Goal: Task Accomplishment & Management: Manage account settings

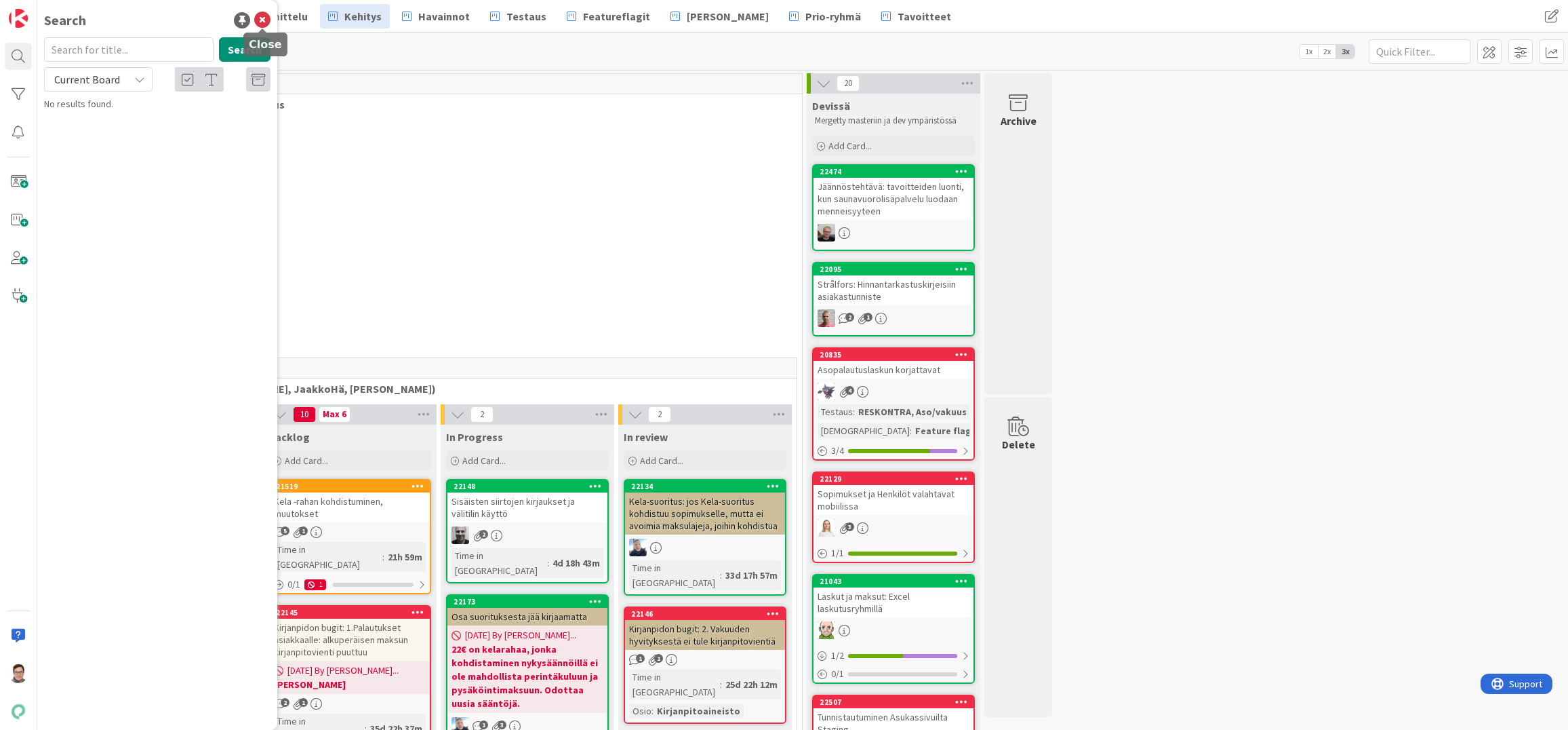
click at [263, 24] on icon at bounding box center [262, 20] width 17 height 17
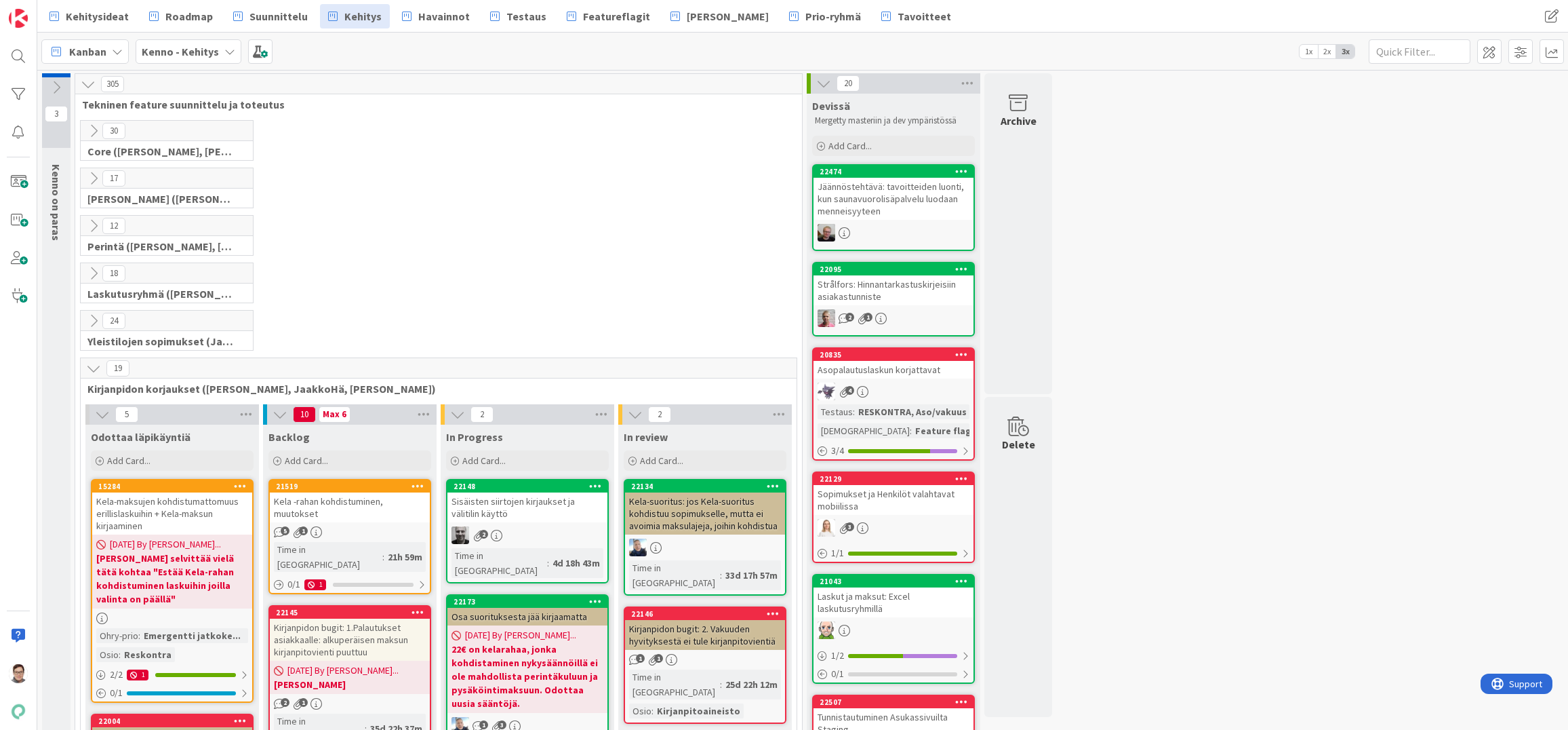
click at [91, 366] on icon at bounding box center [93, 368] width 15 height 15
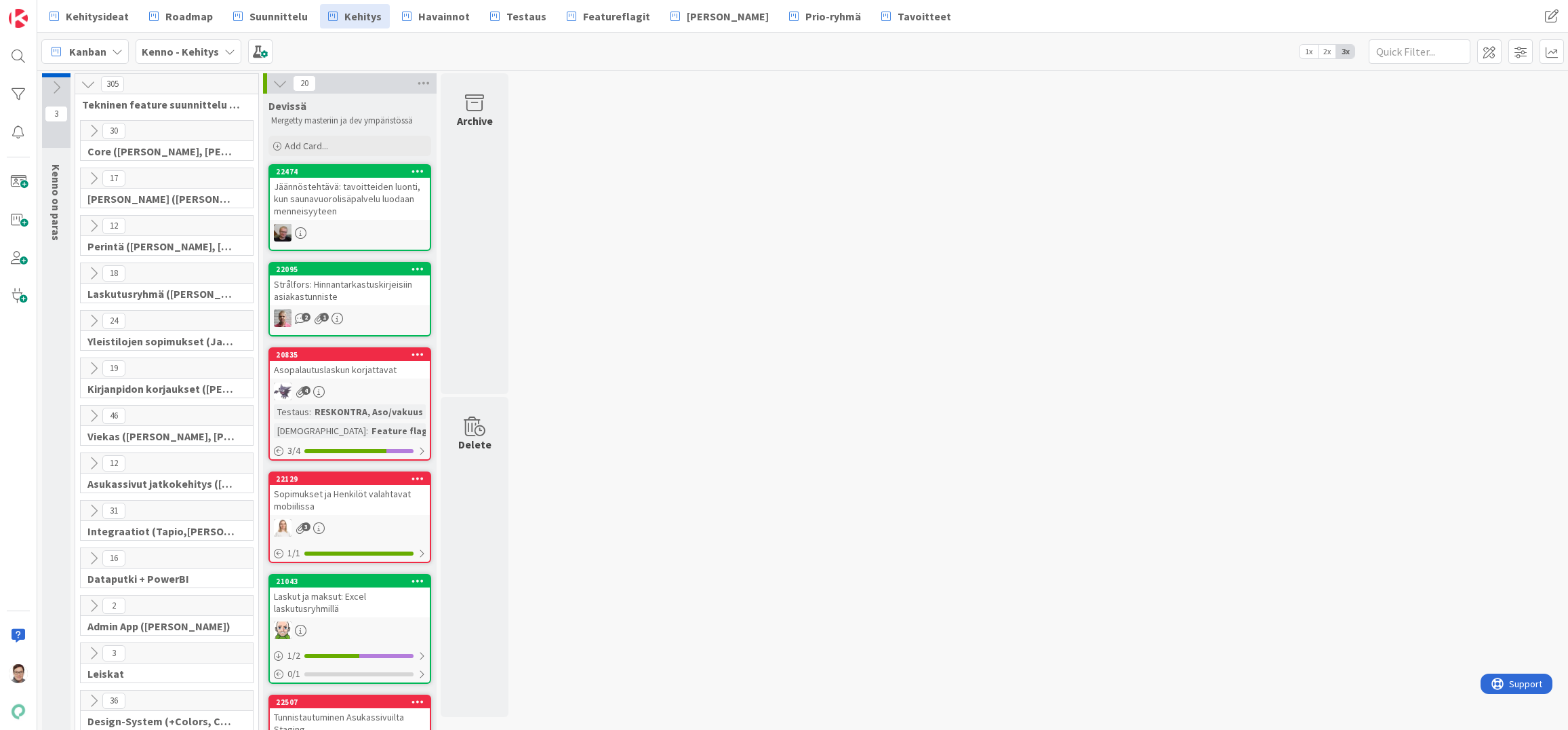
click at [90, 176] on icon at bounding box center [93, 178] width 15 height 15
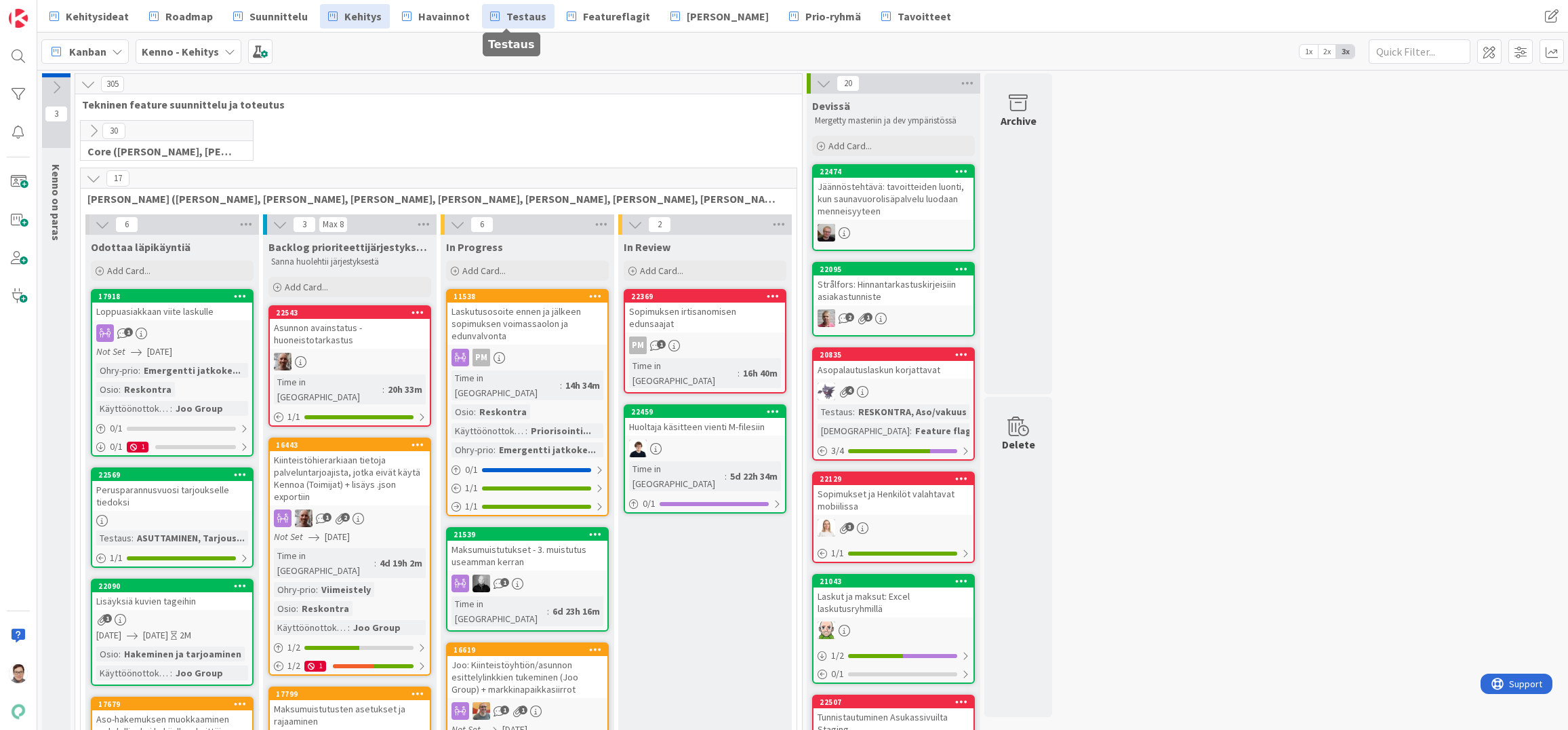
click at [513, 21] on span "Testaus" at bounding box center [526, 16] width 40 height 17
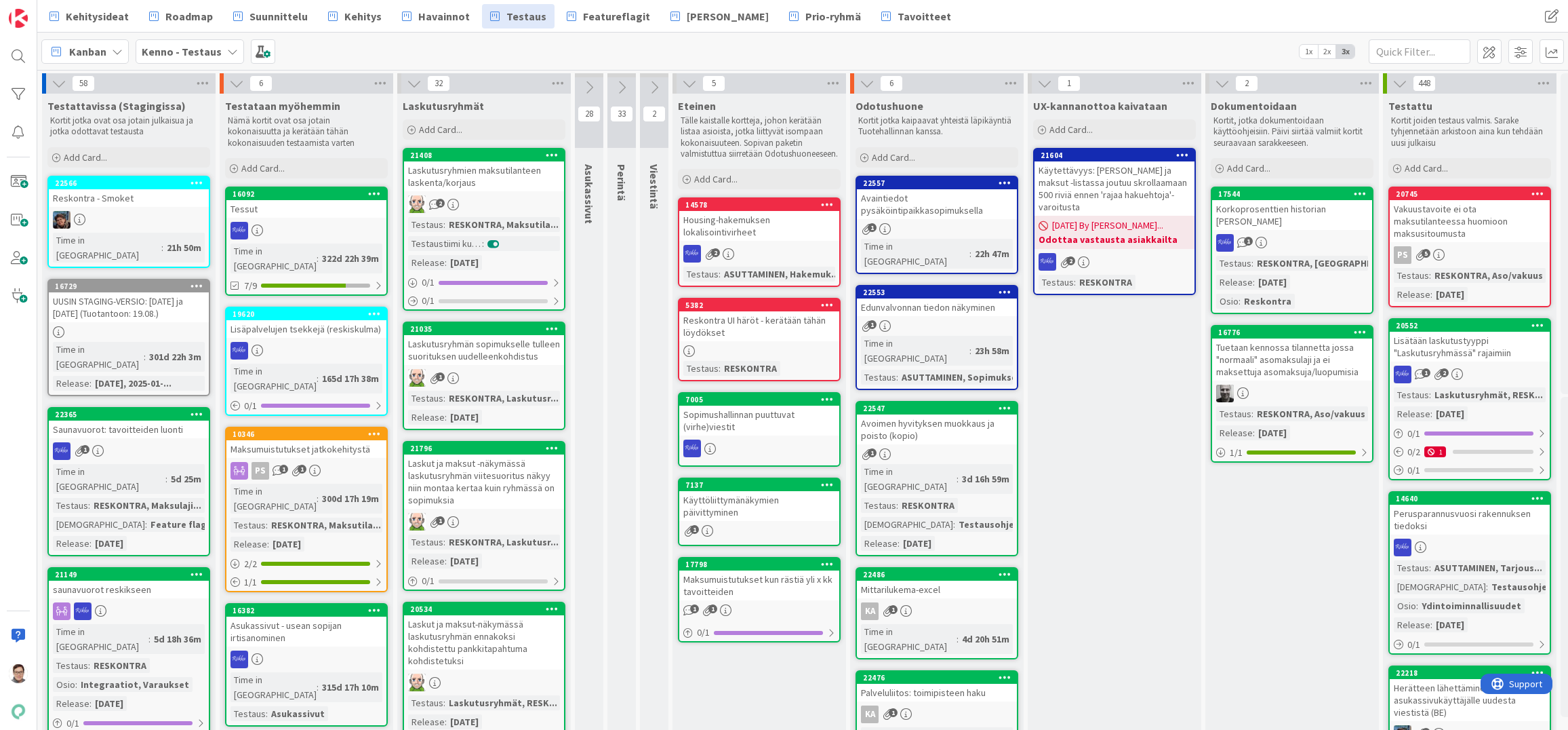
scroll to position [407, 0]
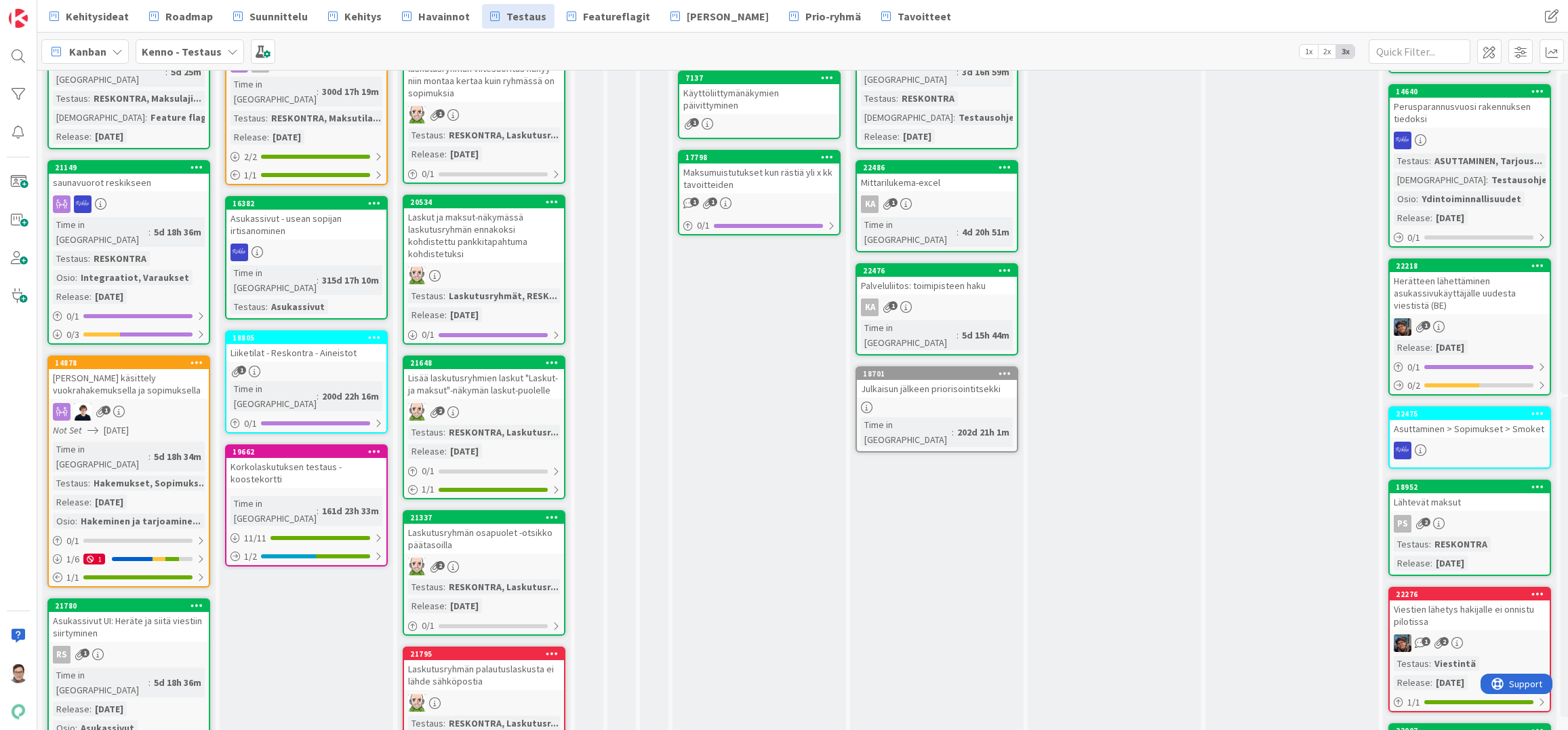
click at [140, 369] on div "[PERSON_NAME] käsittely vuokrahakemuksella ja sopimuksella" at bounding box center [129, 384] width 160 height 30
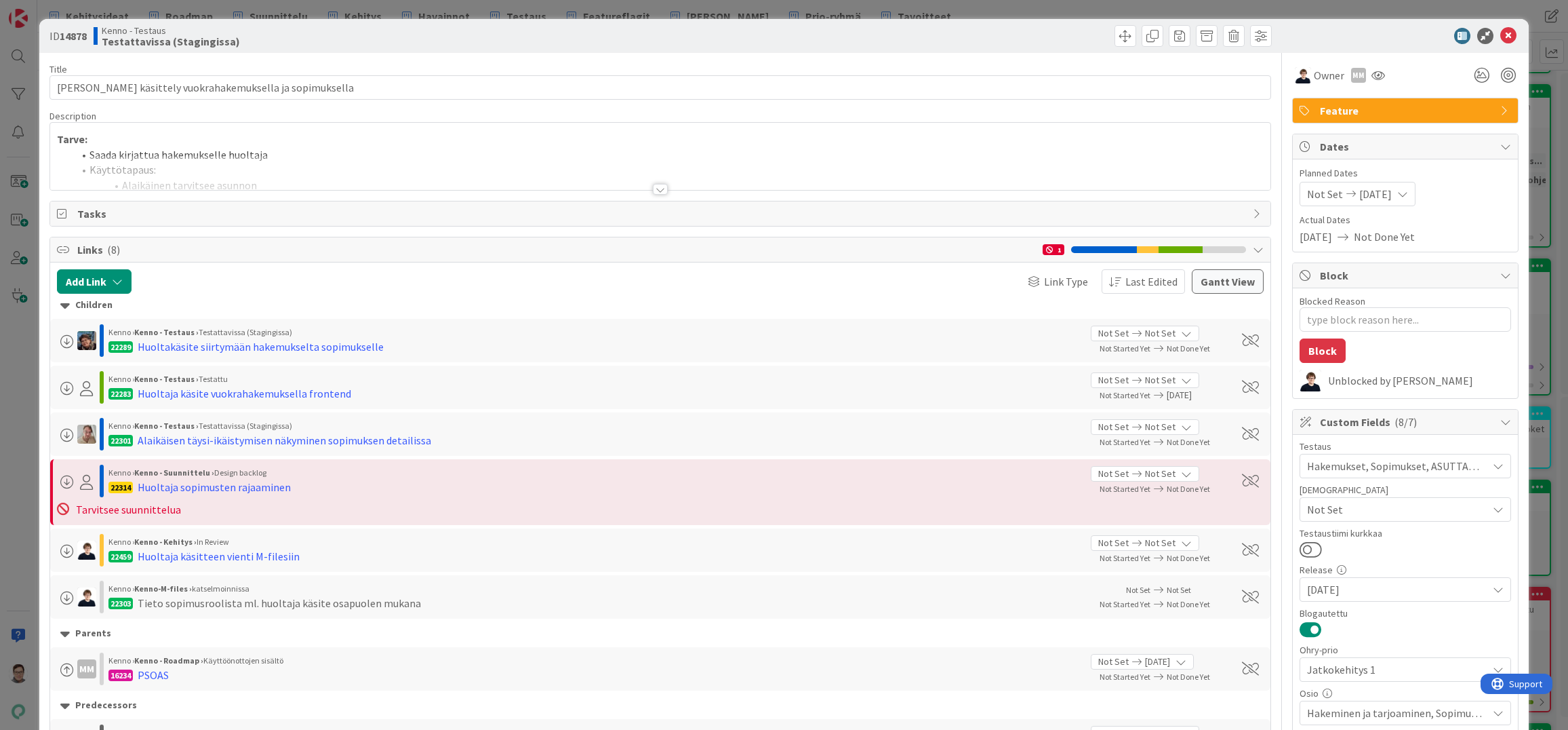
click at [657, 185] on div at bounding box center [660, 189] width 15 height 11
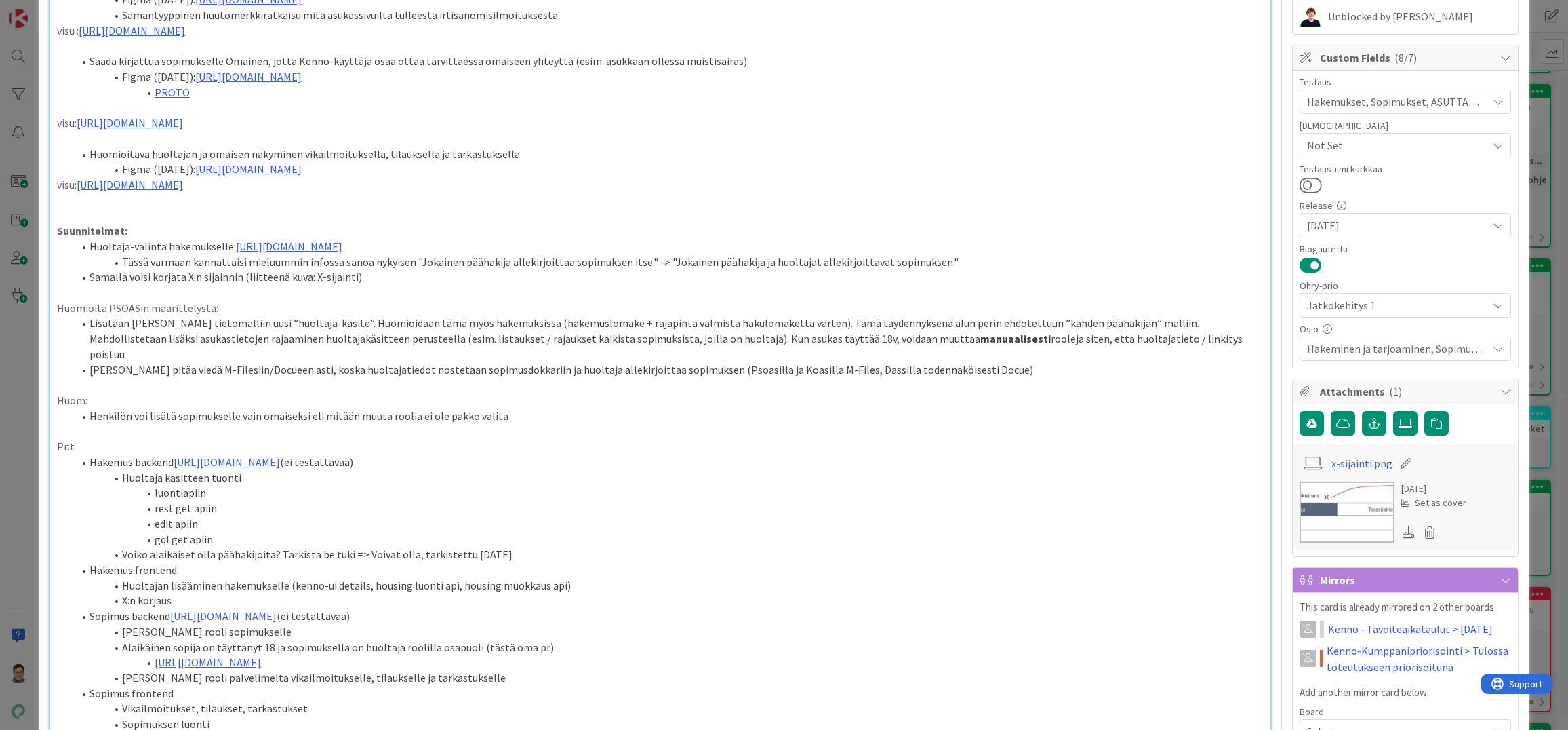
scroll to position [339, 0]
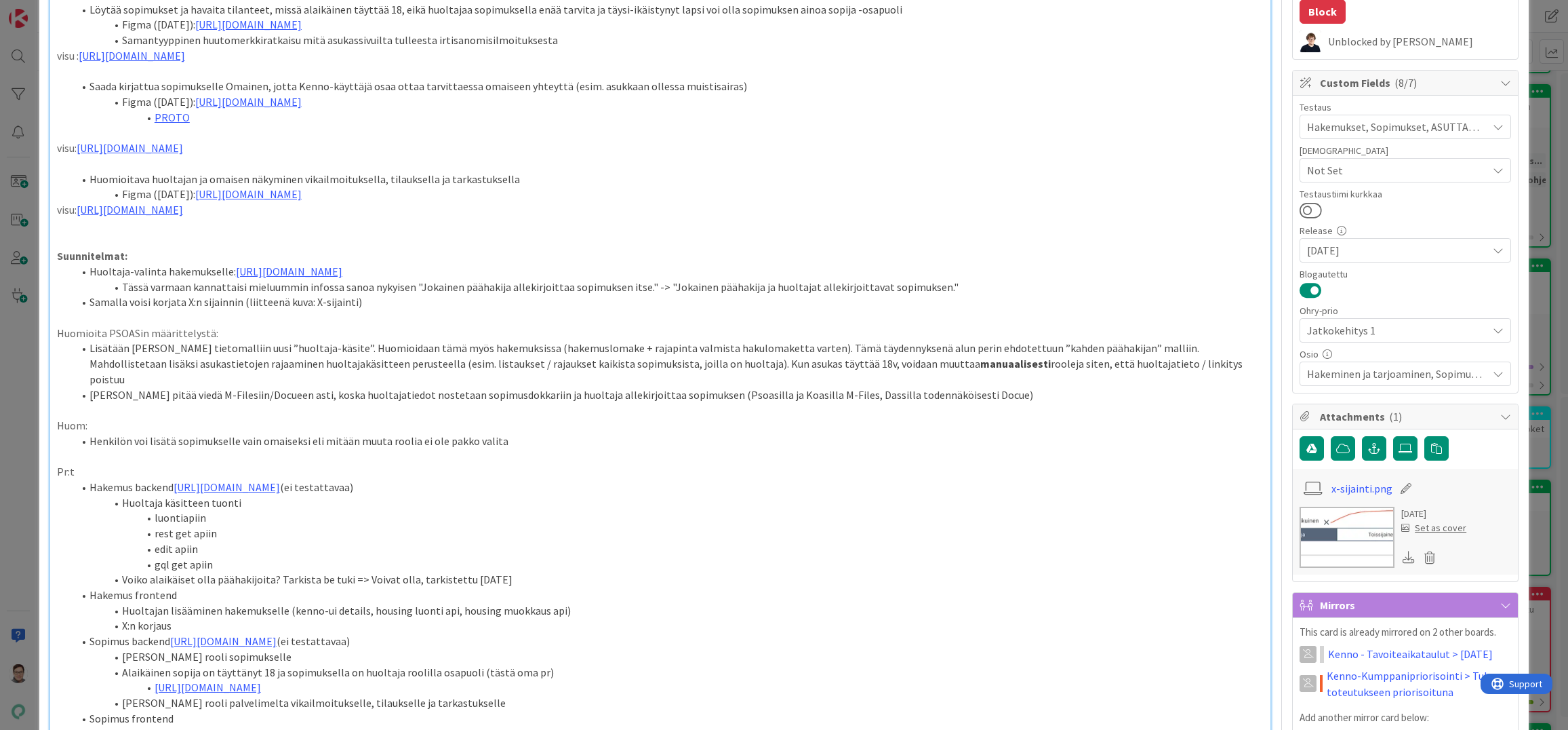
click at [643, 716] on li "Sopimus frontend" at bounding box center [668, 719] width 1190 height 16
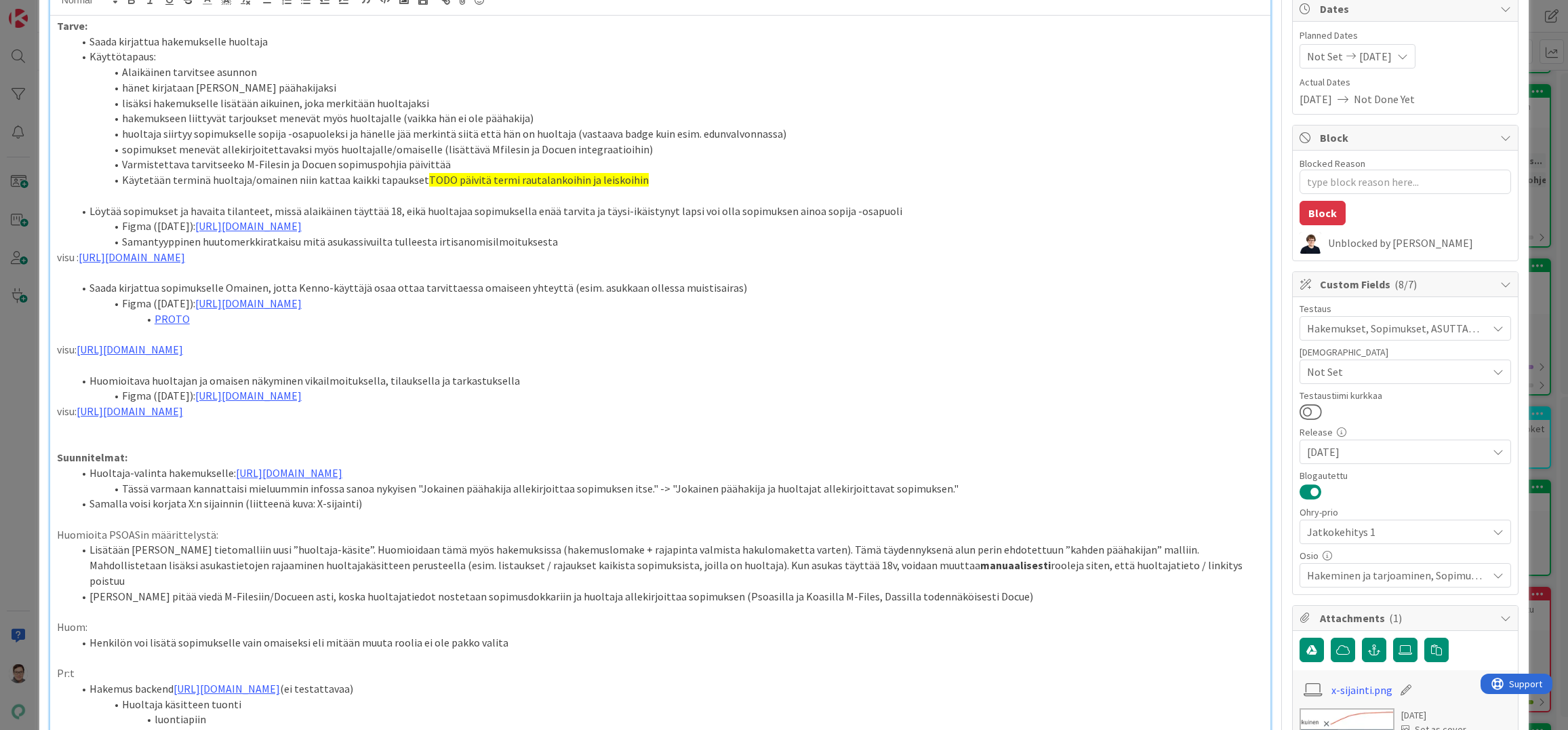
scroll to position [0, 0]
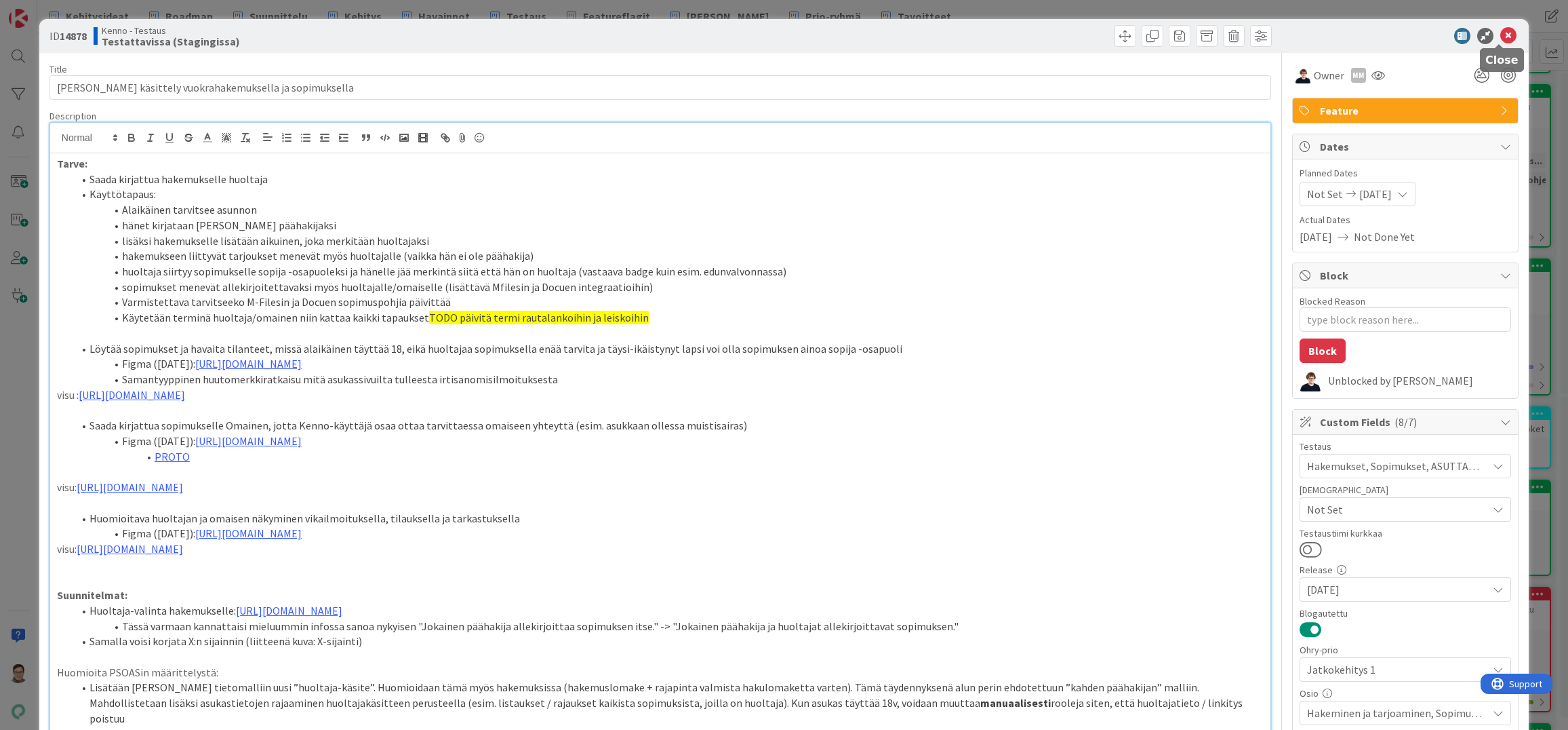
click at [1500, 36] on icon at bounding box center [1508, 36] width 17 height 17
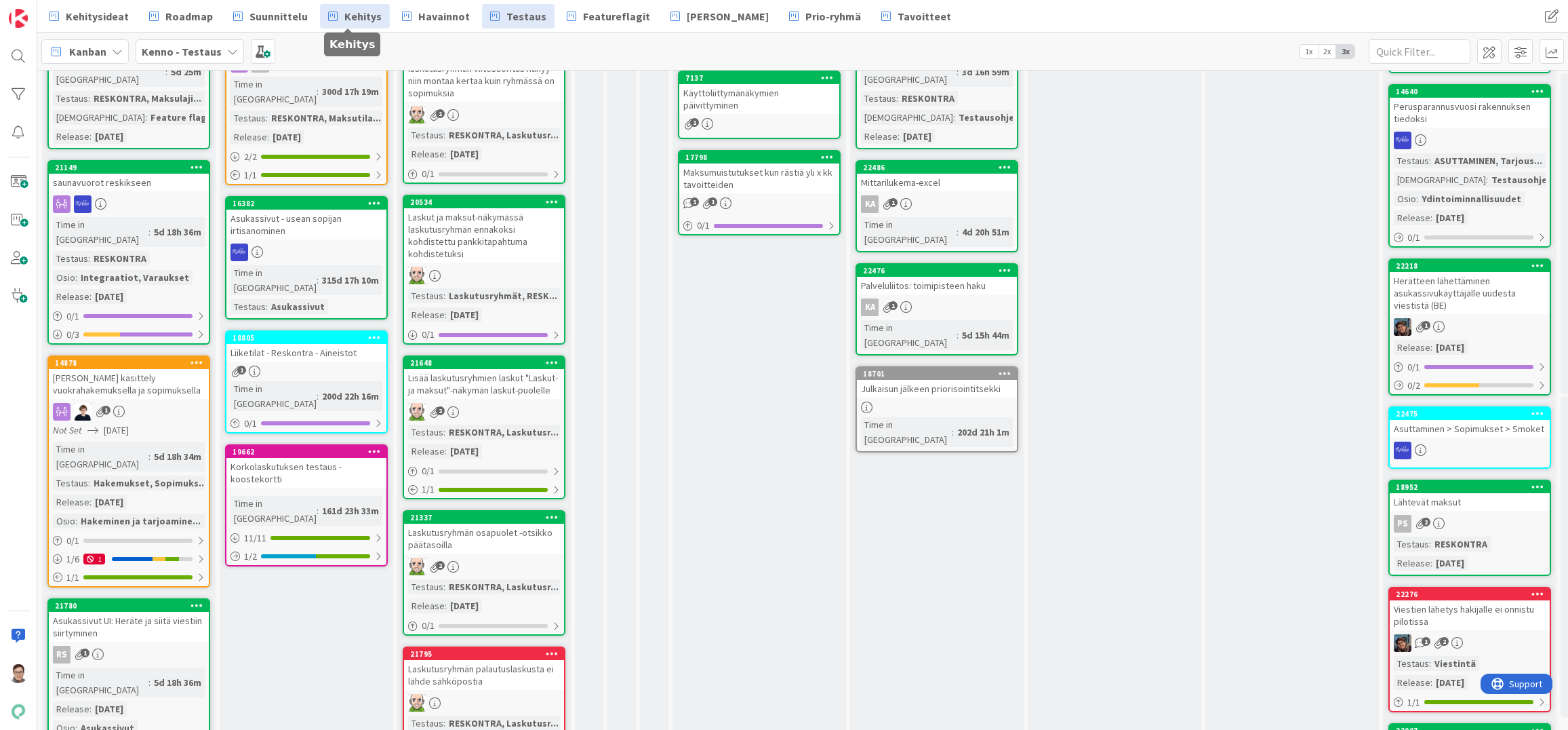
click at [355, 17] on span "Kehitys" at bounding box center [363, 16] width 37 height 17
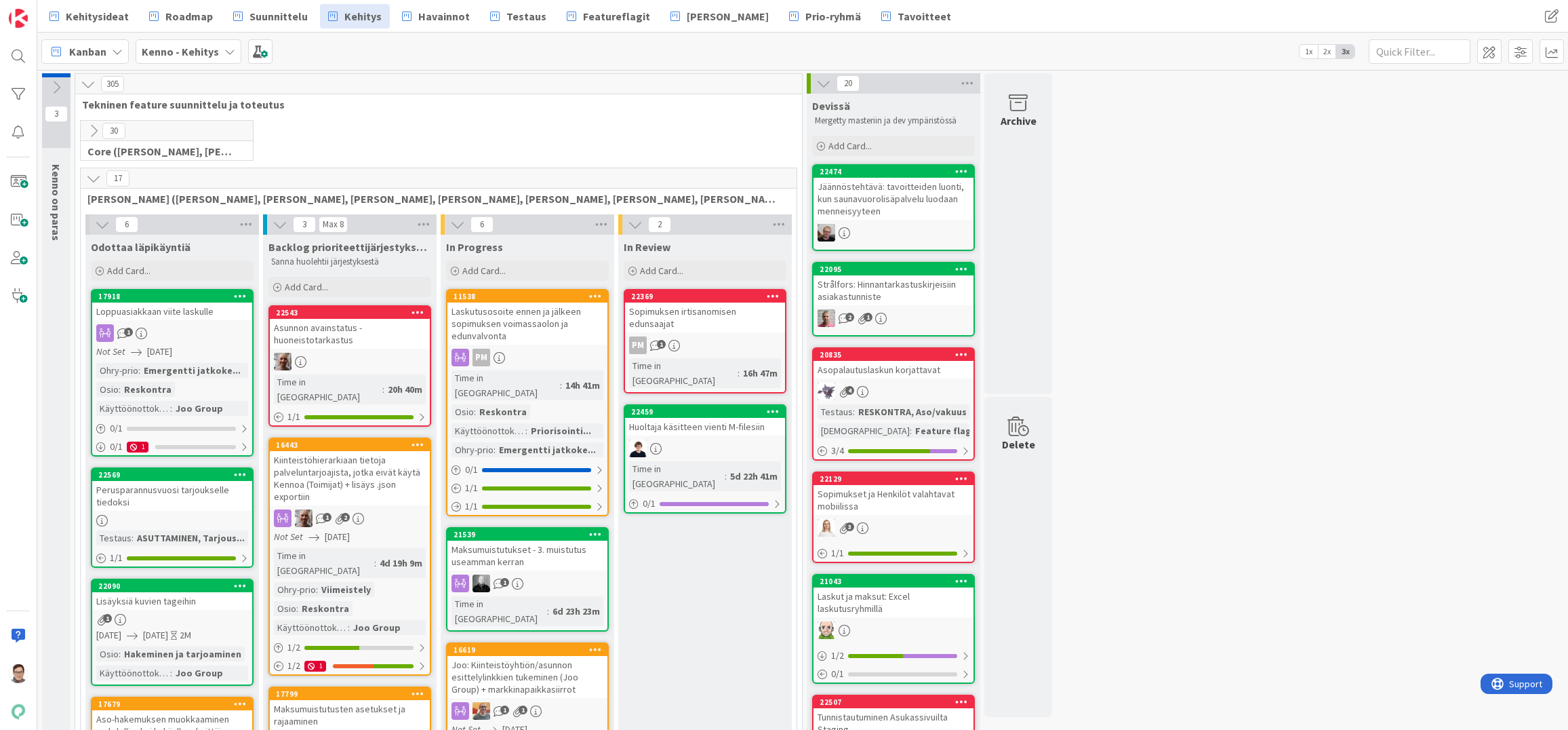
click at [92, 129] on icon at bounding box center [93, 130] width 15 height 15
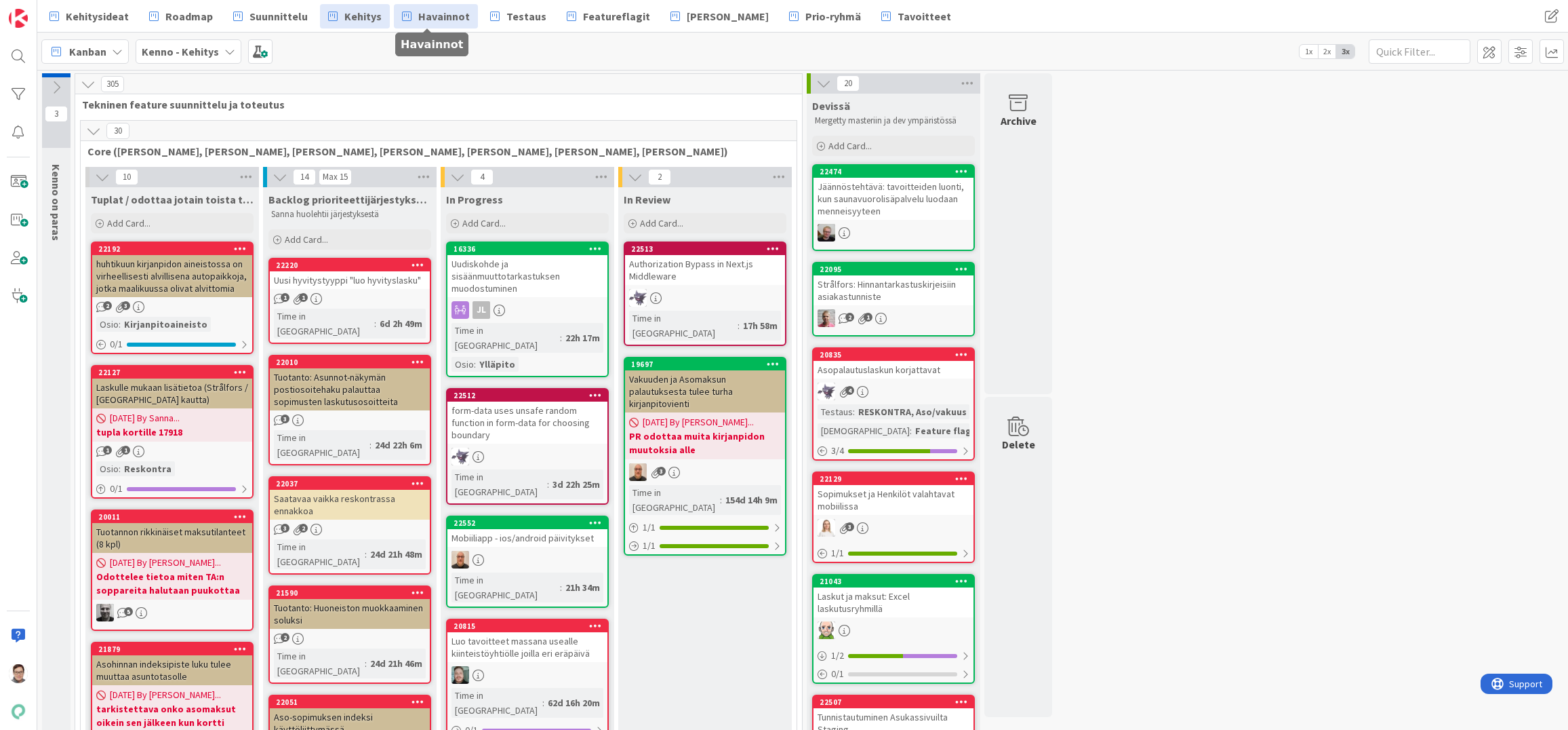
click at [435, 19] on span "Havainnot" at bounding box center [443, 16] width 51 height 17
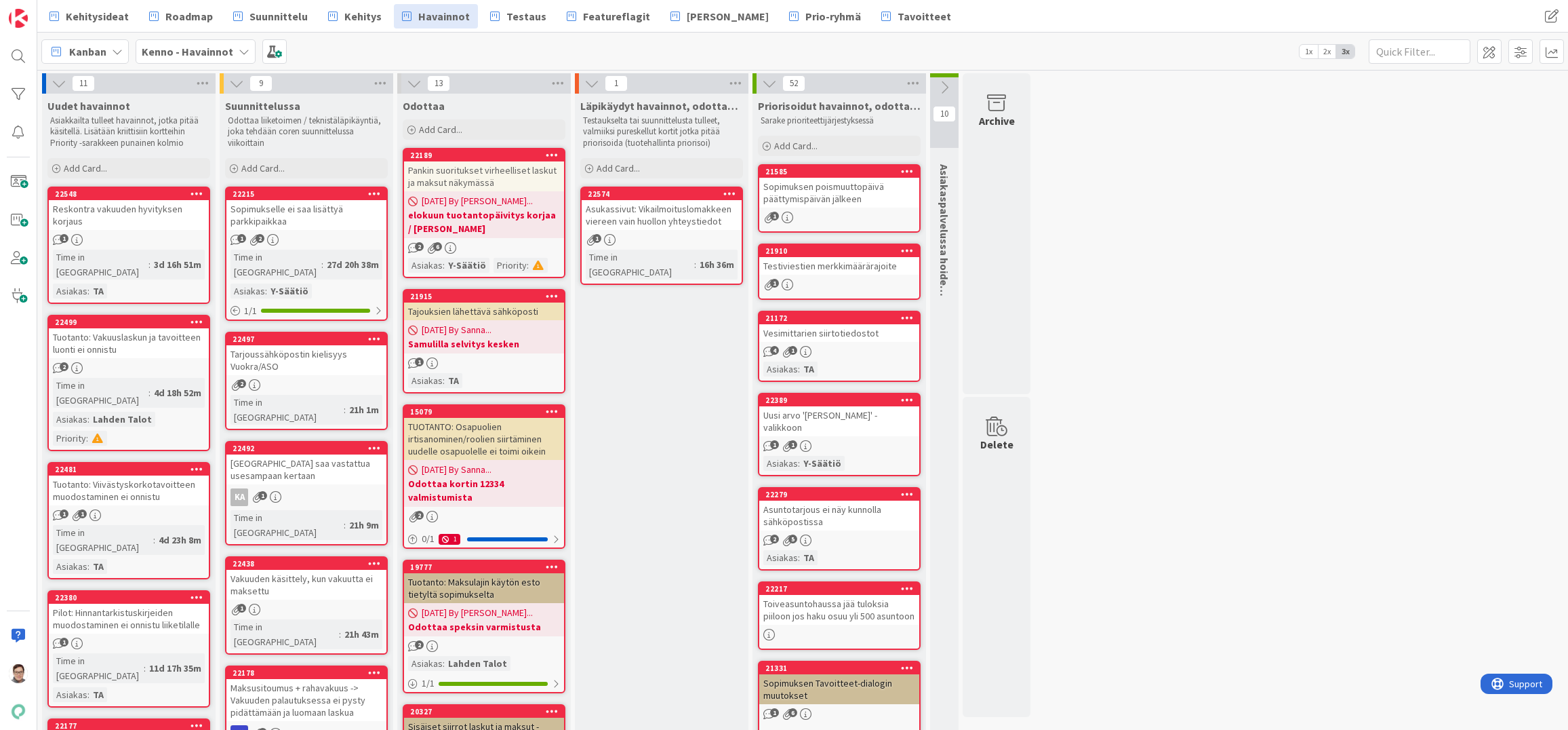
click at [728, 194] on icon at bounding box center [730, 193] width 13 height 9
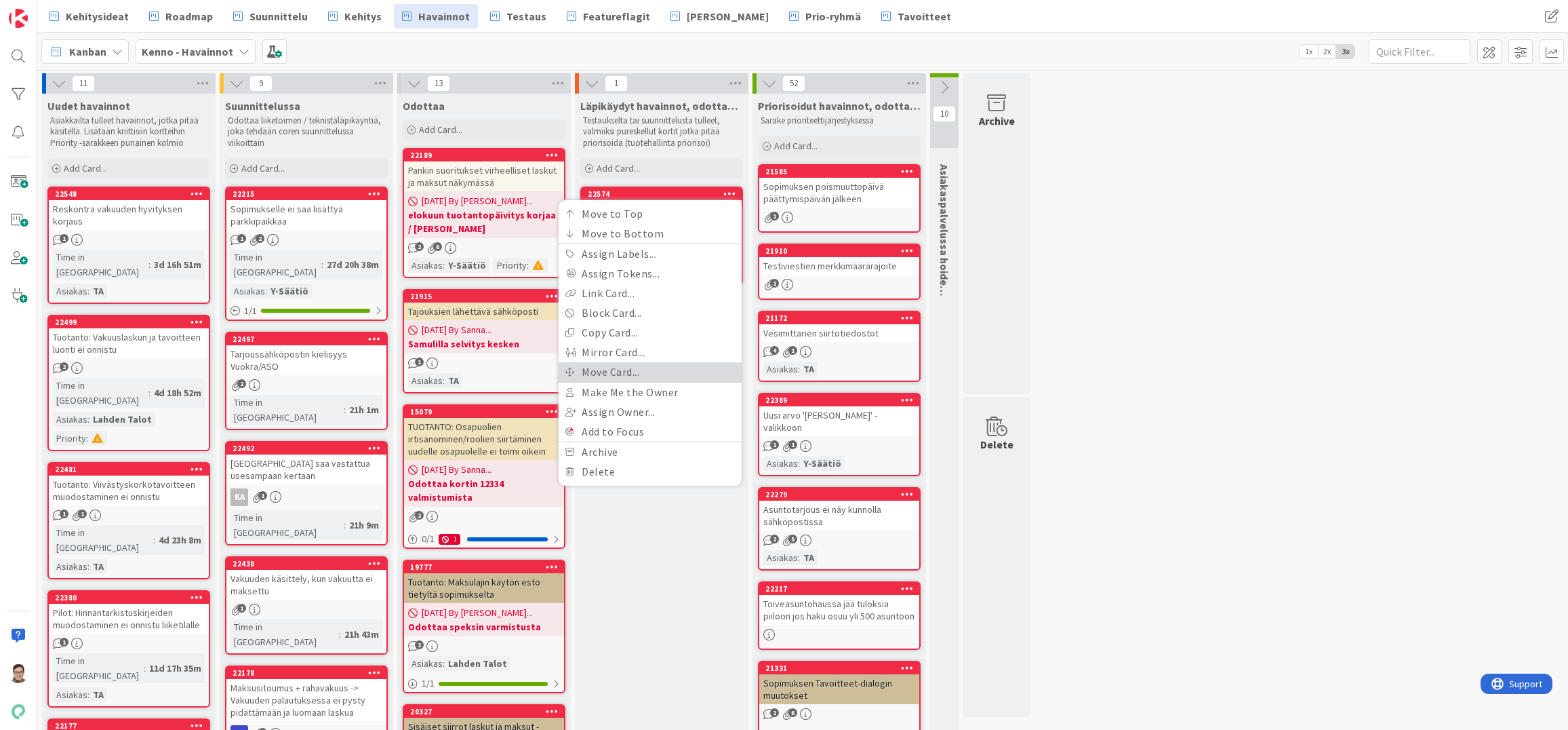
click at [631, 365] on link "Move Card..." at bounding box center [650, 372] width 183 height 20
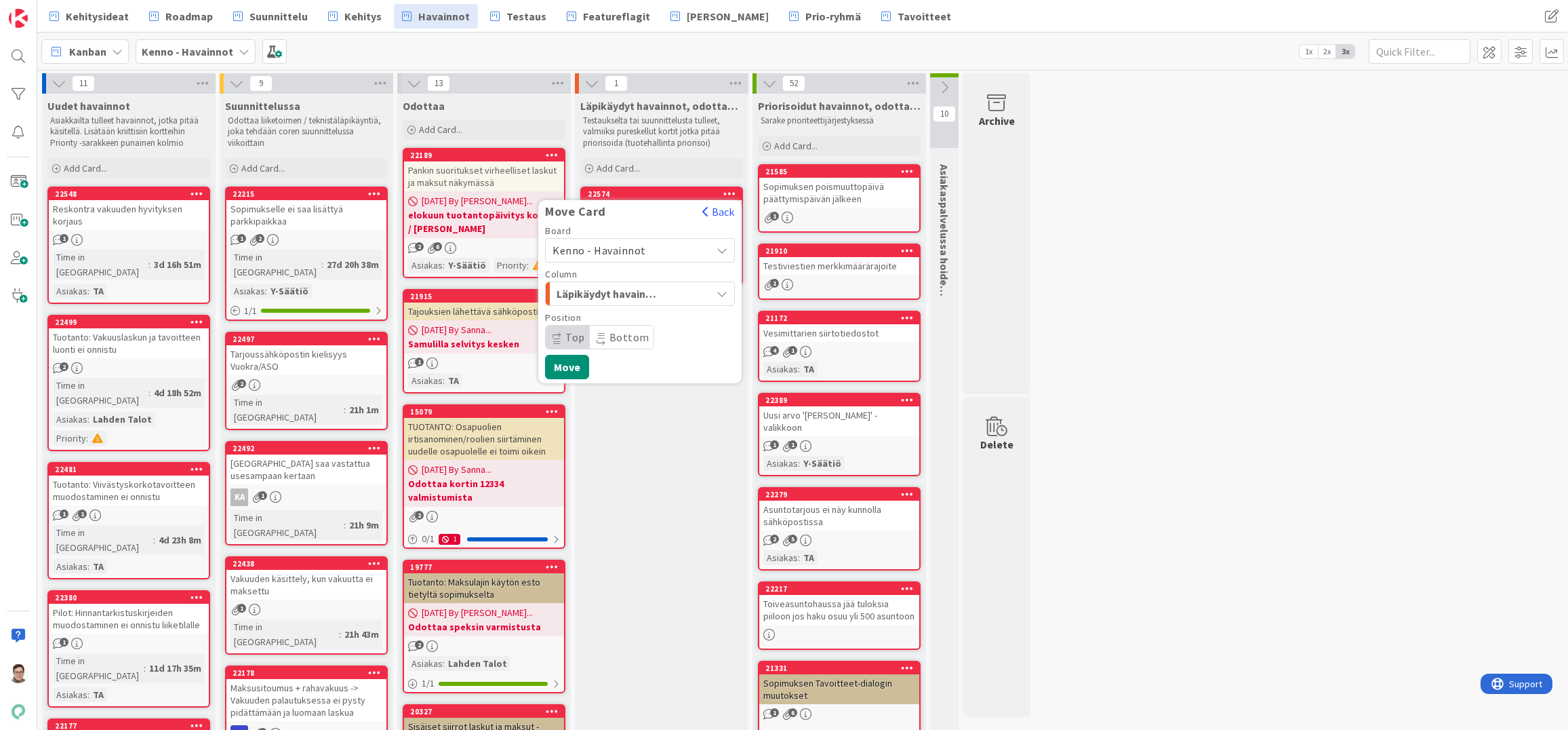
click at [627, 245] on span "Kenno - Havainnot" at bounding box center [599, 250] width 94 height 13
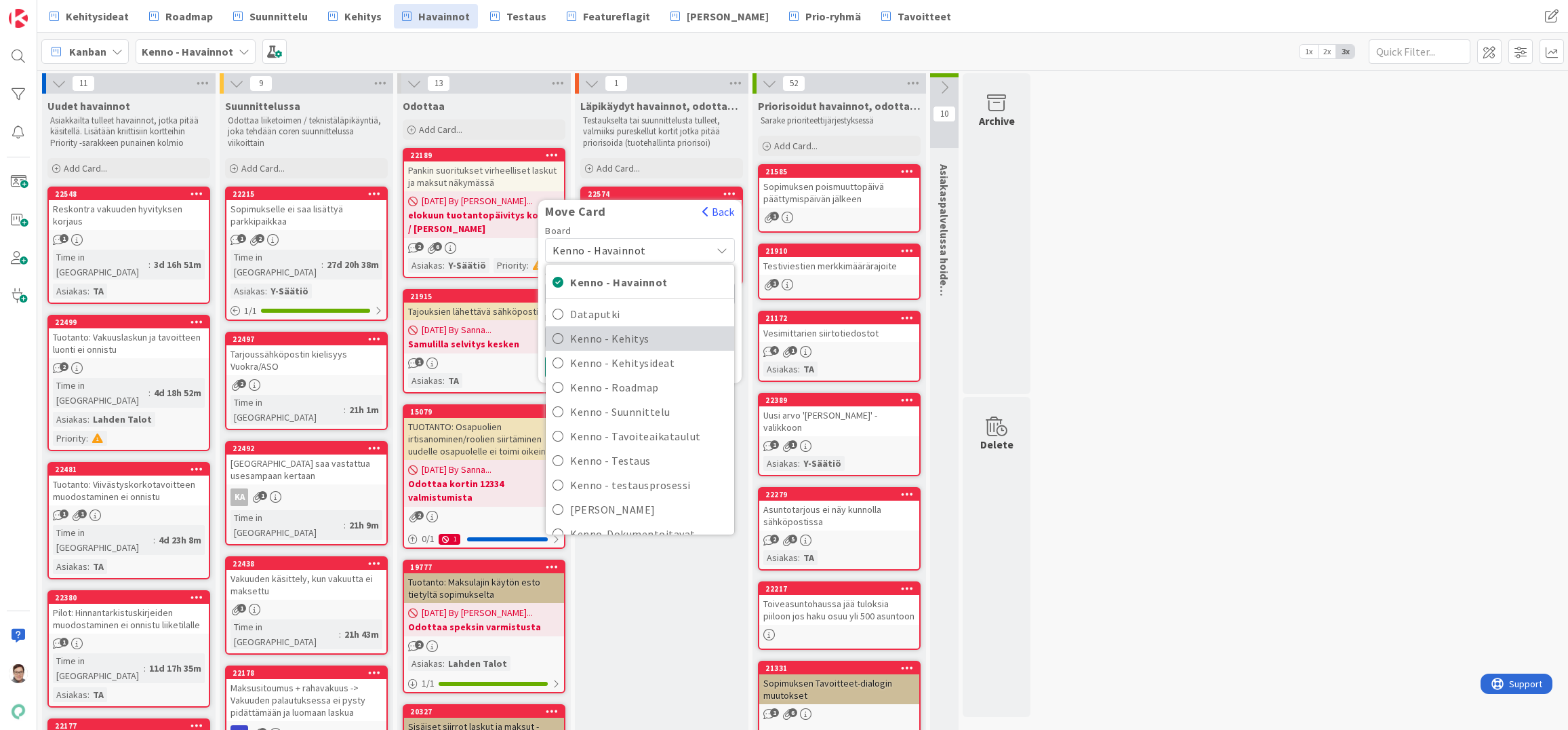
click at [630, 339] on span "Kenno - Kehitys" at bounding box center [648, 339] width 157 height 21
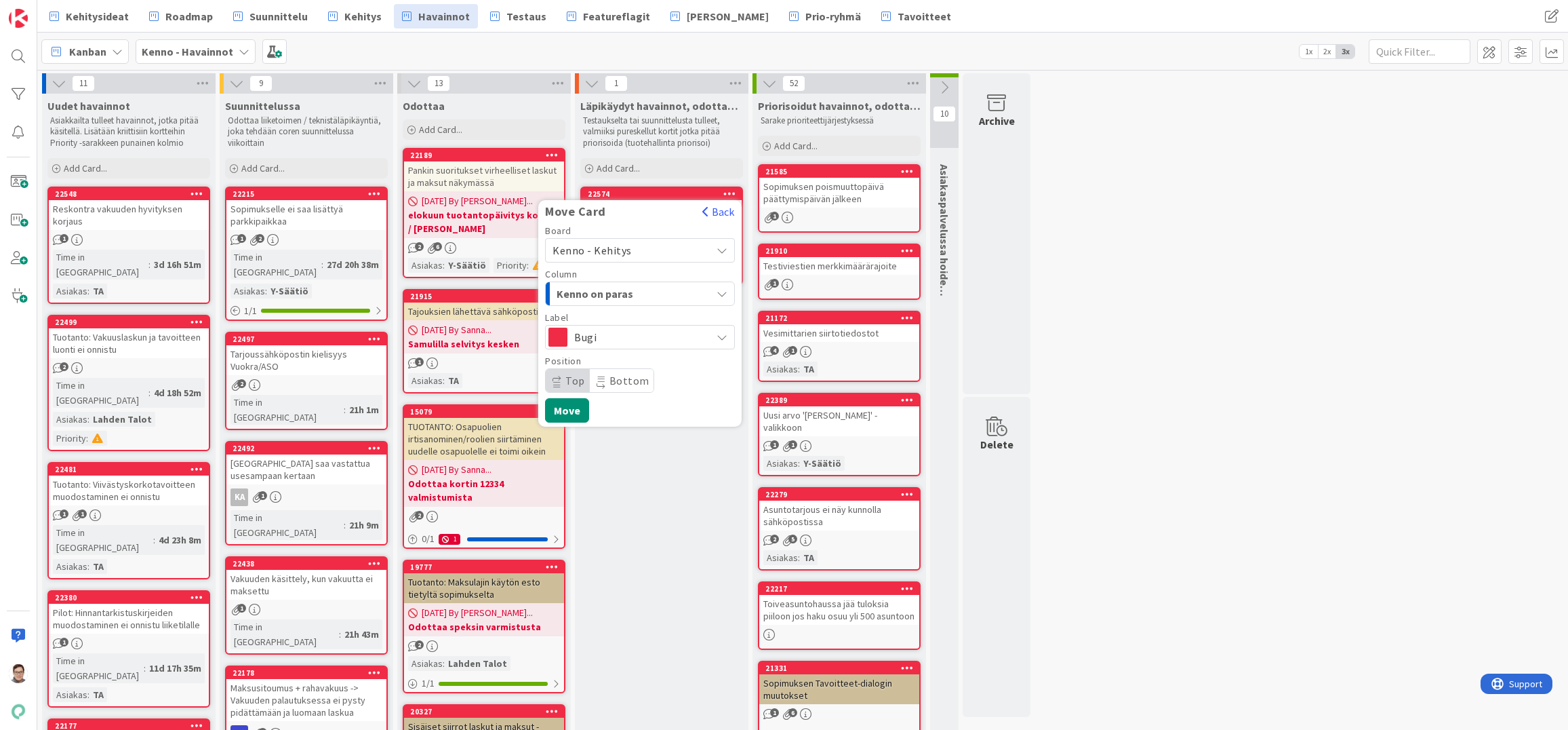
click at [631, 292] on span "Kenno on paras" at bounding box center [607, 294] width 102 height 17
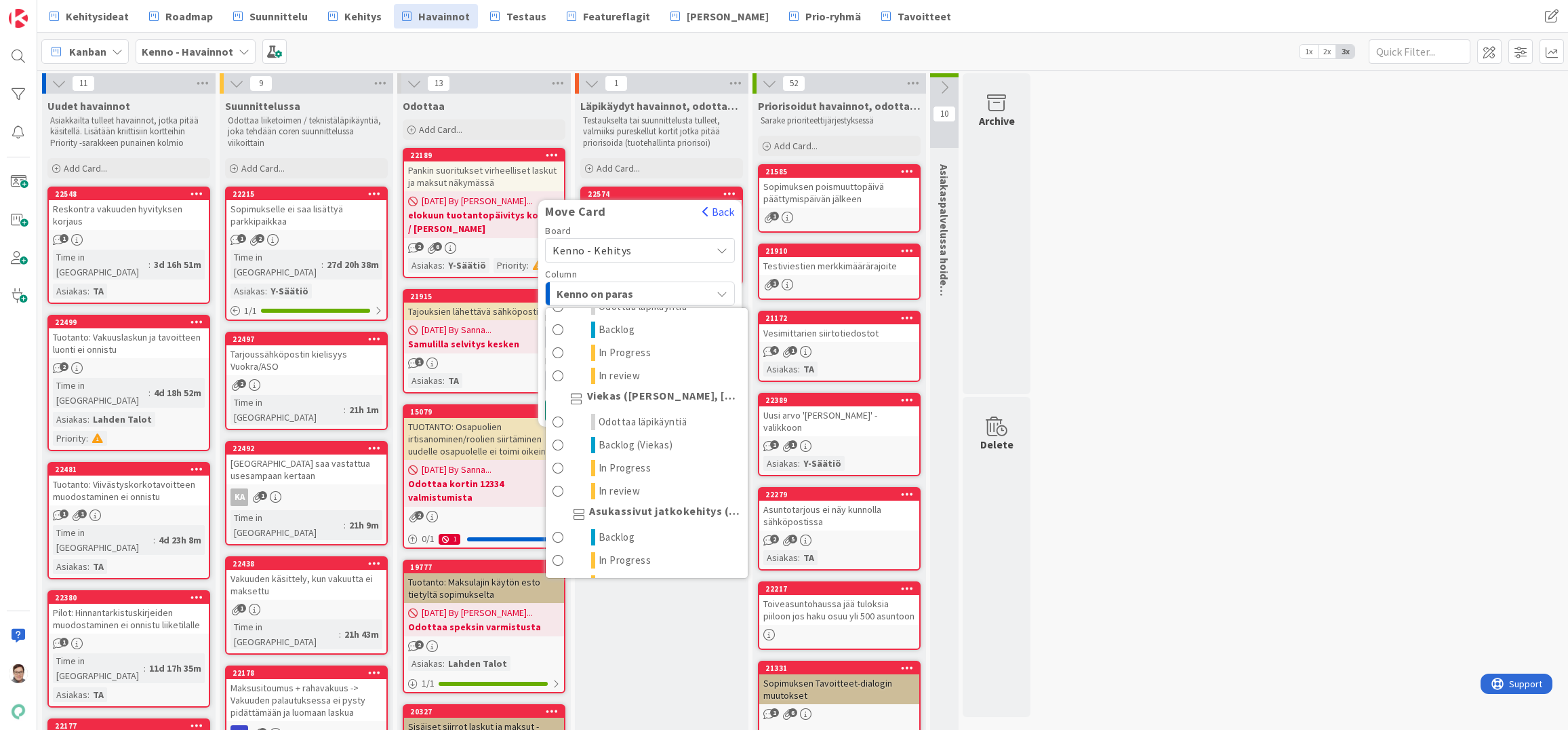
scroll to position [746, 0]
click at [615, 421] on span "Odottaa läpikäyntiä" at bounding box center [643, 421] width 89 height 17
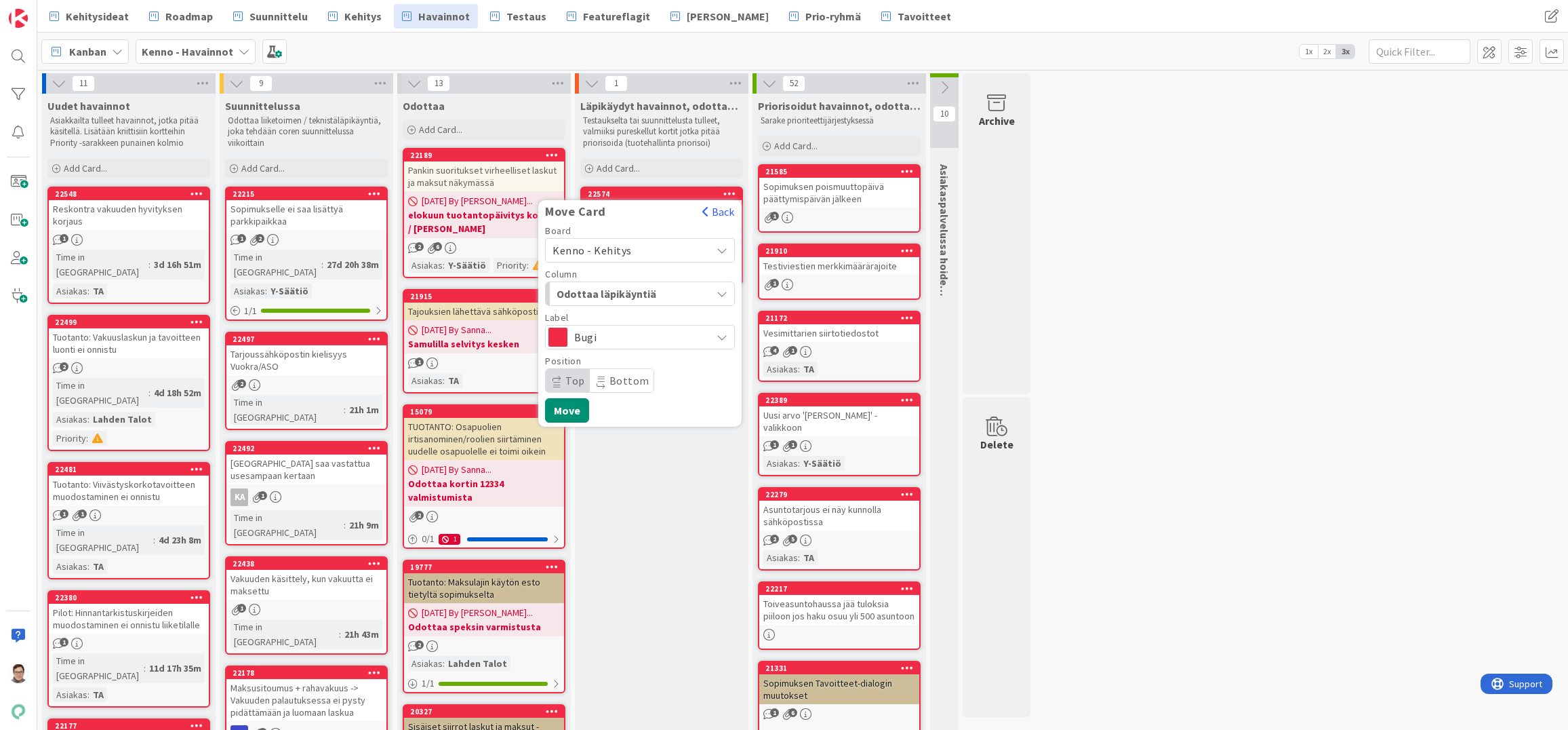
click at [610, 381] on span "Bottom" at bounding box center [629, 380] width 40 height 13
click at [574, 409] on button "Move" at bounding box center [567, 410] width 44 height 24
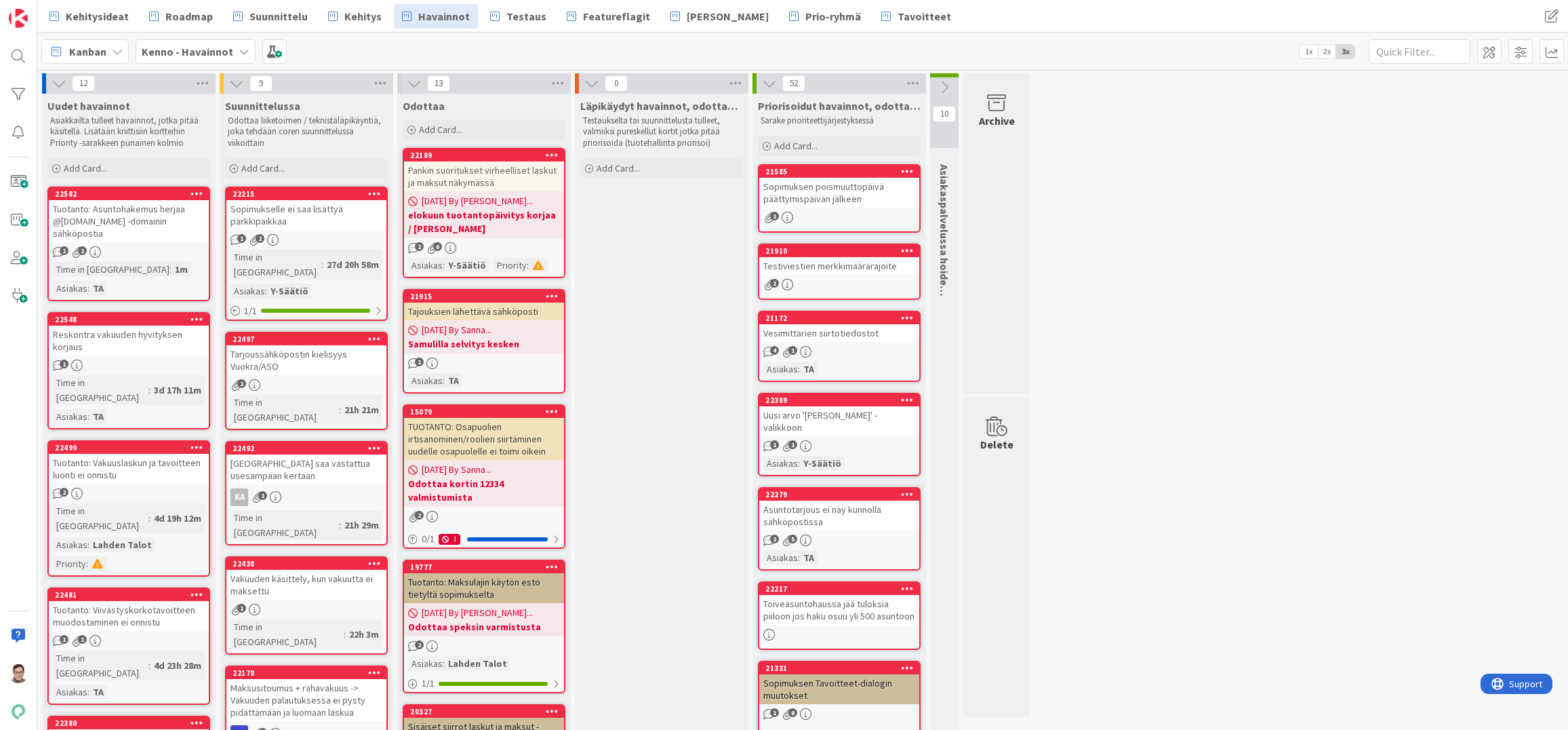
click at [898, 13] on span "Tavoitteet" at bounding box center [924, 16] width 54 height 17
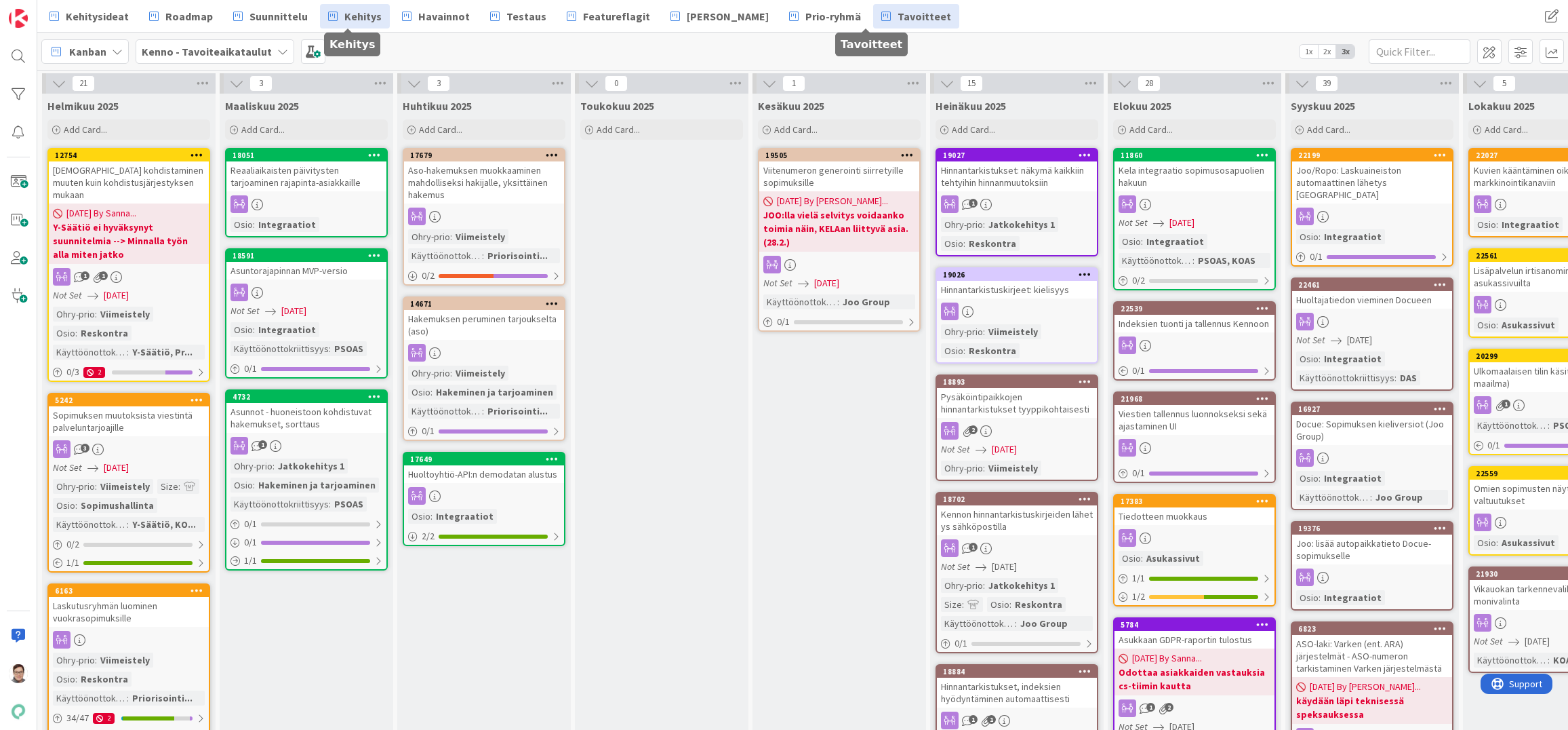
click at [361, 22] on span "Kehitys" at bounding box center [363, 16] width 37 height 17
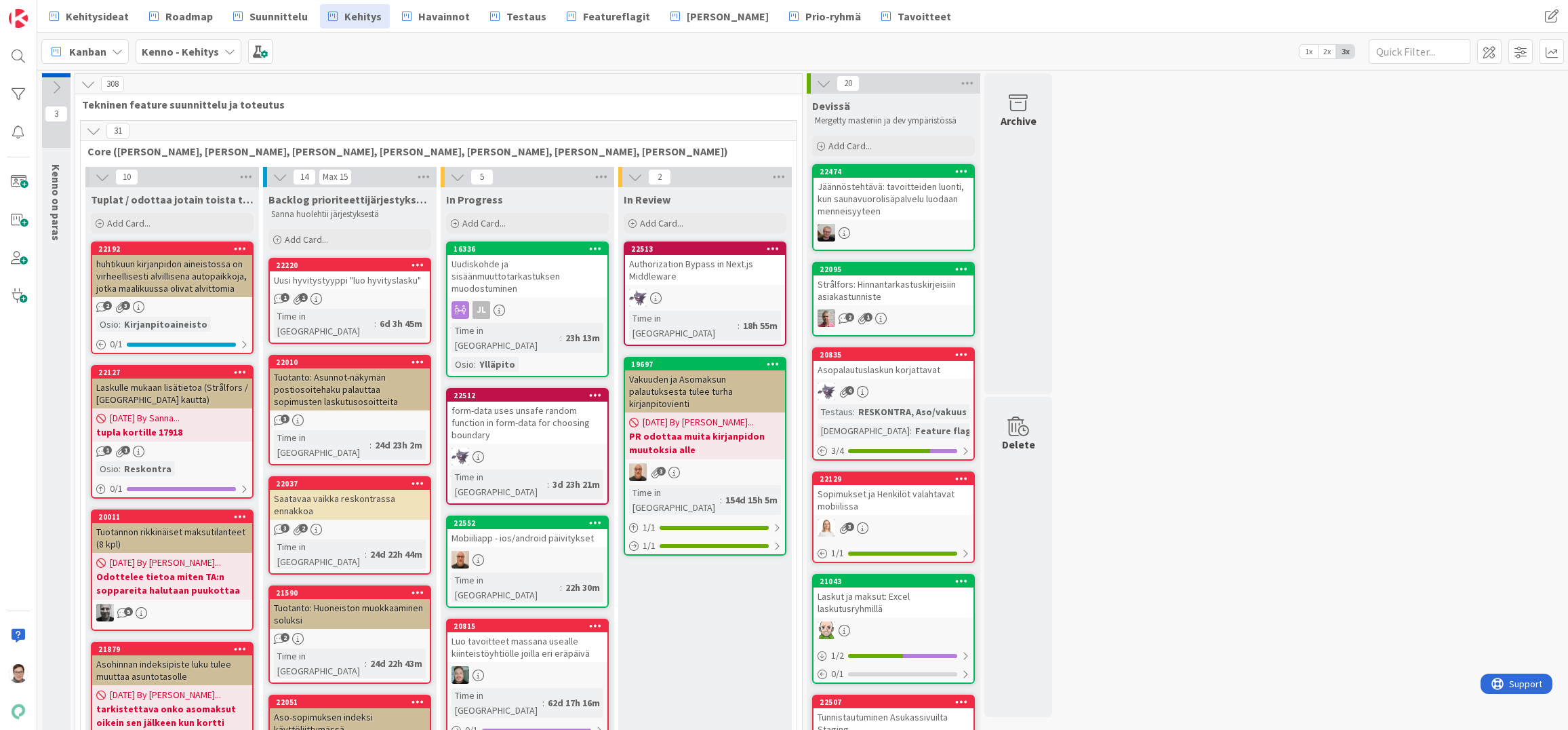
click at [93, 127] on icon at bounding box center [93, 130] width 15 height 15
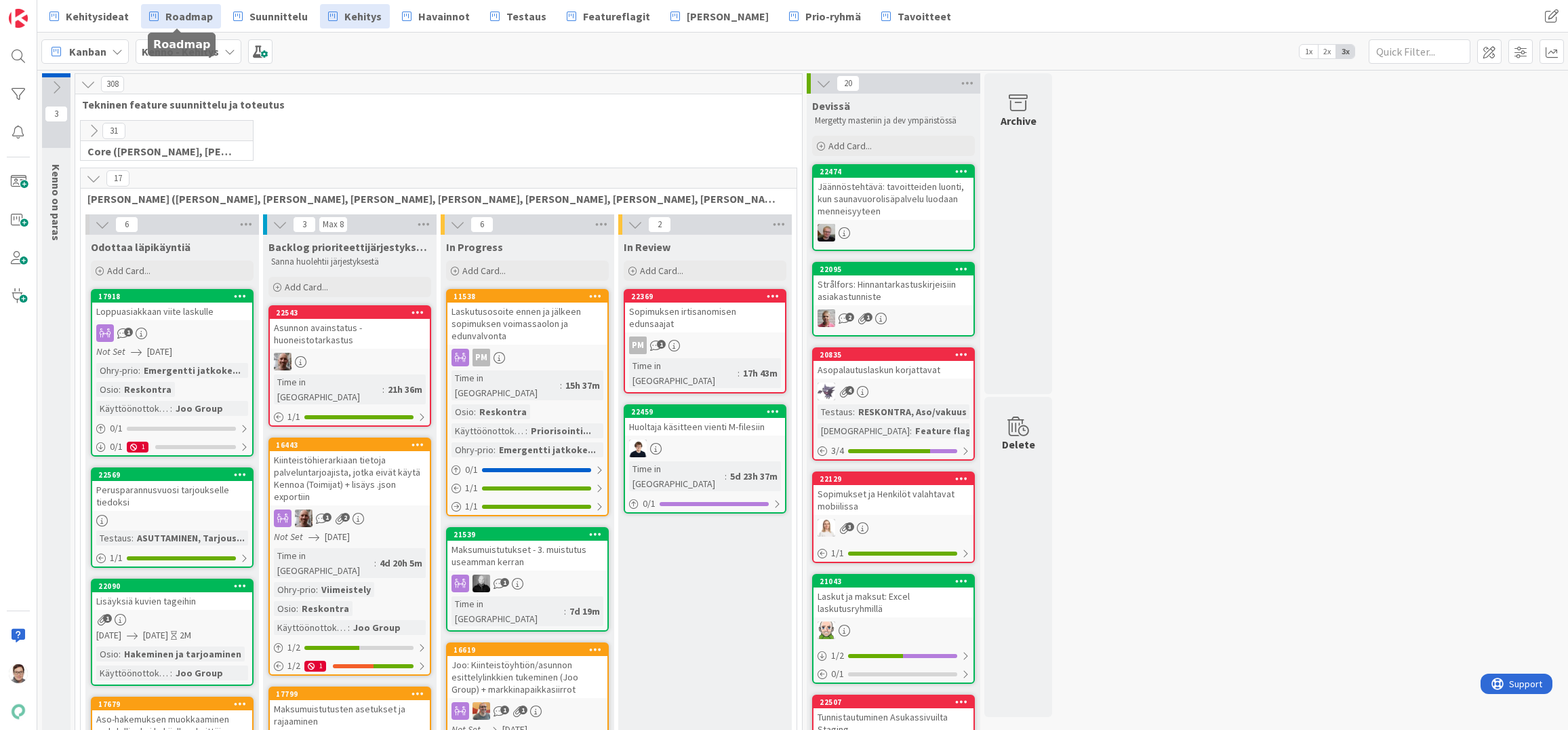
click at [200, 19] on span "Roadmap" at bounding box center [189, 16] width 47 height 17
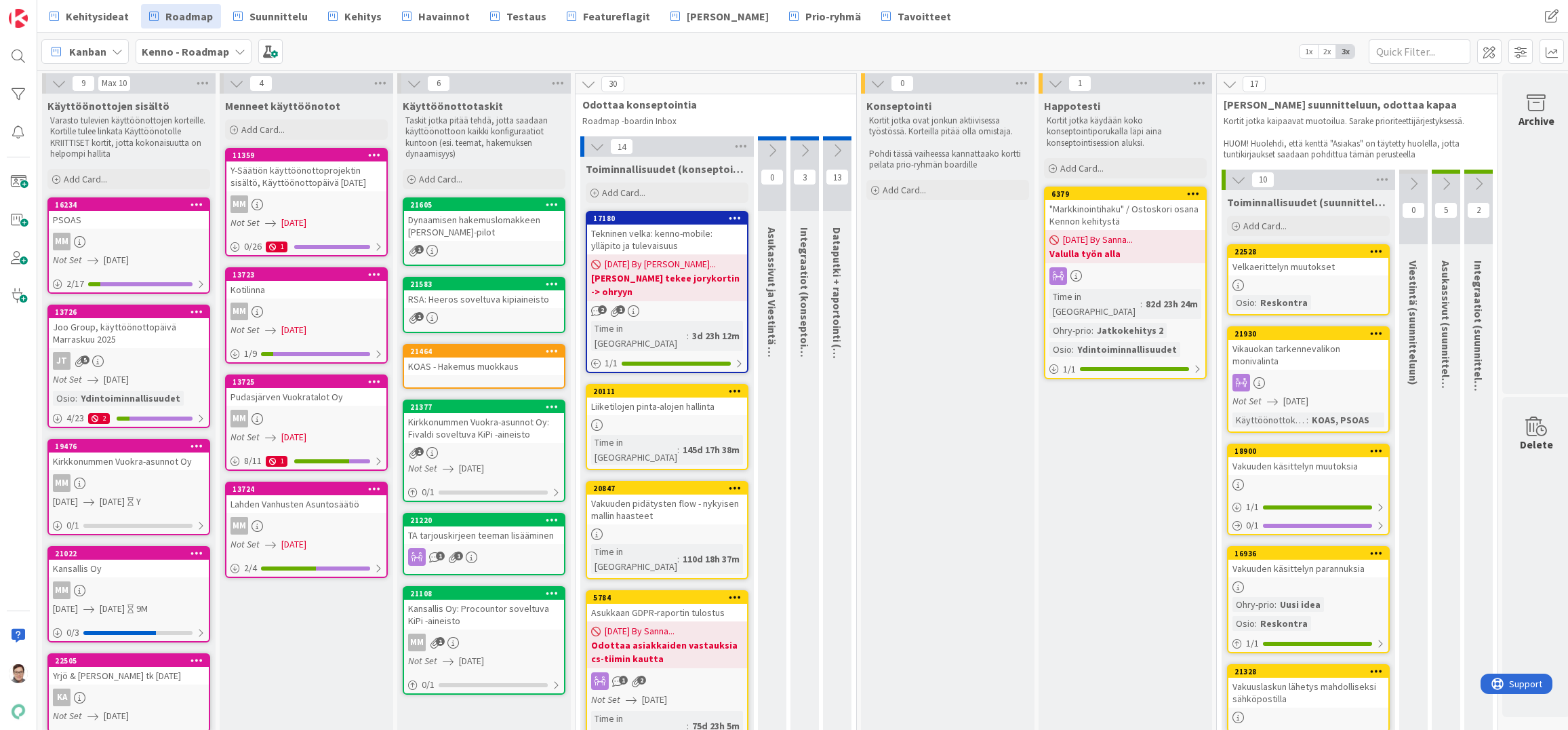
click at [152, 350] on link "13726 Joo Group, käyttöönottopäivä [DATE] JT 5 Not Set [DATE] Osio : Ydintoimin…" at bounding box center [129, 366] width 162 height 123
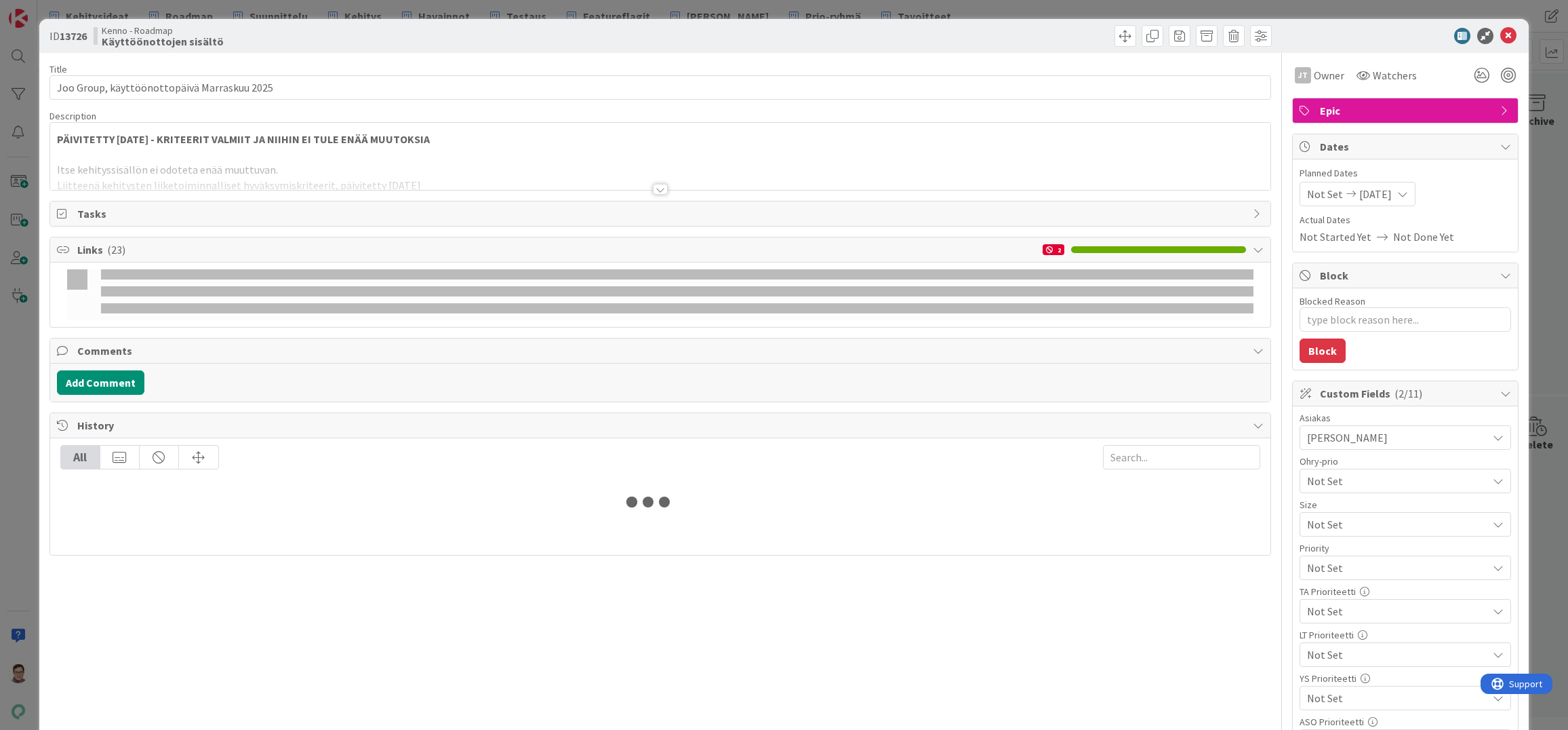
type textarea "x"
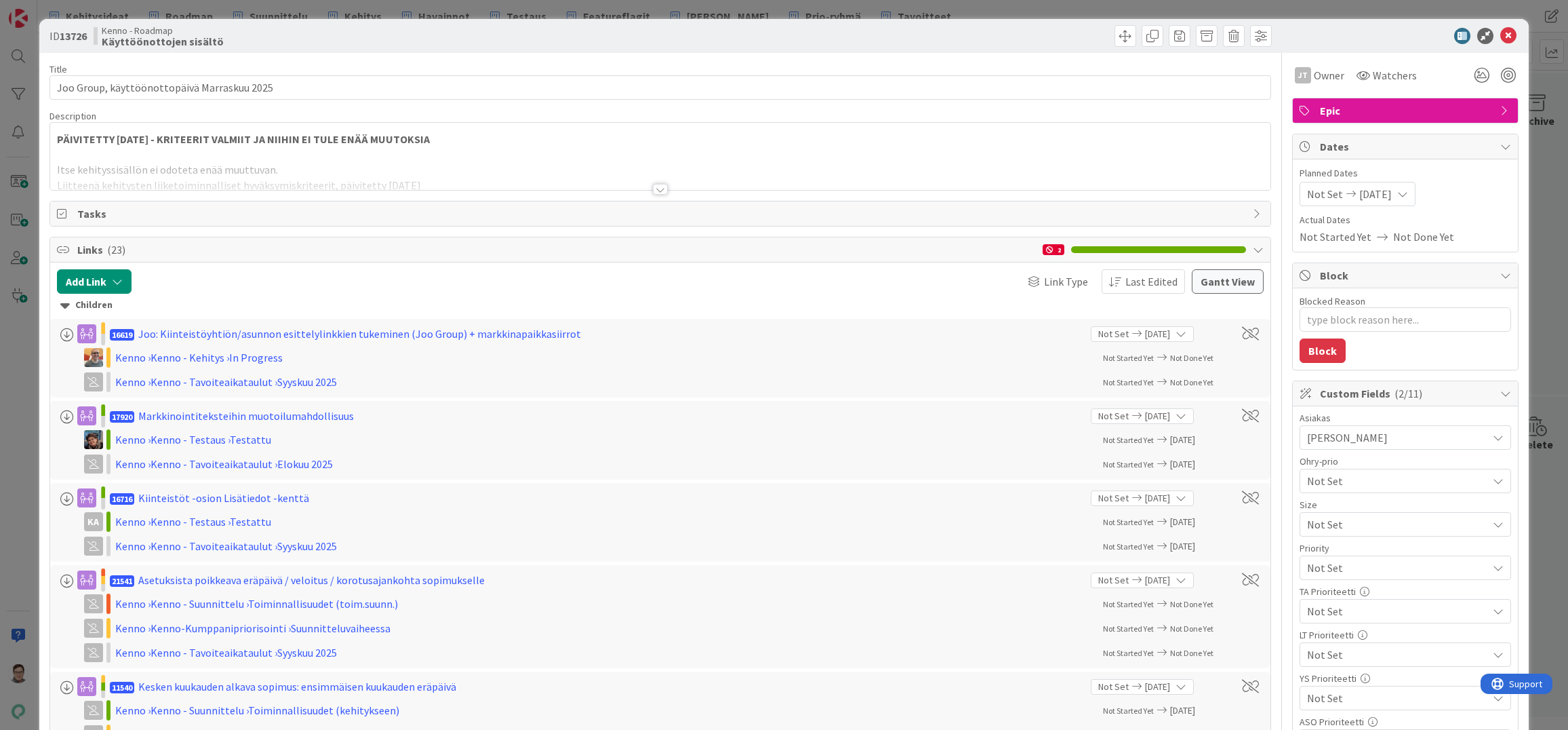
click at [653, 181] on div at bounding box center [660, 173] width 1220 height 35
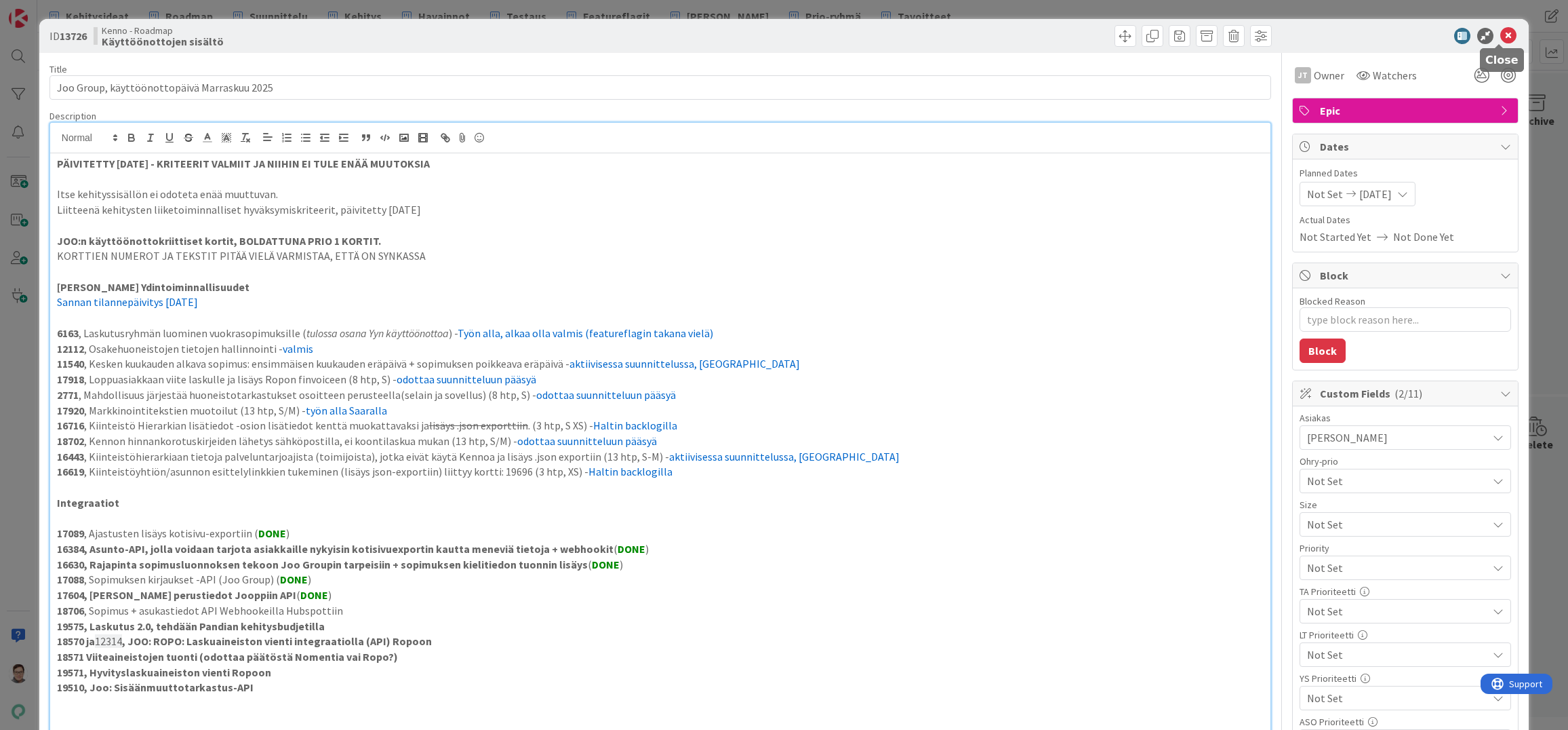
click at [1500, 29] on icon at bounding box center [1508, 36] width 17 height 17
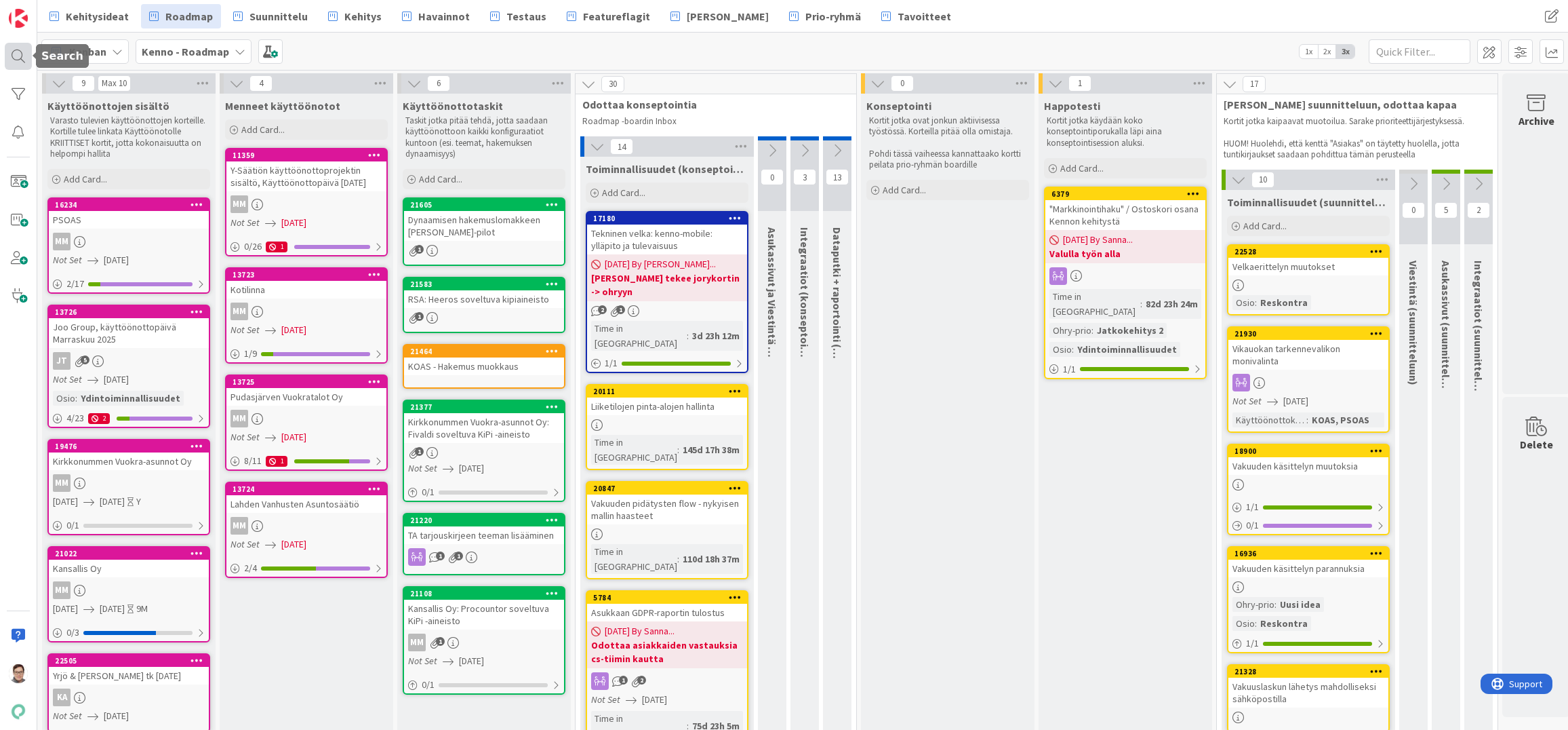
click at [16, 59] on div at bounding box center [18, 56] width 27 height 27
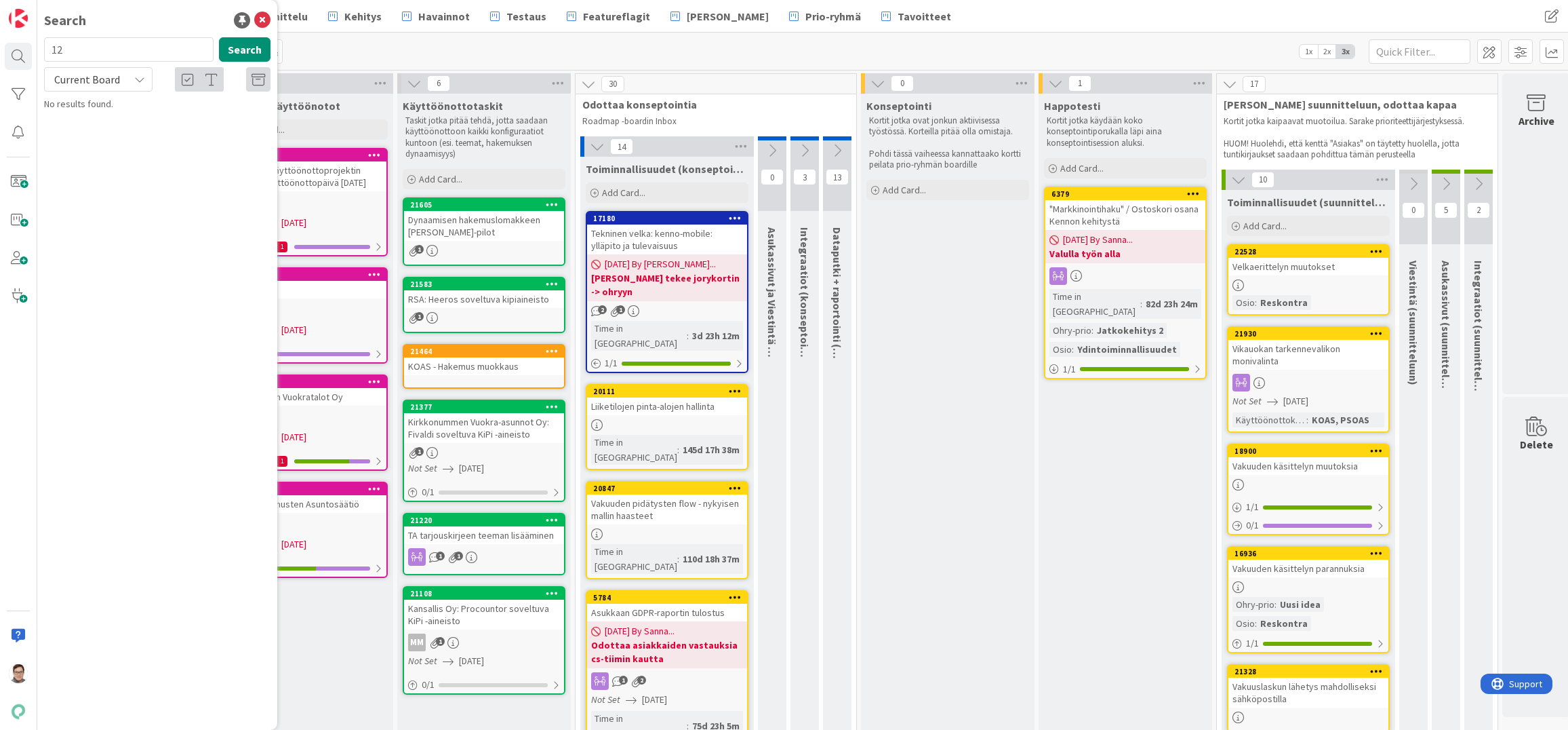
type input "1"
type input "11540"
click at [98, 86] on span "Current Board" at bounding box center [86, 80] width 70 height 19
click at [94, 133] on span "All Boards" at bounding box center [121, 136] width 141 height 21
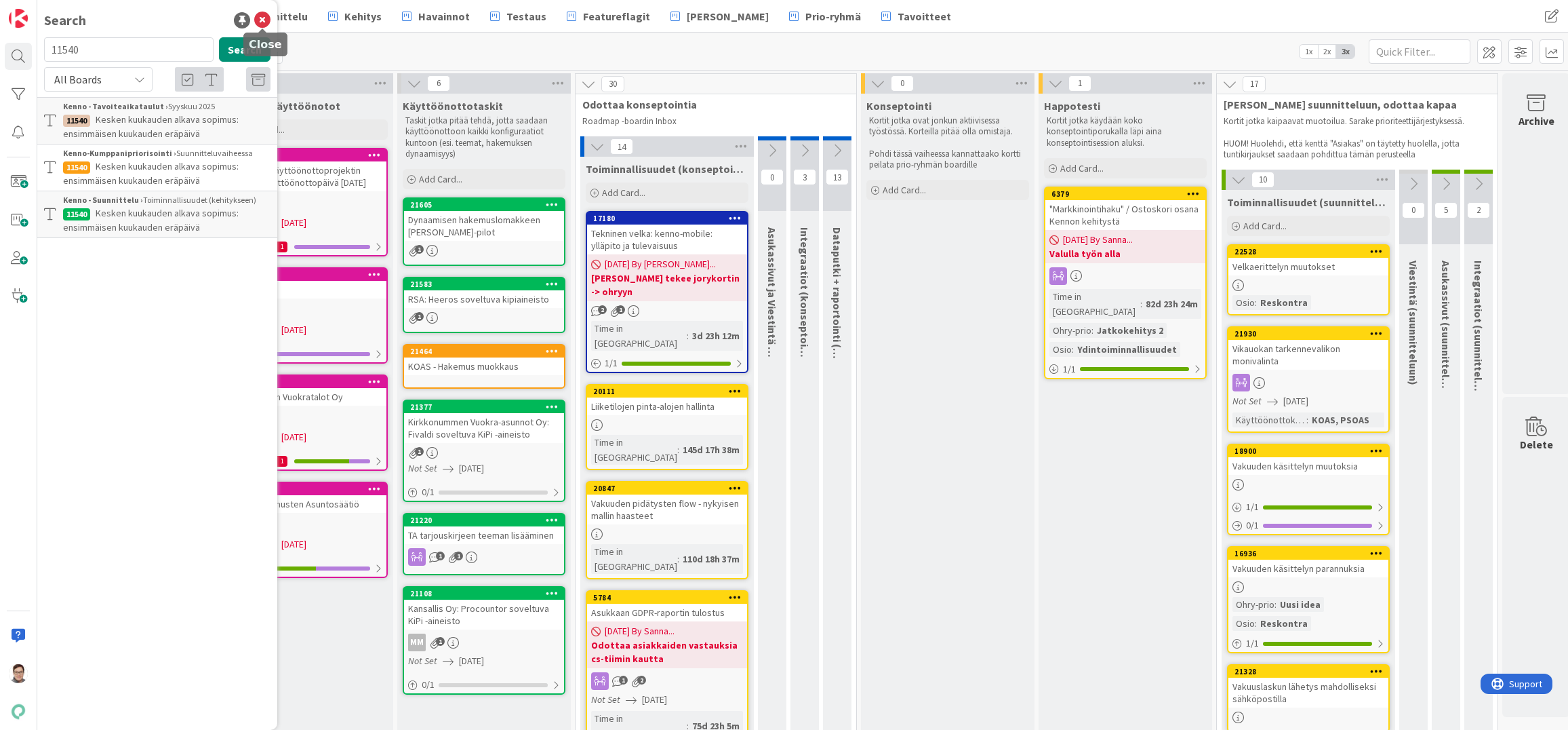
click at [266, 21] on icon at bounding box center [262, 20] width 17 height 17
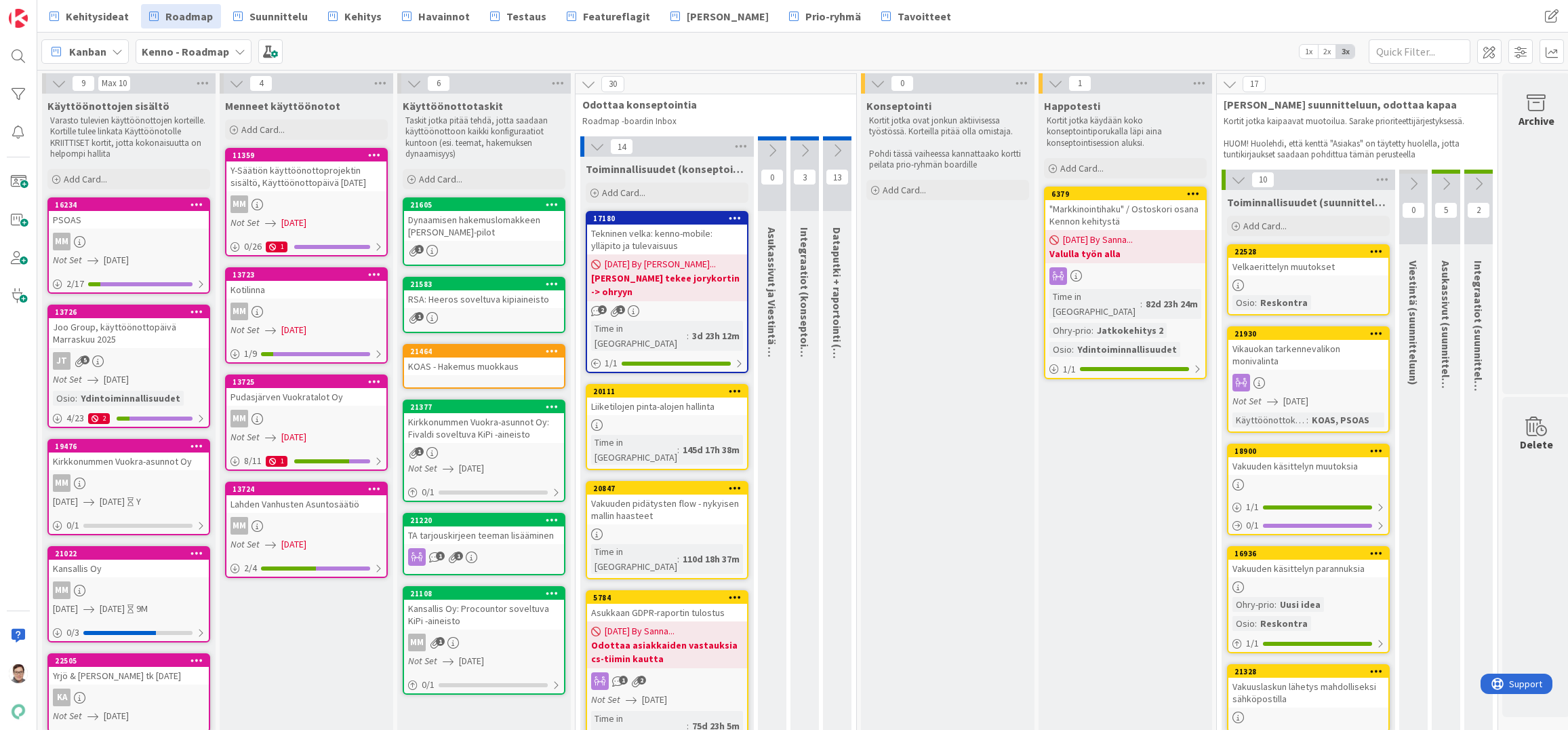
click at [126, 335] on div "Joo Group, käyttöönottopäivä Marraskuu 2025" at bounding box center [129, 333] width 160 height 30
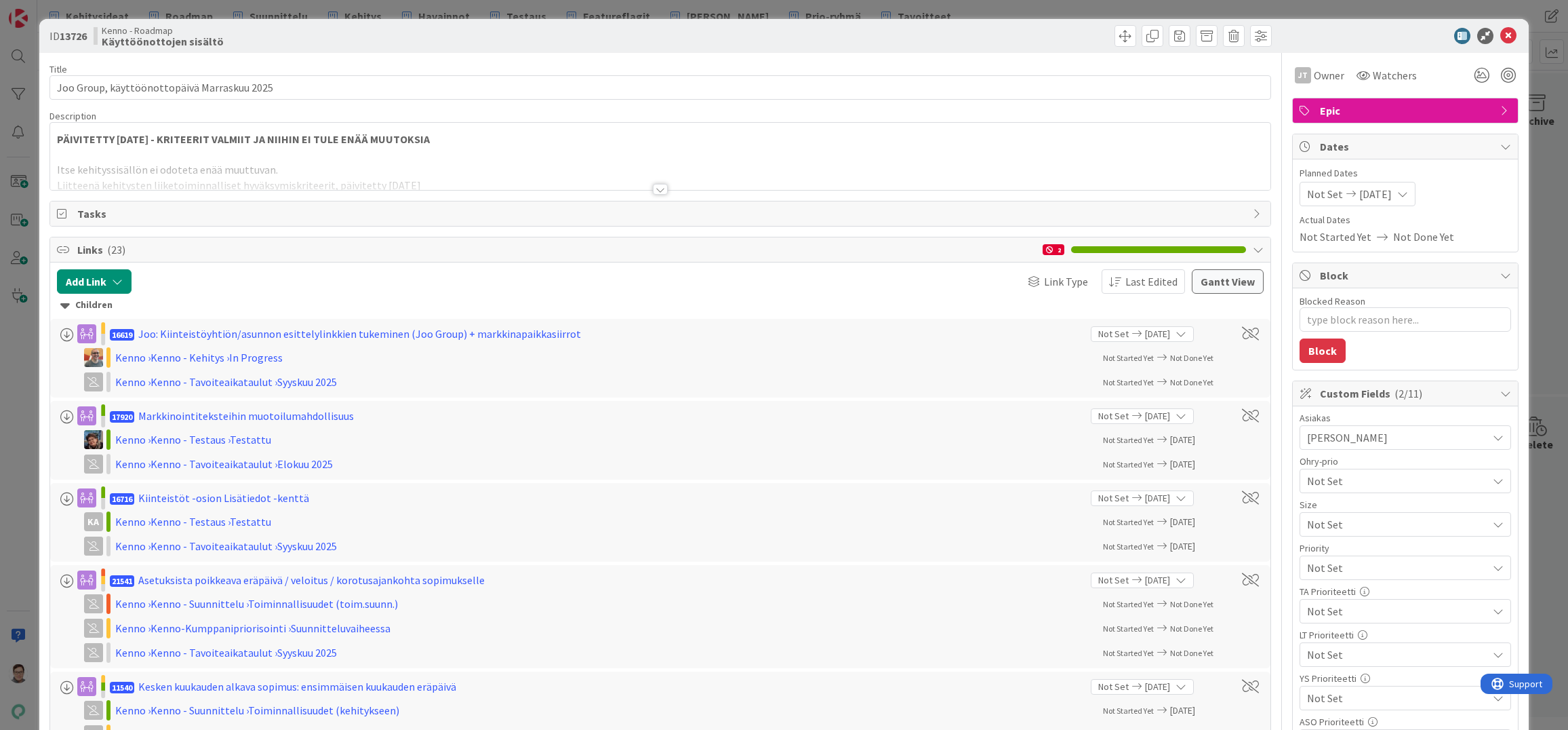
click at [659, 192] on div at bounding box center [660, 189] width 15 height 11
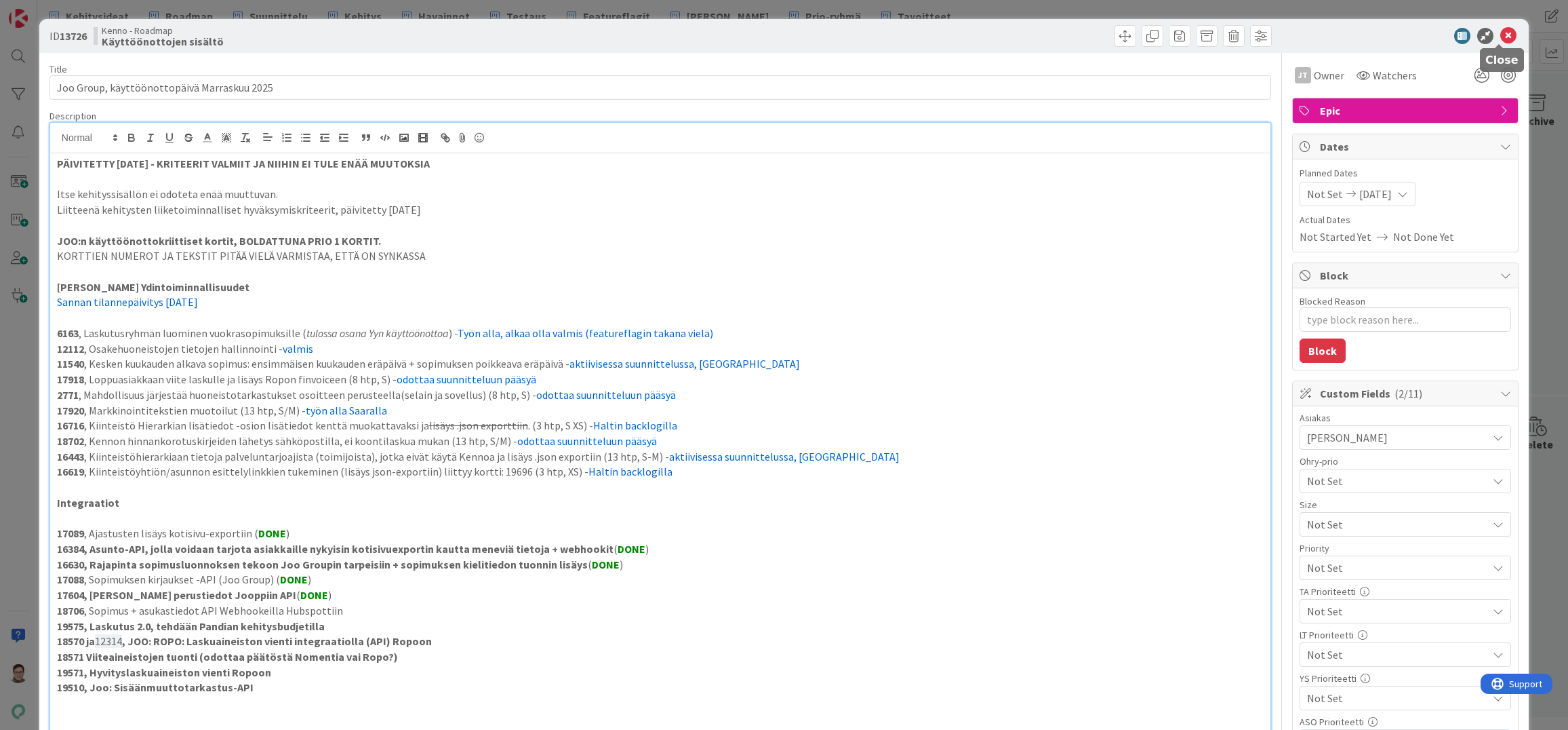
click at [1501, 32] on icon at bounding box center [1508, 36] width 17 height 17
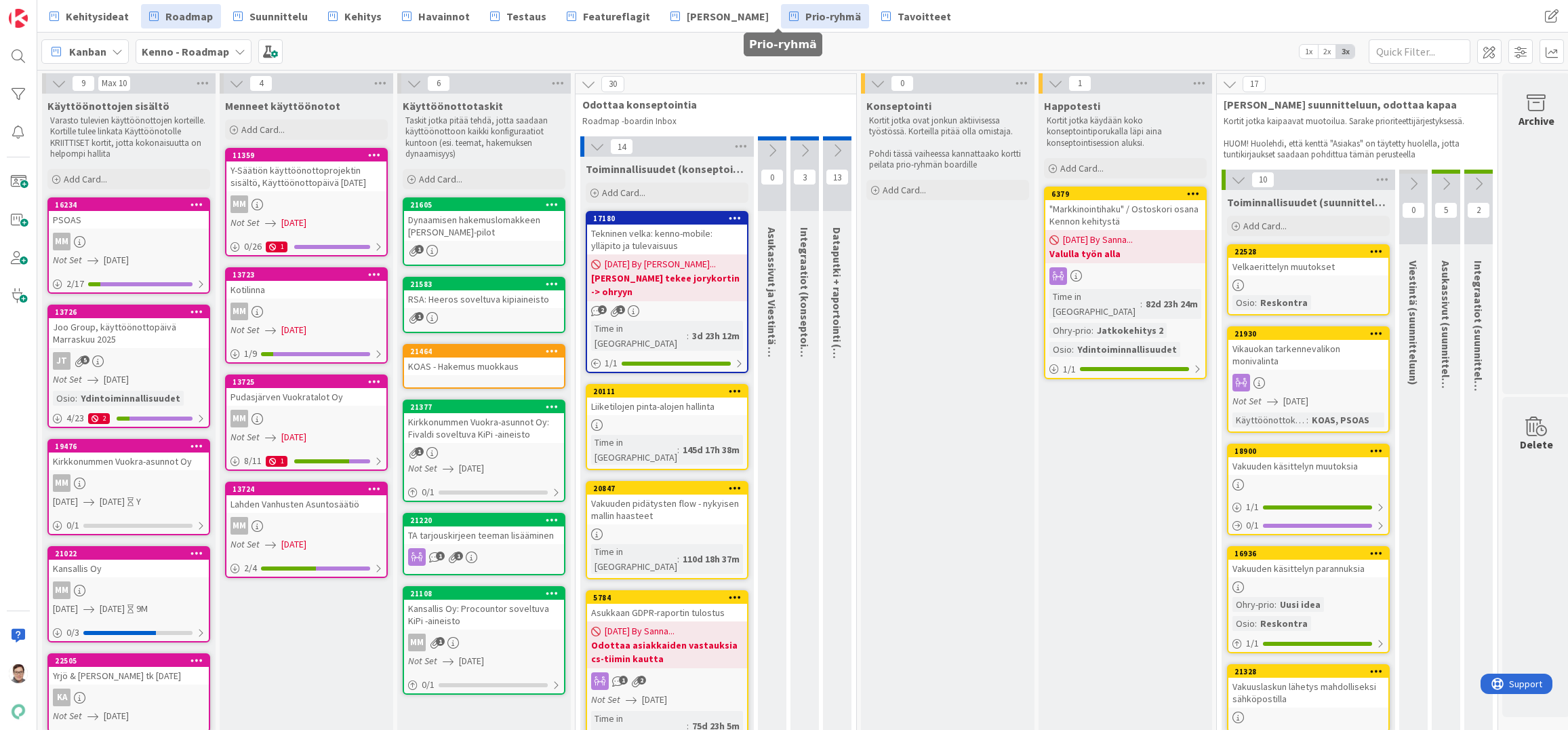
click at [808, 14] on span "Prio-ryhmä" at bounding box center [833, 16] width 55 height 17
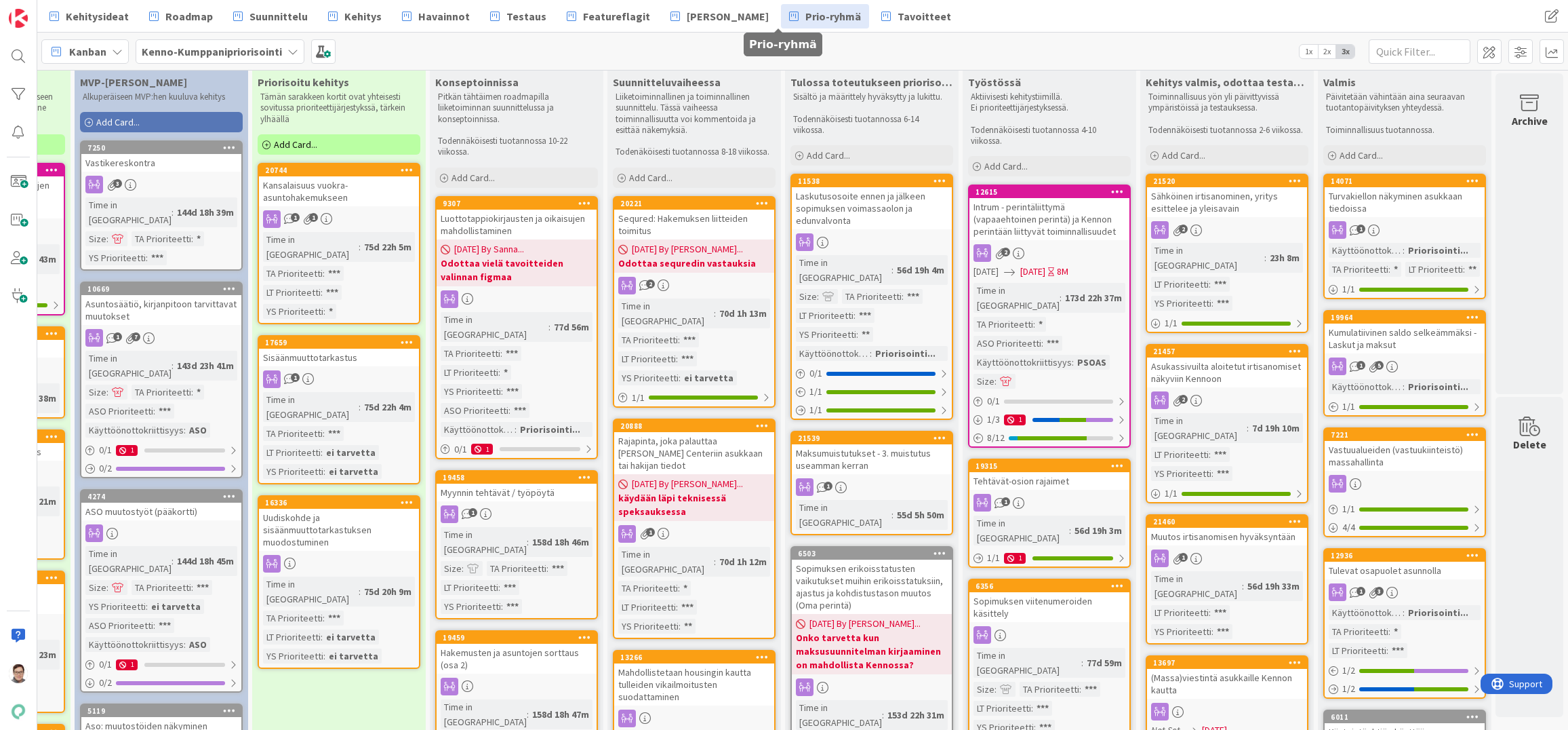
scroll to position [0, 155]
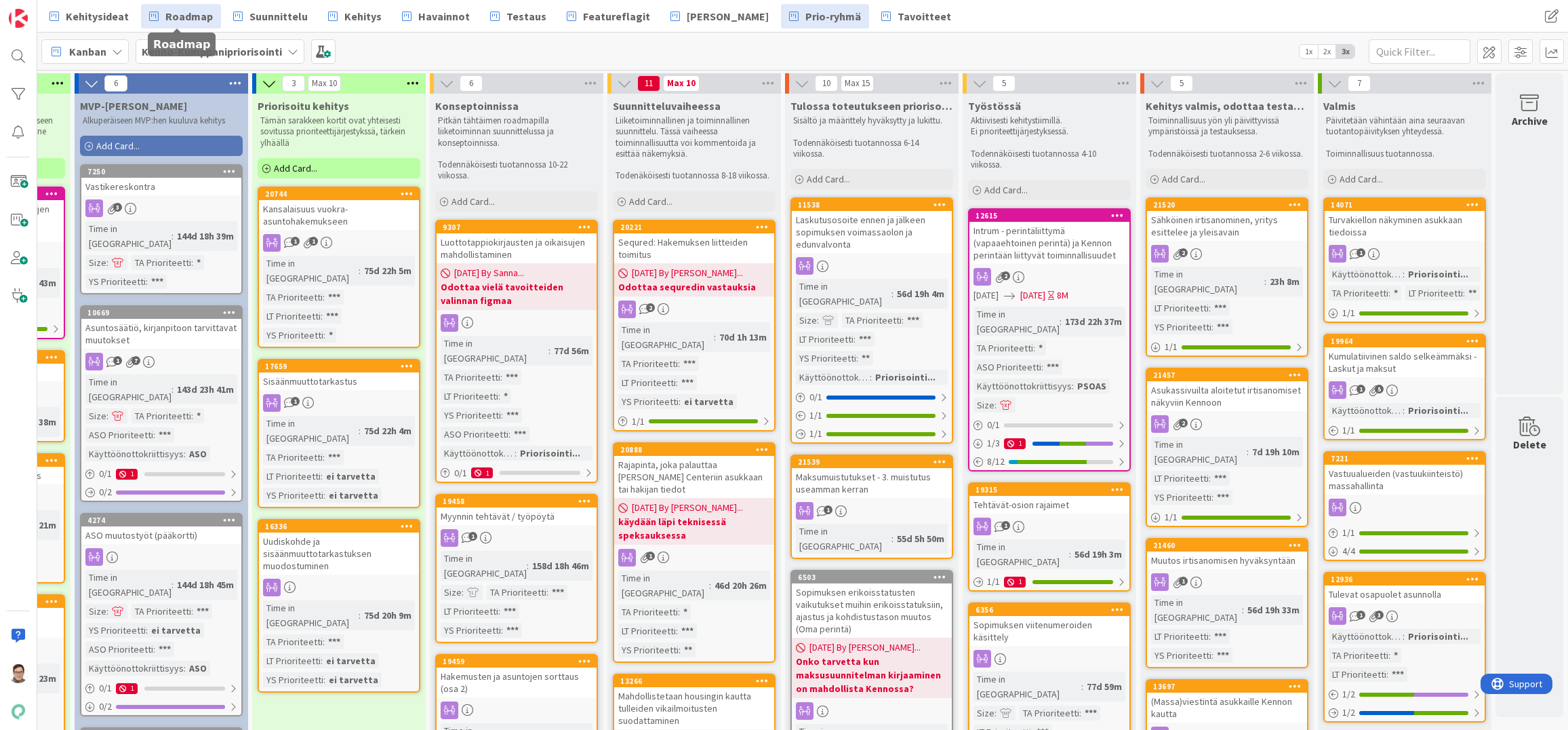
click at [194, 15] on span "Roadmap" at bounding box center [189, 16] width 47 height 17
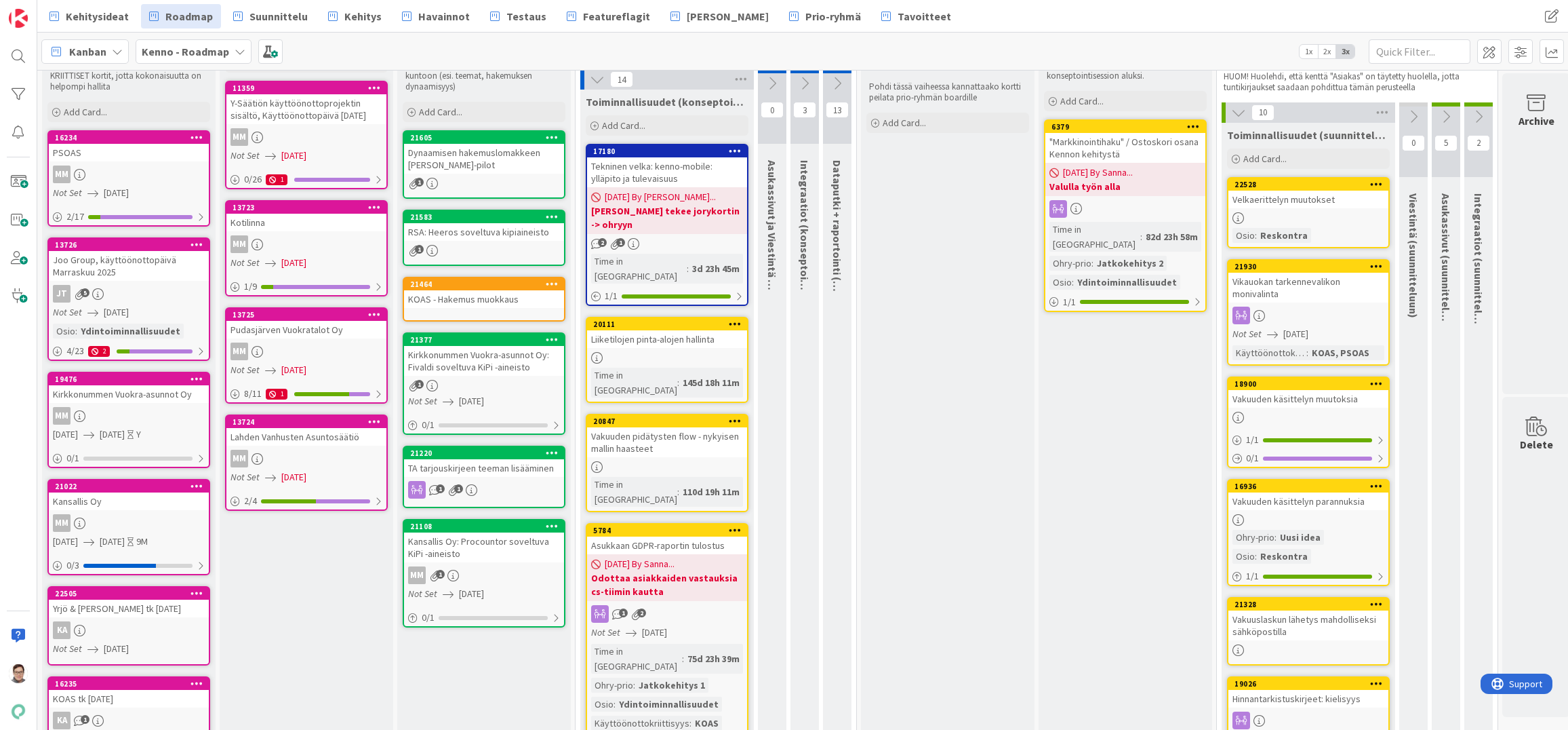
scroll to position [68, 0]
click at [133, 262] on div "Joo Group, käyttöönottopäivä Marraskuu 2025" at bounding box center [129, 265] width 160 height 30
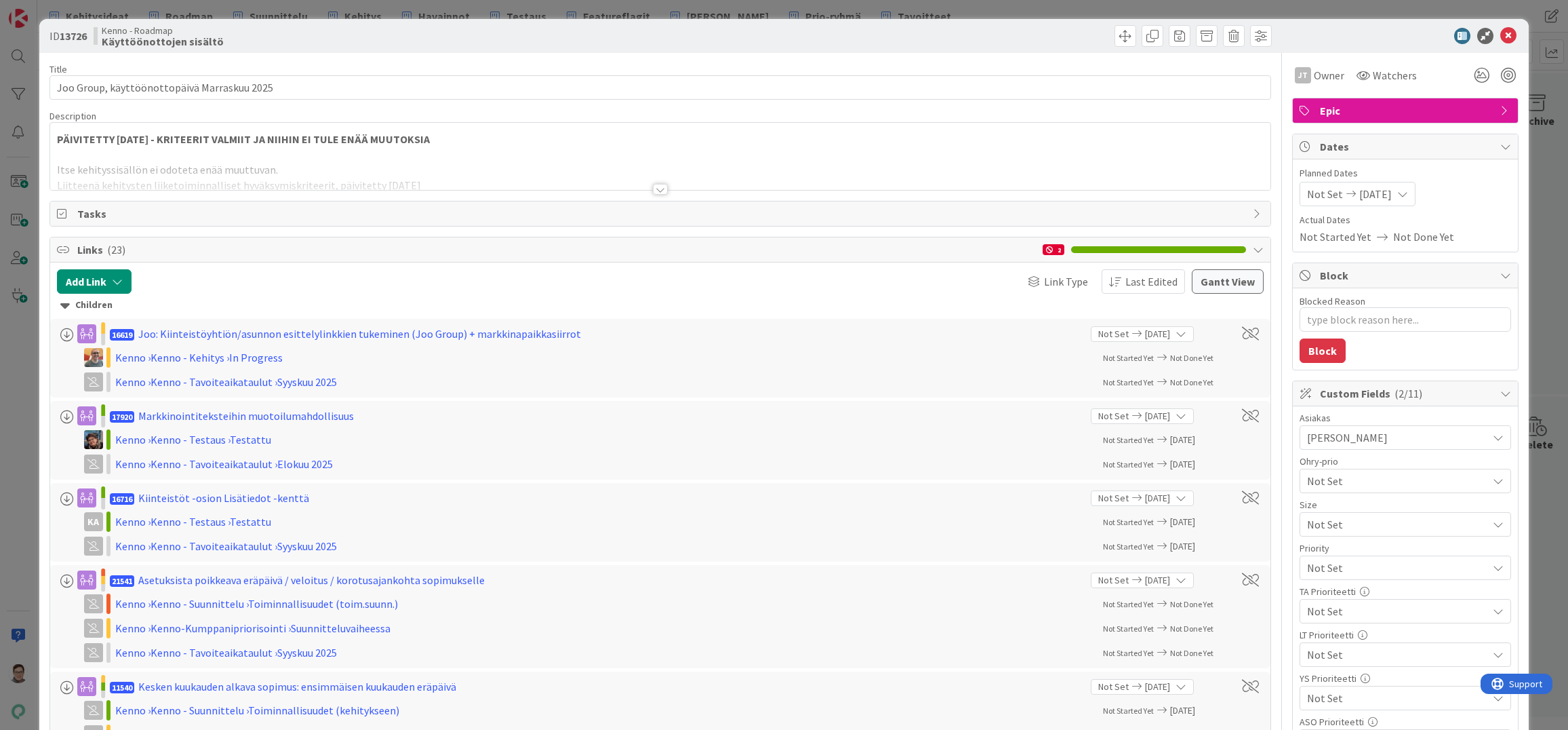
type textarea "x"
click at [654, 190] on div at bounding box center [660, 189] width 15 height 11
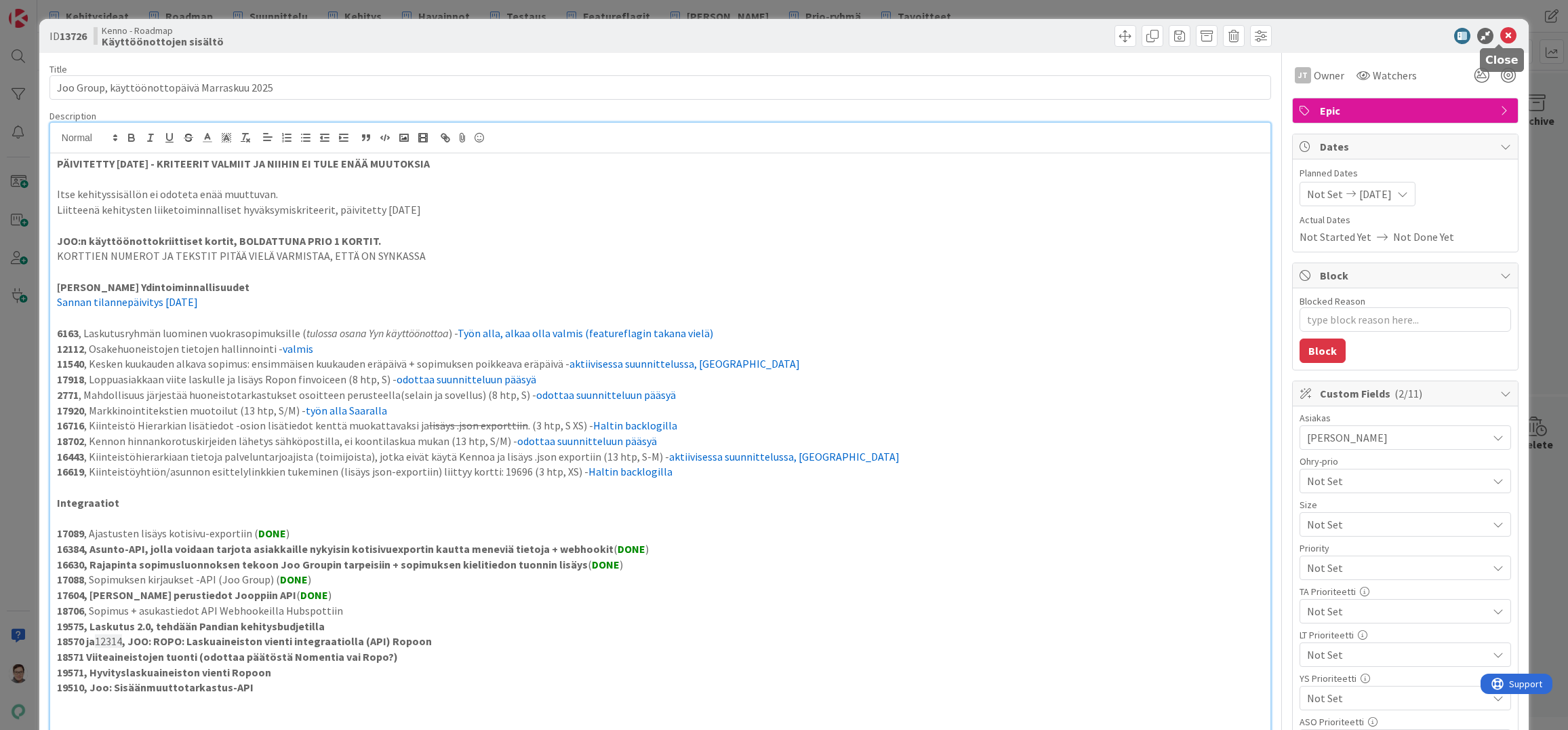
click at [1500, 37] on icon at bounding box center [1508, 36] width 17 height 17
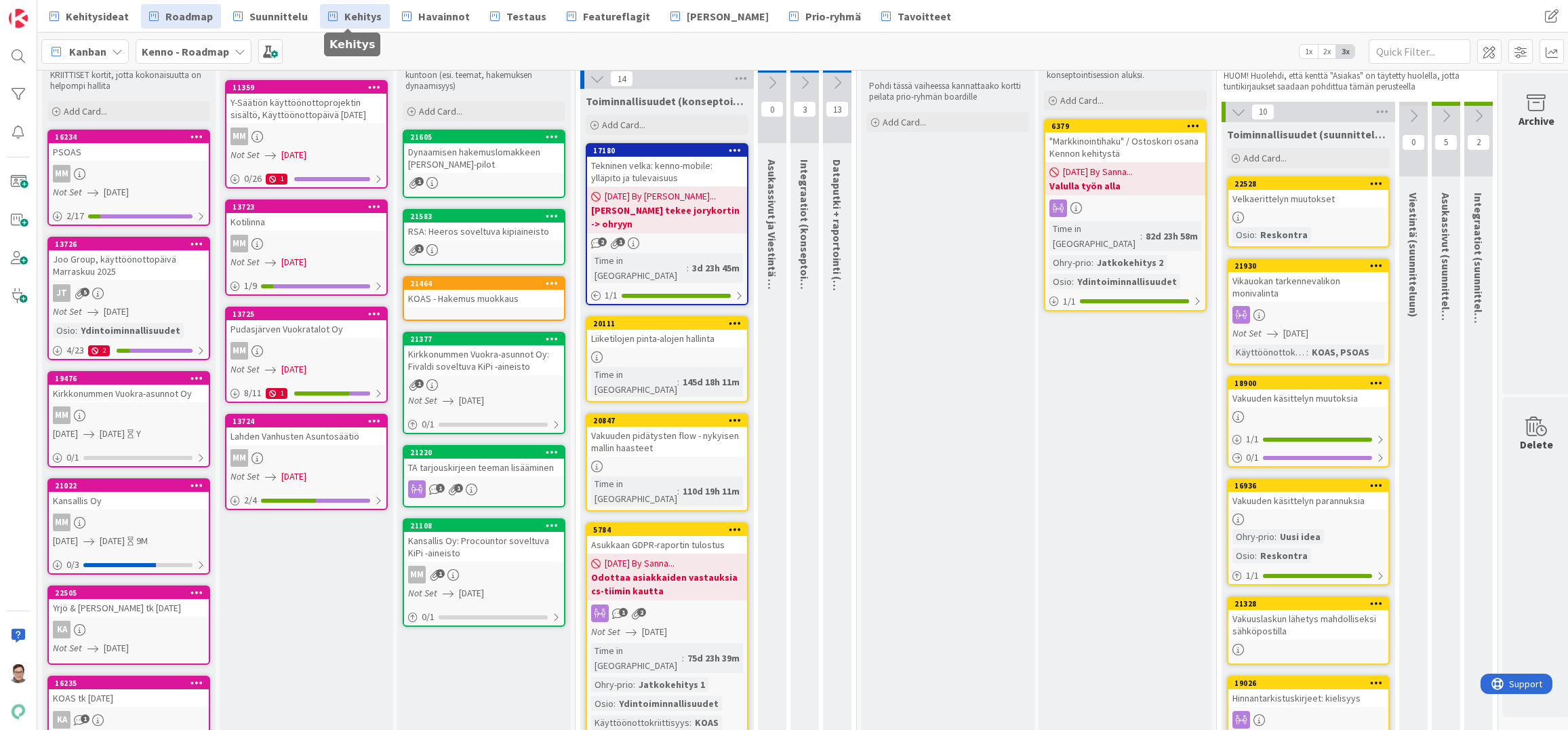
click at [349, 14] on span "Kehitys" at bounding box center [363, 16] width 37 height 17
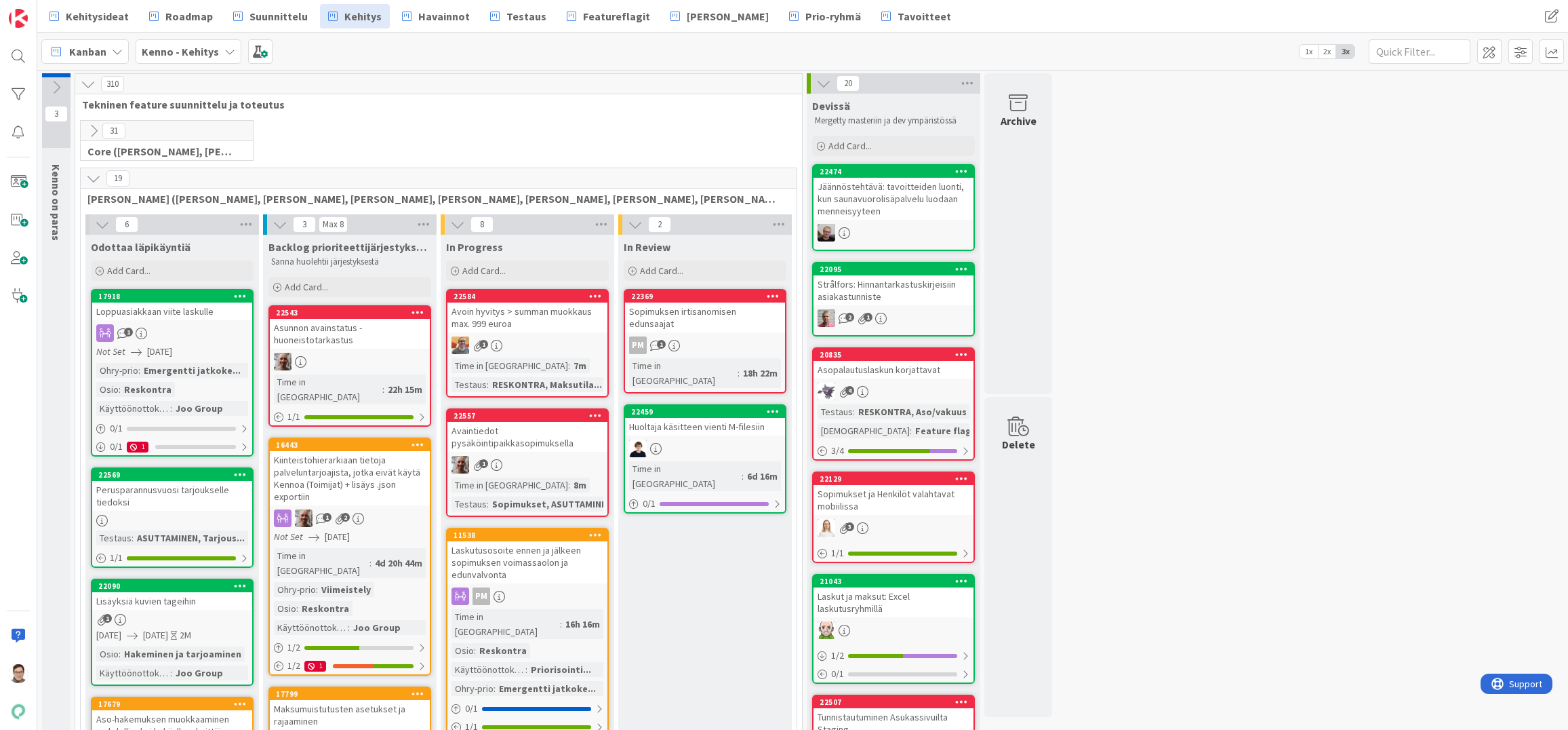
click at [431, 20] on span "Havainnot" at bounding box center [443, 16] width 51 height 17
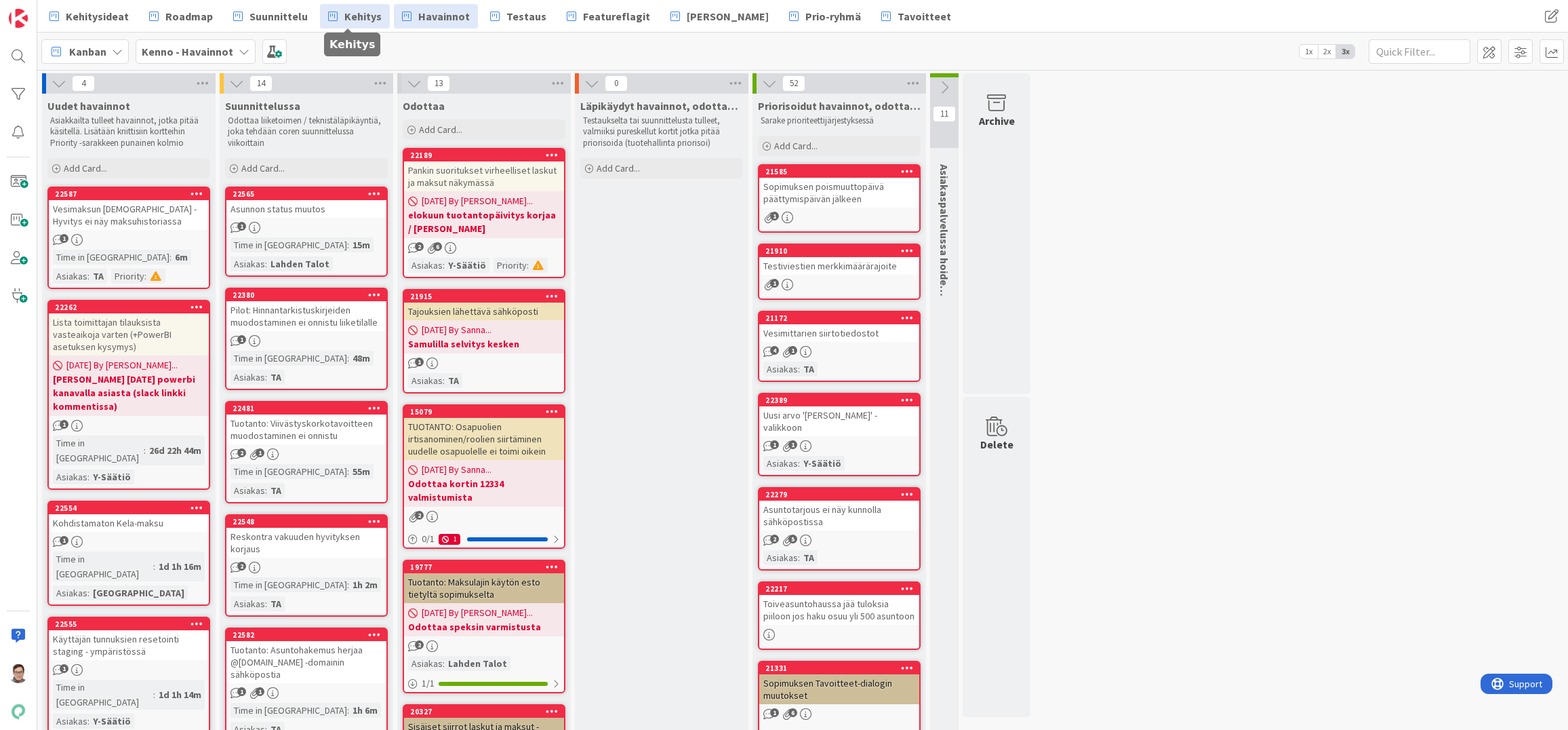
click at [357, 15] on span "Kehitys" at bounding box center [363, 16] width 37 height 17
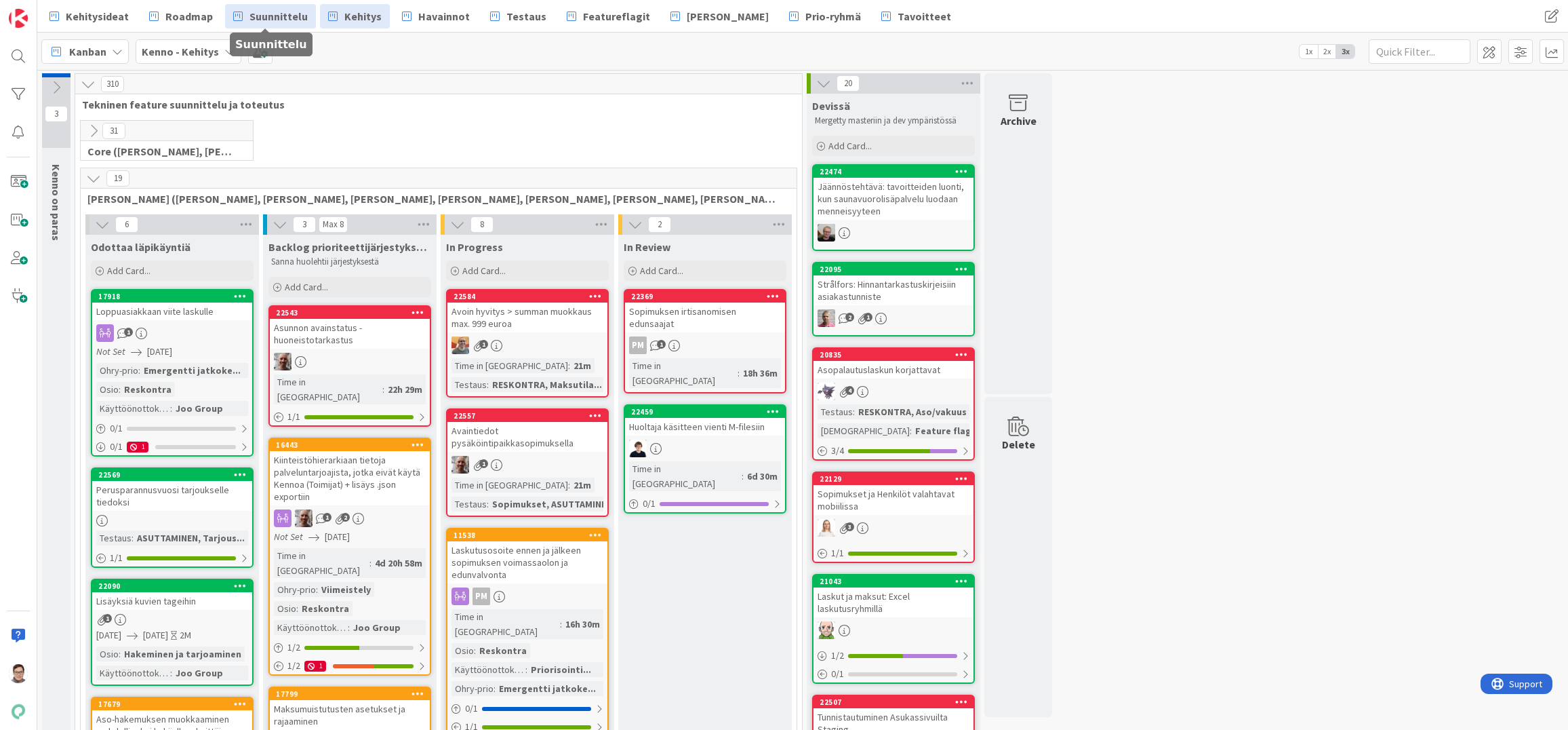
click at [287, 9] on span "Suunnittelu" at bounding box center [278, 16] width 58 height 17
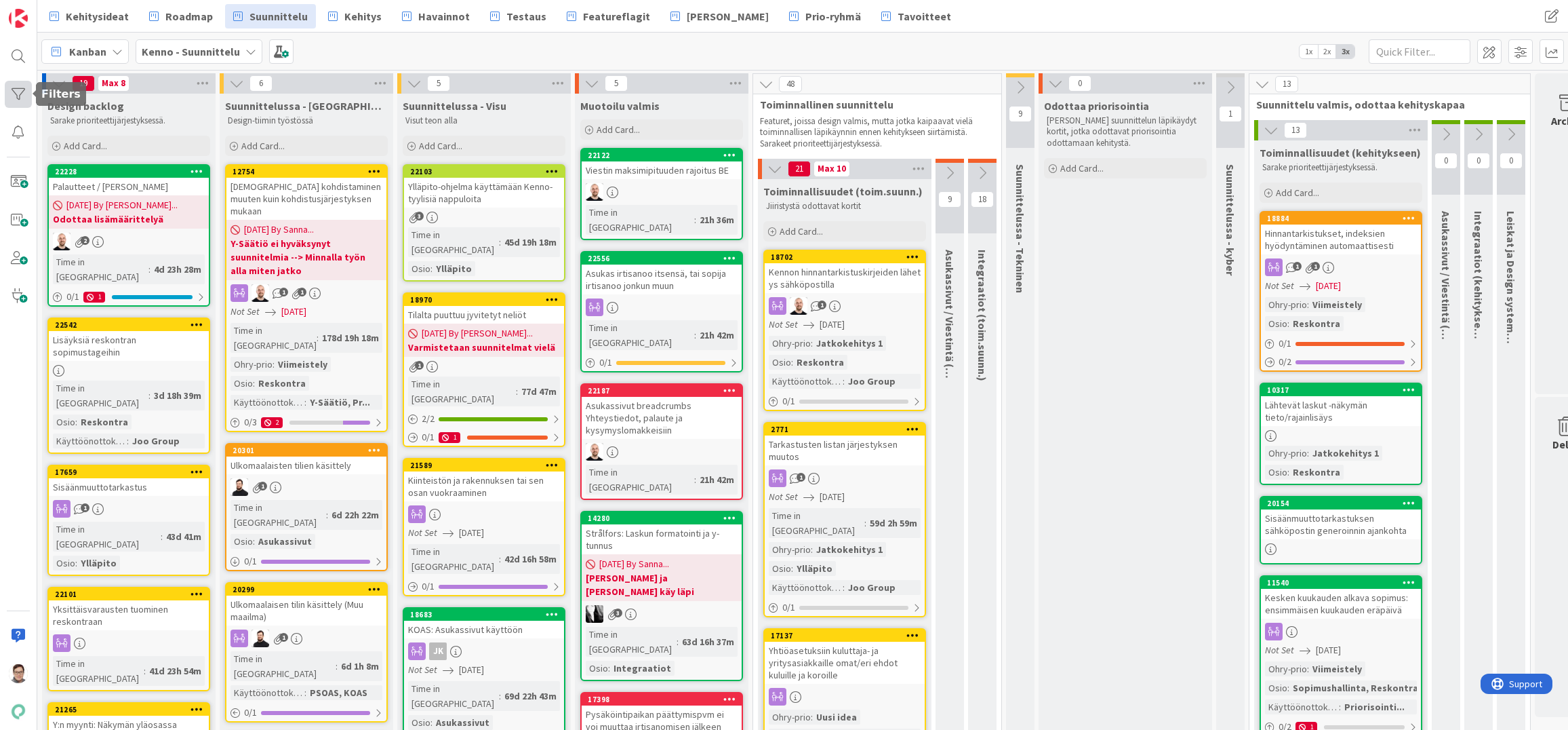
click at [17, 98] on div at bounding box center [18, 94] width 27 height 27
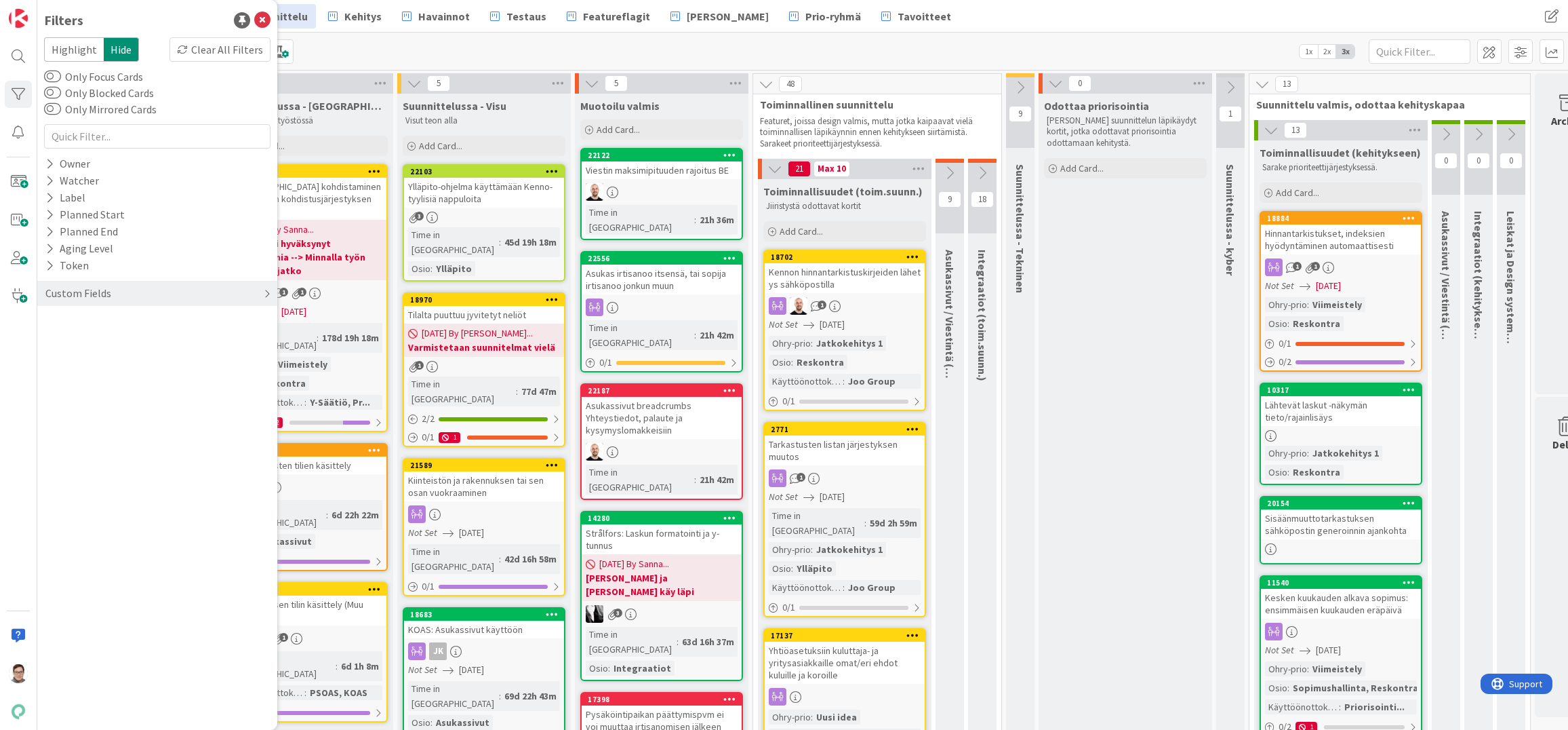
click at [82, 292] on div "Custom Fields" at bounding box center [78, 293] width 69 height 17
click at [62, 398] on button "Käyttöönottokriittisyys" at bounding box center [109, 406] width 129 height 17
click at [50, 482] on icon at bounding box center [52, 480] width 9 height 9
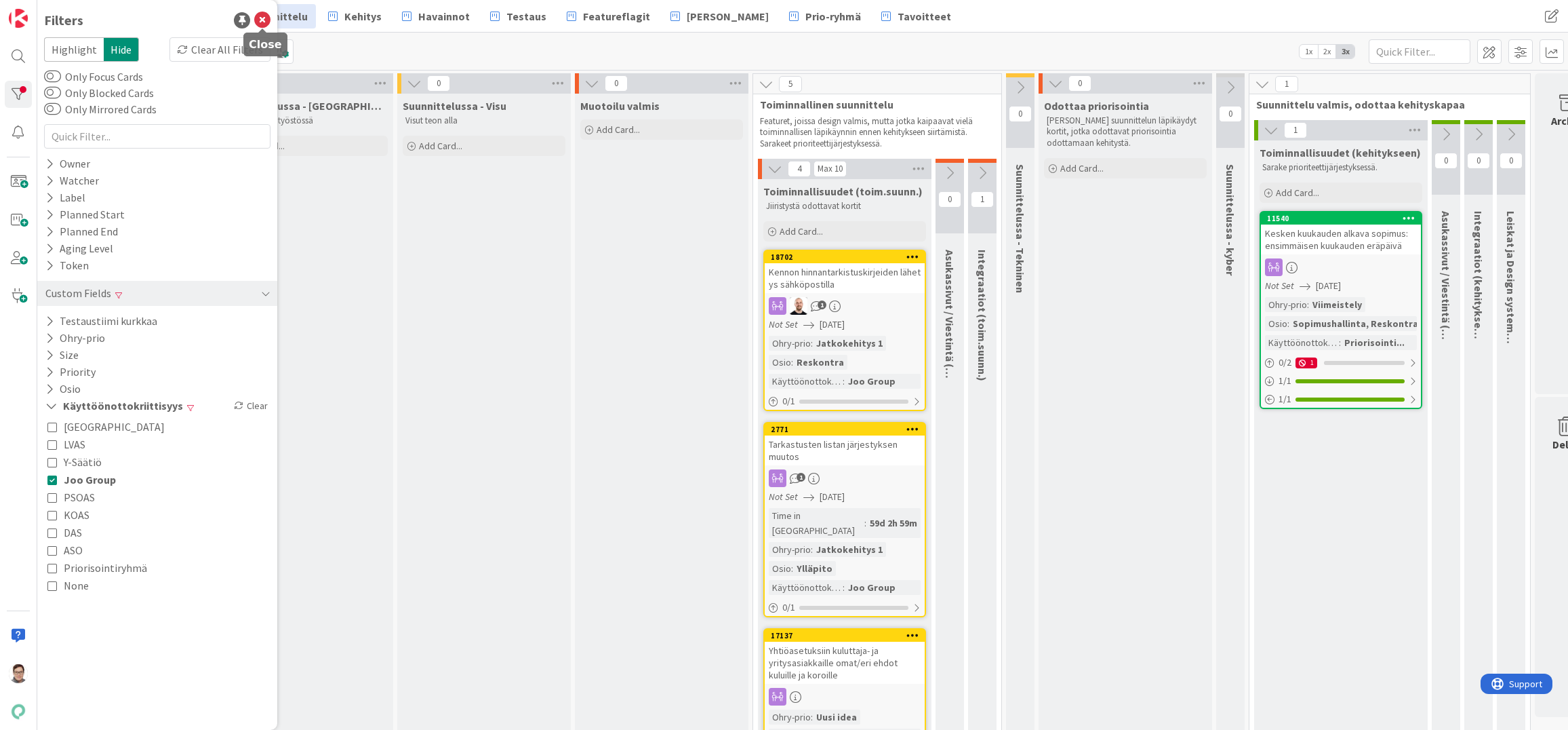
click at [265, 21] on icon at bounding box center [262, 20] width 17 height 17
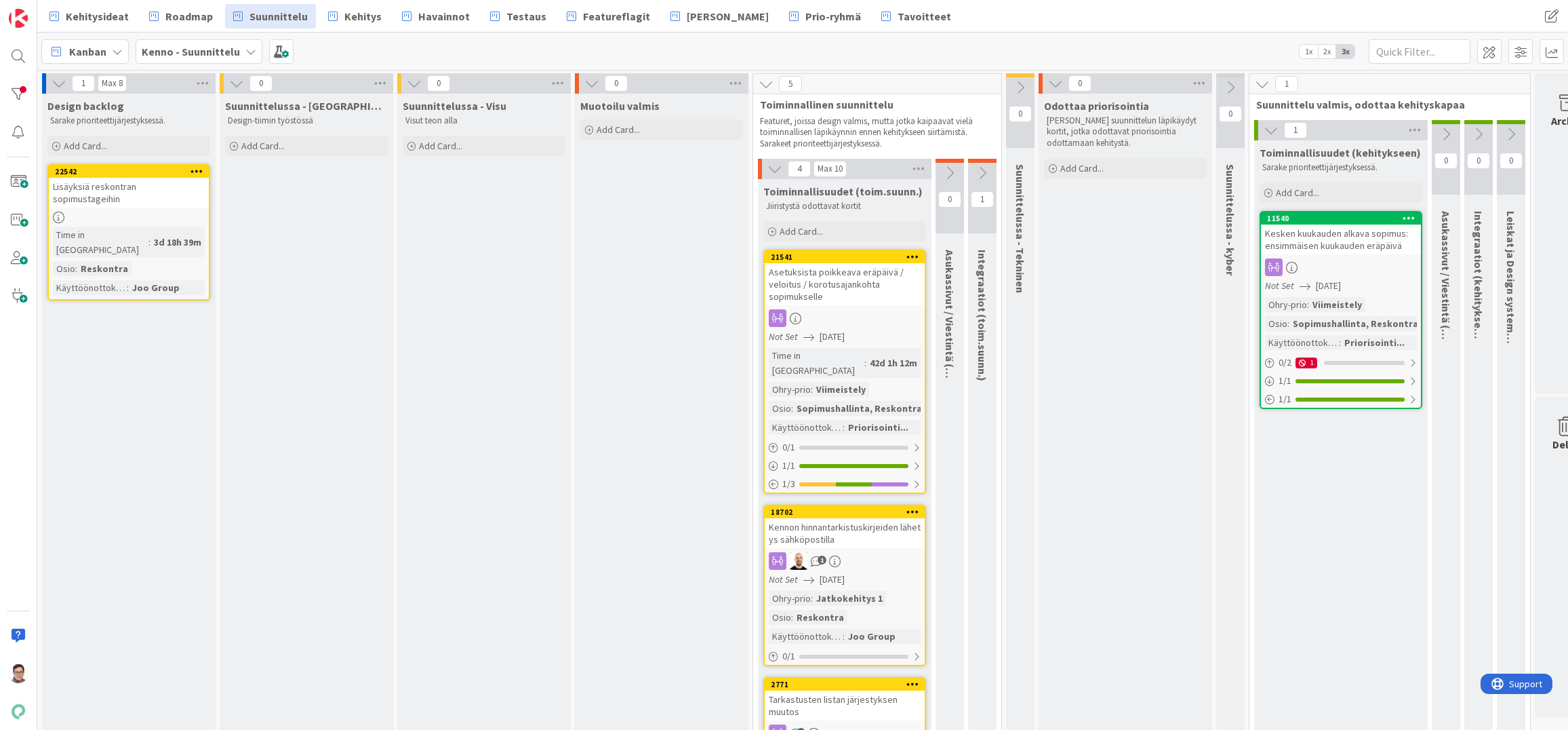
click at [1406, 216] on icon at bounding box center [1409, 218] width 13 height 9
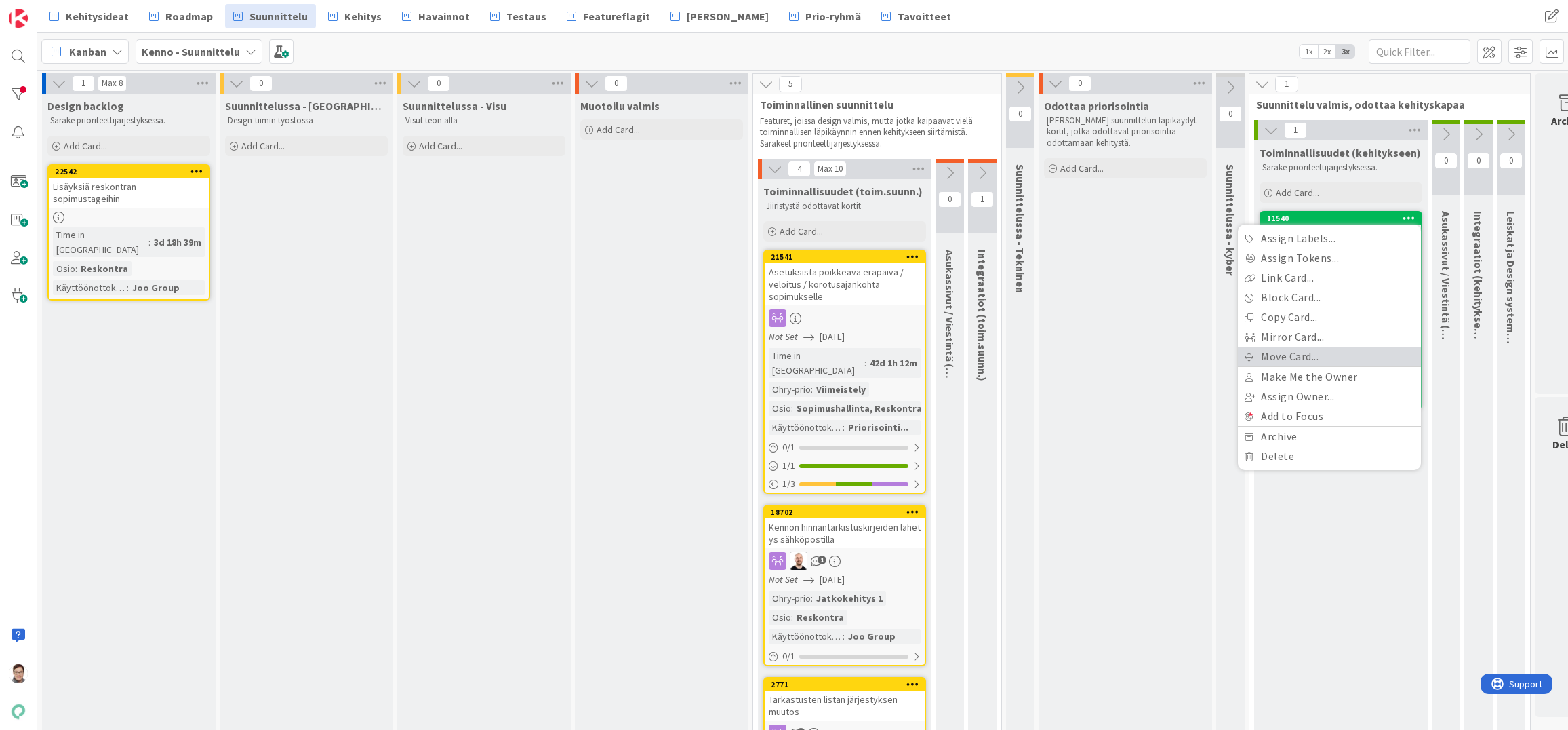
click at [1283, 351] on link "Move Card..." at bounding box center [1329, 356] width 183 height 20
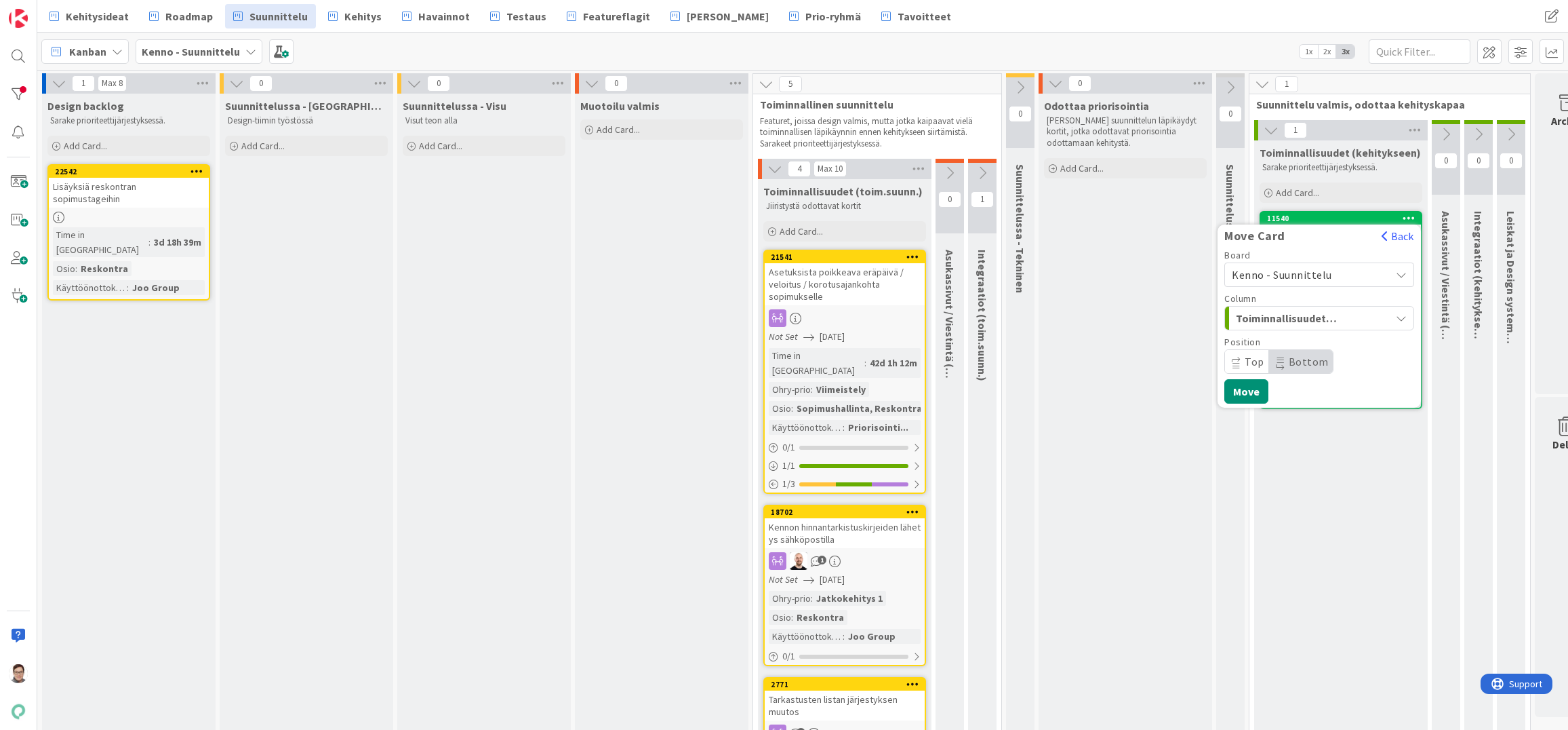
click at [1279, 269] on span "Kenno - Suunnittelu" at bounding box center [1282, 274] width 100 height 13
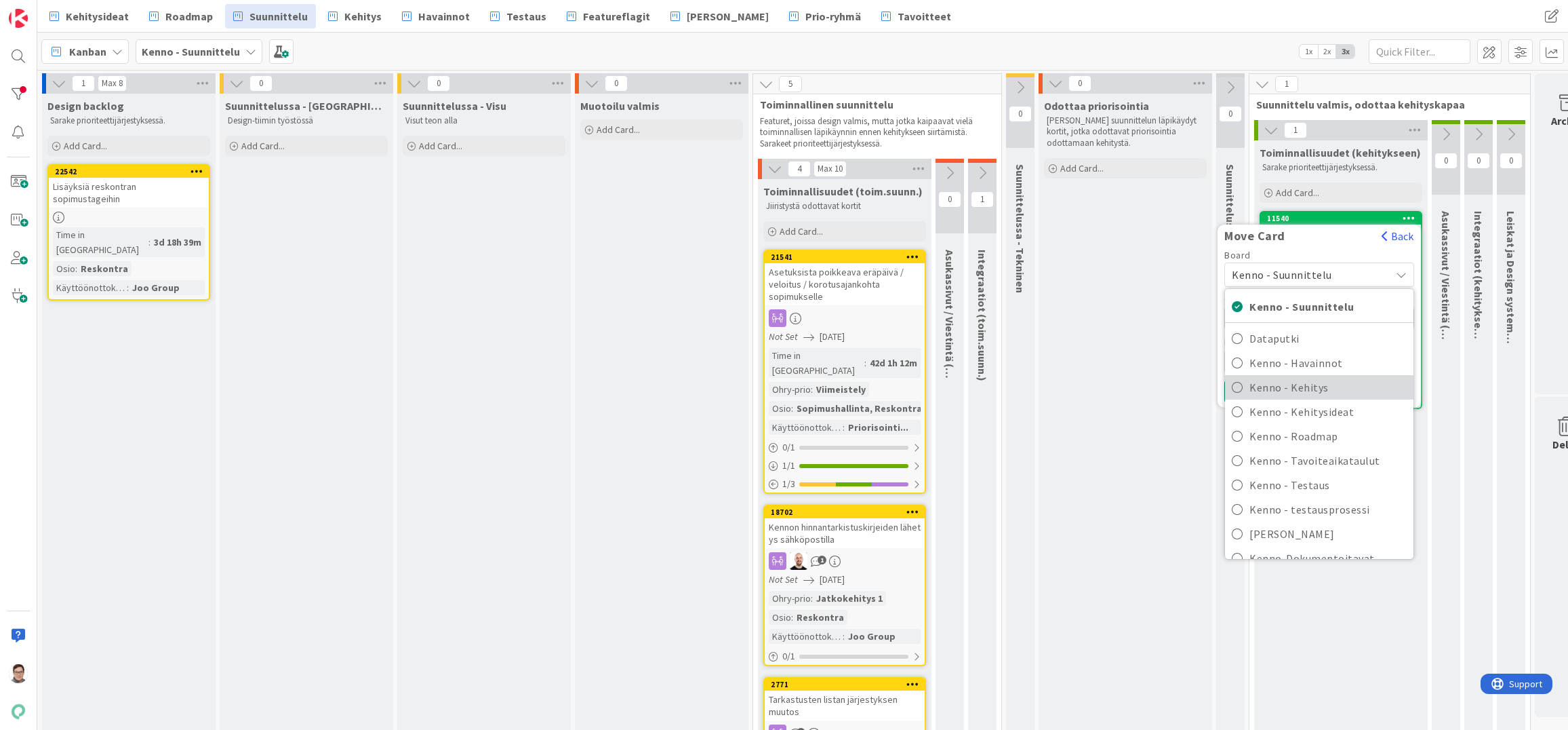
click at [1279, 382] on span "Kenno - Kehitys" at bounding box center [1327, 387] width 157 height 21
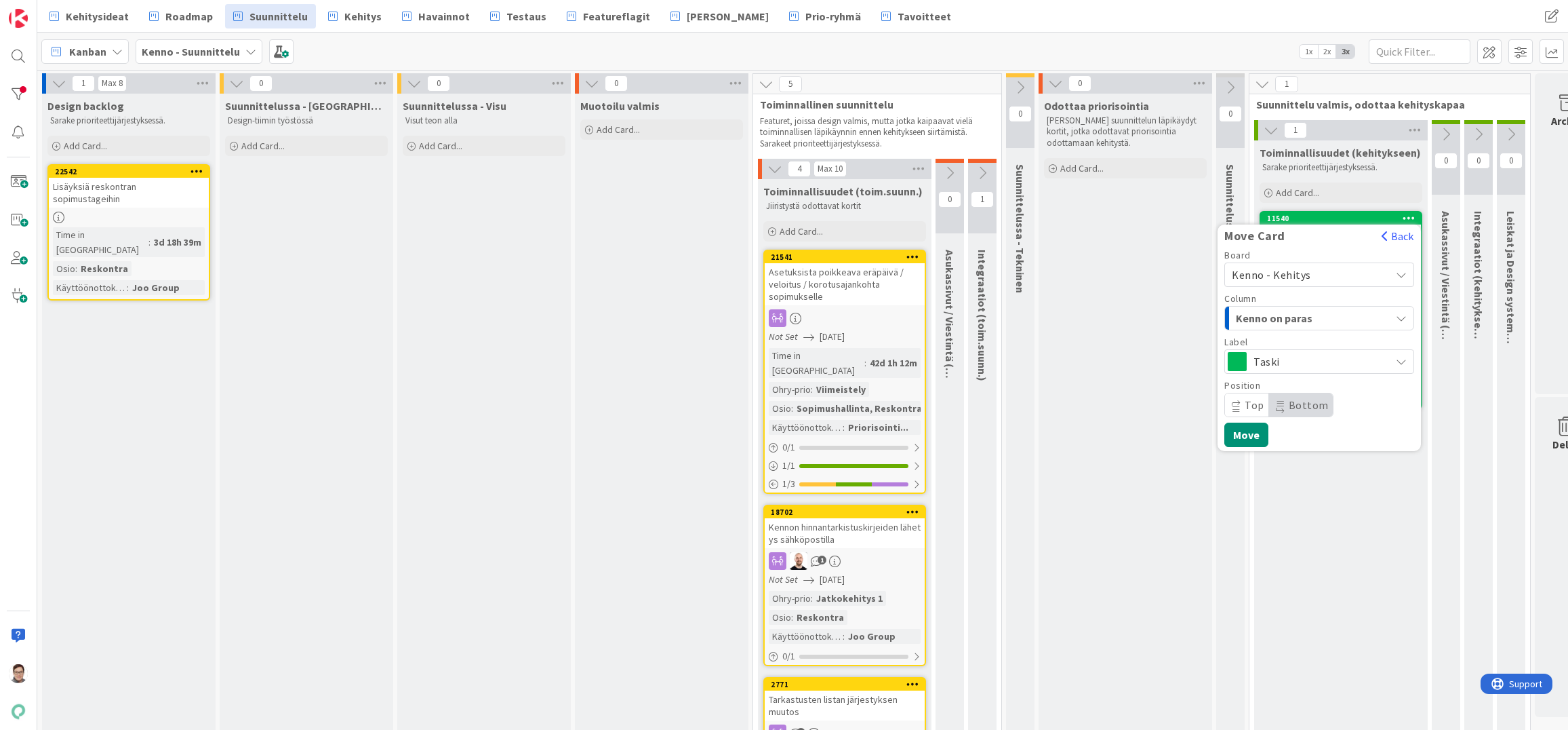
click at [1279, 314] on span "Kenno on paras" at bounding box center [1286, 318] width 102 height 17
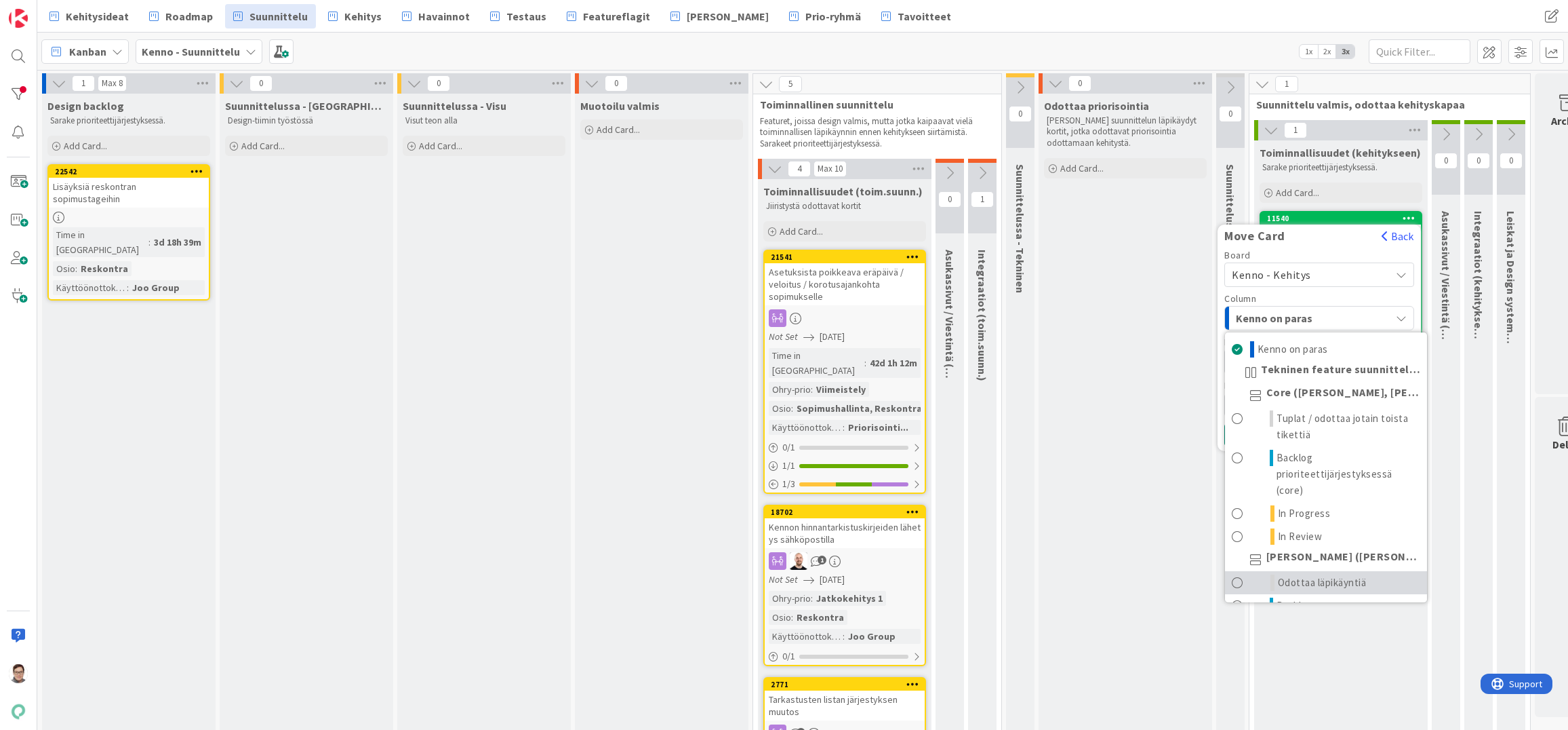
click at [1294, 576] on span "Odottaa läpikäyntiä" at bounding box center [1322, 582] width 89 height 17
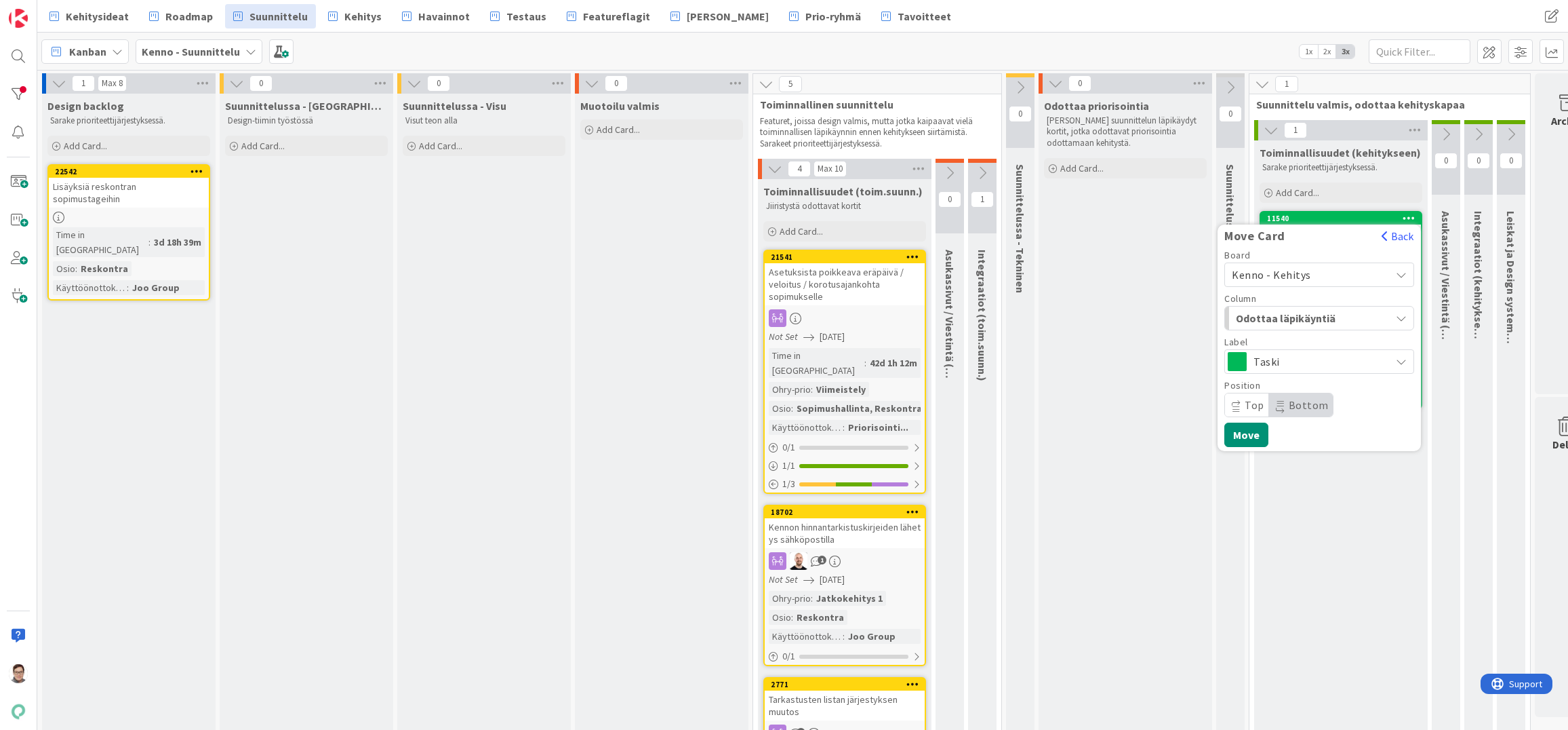
click at [1301, 403] on span "Bottom" at bounding box center [1309, 404] width 40 height 13
click at [1256, 434] on button "Move" at bounding box center [1246, 434] width 44 height 24
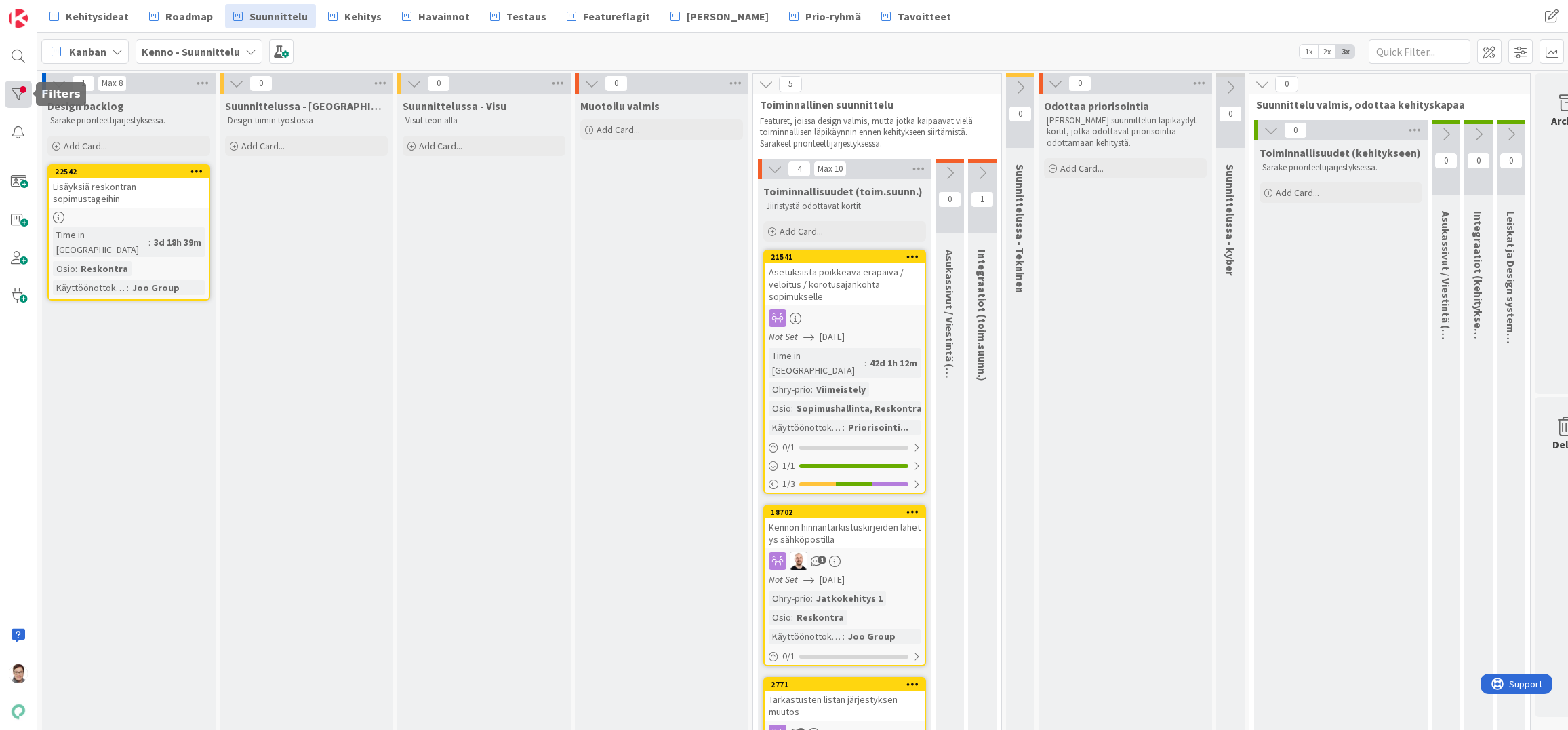
click at [12, 93] on div at bounding box center [18, 94] width 27 height 27
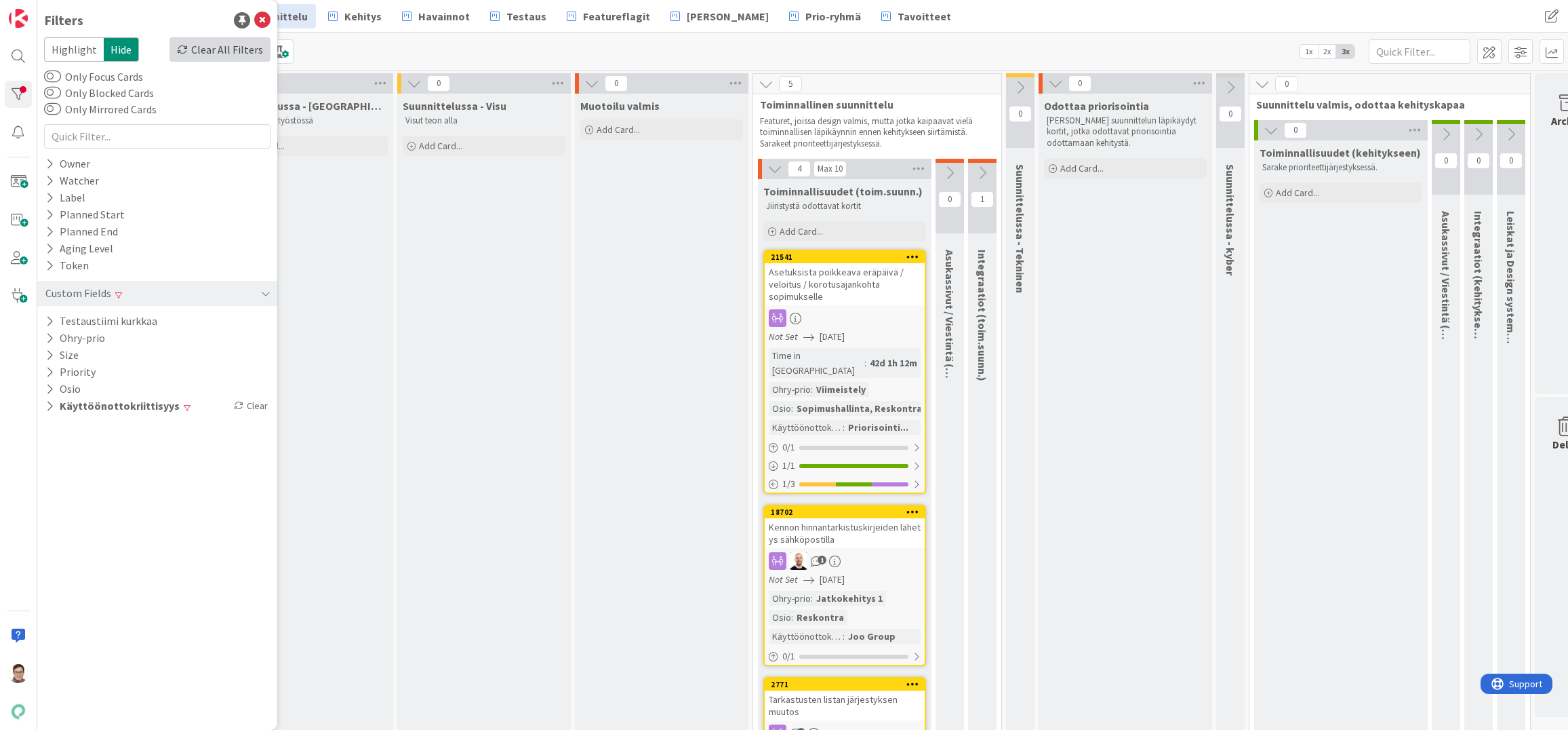
click at [224, 50] on div "Clear All Filters" at bounding box center [220, 49] width 101 height 24
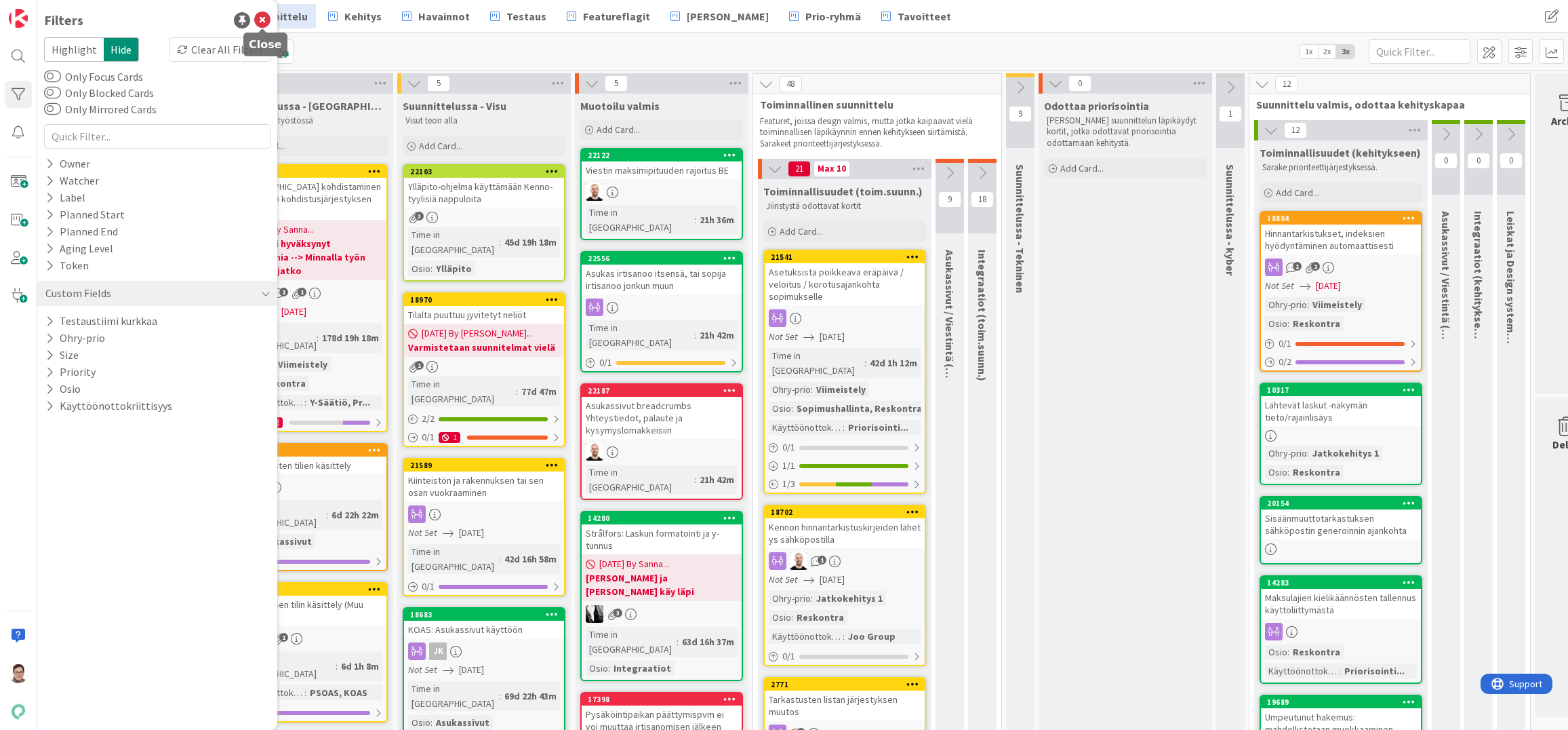
click at [260, 21] on icon at bounding box center [262, 20] width 17 height 17
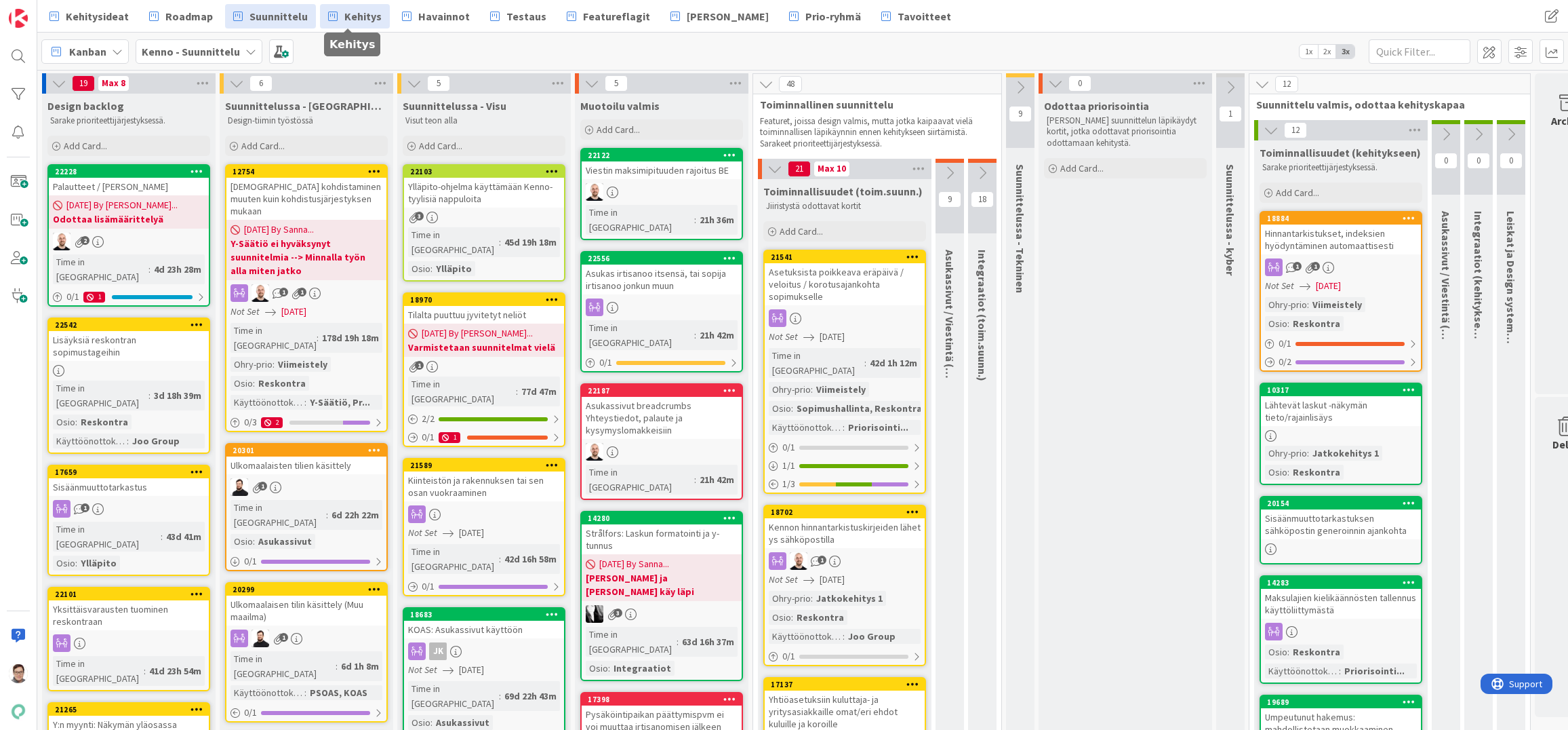
click at [364, 22] on span "Kehitys" at bounding box center [363, 16] width 37 height 17
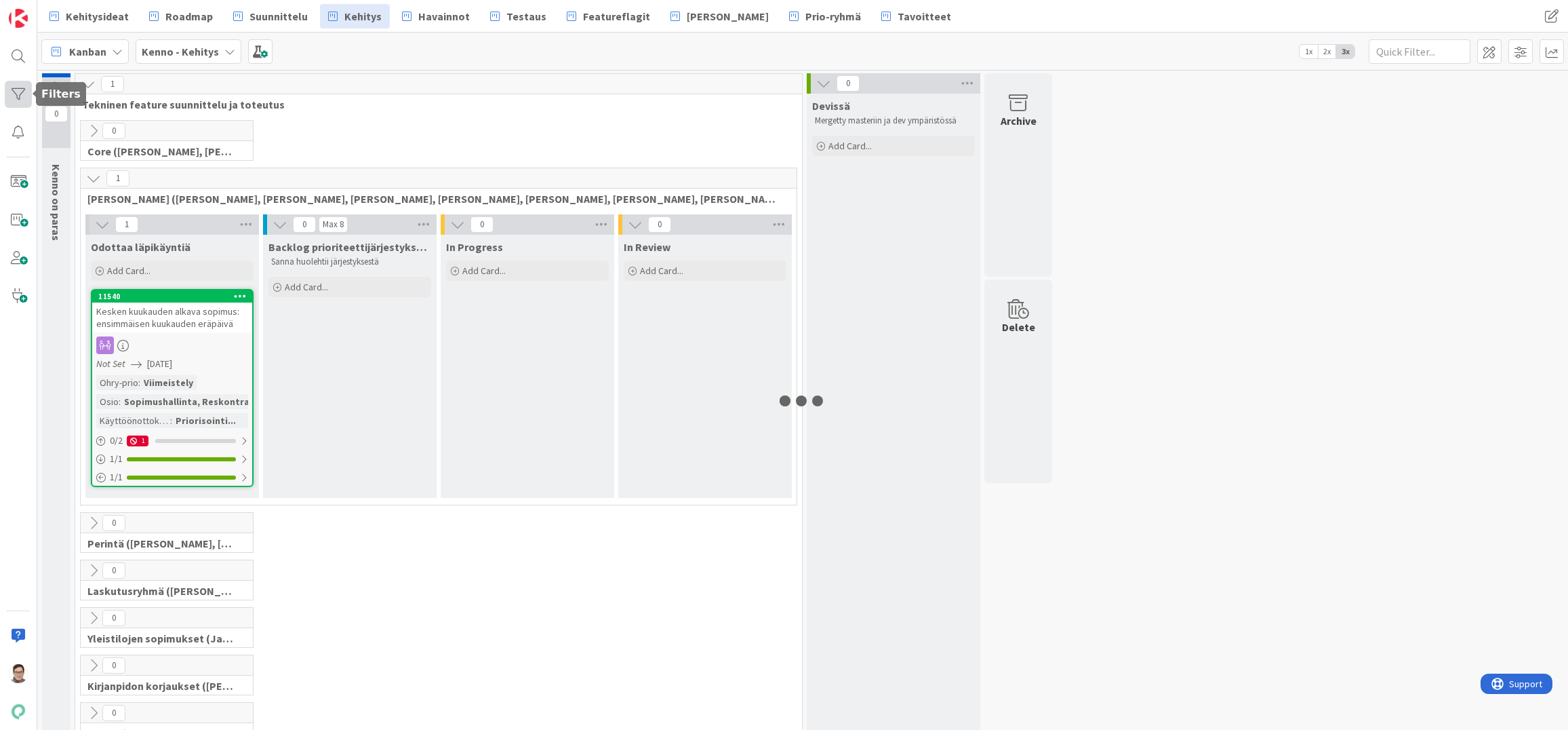
click at [17, 91] on div at bounding box center [18, 94] width 27 height 27
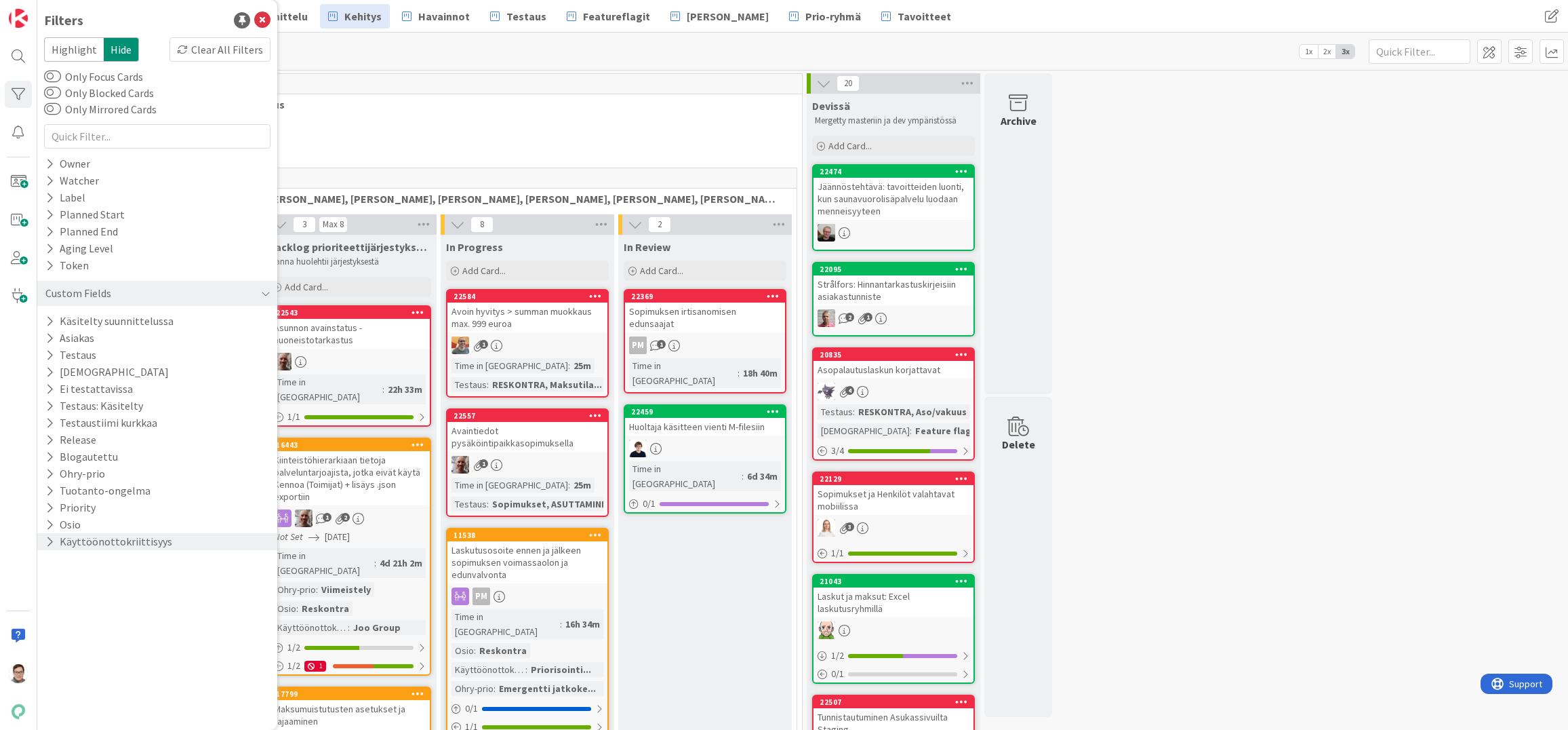
click at [116, 543] on button "Käyttöönottokriittisyys" at bounding box center [109, 541] width 129 height 17
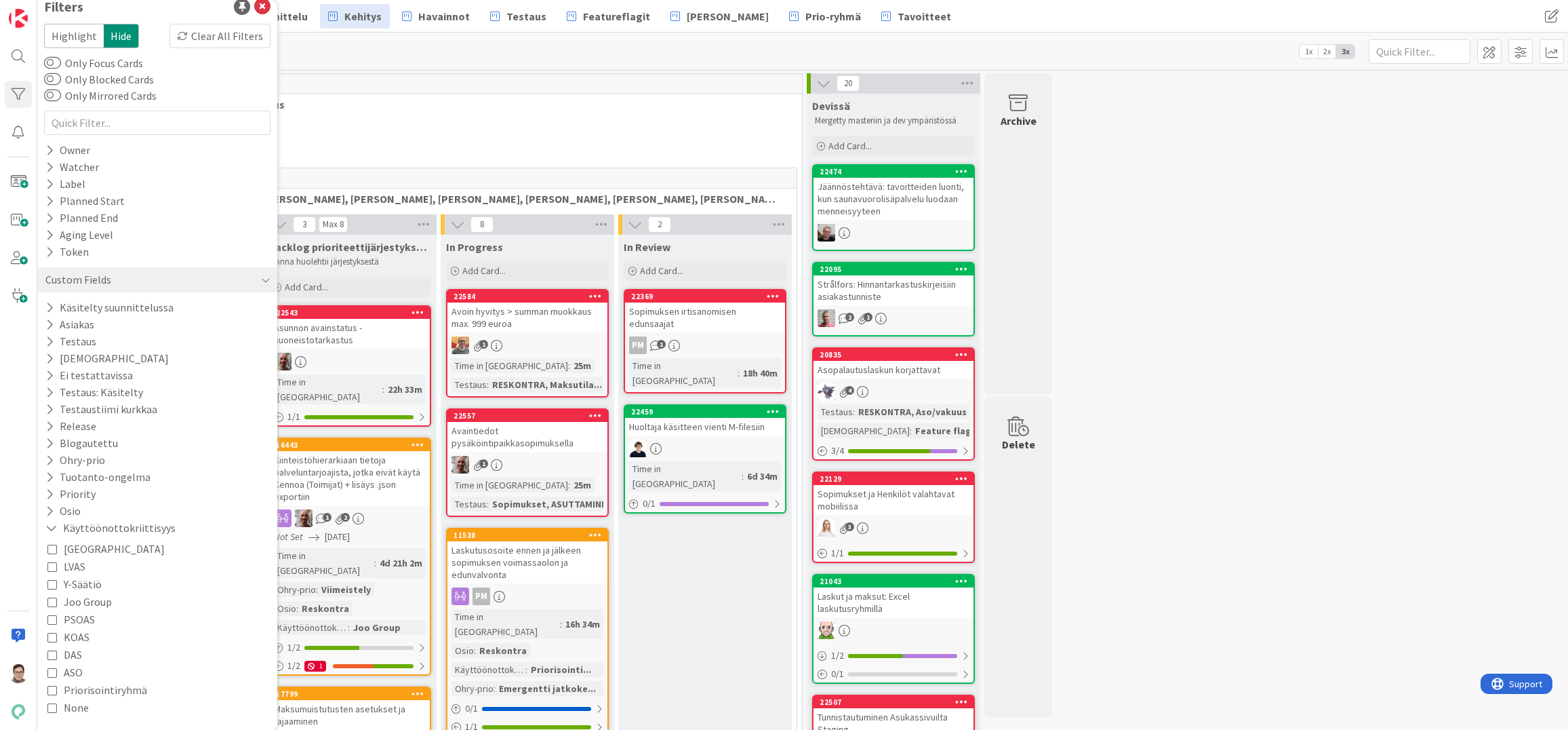
click at [54, 601] on icon at bounding box center [52, 601] width 9 height 9
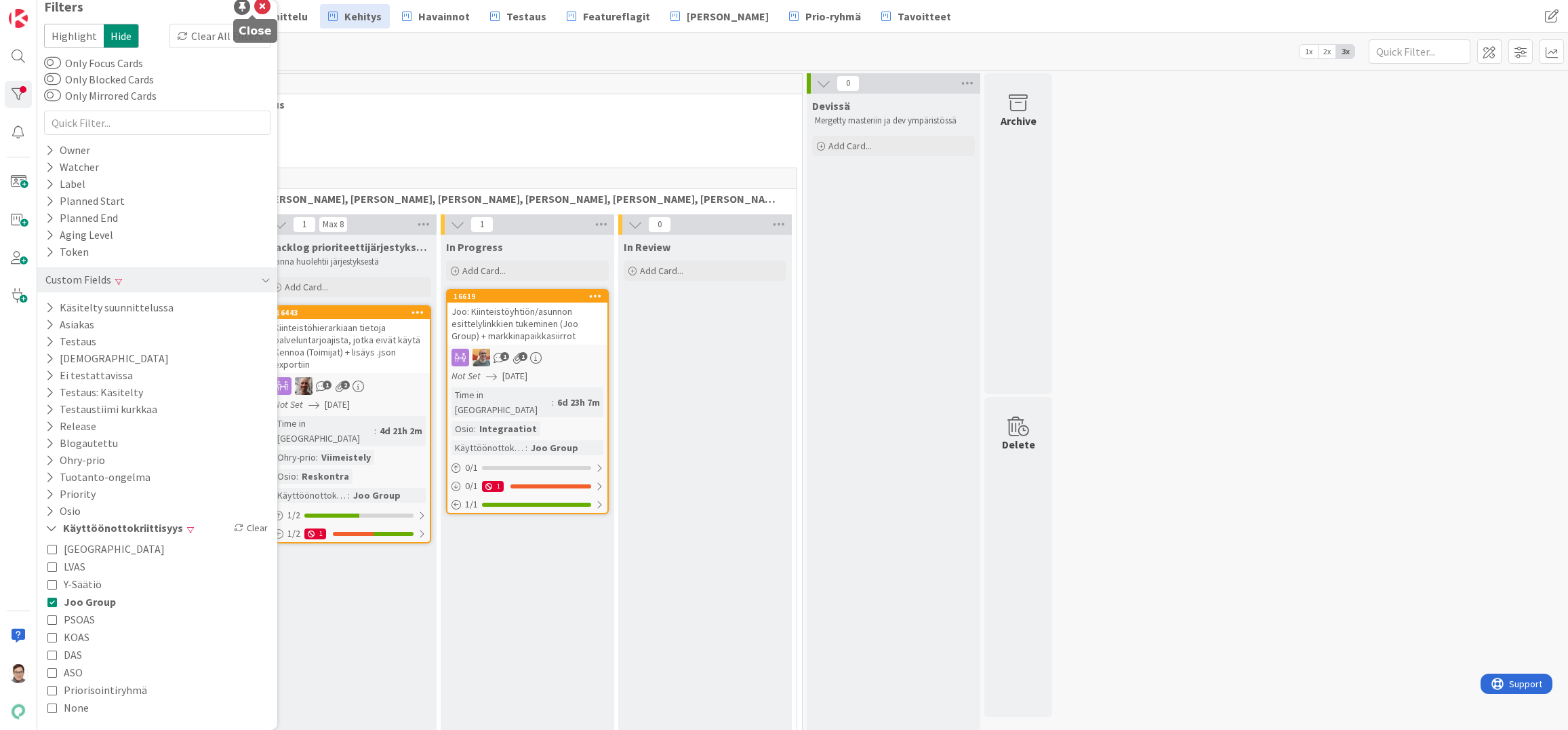
click at [254, 13] on icon at bounding box center [262, 6] width 17 height 17
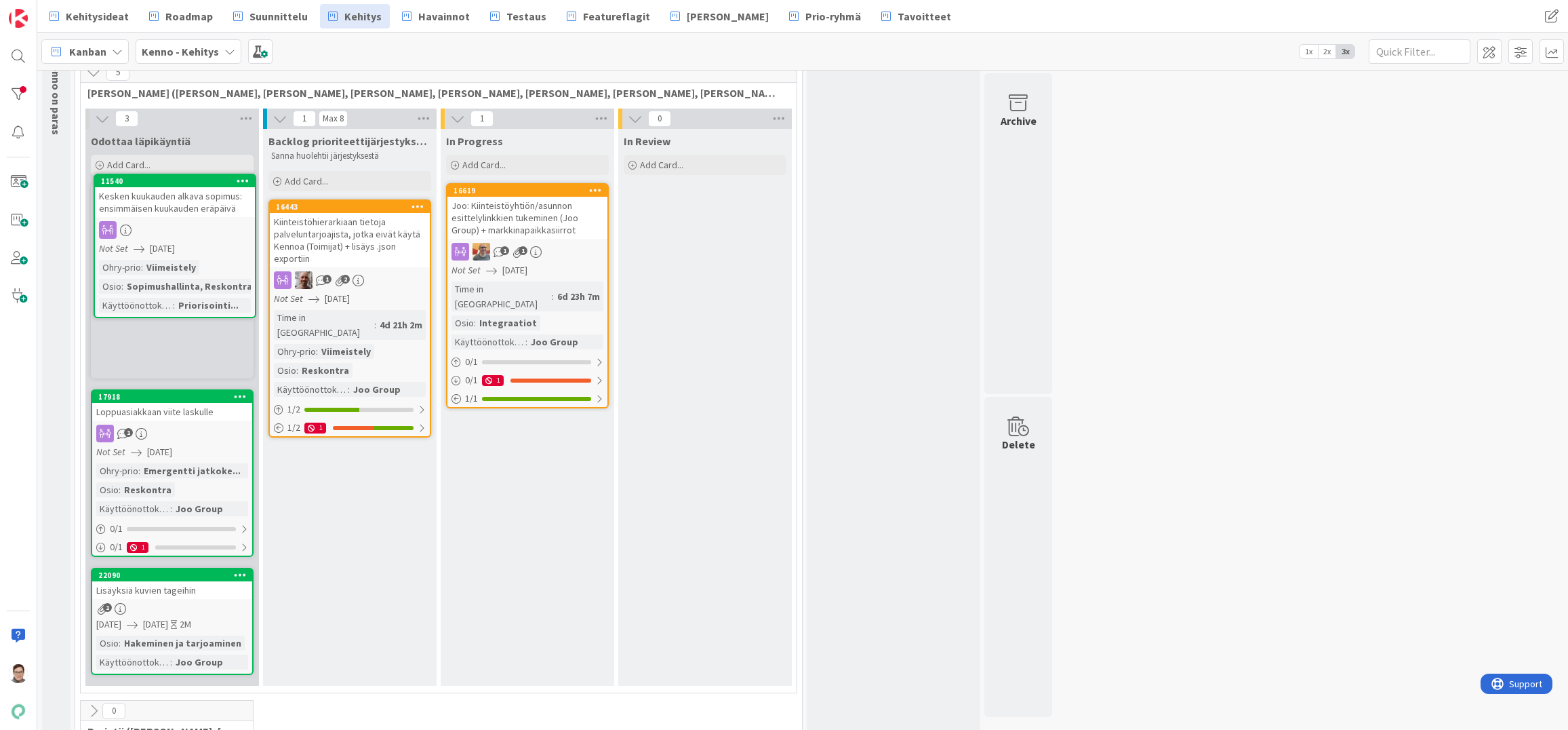
scroll to position [92, 0]
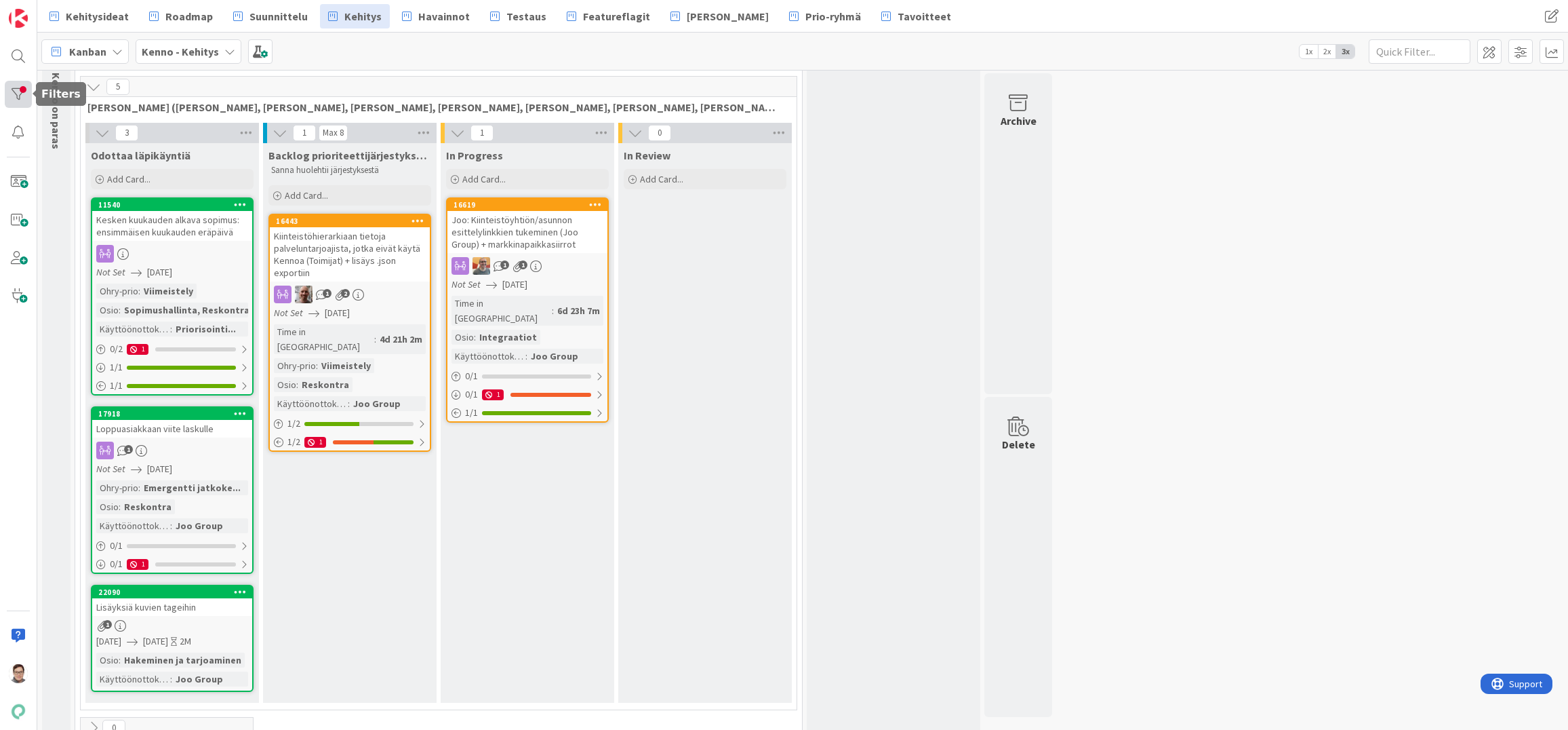
click at [17, 91] on div at bounding box center [18, 94] width 27 height 27
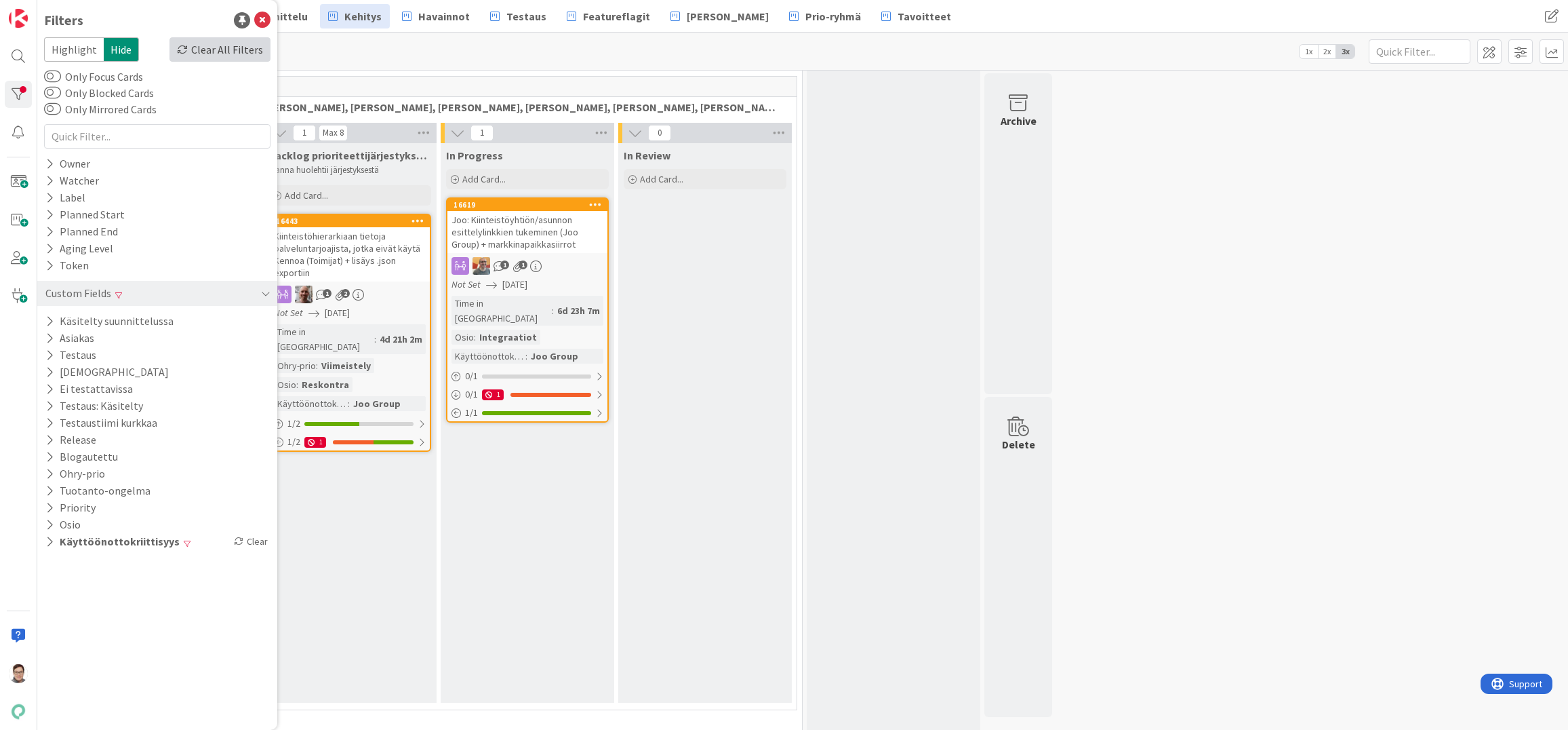
click at [237, 51] on div "Clear All Filters" at bounding box center [220, 49] width 101 height 24
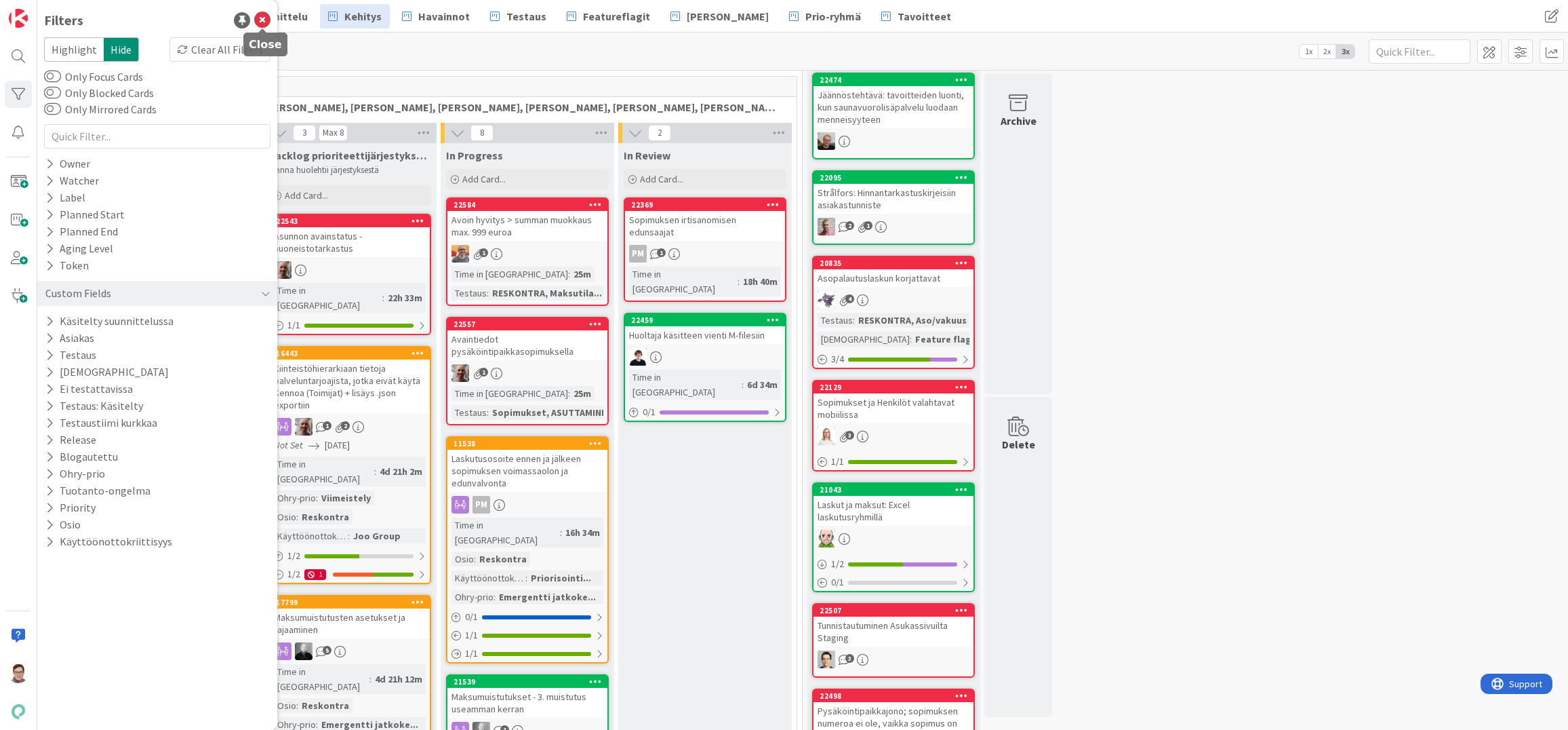
click at [263, 22] on icon at bounding box center [262, 20] width 17 height 17
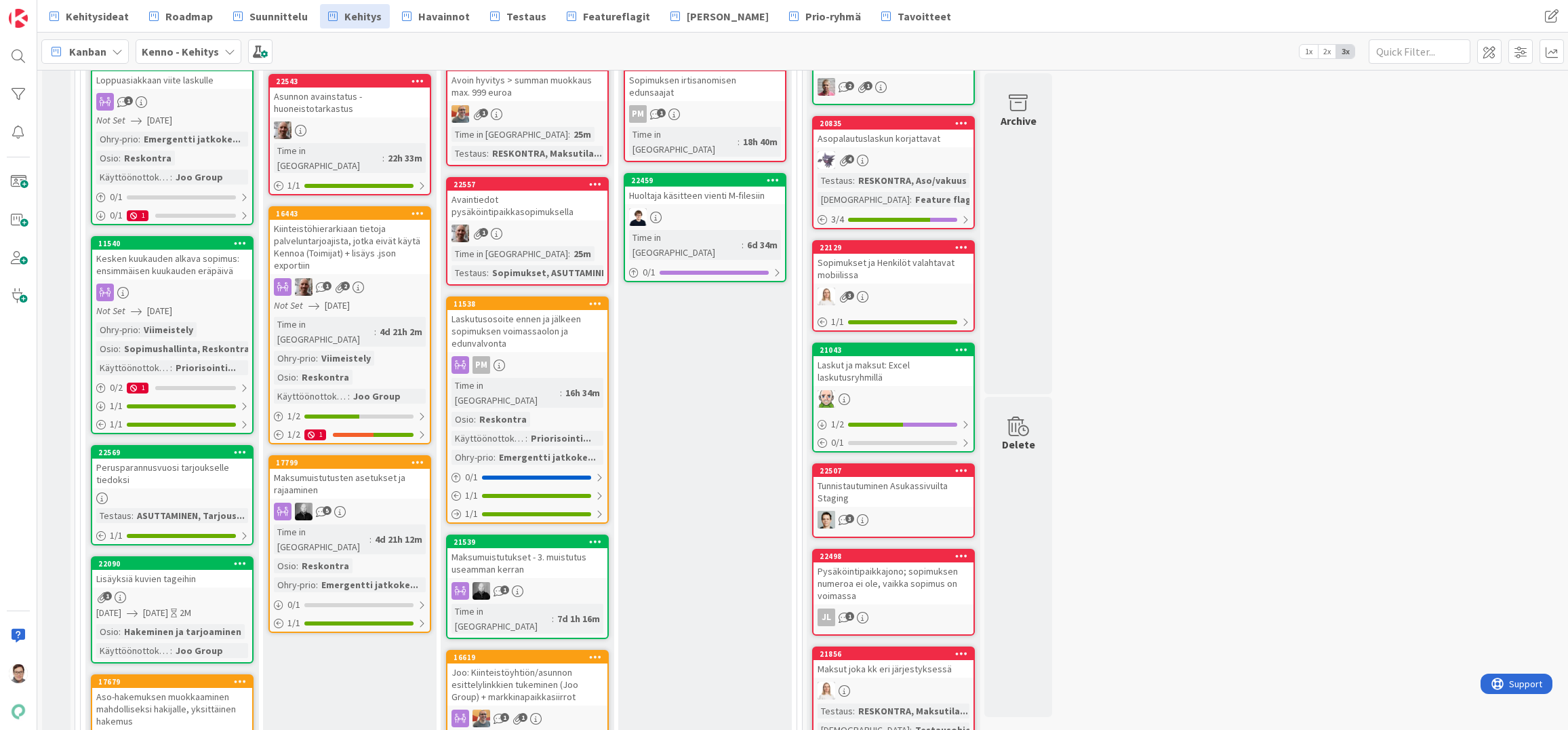
scroll to position [36, 0]
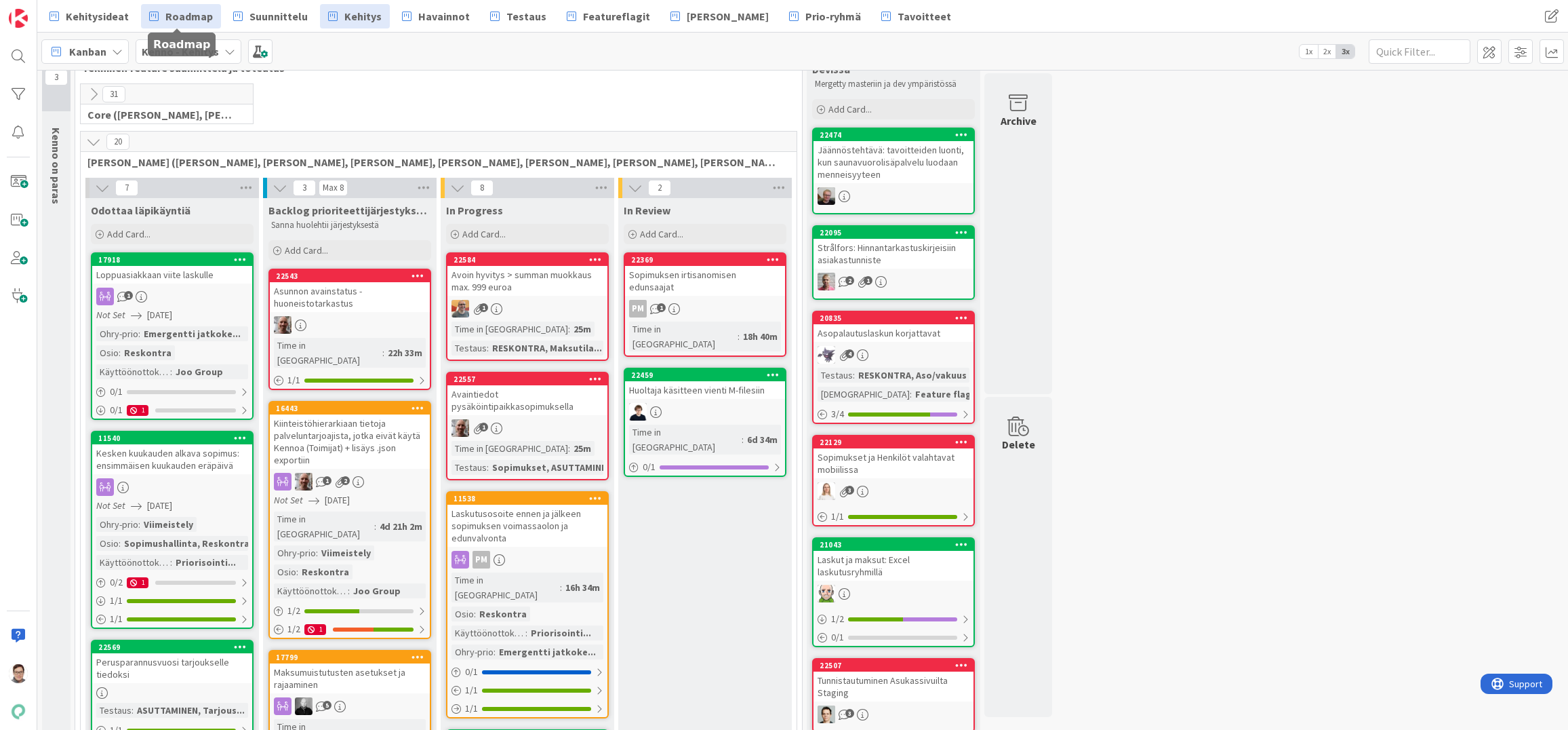
click at [181, 21] on span "Roadmap" at bounding box center [189, 16] width 47 height 17
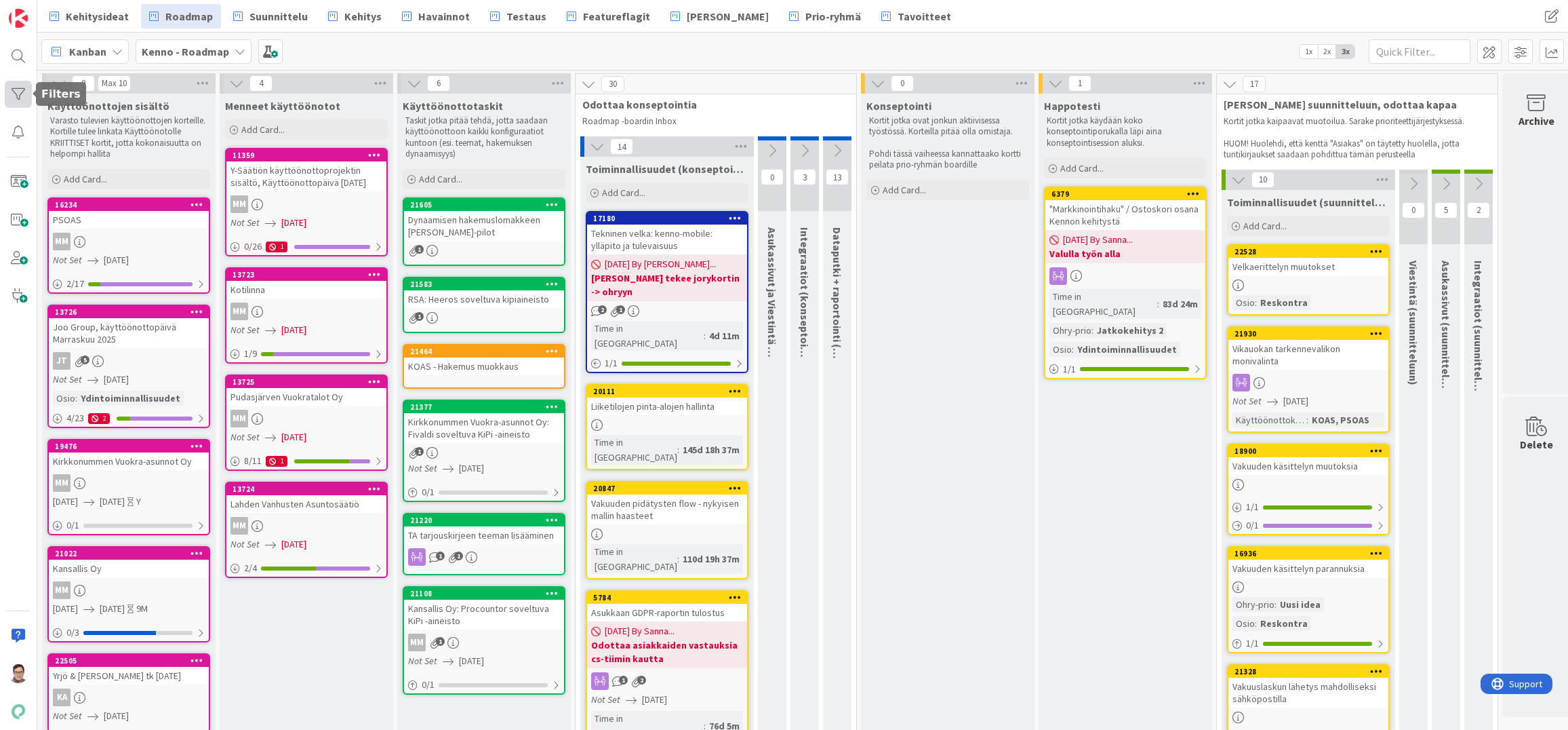
click at [17, 95] on div at bounding box center [18, 94] width 27 height 27
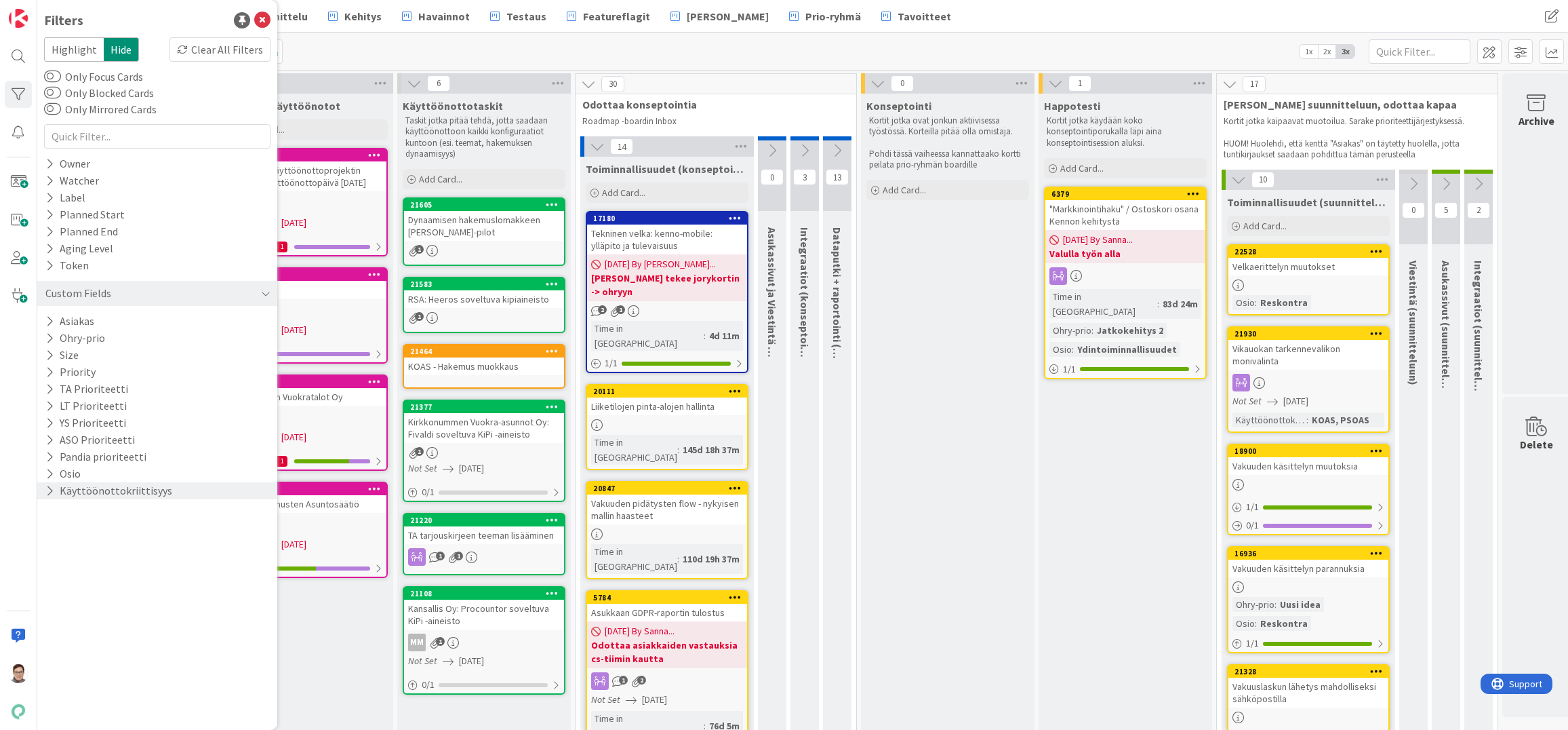
click at [109, 492] on button "Käyttöönottokriittisyys" at bounding box center [109, 490] width 129 height 17
click at [53, 562] on icon at bounding box center [52, 564] width 9 height 9
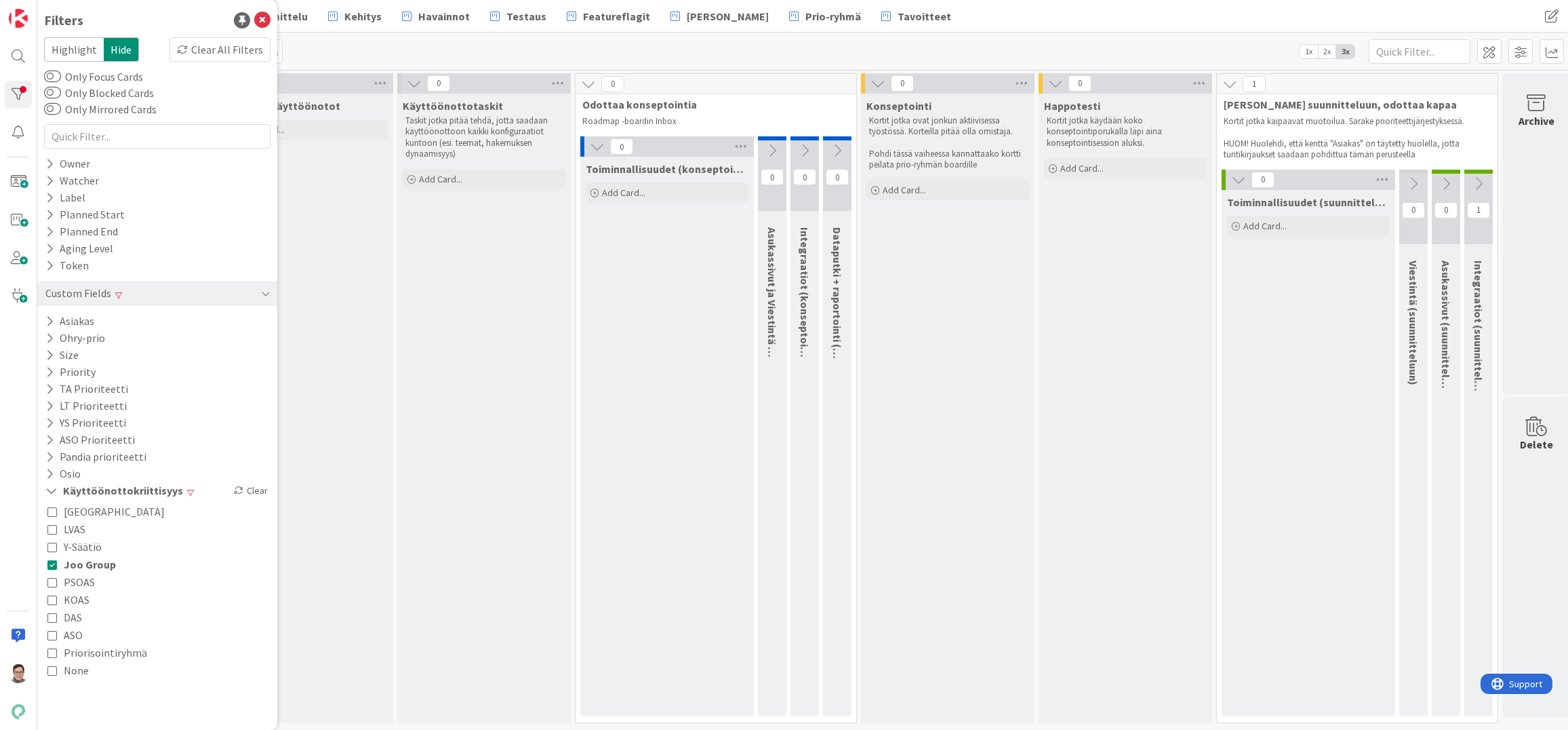
click at [51, 562] on icon at bounding box center [52, 564] width 9 height 9
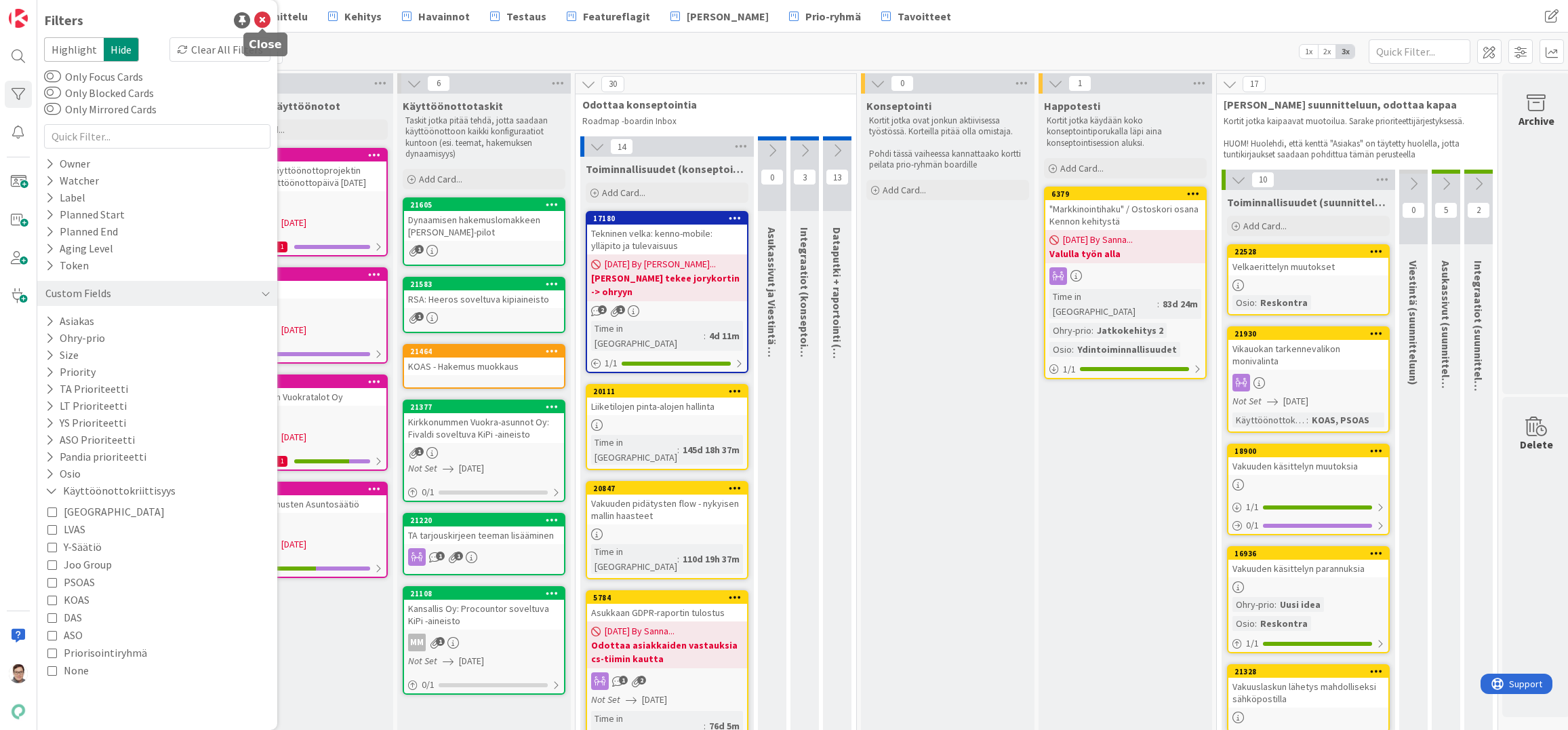
click at [267, 22] on icon at bounding box center [262, 20] width 17 height 17
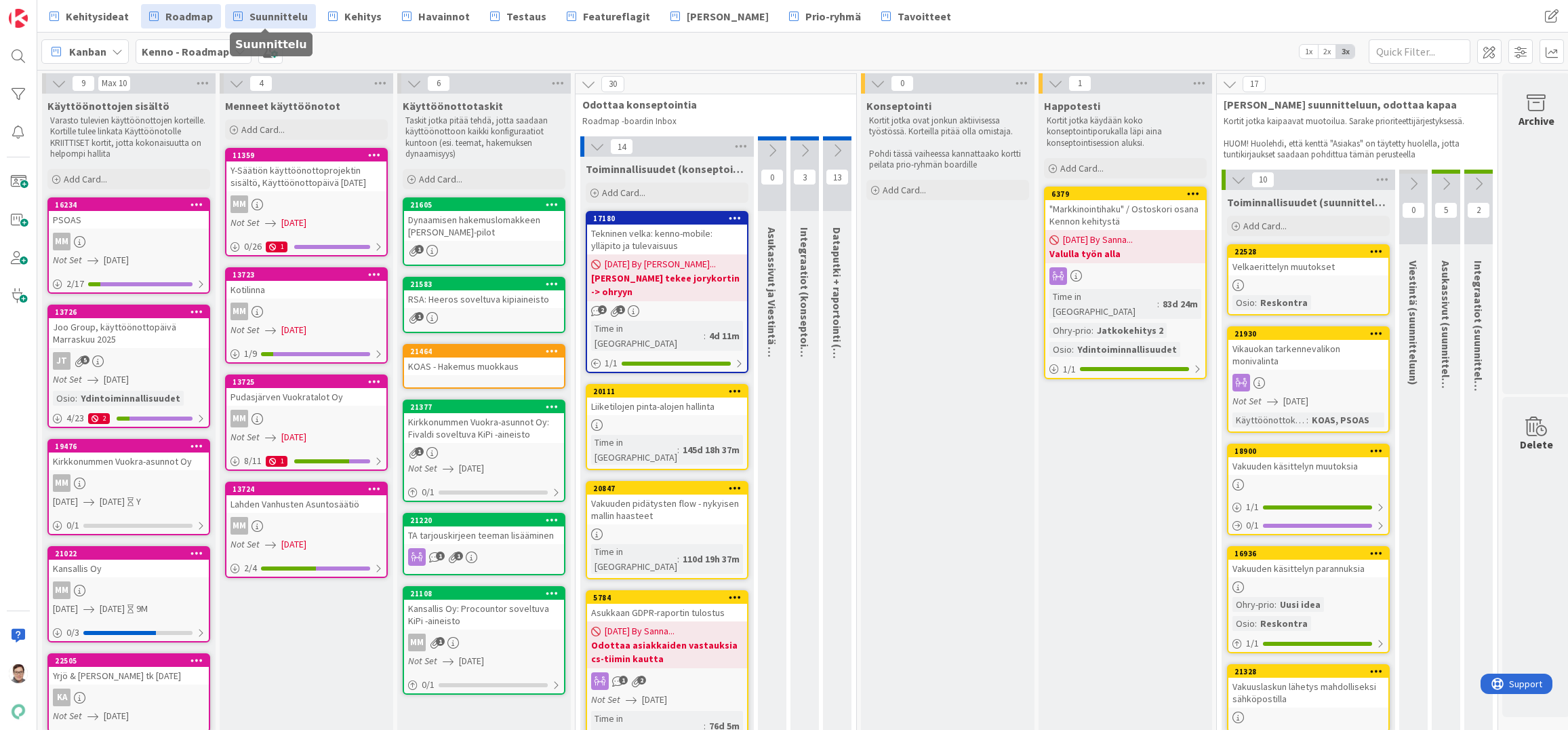
click at [271, 15] on span "Suunnittelu" at bounding box center [278, 16] width 58 height 17
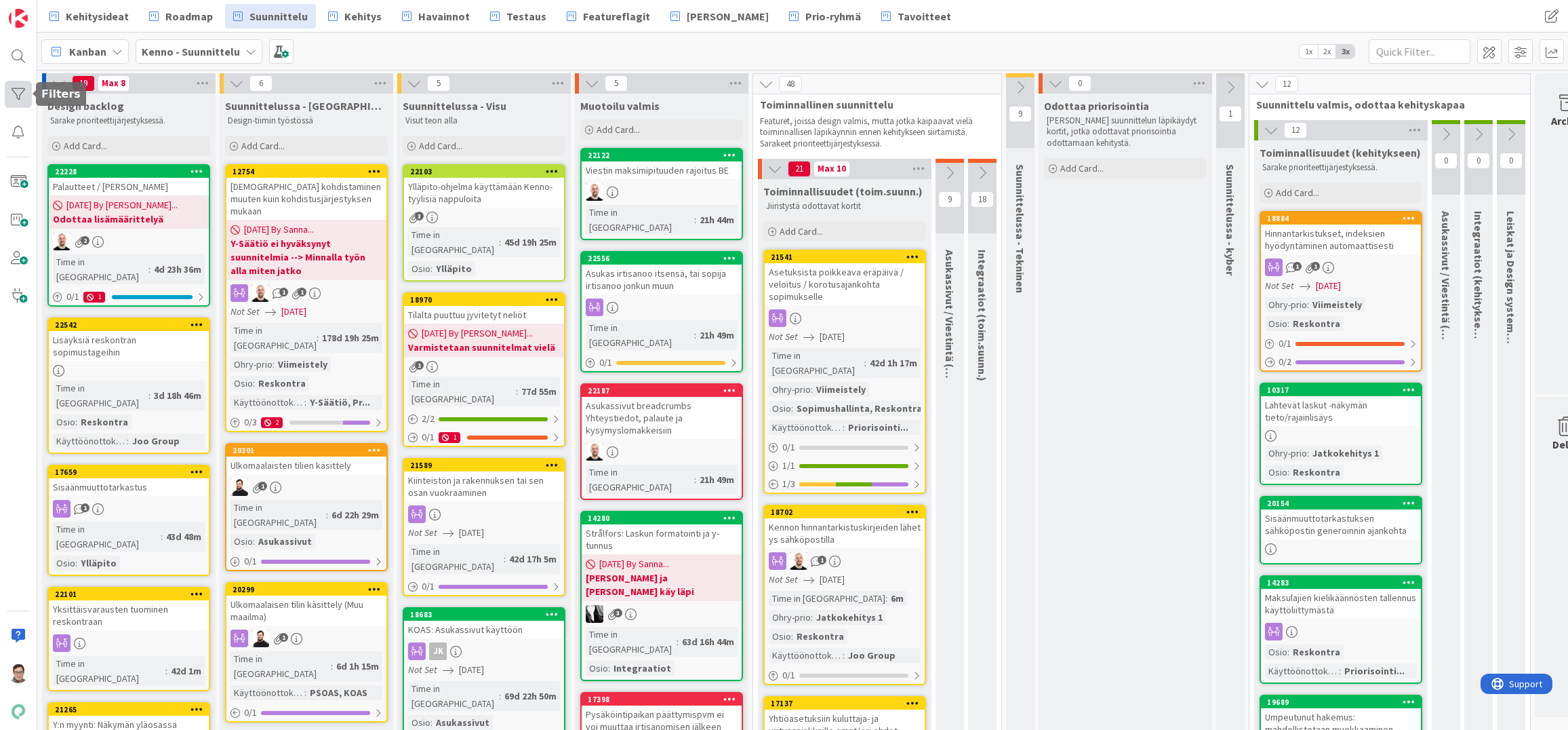
click at [16, 97] on div at bounding box center [18, 94] width 27 height 27
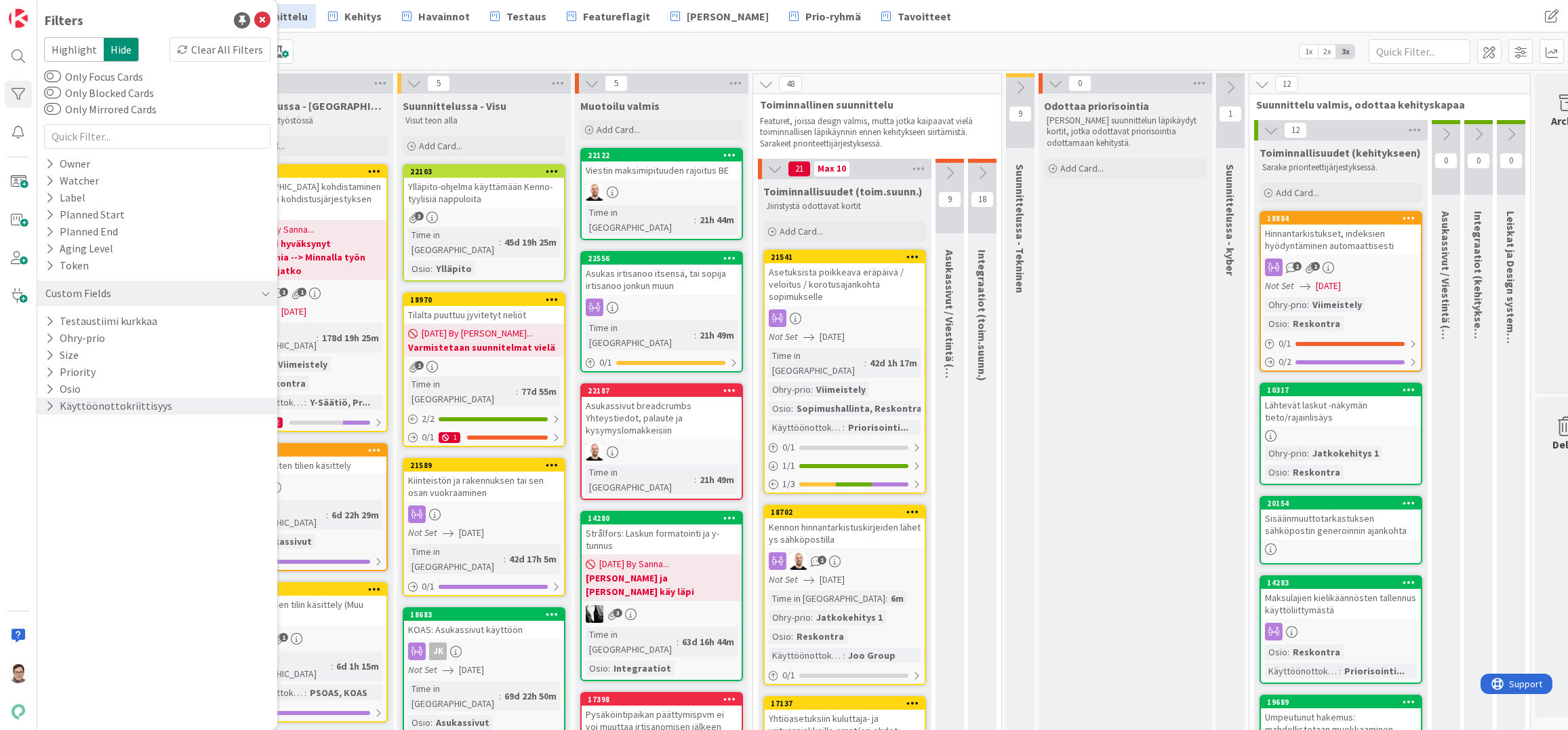
click at [51, 403] on icon at bounding box center [50, 406] width 9 height 12
click at [52, 480] on icon at bounding box center [52, 480] width 9 height 9
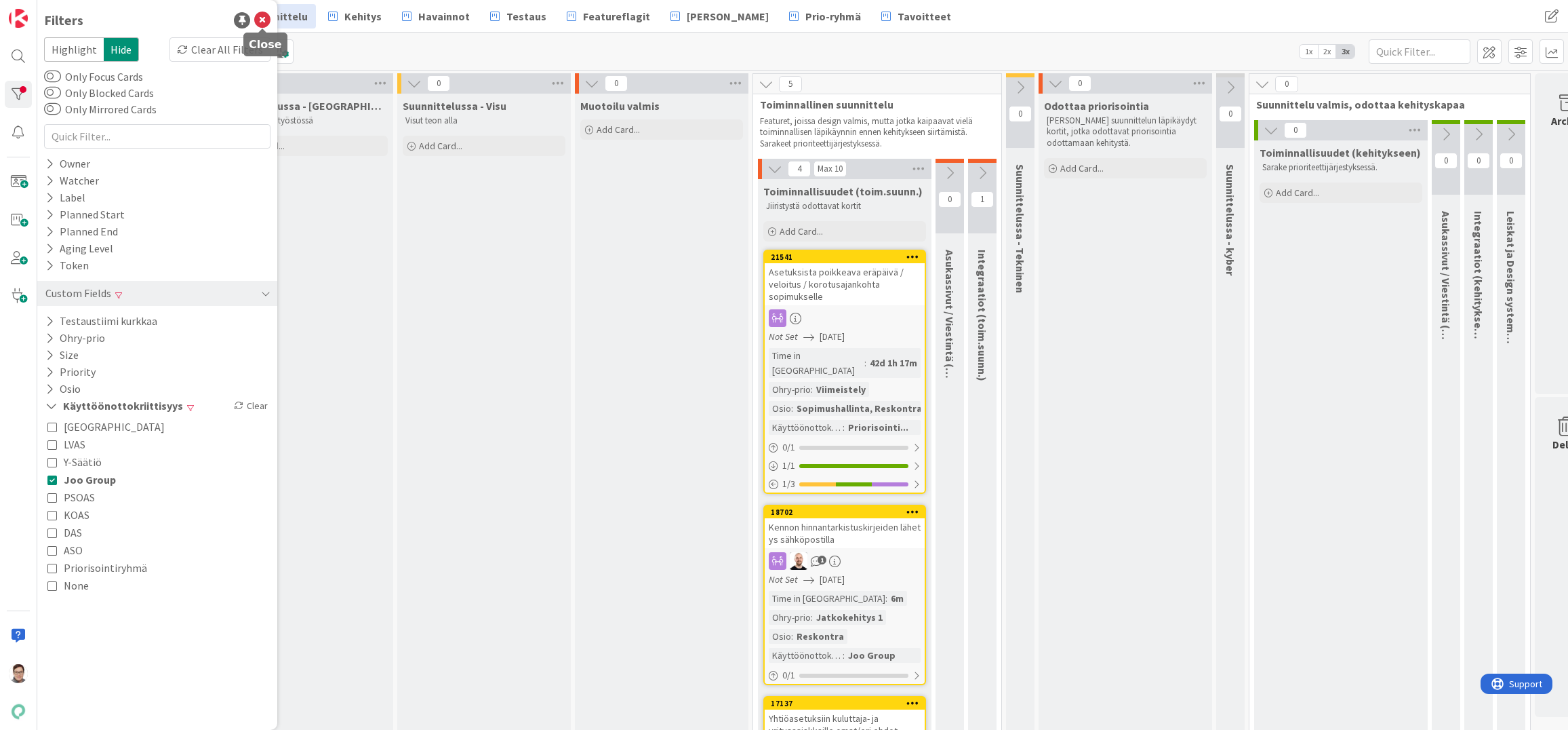
click at [267, 23] on icon at bounding box center [262, 20] width 17 height 17
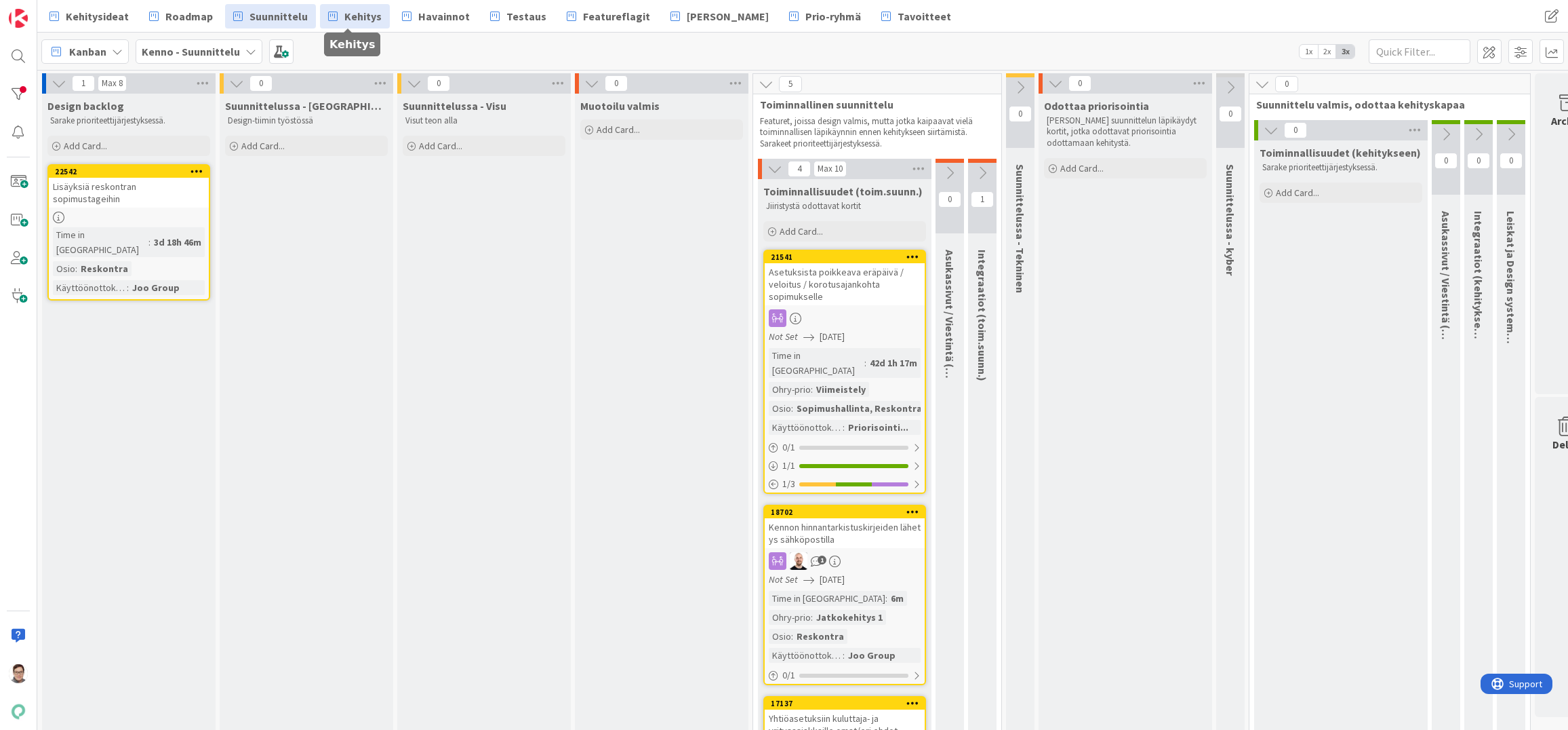
click at [345, 14] on span "Kehitys" at bounding box center [363, 16] width 37 height 17
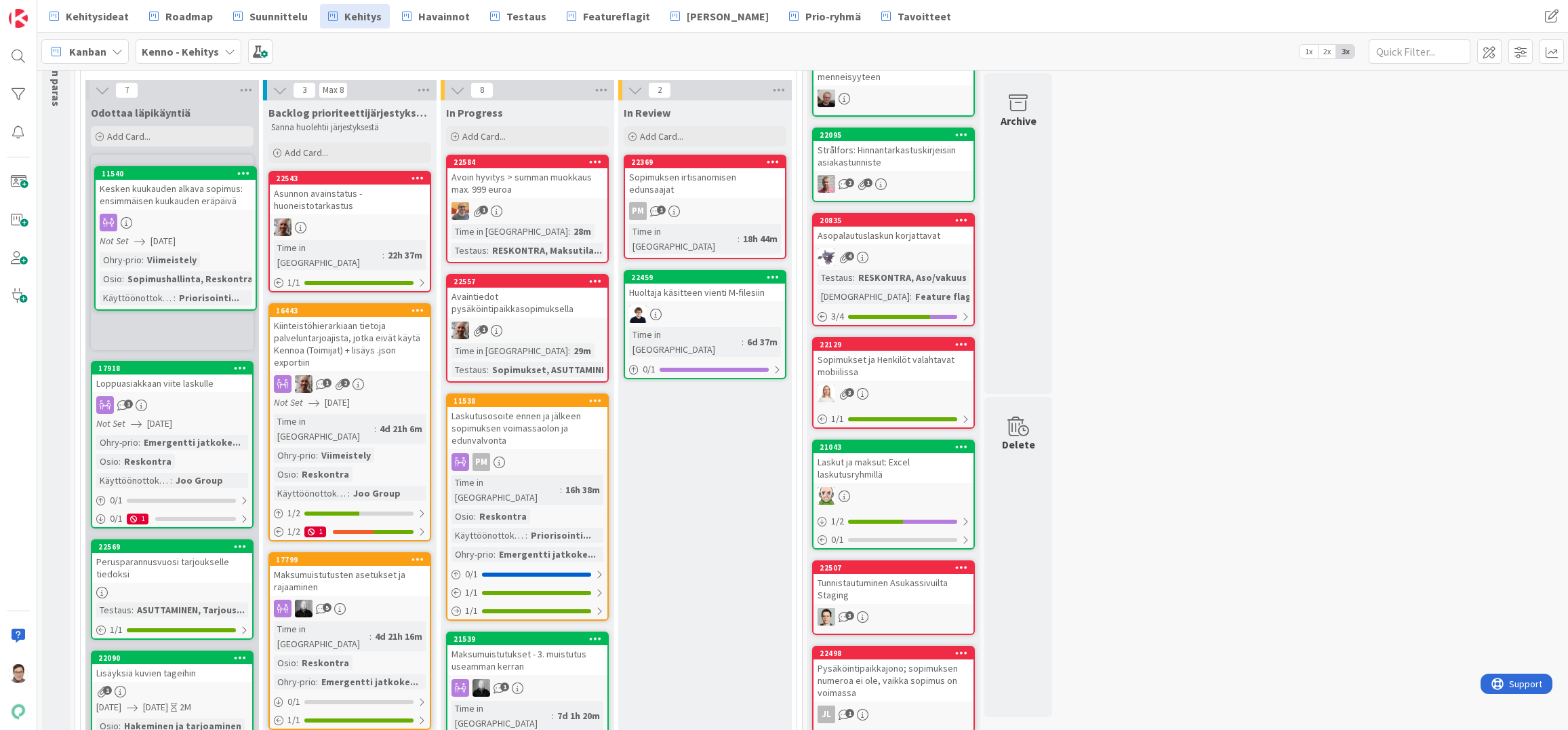
scroll to position [120, 0]
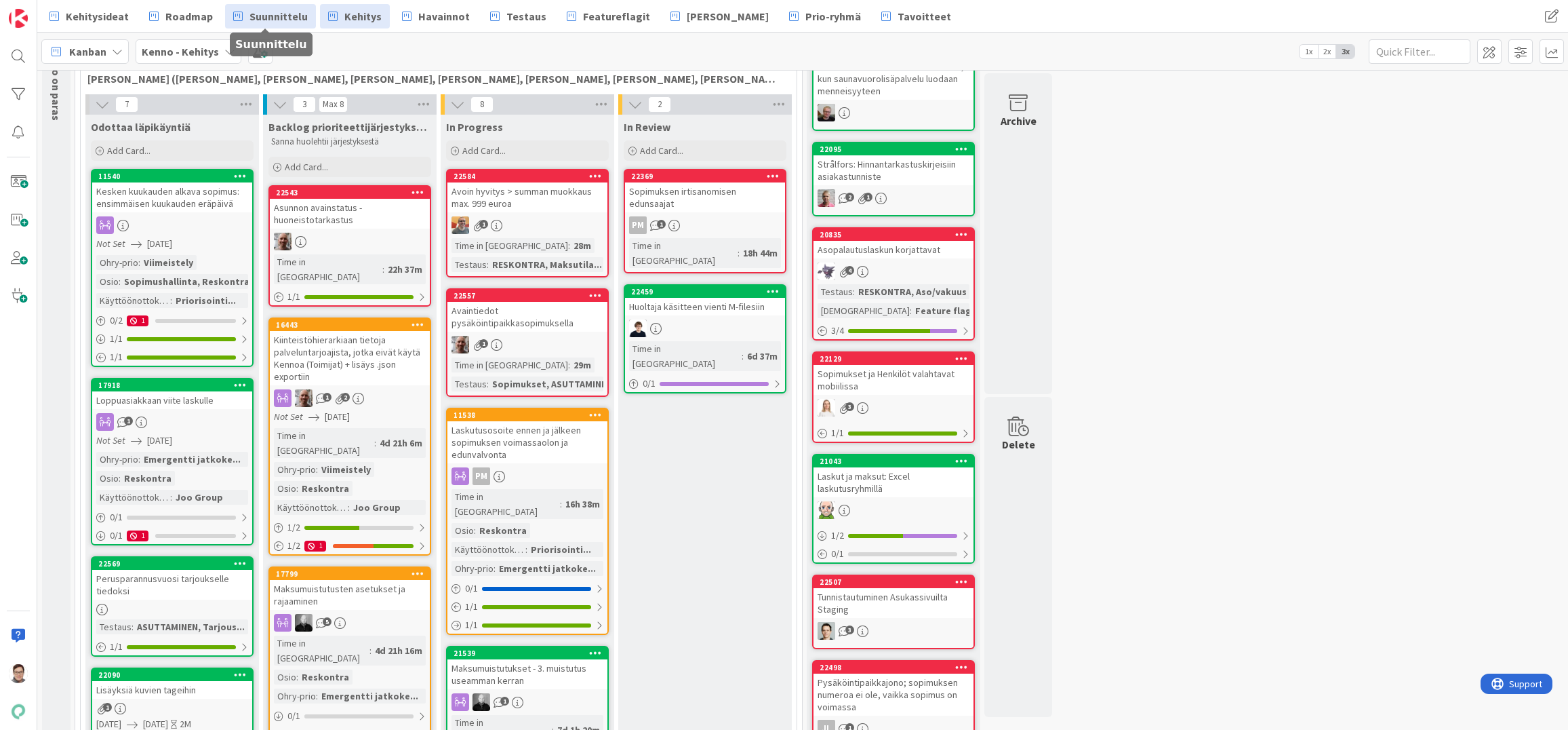
click at [278, 15] on span "Suunnittelu" at bounding box center [278, 16] width 58 height 17
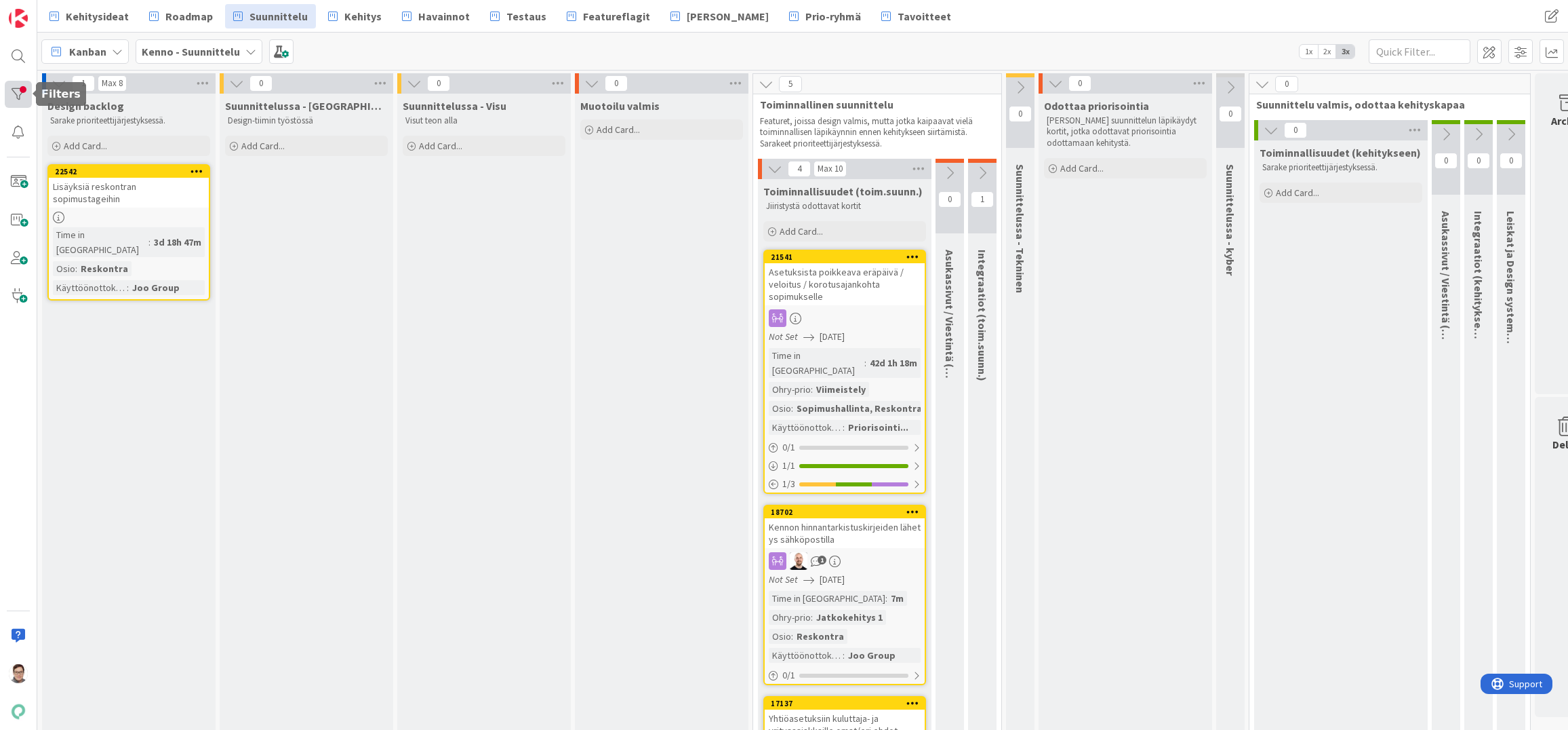
click at [18, 92] on div at bounding box center [18, 94] width 27 height 27
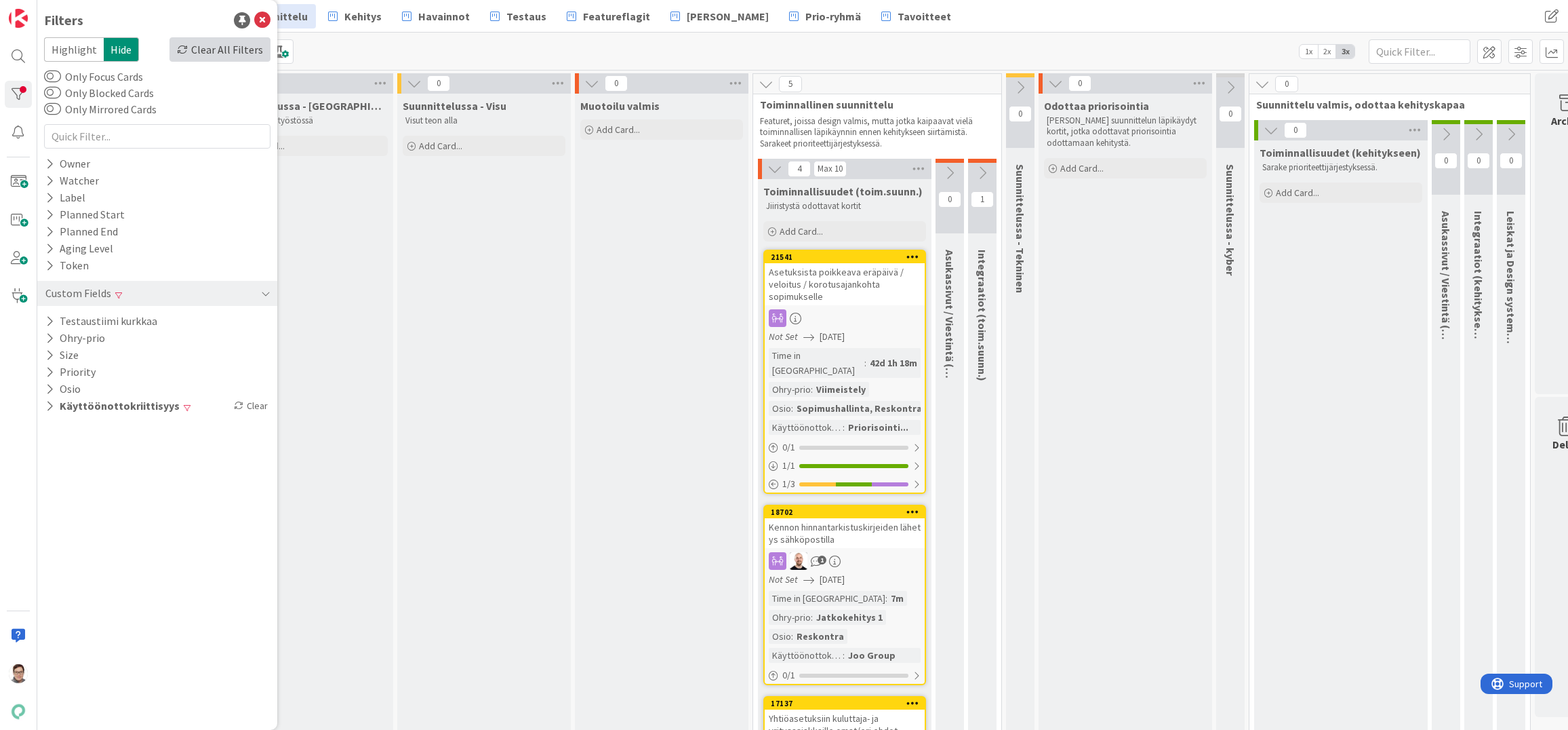
click at [221, 41] on div "Clear All Filters" at bounding box center [220, 49] width 101 height 24
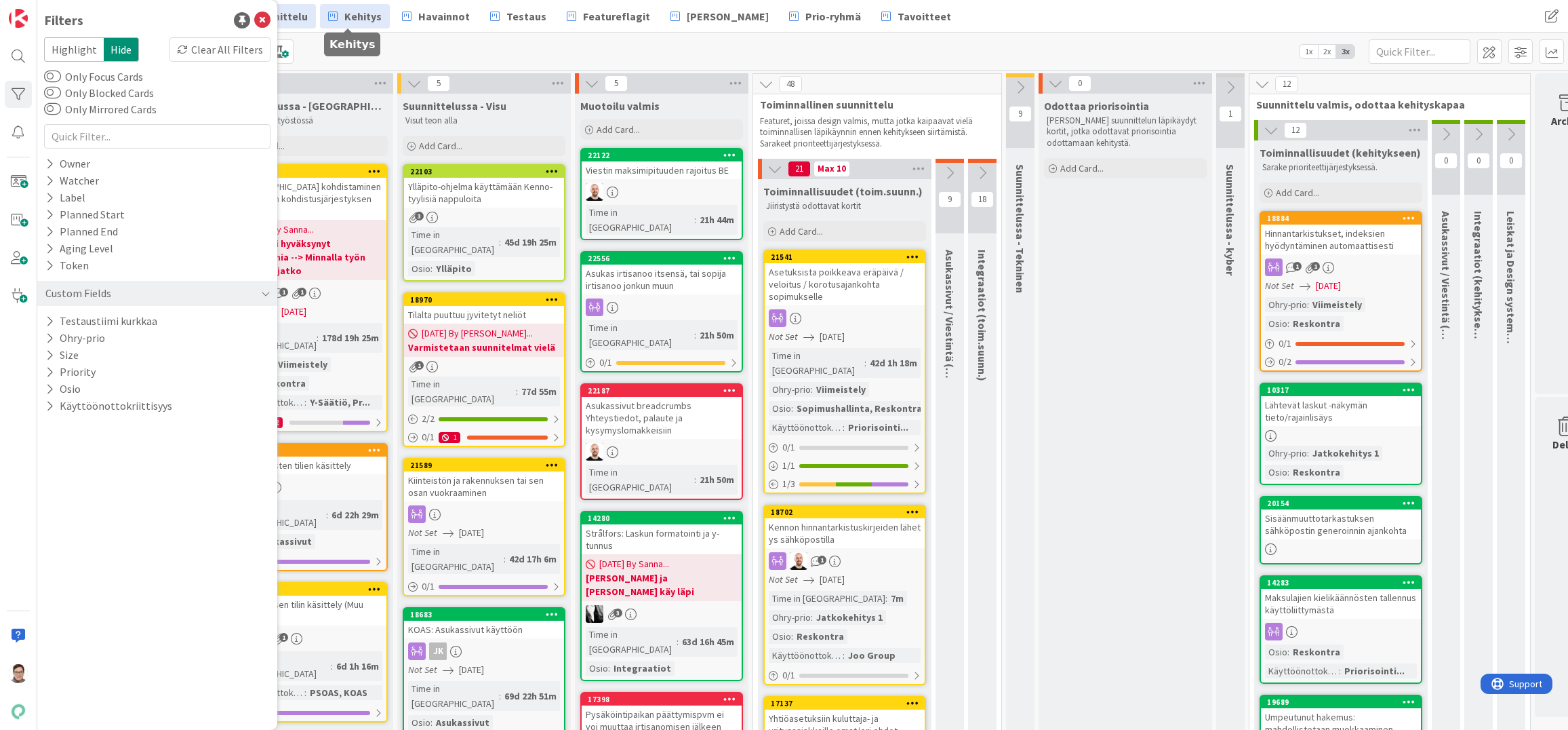
click at [345, 19] on span "Kehitys" at bounding box center [363, 16] width 37 height 17
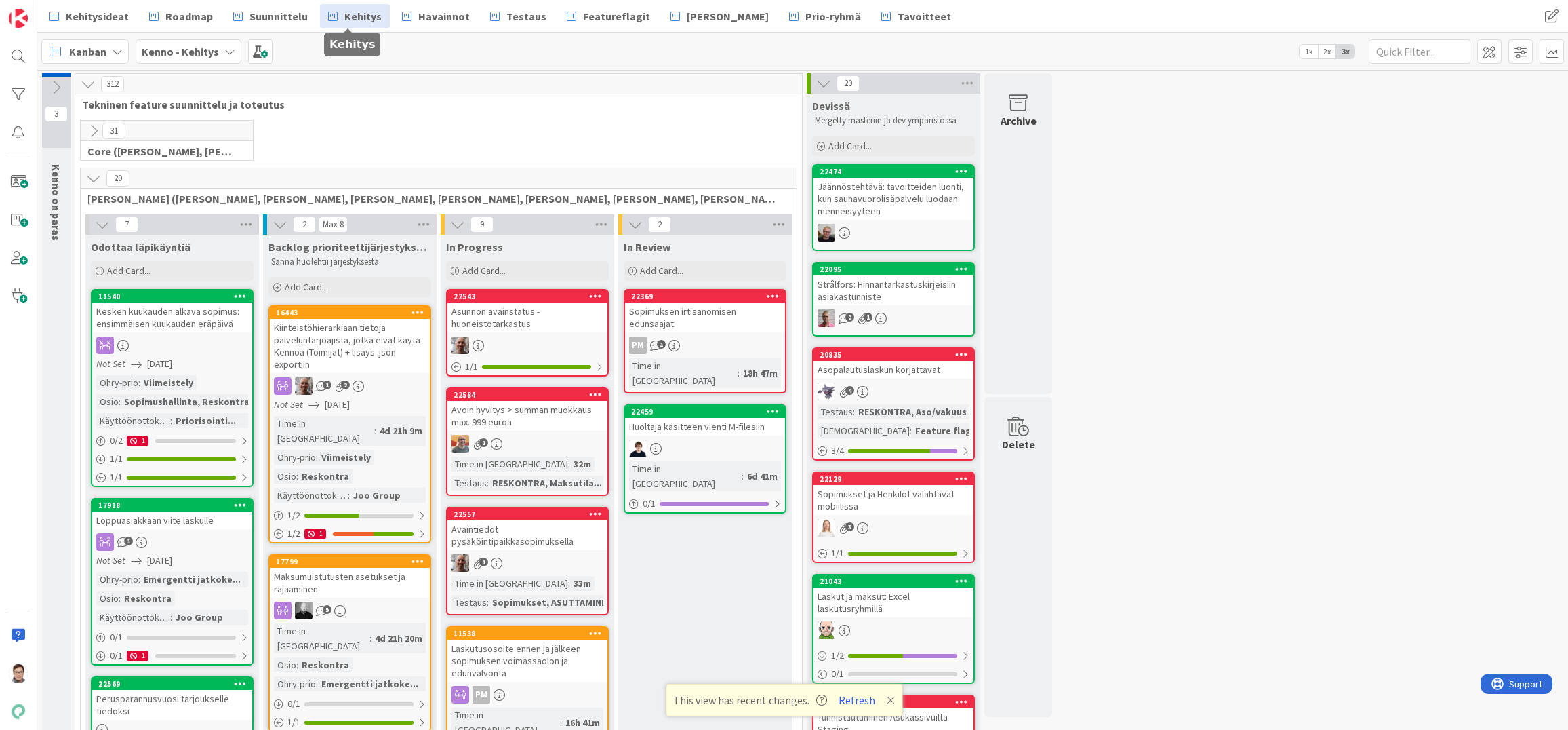
click at [848, 702] on button "Refresh" at bounding box center [857, 700] width 46 height 17
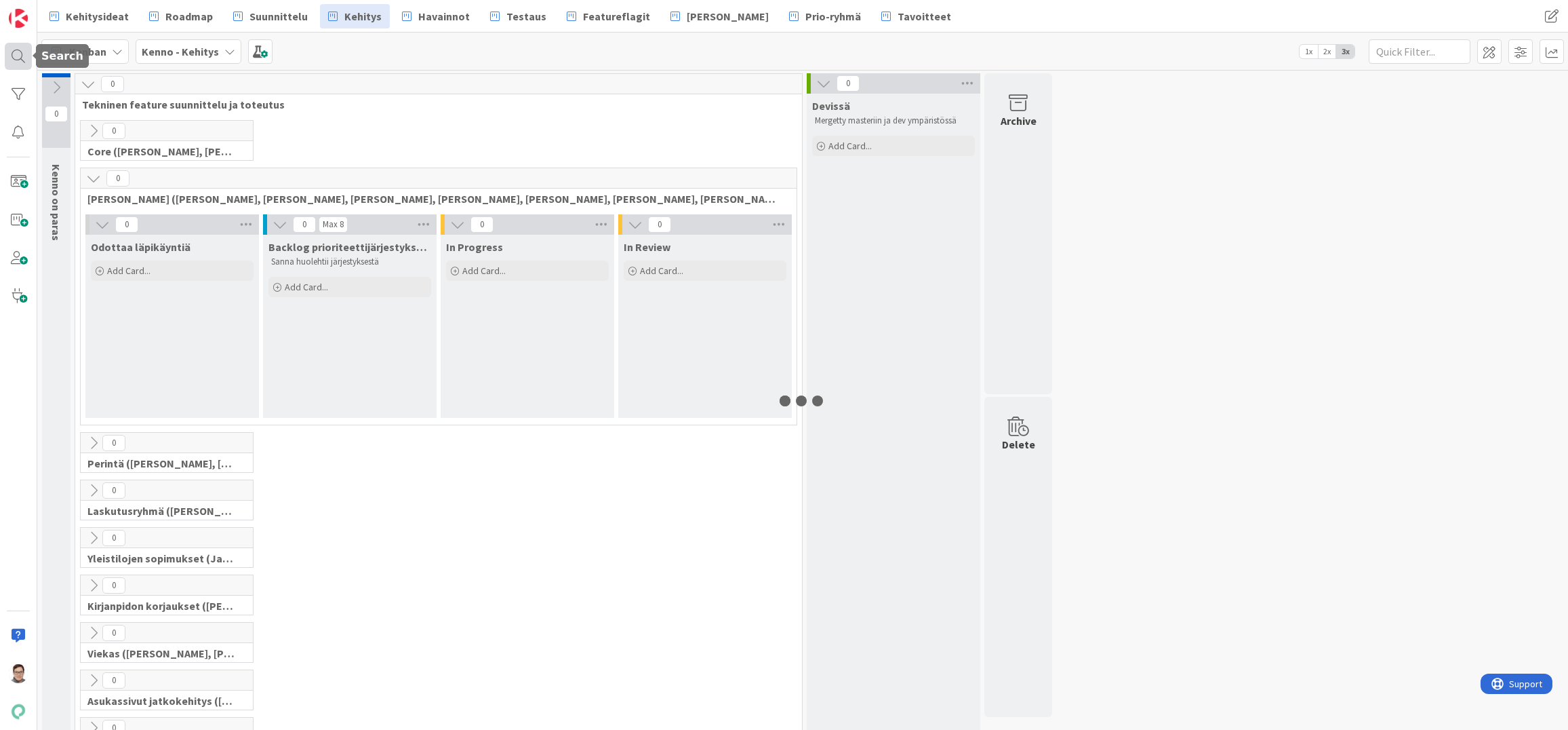
click at [17, 56] on div at bounding box center [18, 56] width 27 height 27
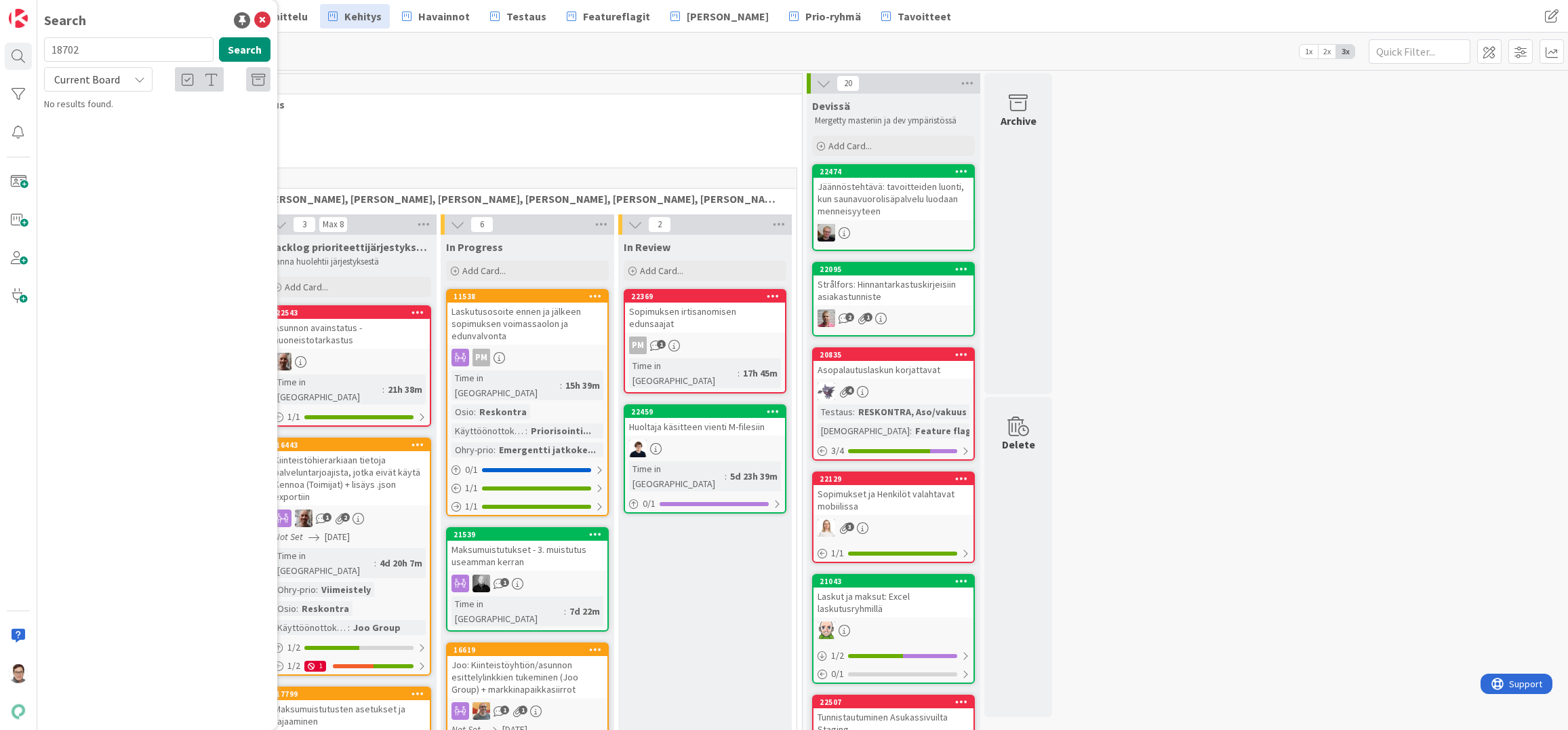
type input "18702"
click at [85, 84] on span "Current Board" at bounding box center [87, 79] width 65 height 13
click at [88, 133] on span "All Boards" at bounding box center [121, 136] width 141 height 21
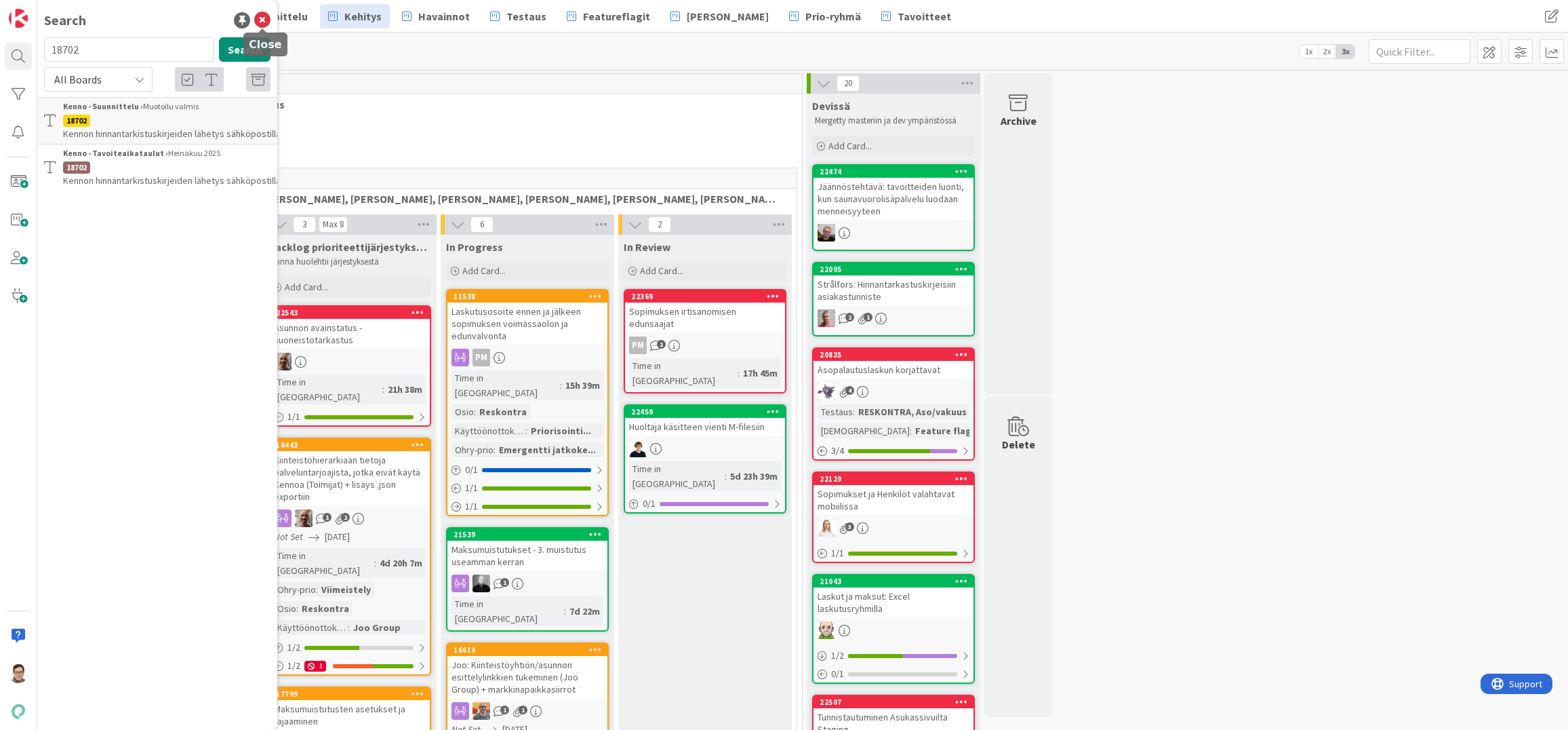
click at [263, 19] on icon at bounding box center [262, 20] width 17 height 17
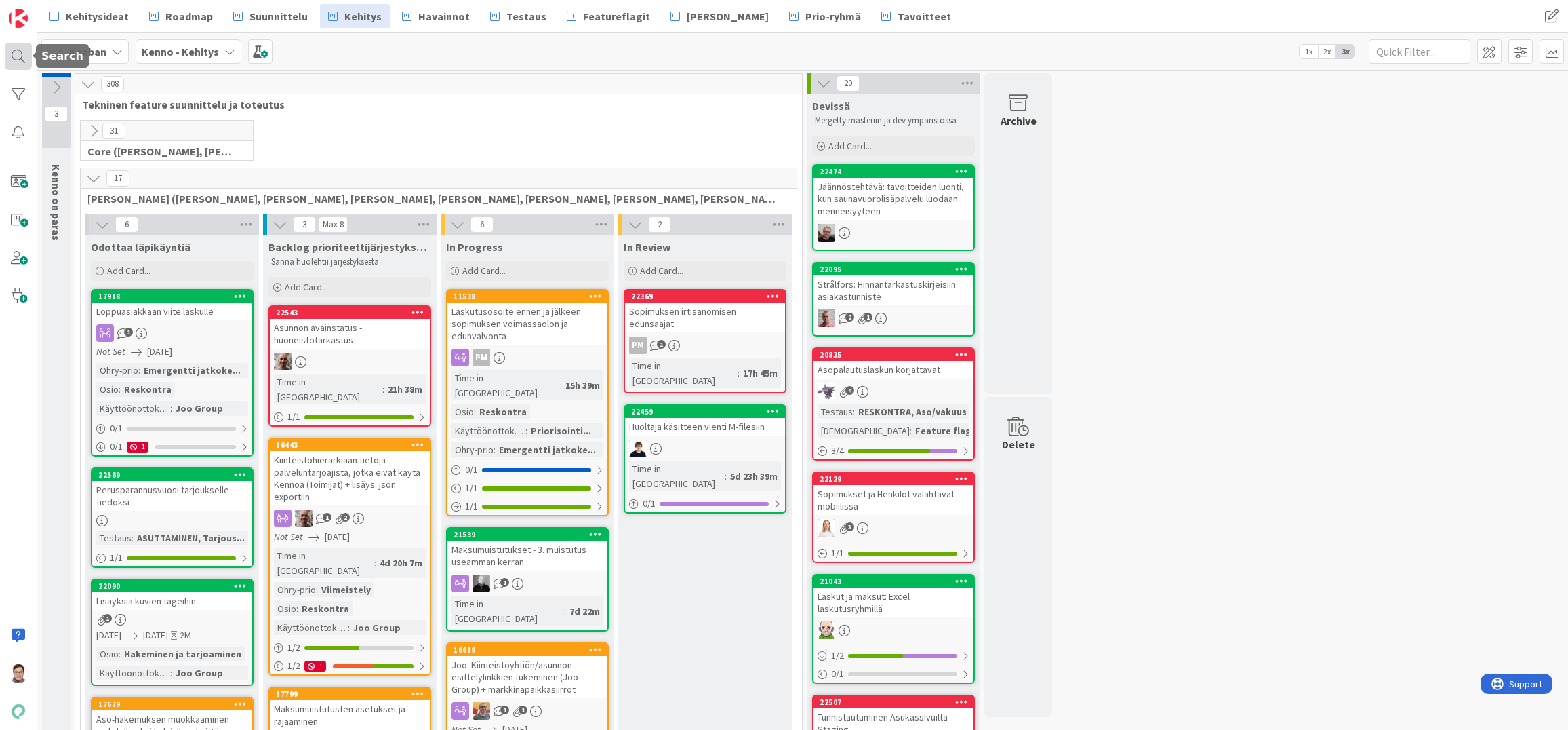
click at [22, 58] on div at bounding box center [18, 56] width 27 height 27
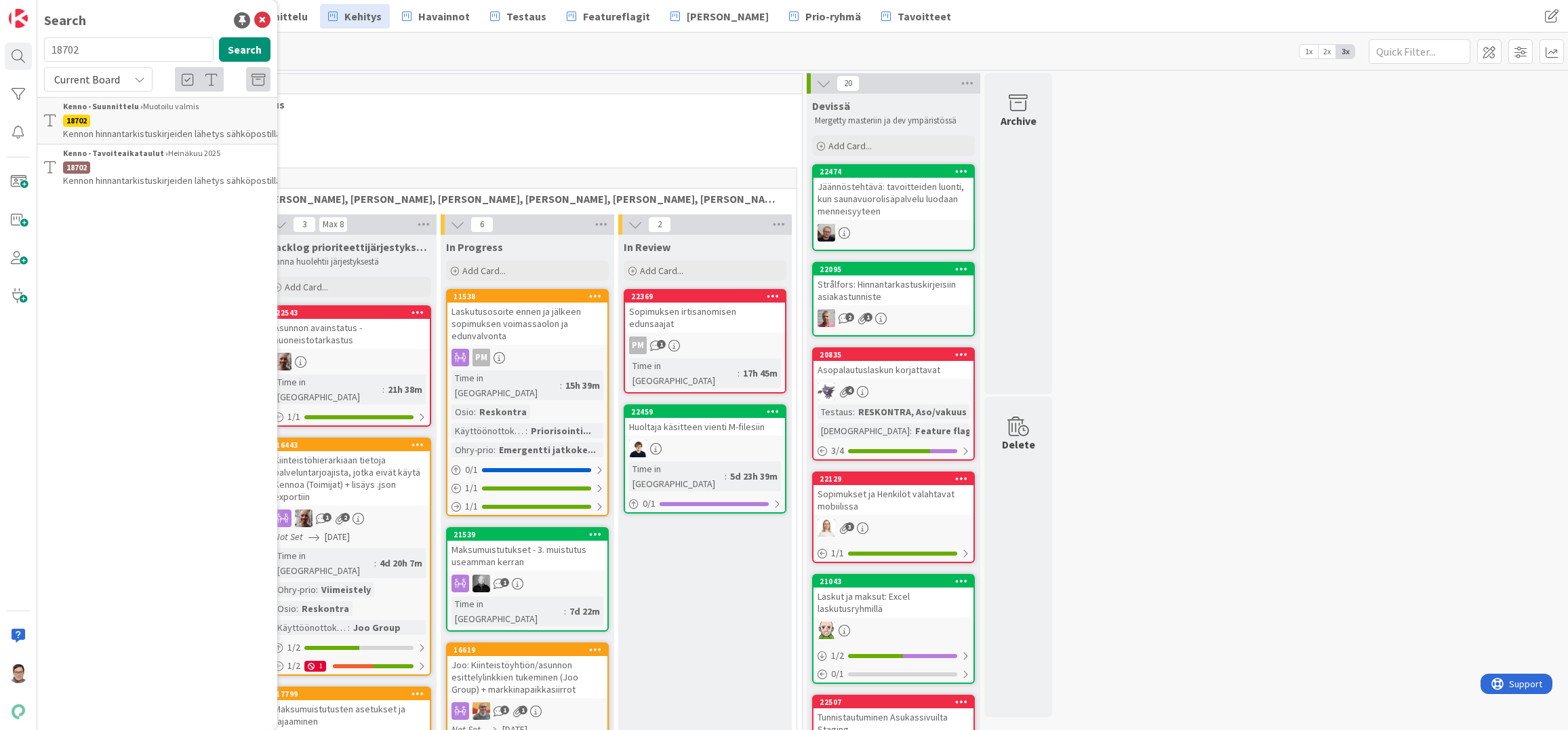
click at [94, 46] on input "18702" at bounding box center [129, 49] width 170 height 24
type input "17137"
click at [96, 86] on span "Current Board" at bounding box center [86, 80] width 70 height 19
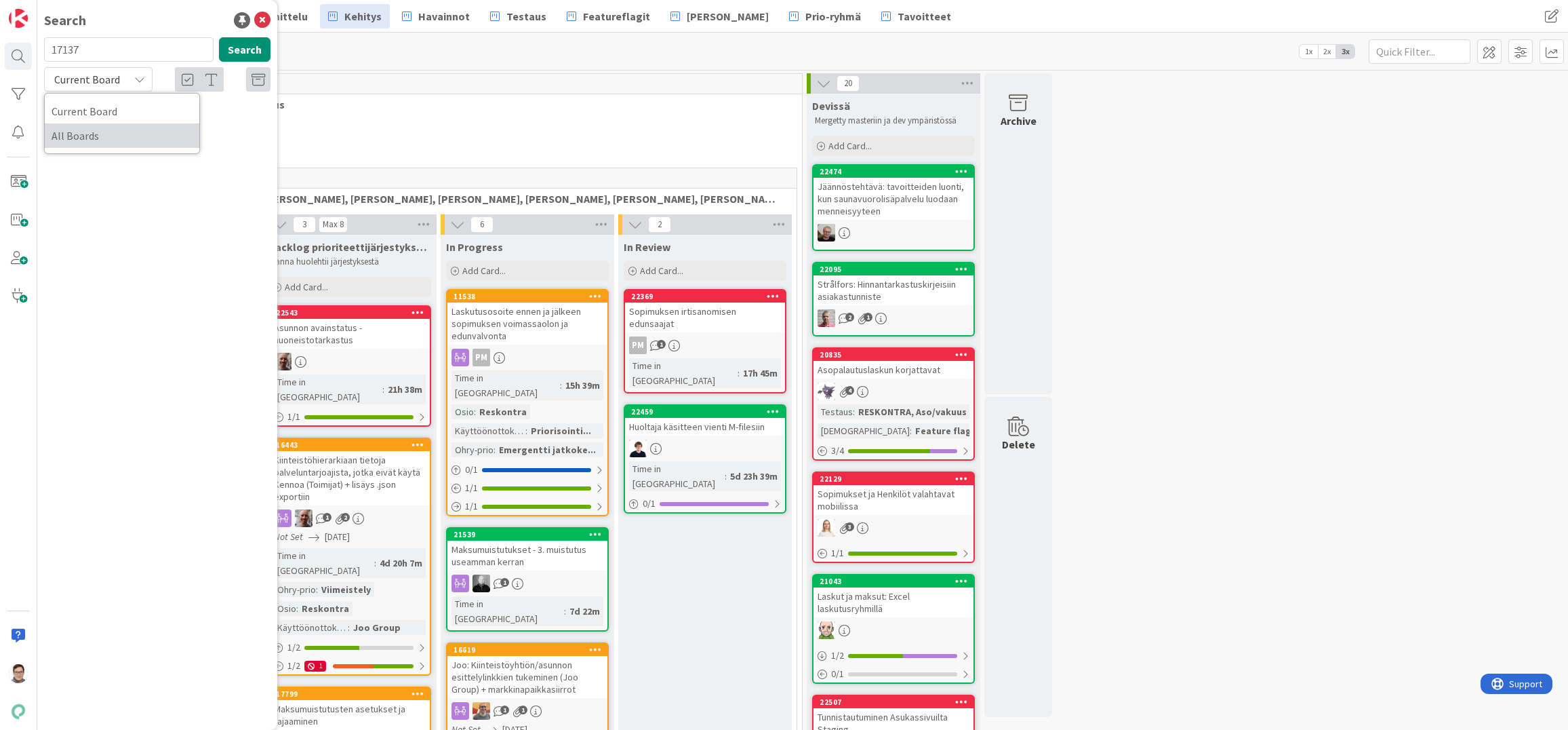
click at [99, 132] on span "All Boards" at bounding box center [121, 136] width 141 height 21
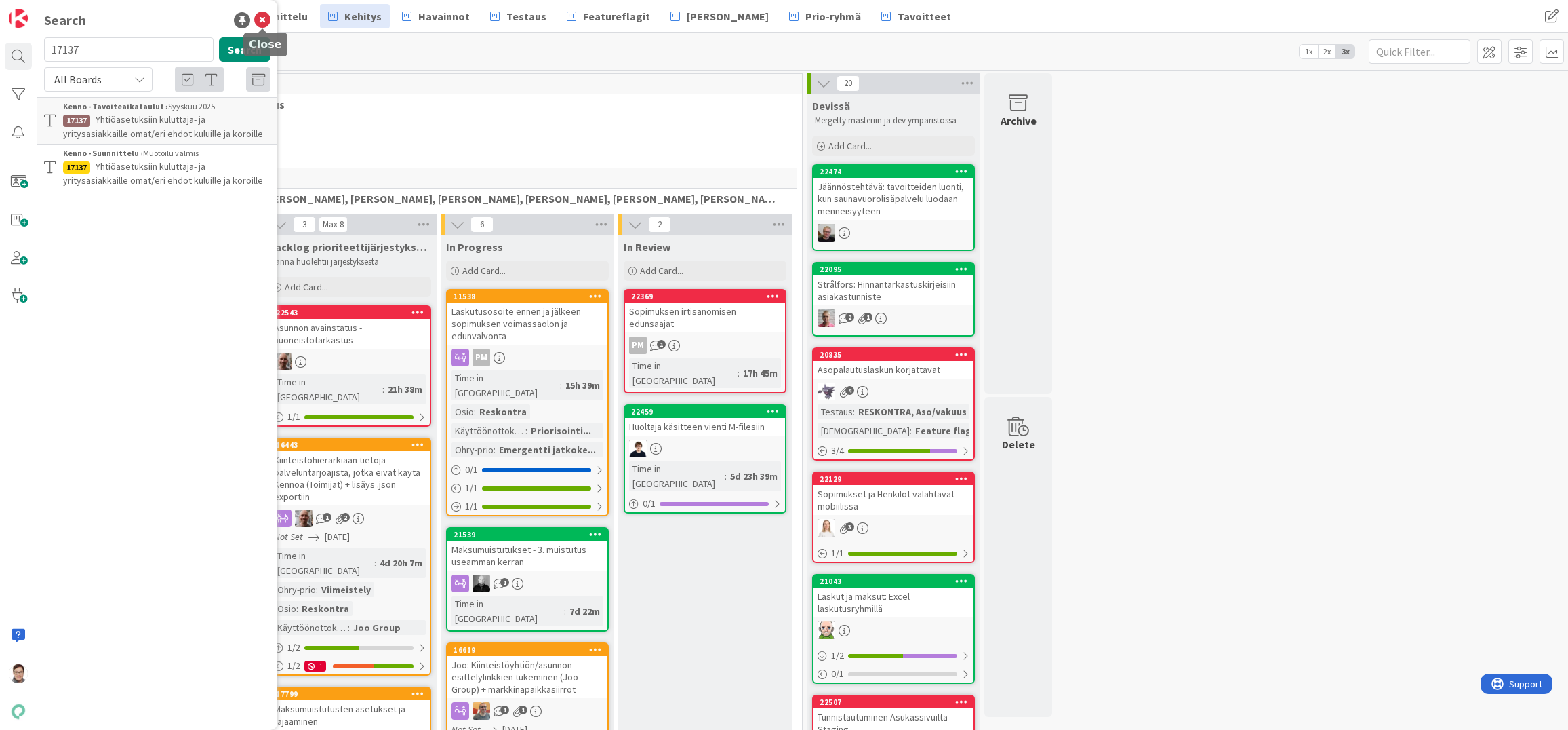
click at [263, 21] on icon at bounding box center [262, 20] width 17 height 17
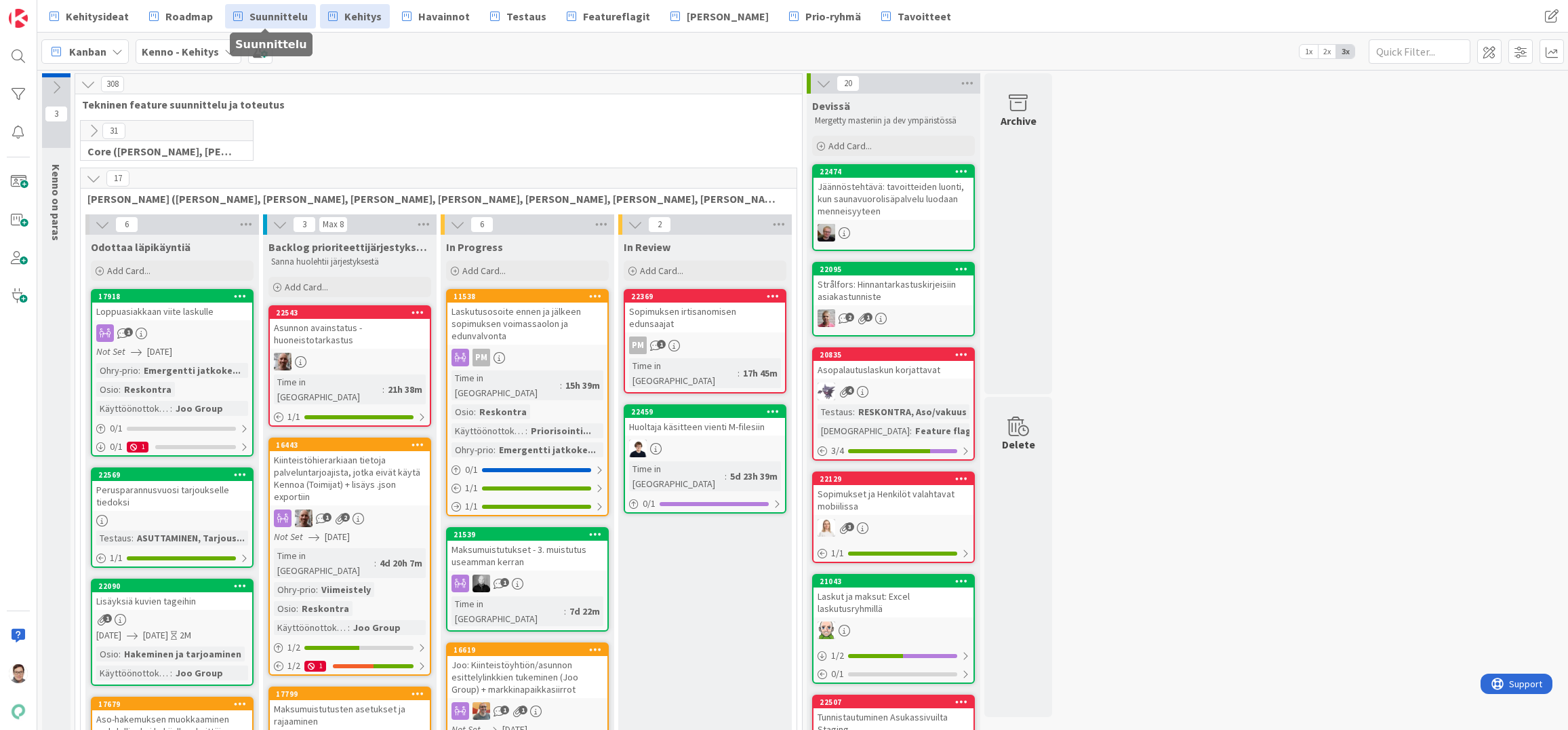
click at [273, 20] on span "Suunnittelu" at bounding box center [278, 16] width 58 height 17
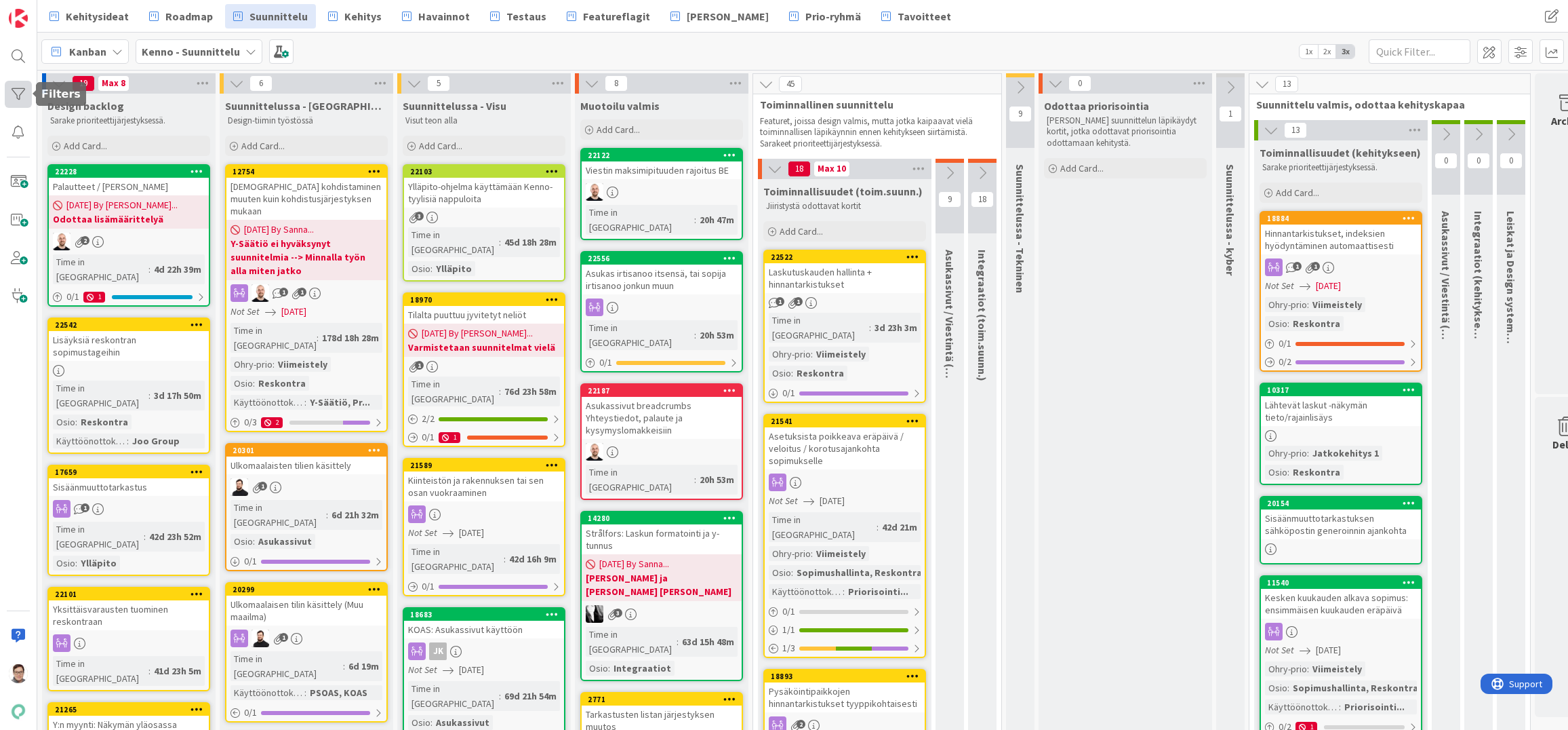
click at [17, 89] on div at bounding box center [18, 94] width 27 height 27
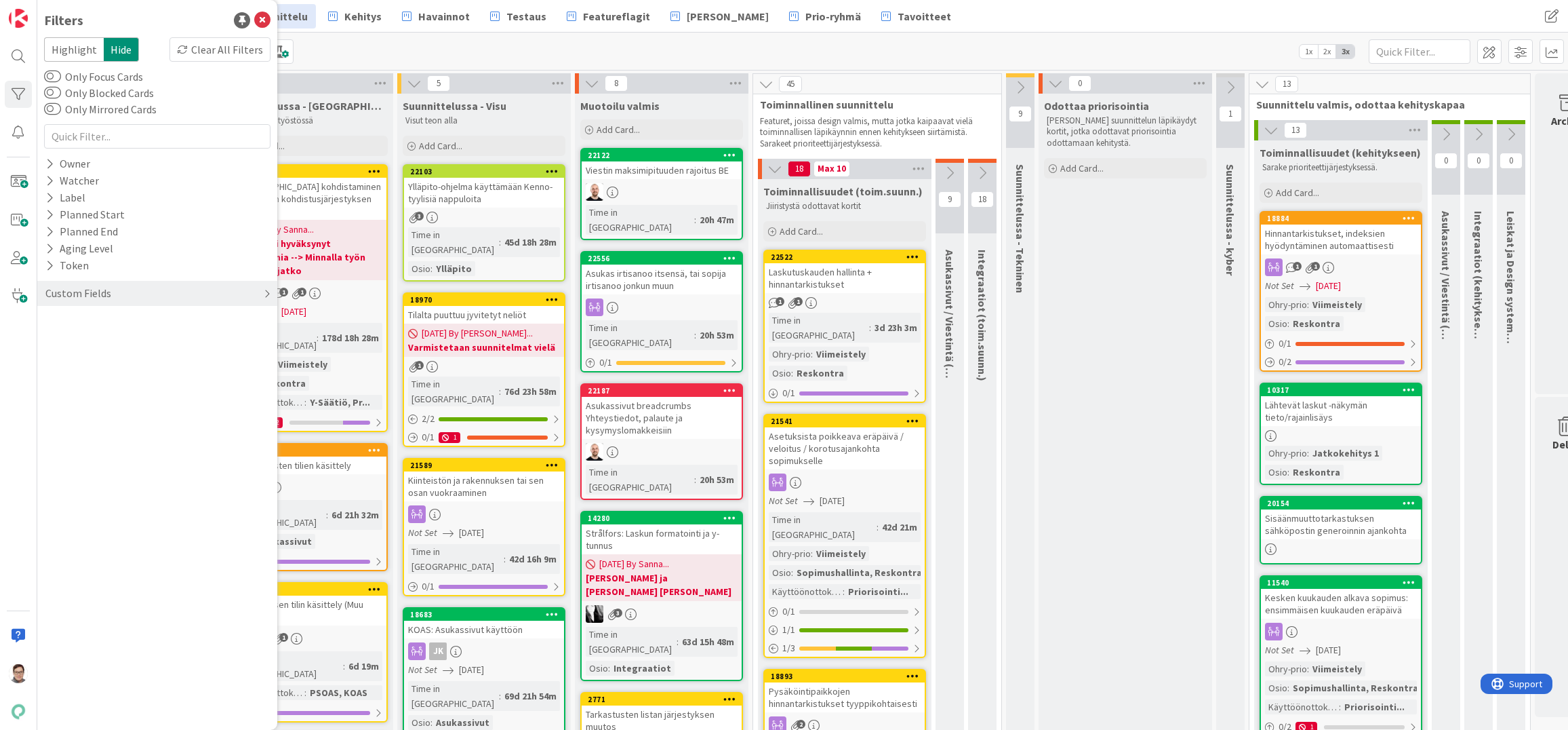
click at [80, 292] on div "Custom Fields" at bounding box center [78, 293] width 69 height 17
click at [83, 409] on button "Käyttöönottokriittisyys" at bounding box center [109, 406] width 129 height 17
click at [50, 479] on icon at bounding box center [52, 480] width 9 height 9
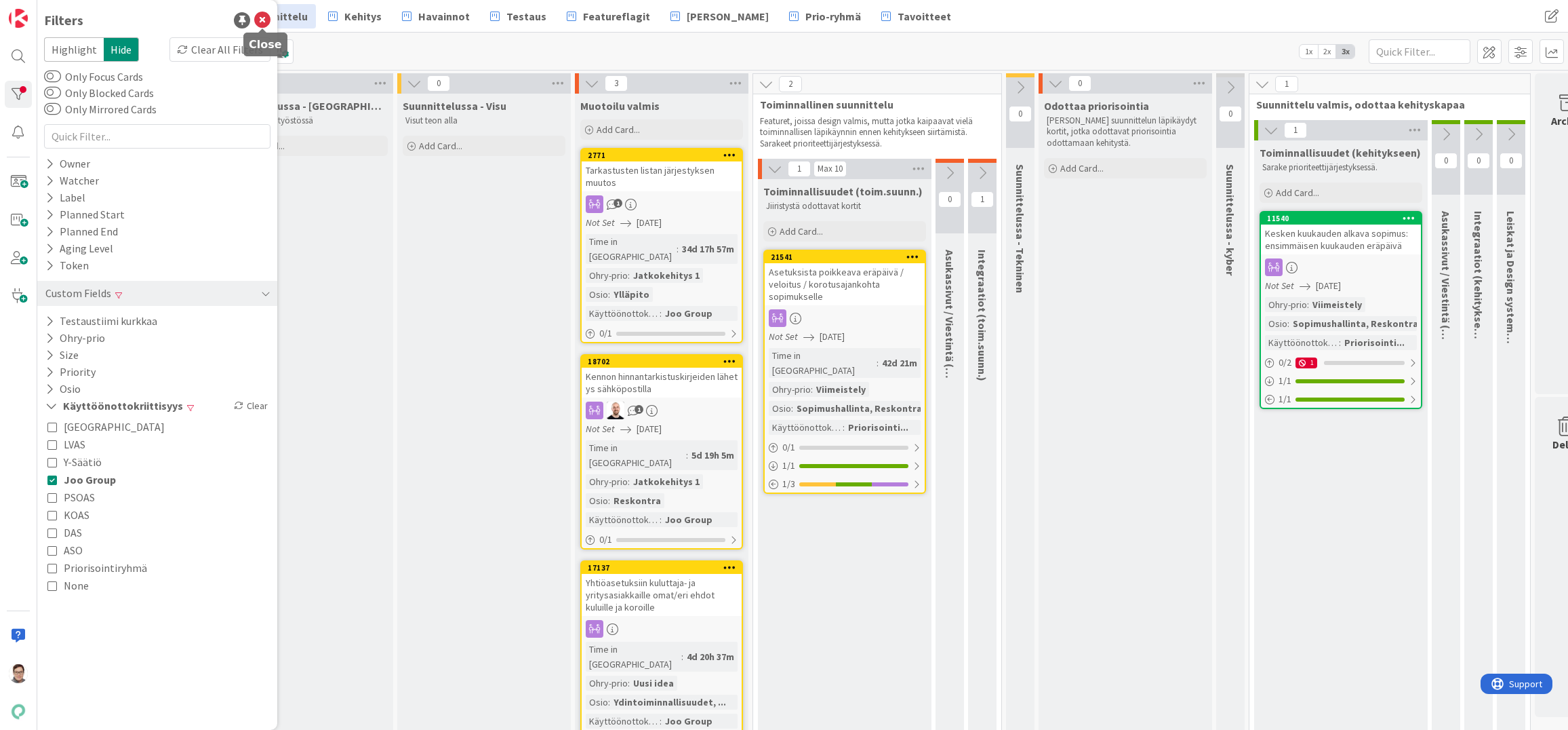
click at [259, 17] on icon at bounding box center [262, 20] width 17 height 17
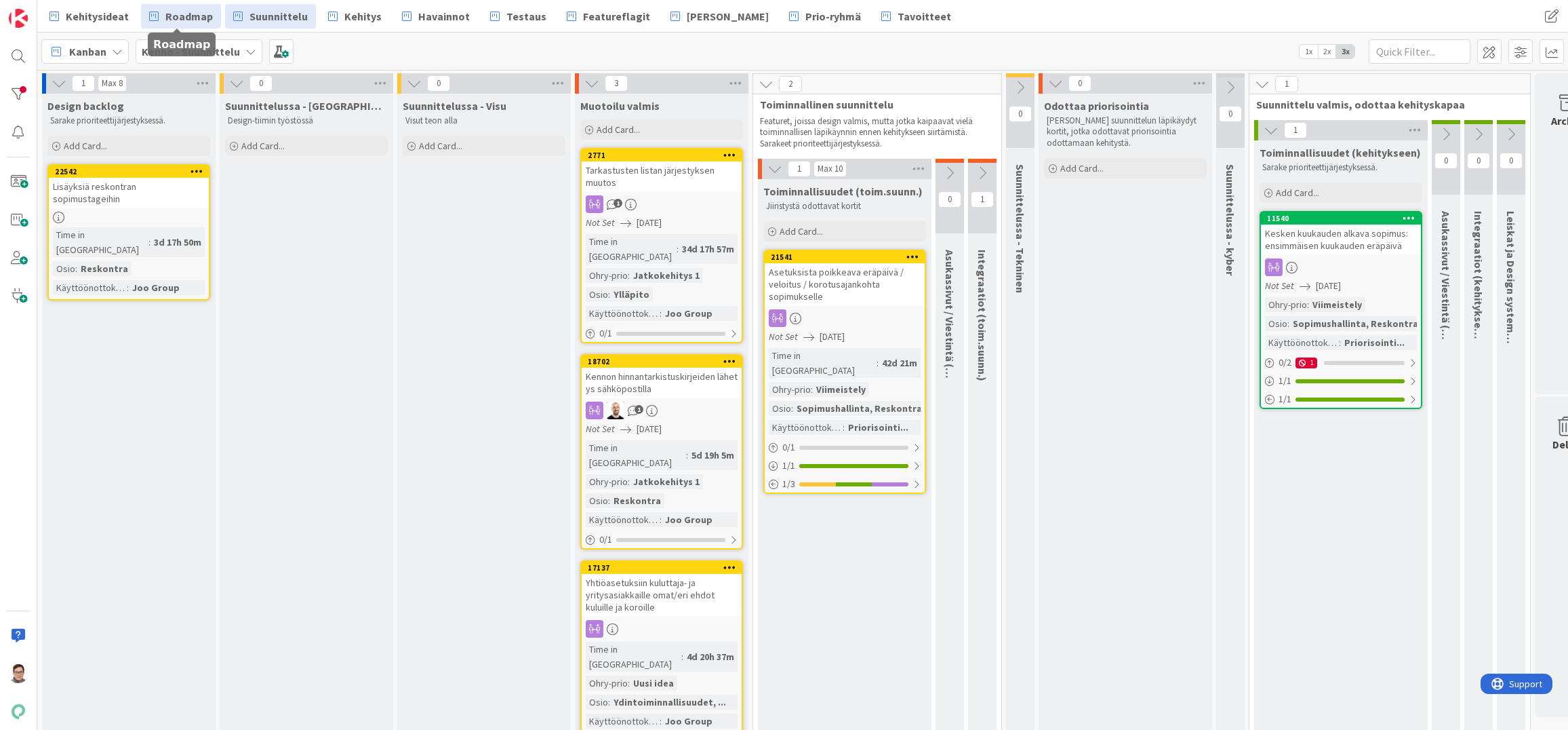
click at [183, 20] on span "Roadmap" at bounding box center [189, 16] width 47 height 17
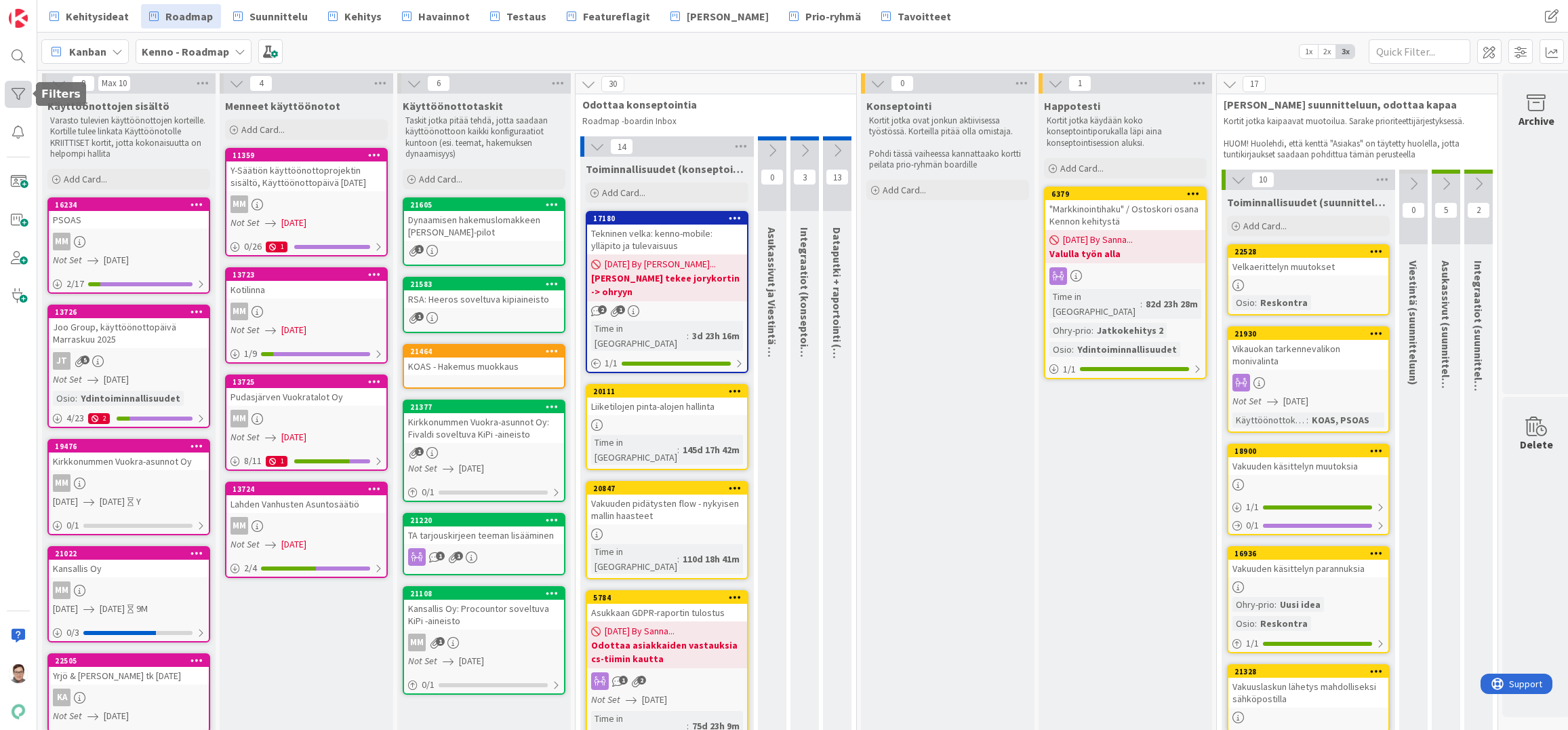
click at [15, 93] on div at bounding box center [18, 94] width 27 height 27
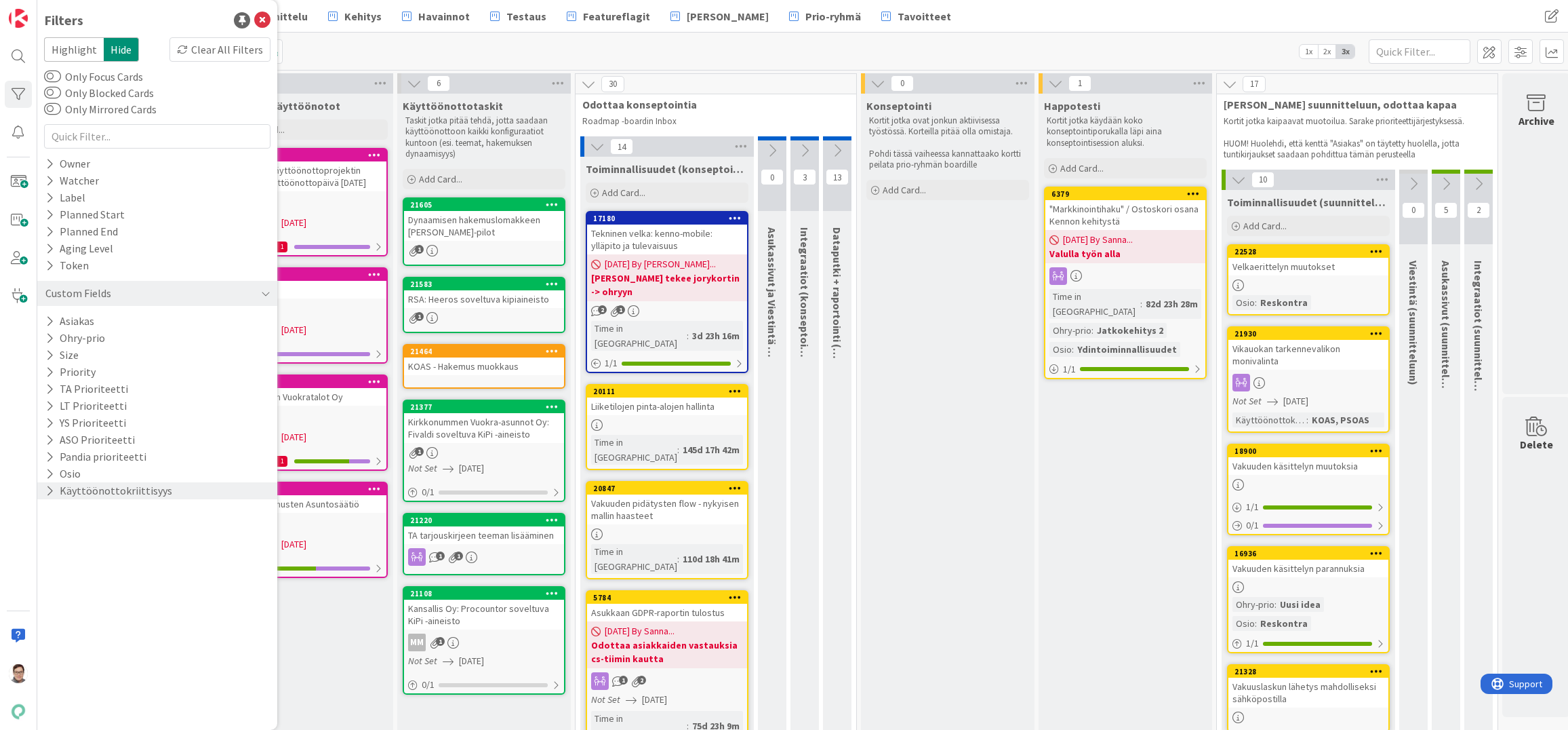
click at [103, 490] on button "Käyttöönottokriittisyys" at bounding box center [109, 490] width 129 height 17
click at [53, 567] on icon at bounding box center [52, 564] width 9 height 9
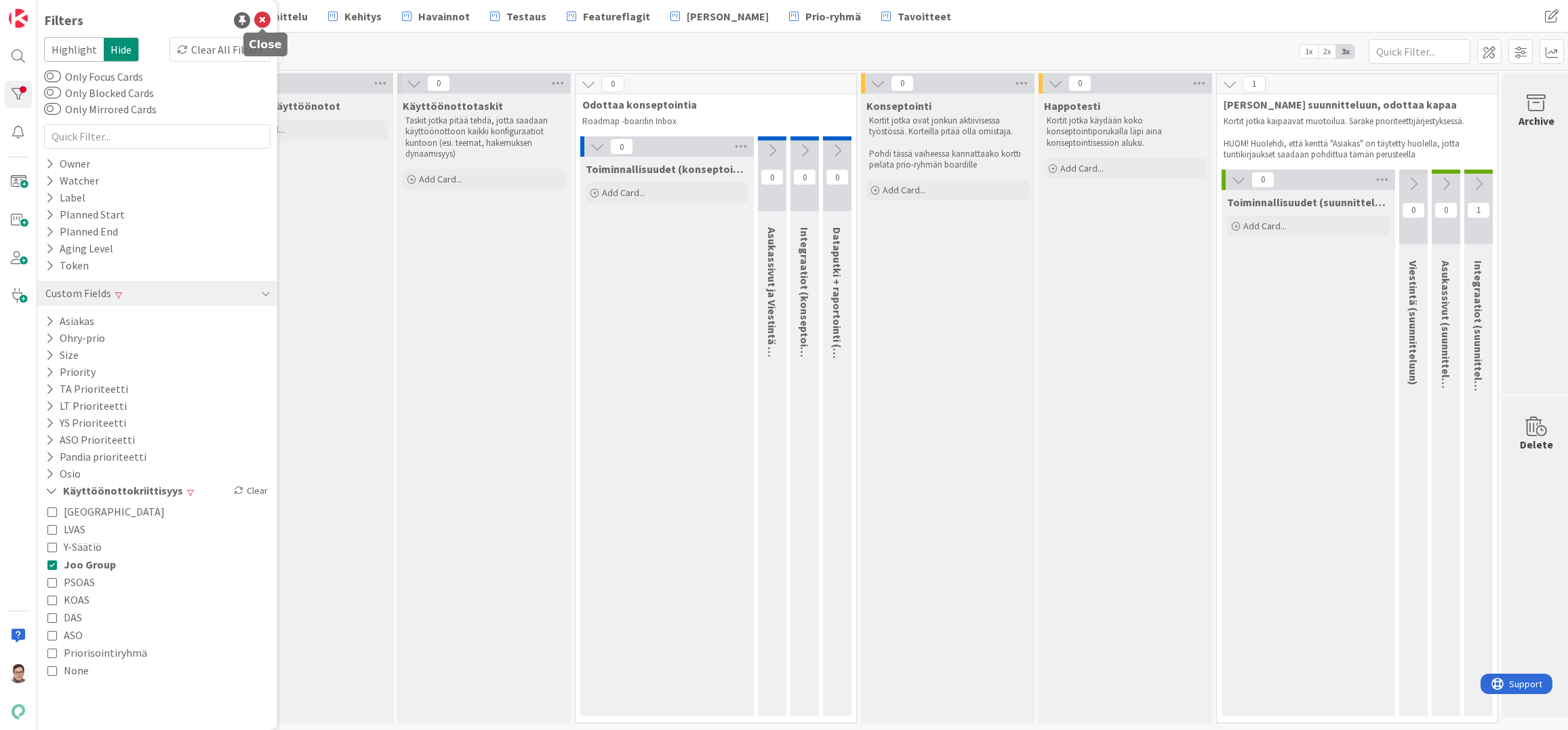
click at [263, 17] on icon at bounding box center [262, 20] width 17 height 17
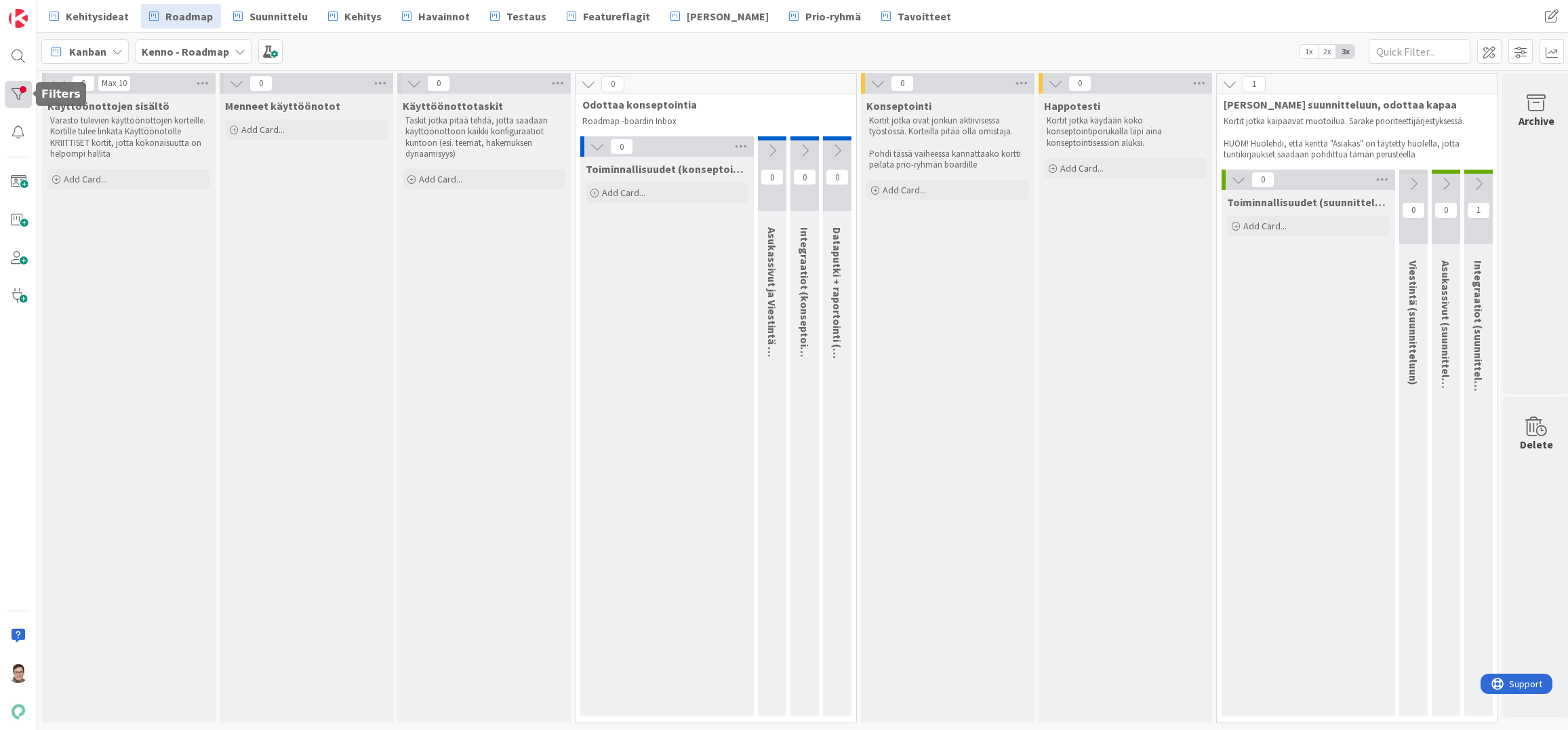
click at [18, 94] on div at bounding box center [18, 94] width 27 height 27
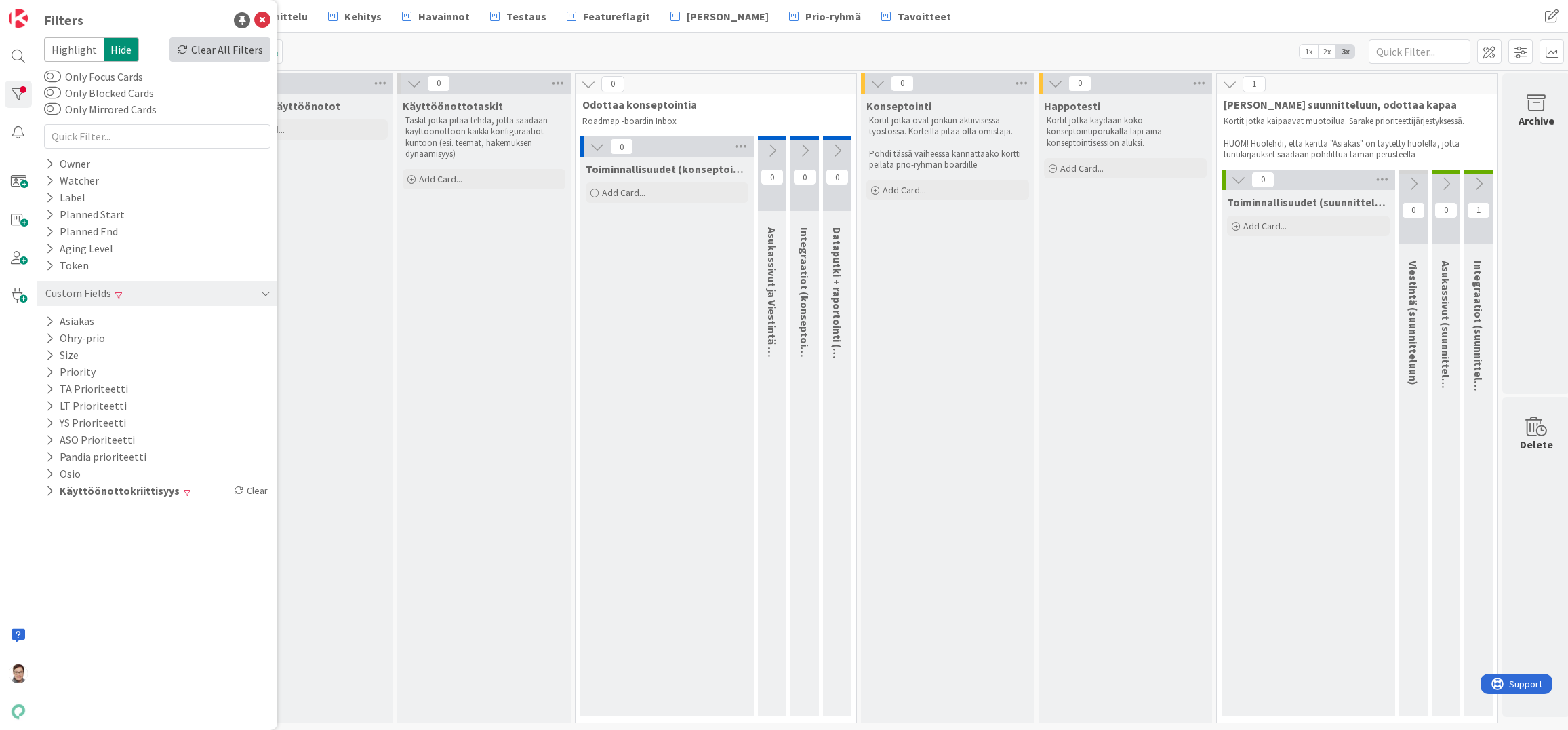
click at [251, 51] on div "Clear All Filters" at bounding box center [220, 49] width 101 height 24
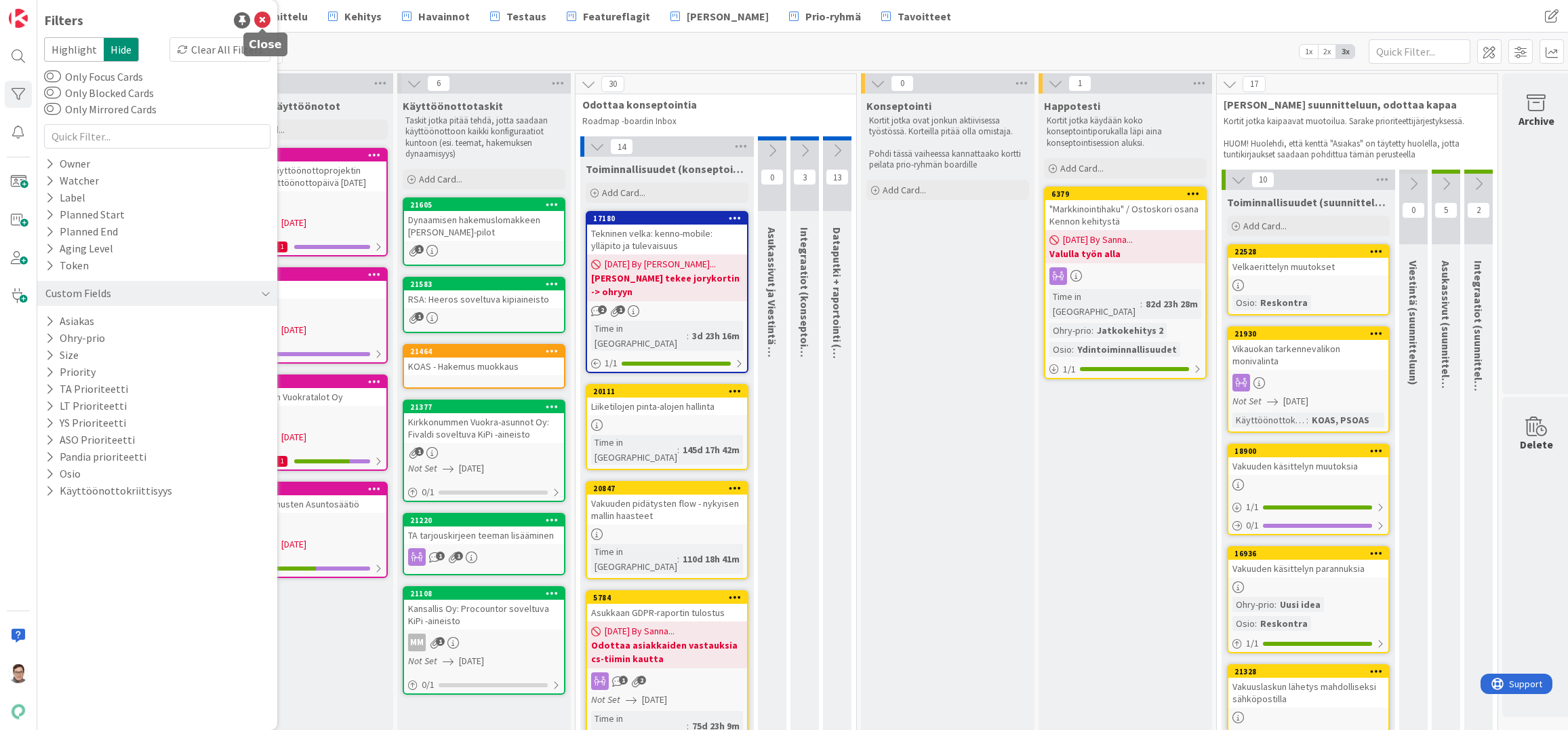
click at [267, 19] on icon at bounding box center [262, 20] width 17 height 17
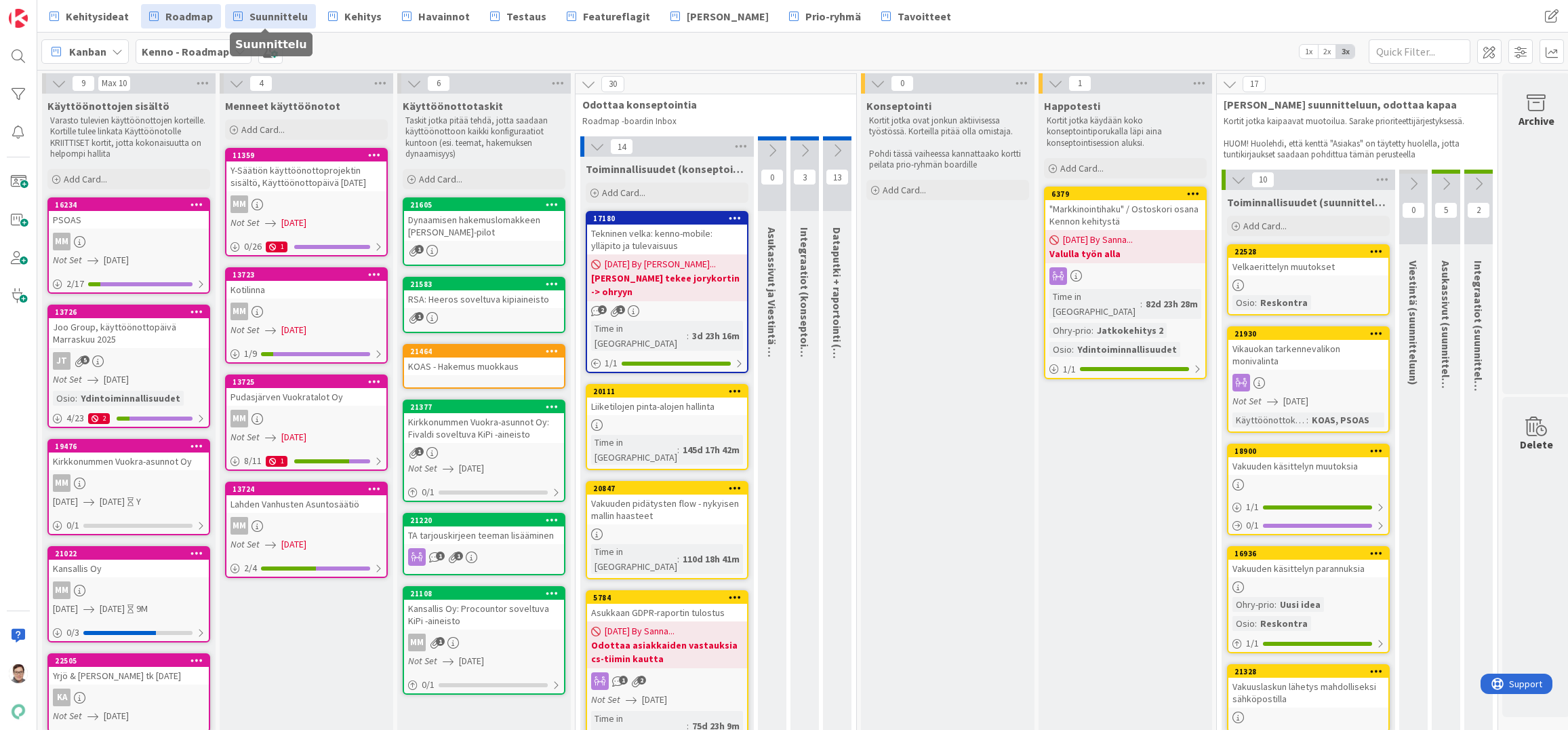
click at [268, 20] on span "Suunnittelu" at bounding box center [278, 16] width 58 height 17
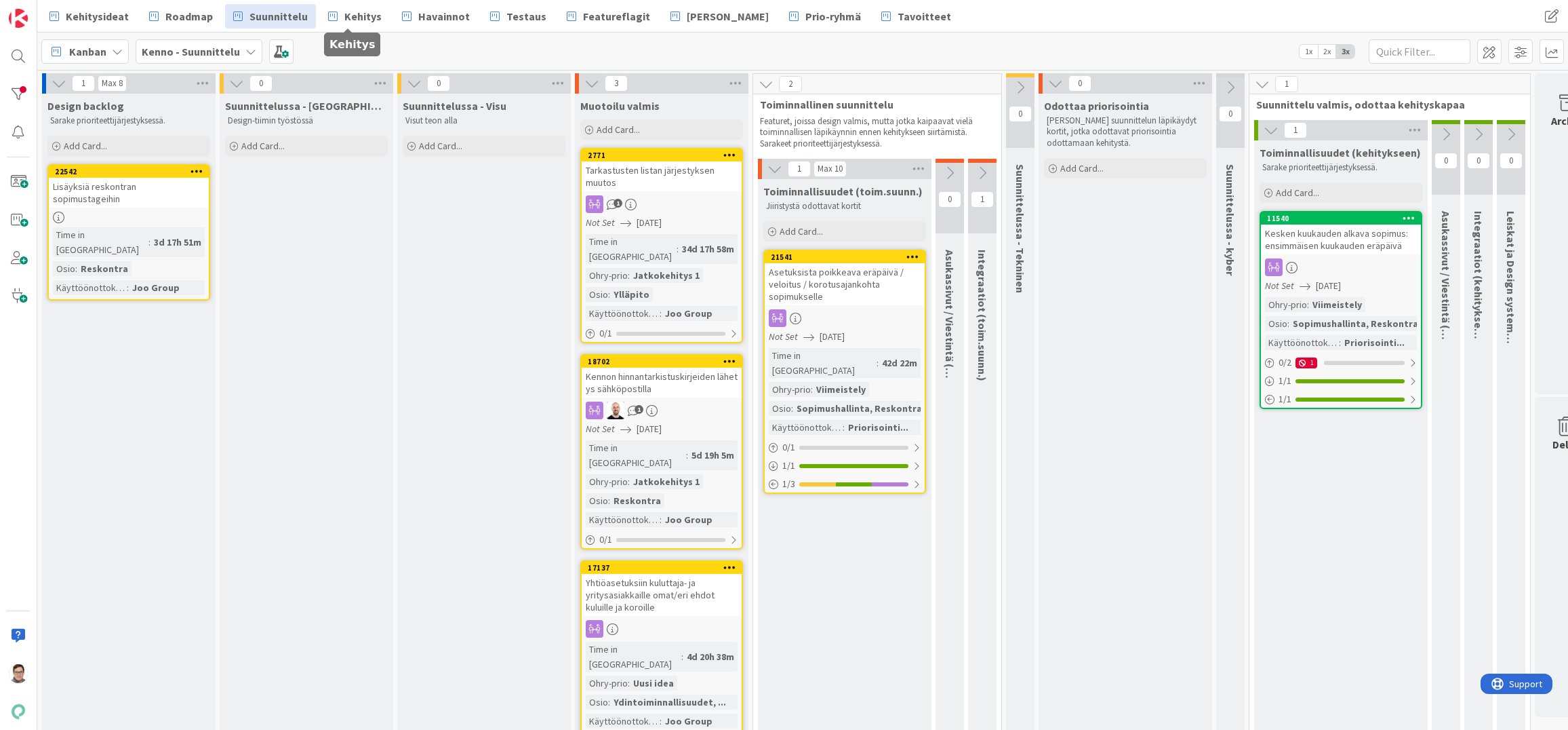
drag, startPoint x: 356, startPoint y: 14, endPoint x: 327, endPoint y: 51, distance: 47.0
click at [356, 14] on span "Kehitys" at bounding box center [363, 16] width 37 height 17
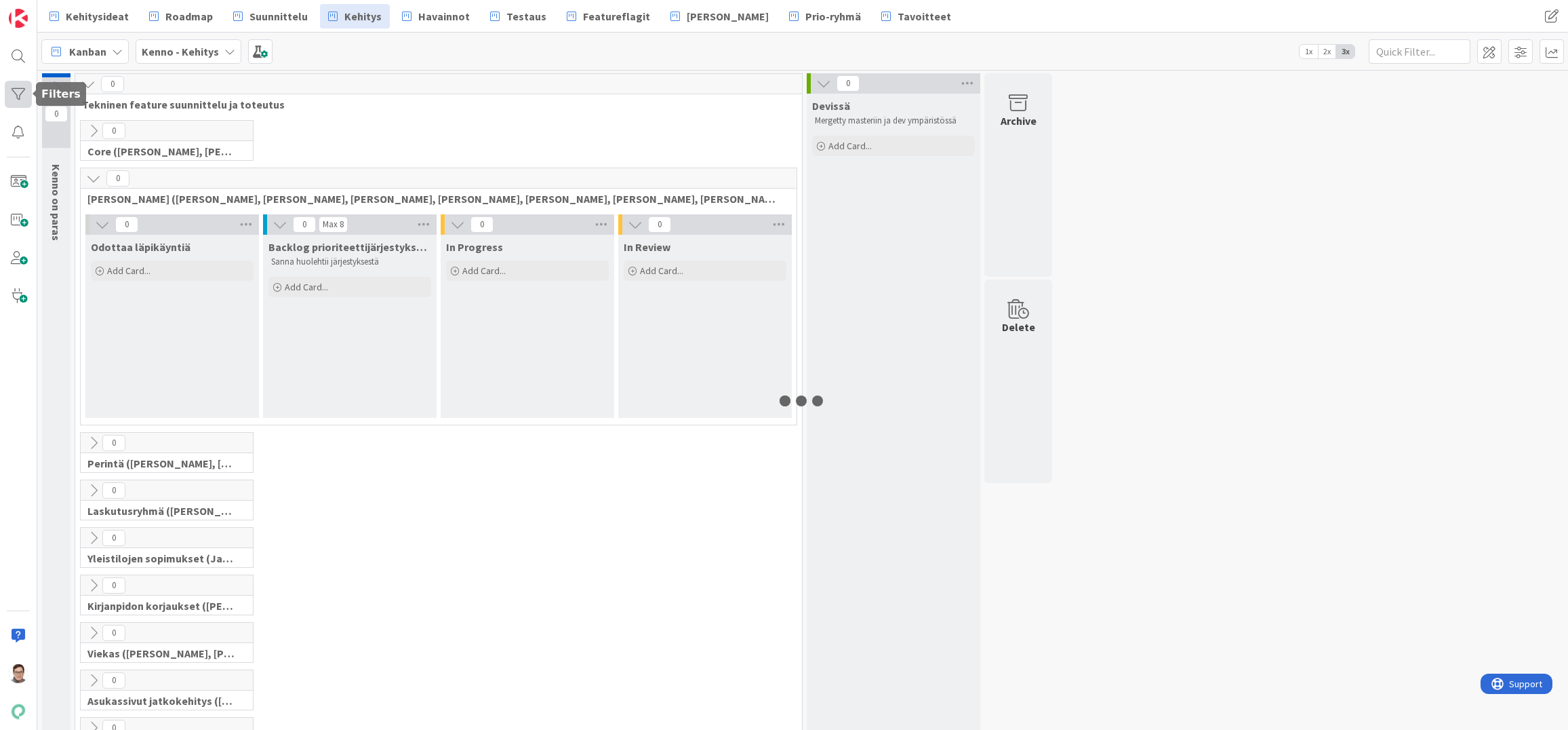
click at [20, 88] on div at bounding box center [18, 94] width 27 height 27
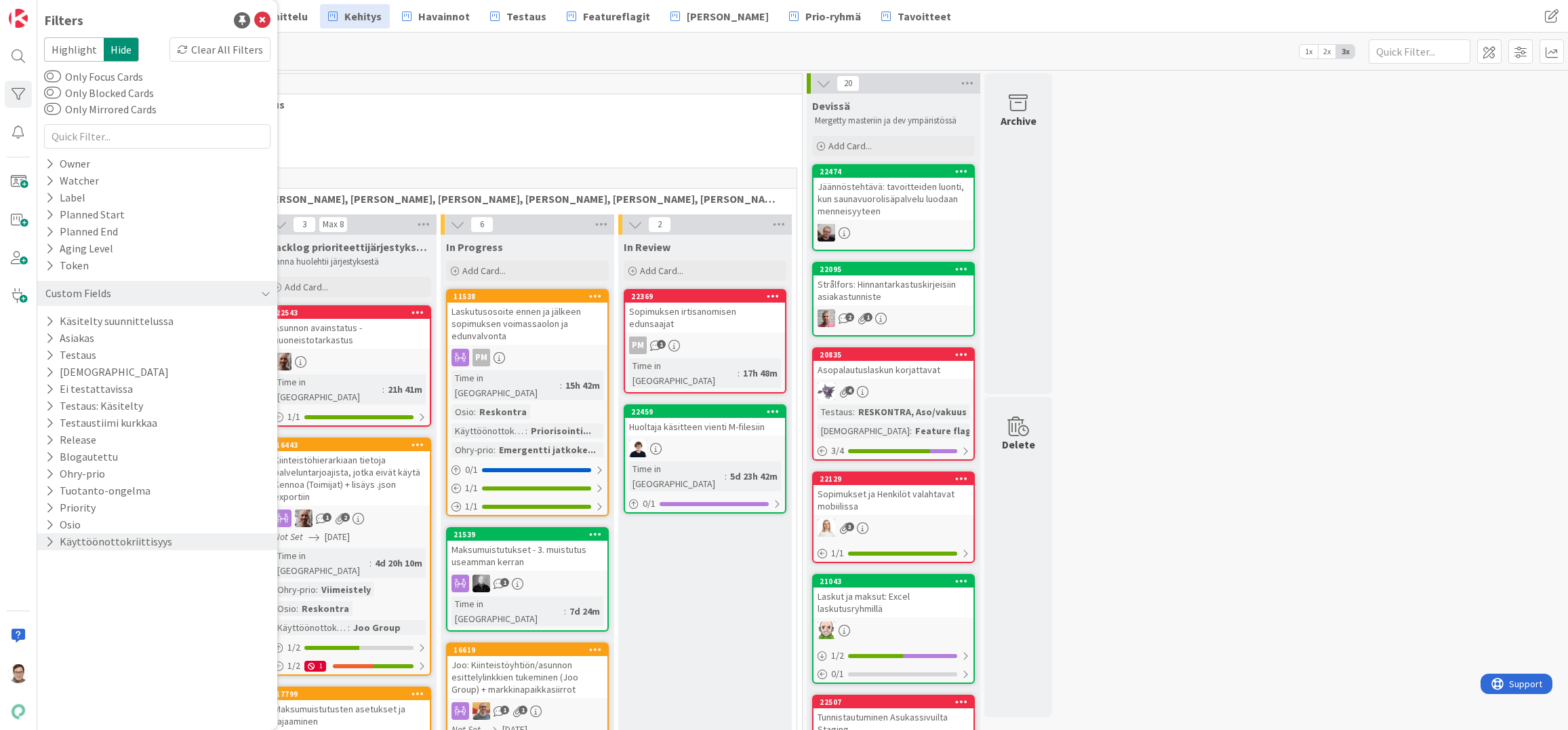
click at [128, 534] on button "Käyttöönottokriittisyys" at bounding box center [109, 541] width 129 height 17
click at [52, 616] on icon at bounding box center [52, 615] width 9 height 9
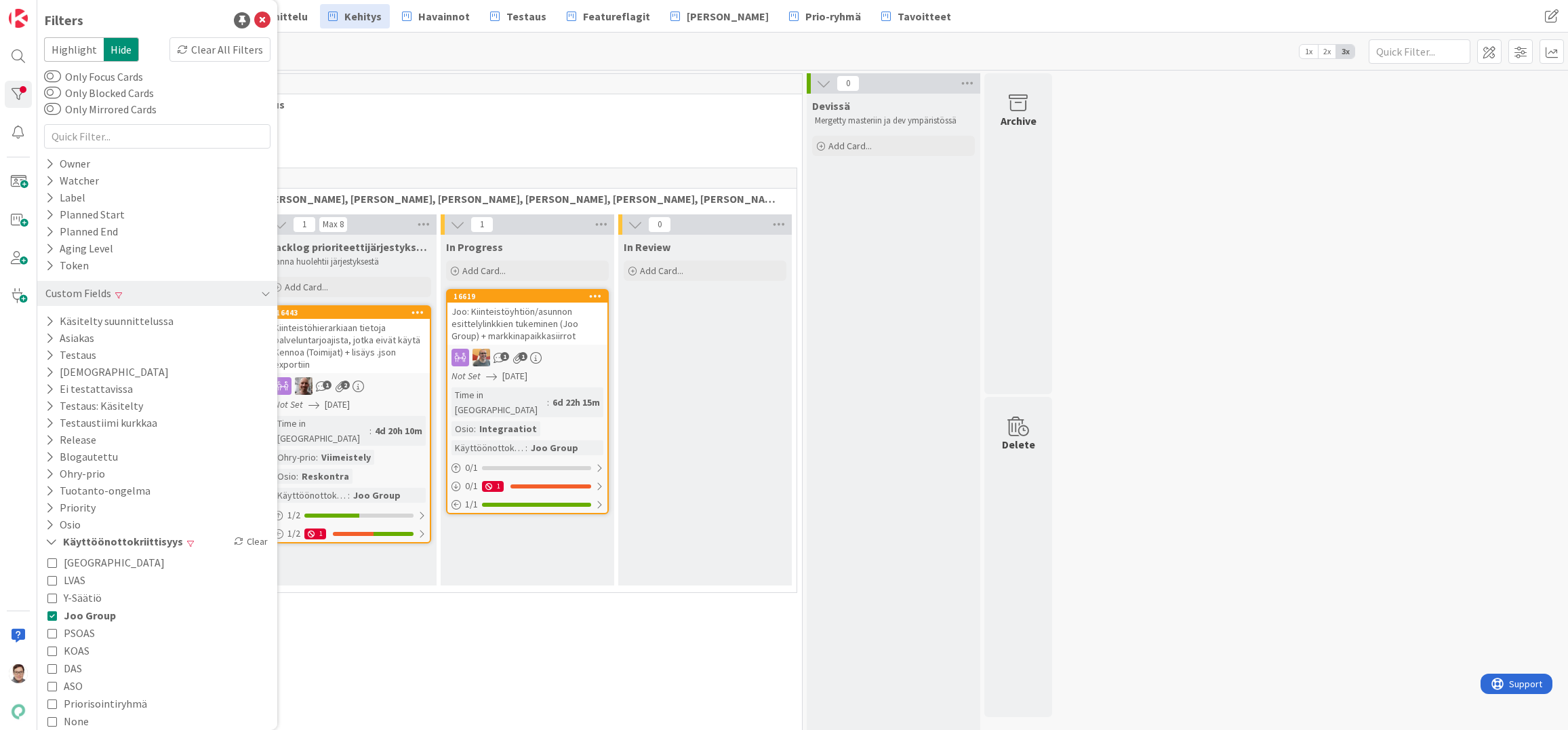
click at [413, 104] on span "Tekninen feature suunnittelu ja toteutus" at bounding box center [433, 104] width 703 height 13
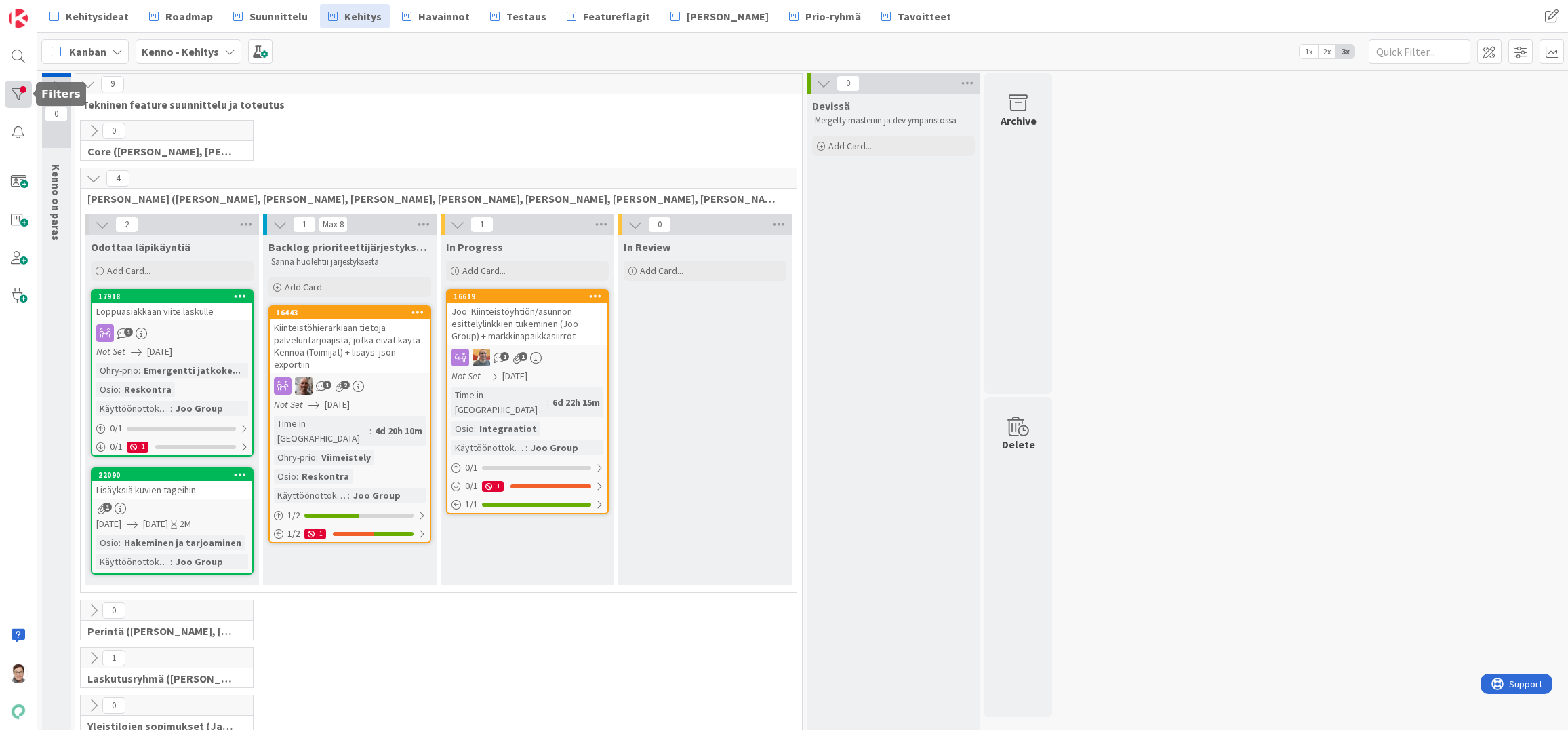
click at [21, 95] on div at bounding box center [18, 94] width 27 height 27
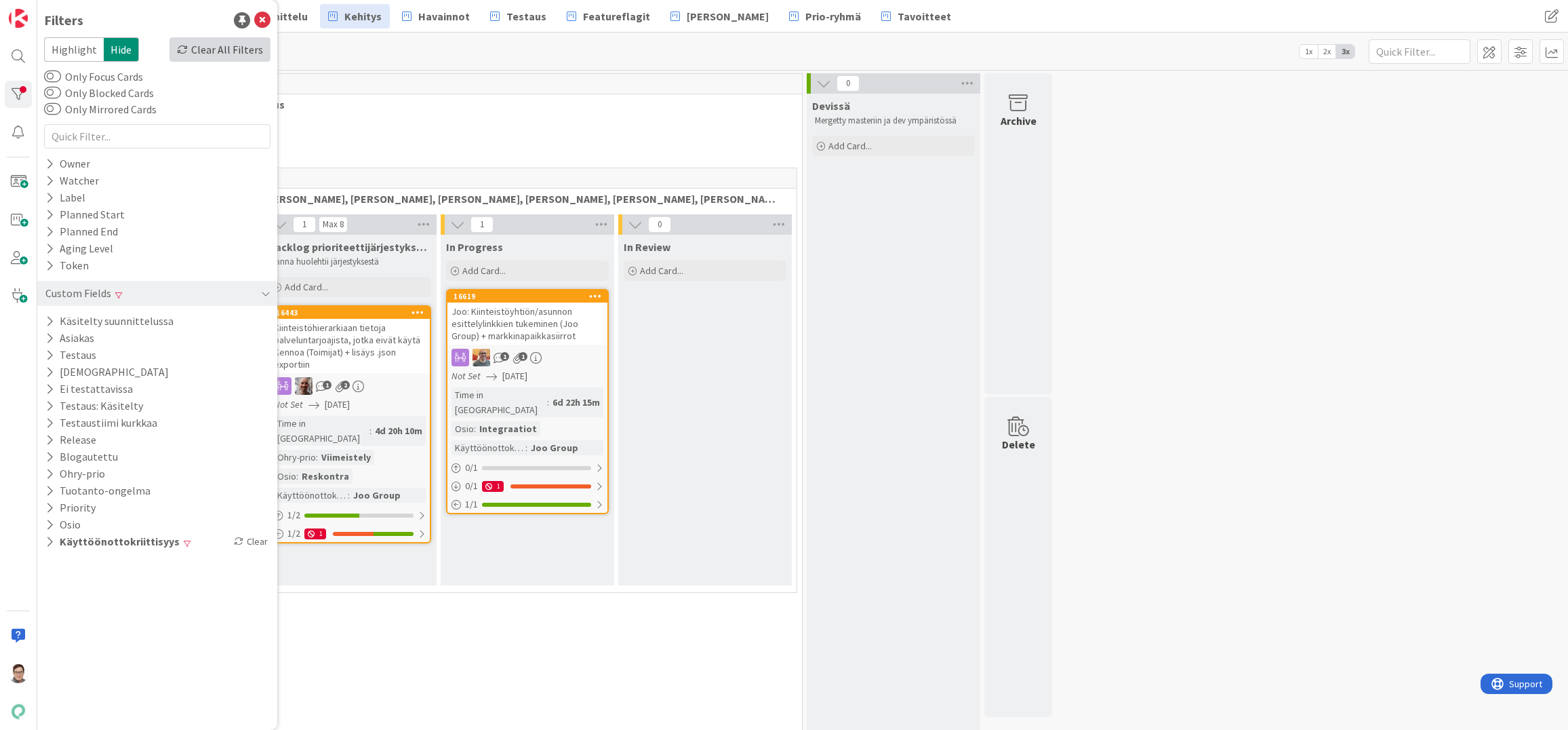
click at [239, 55] on div "Clear All Filters" at bounding box center [220, 49] width 101 height 24
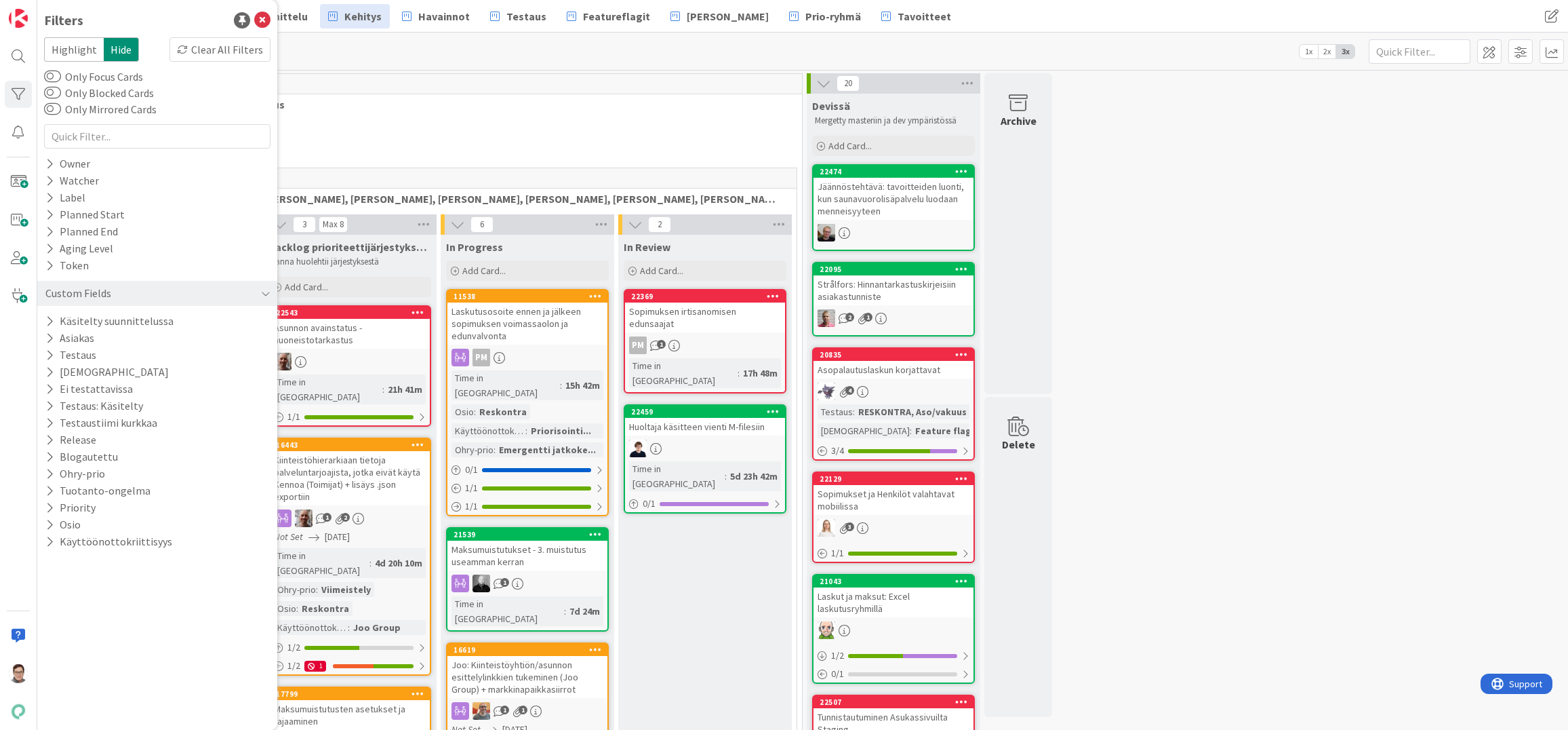
click at [347, 52] on div "Kanban Kenno - Kehitys 1x 2x 3x" at bounding box center [802, 51] width 1531 height 37
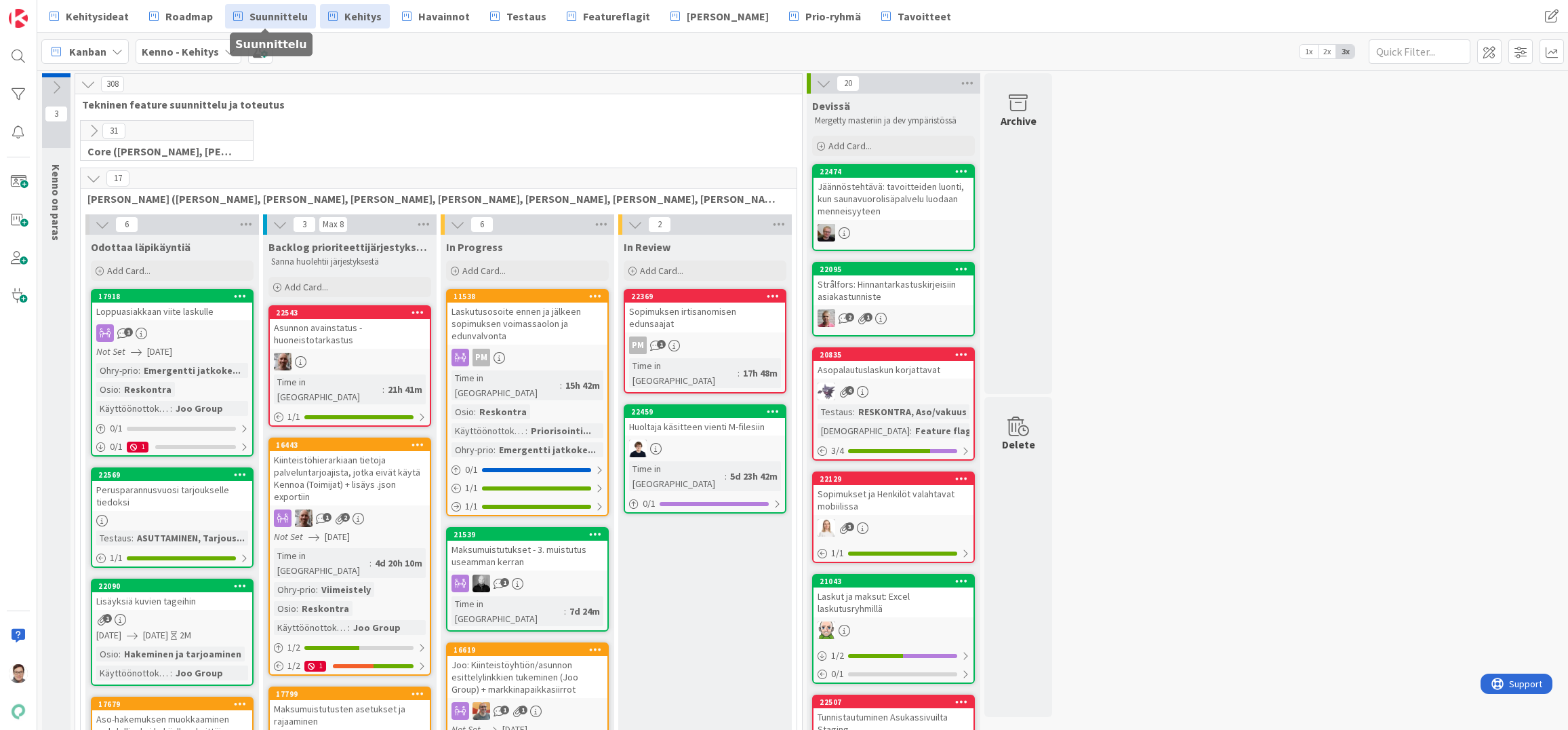
click at [288, 17] on span "Suunnittelu" at bounding box center [278, 16] width 58 height 17
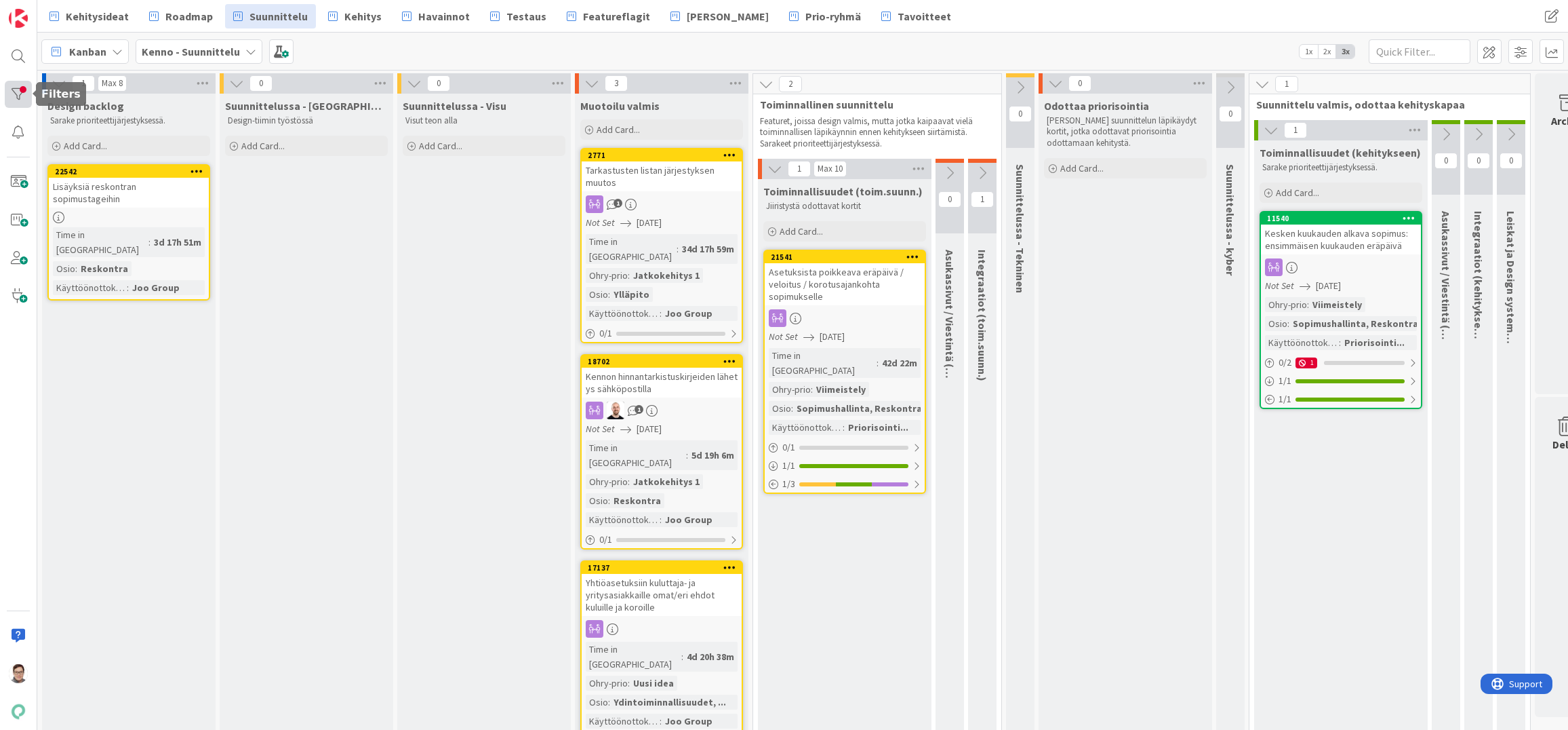
click at [28, 94] on div at bounding box center [18, 94] width 27 height 27
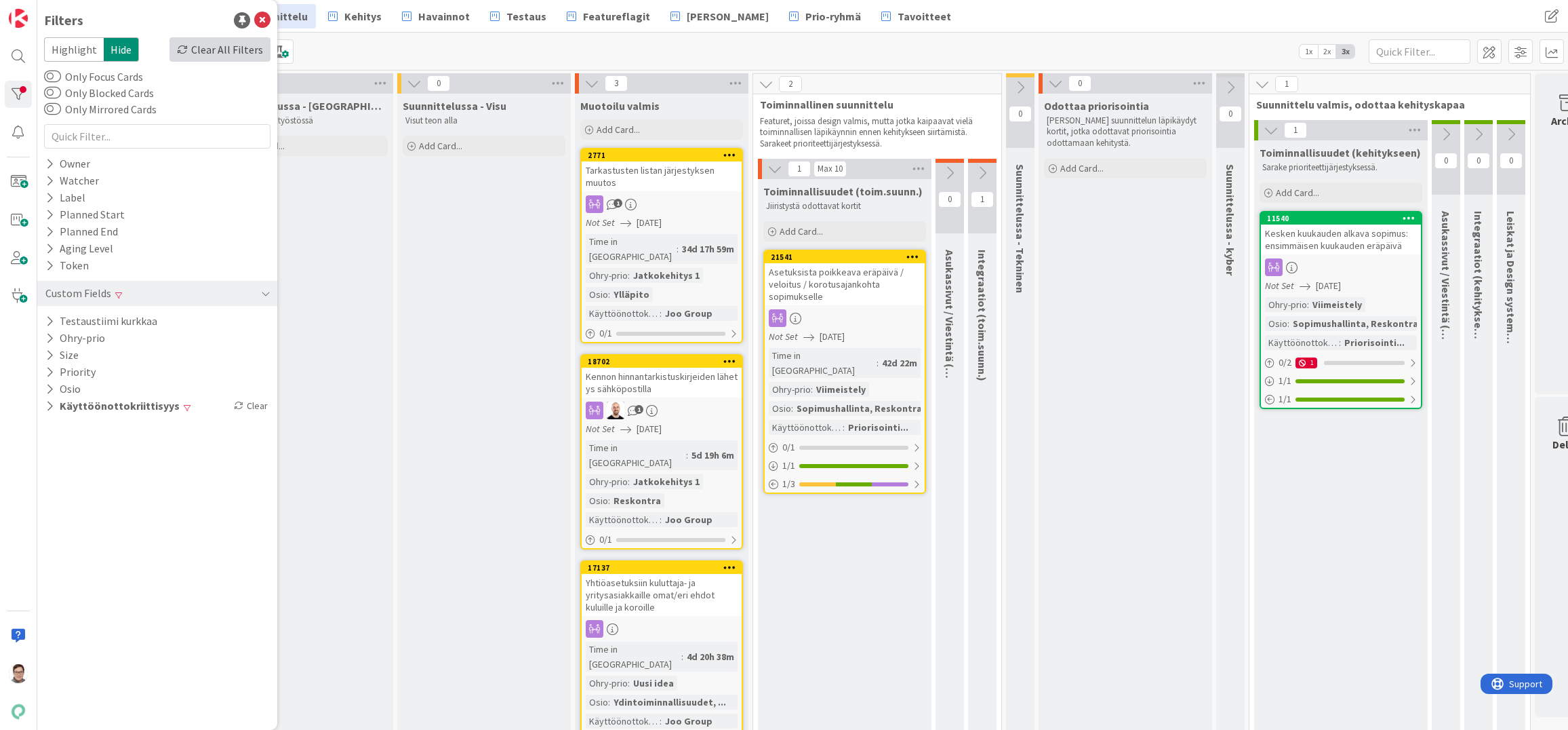
click at [218, 48] on div "Clear All Filters" at bounding box center [220, 49] width 101 height 24
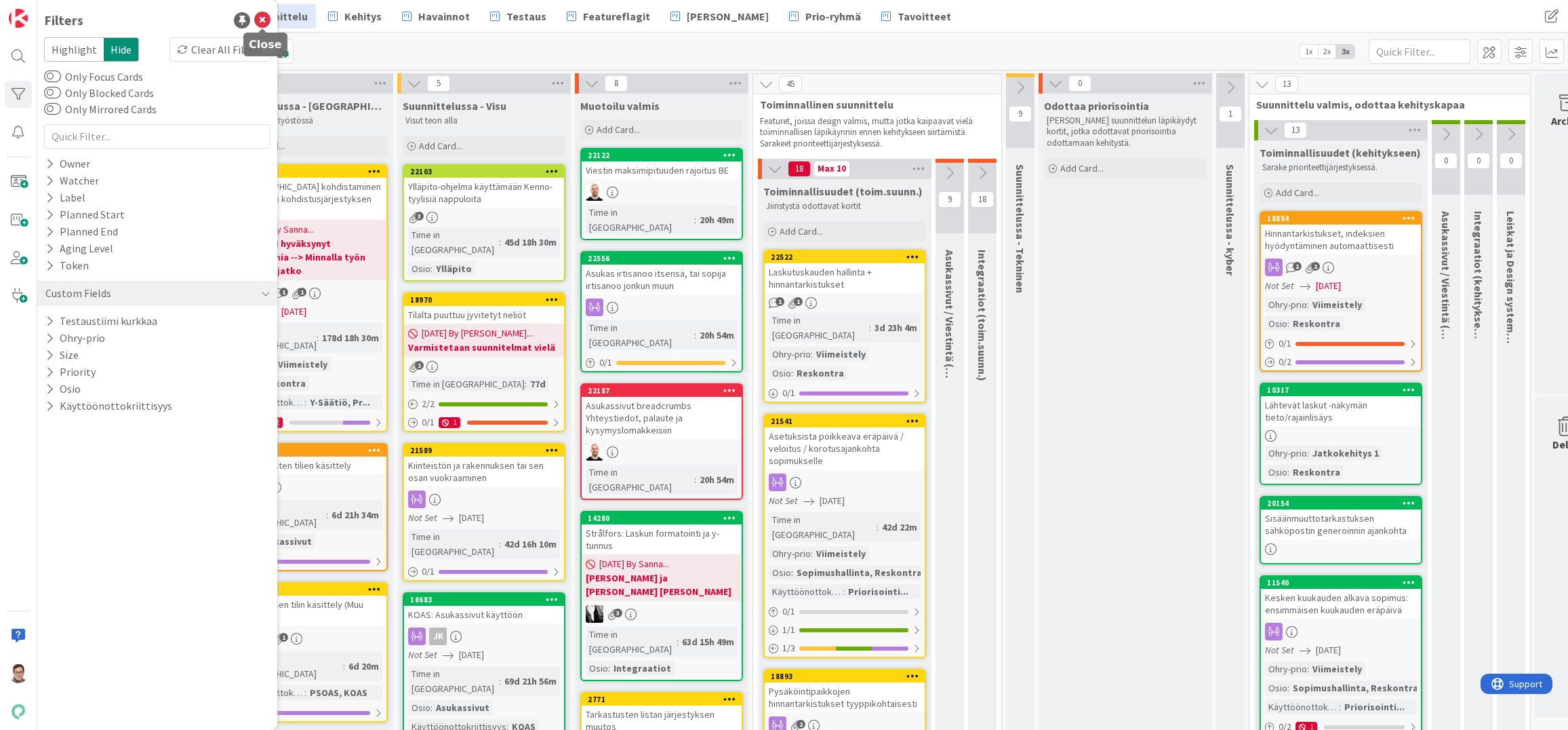
click at [263, 17] on icon at bounding box center [262, 20] width 17 height 17
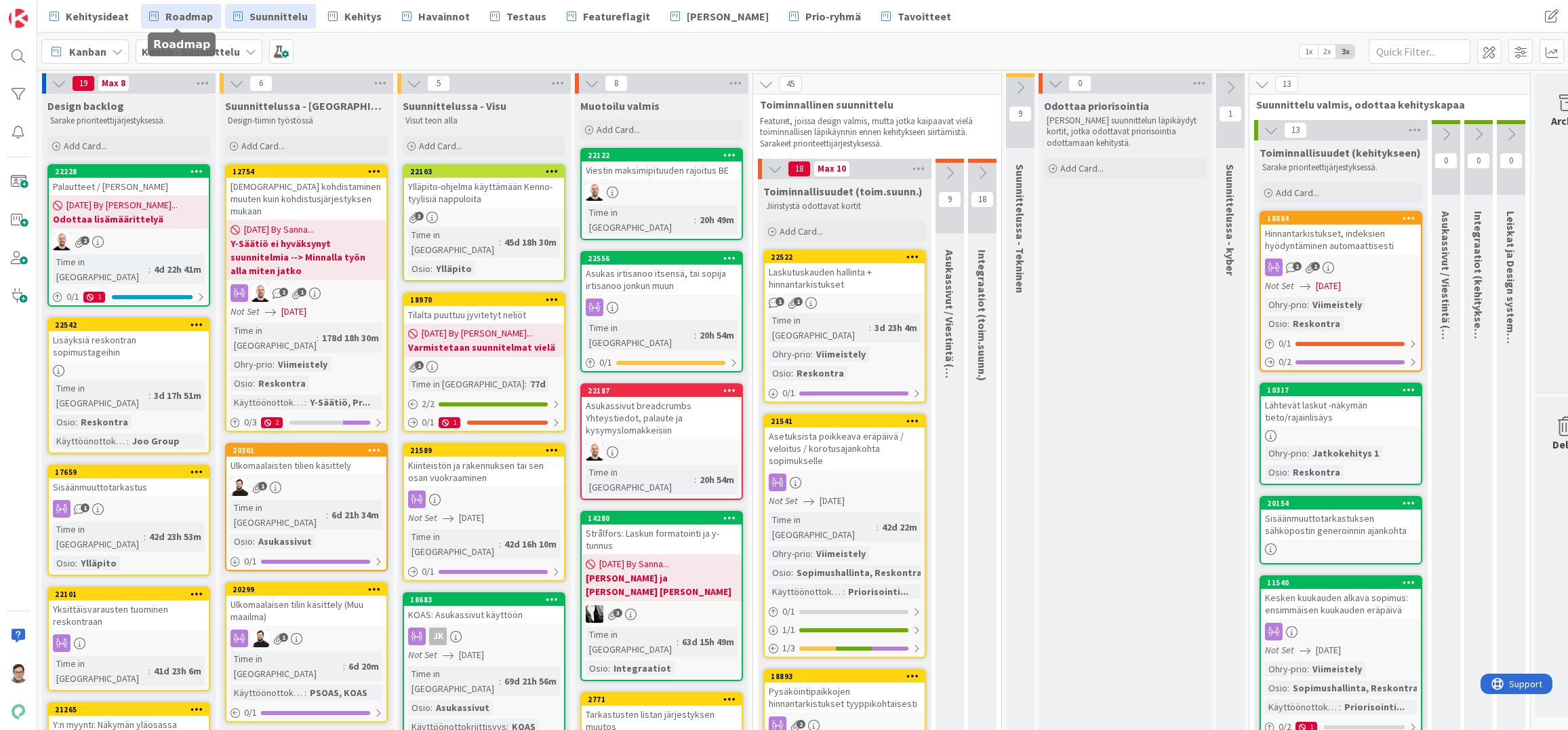
click at [181, 20] on span "Roadmap" at bounding box center [189, 16] width 47 height 17
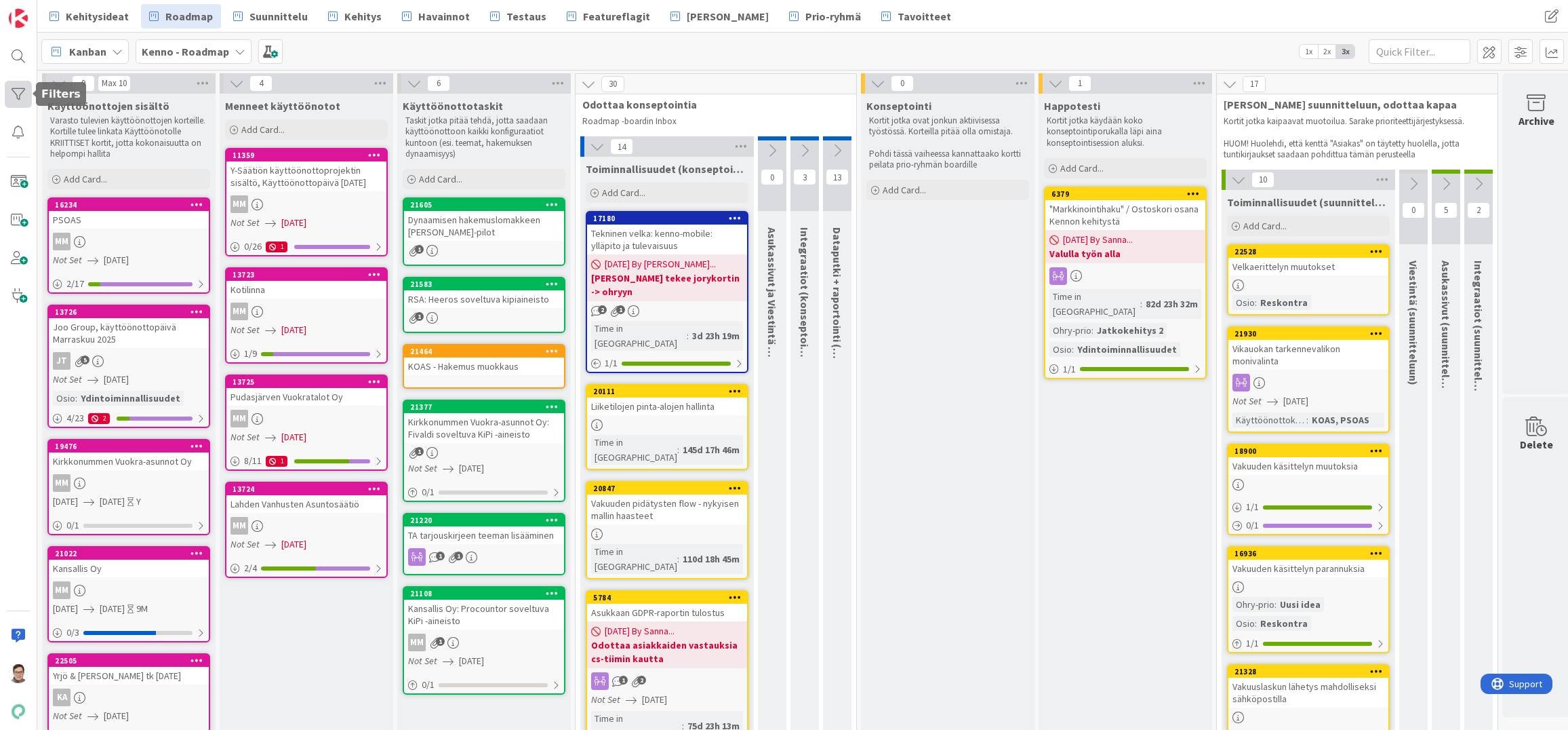
click at [12, 95] on div at bounding box center [18, 94] width 27 height 27
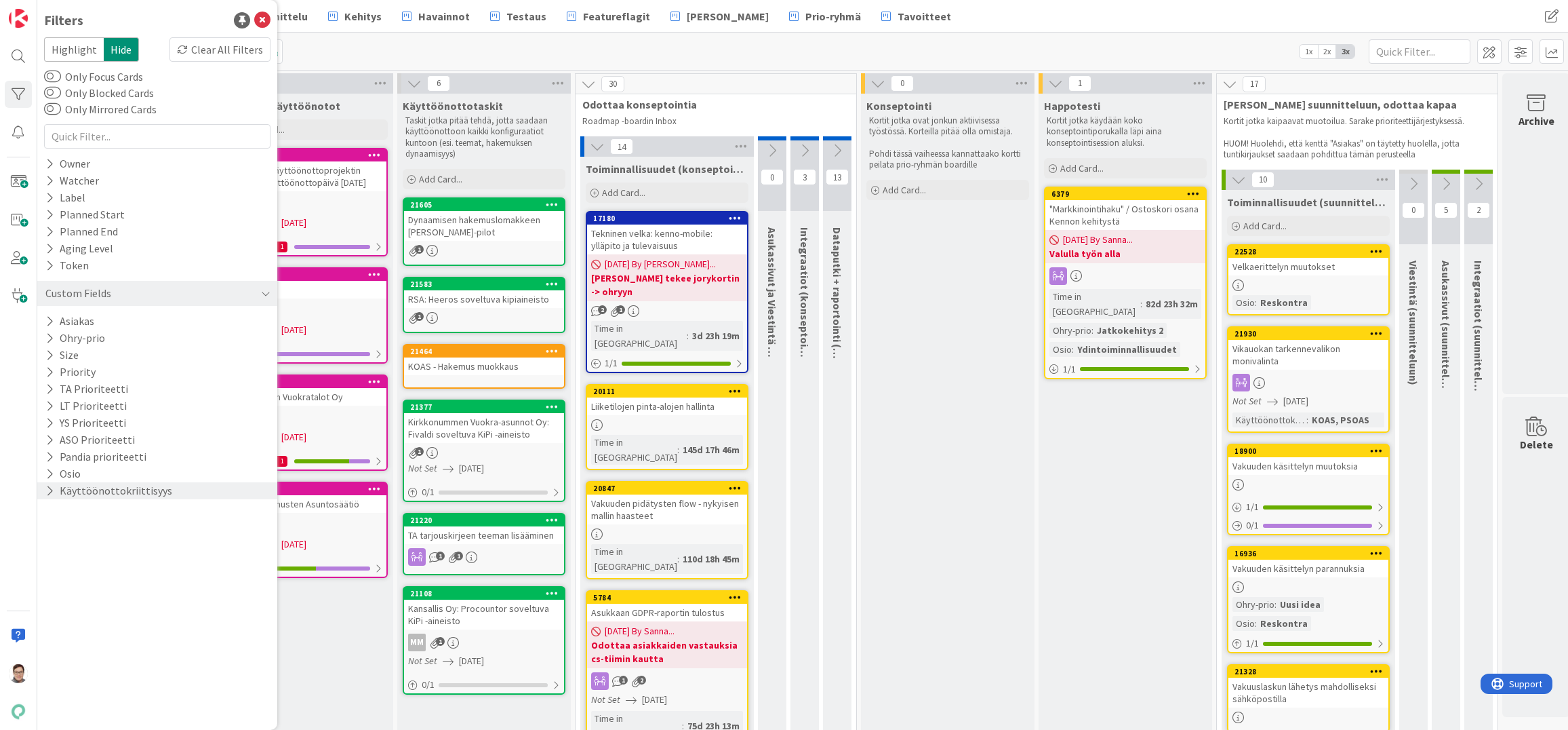
click at [52, 487] on icon at bounding box center [50, 490] width 9 height 12
click at [54, 601] on icon at bounding box center [52, 600] width 9 height 9
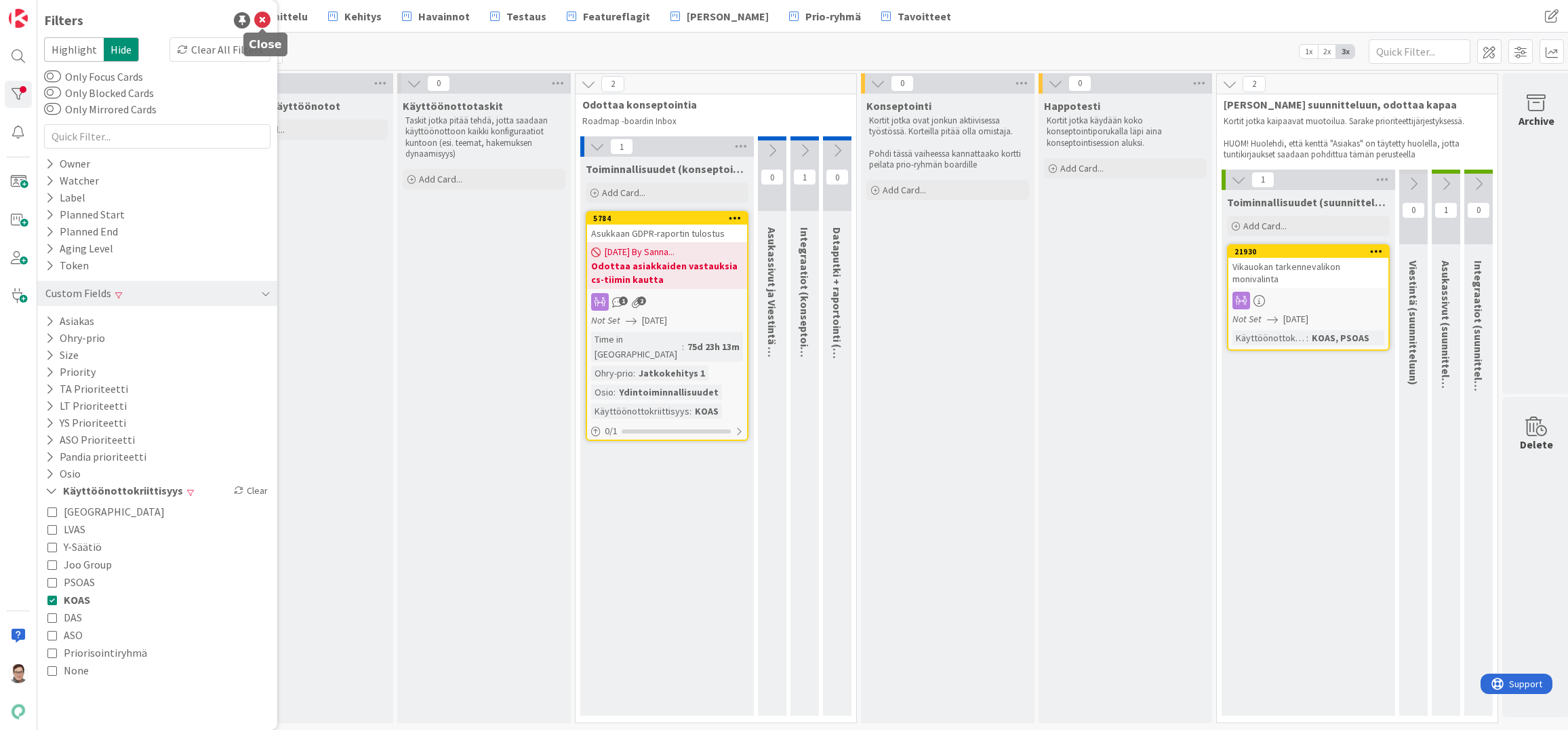
click at [263, 18] on icon at bounding box center [262, 20] width 17 height 17
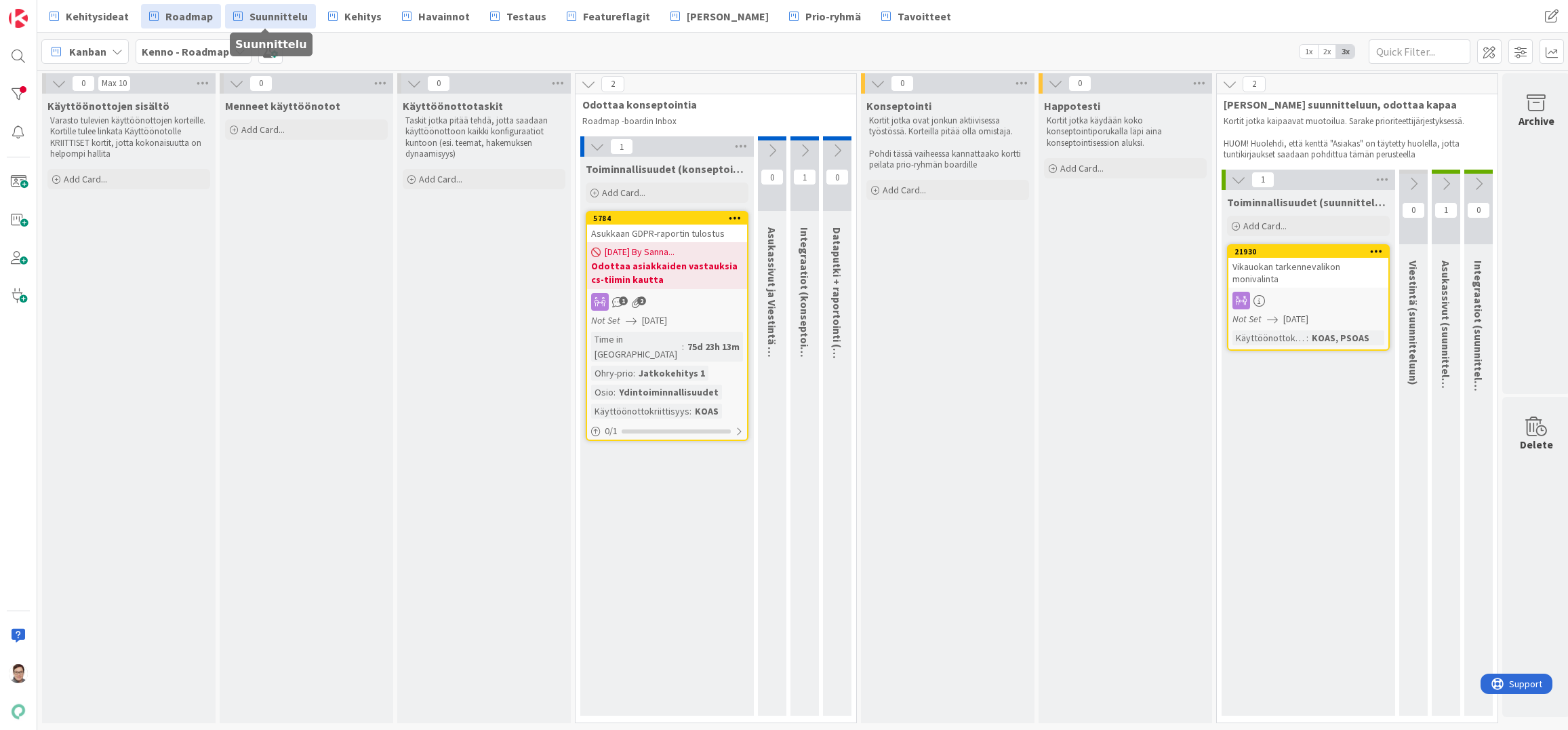
click at [259, 12] on span "Suunnittelu" at bounding box center [278, 16] width 58 height 17
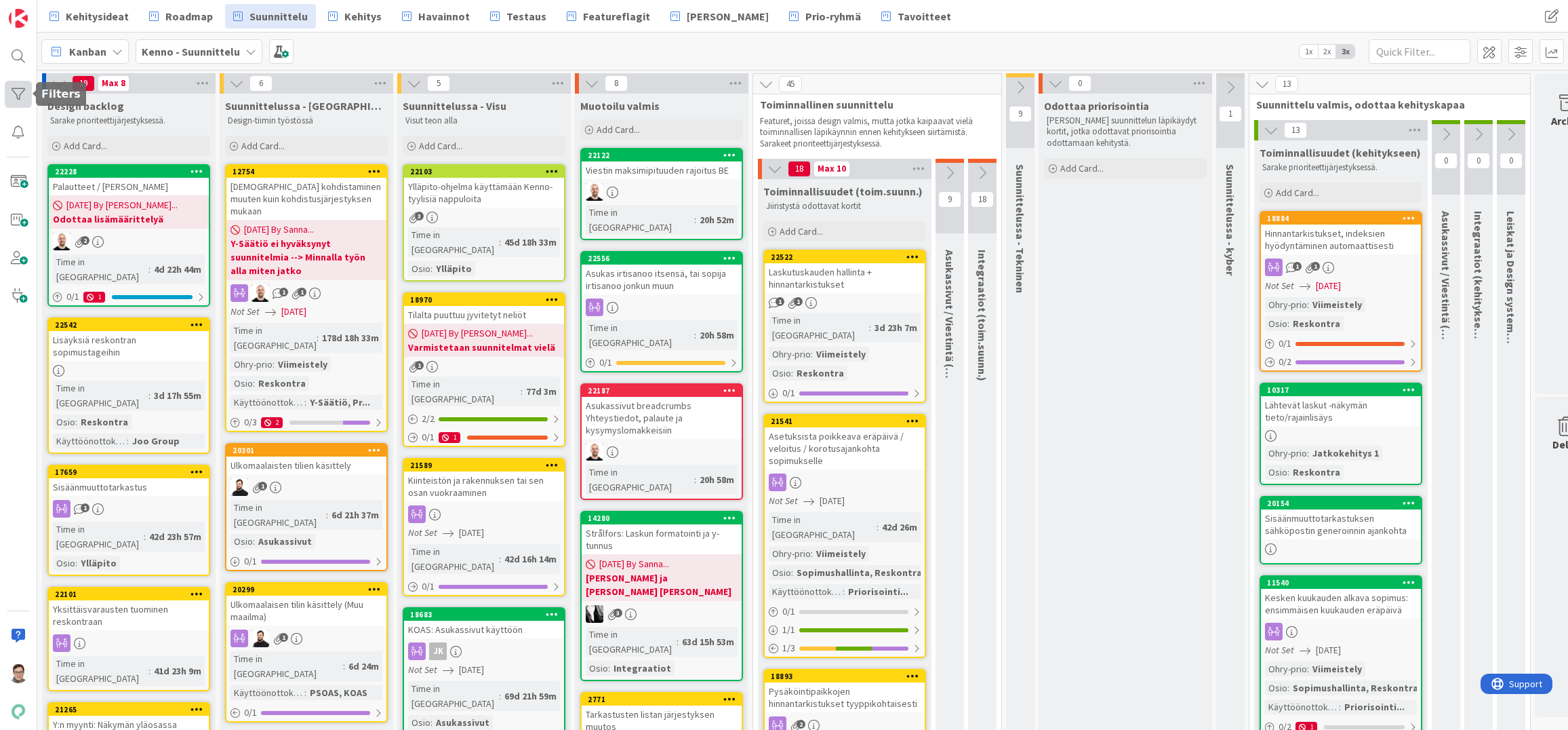
click at [14, 87] on div at bounding box center [18, 94] width 27 height 27
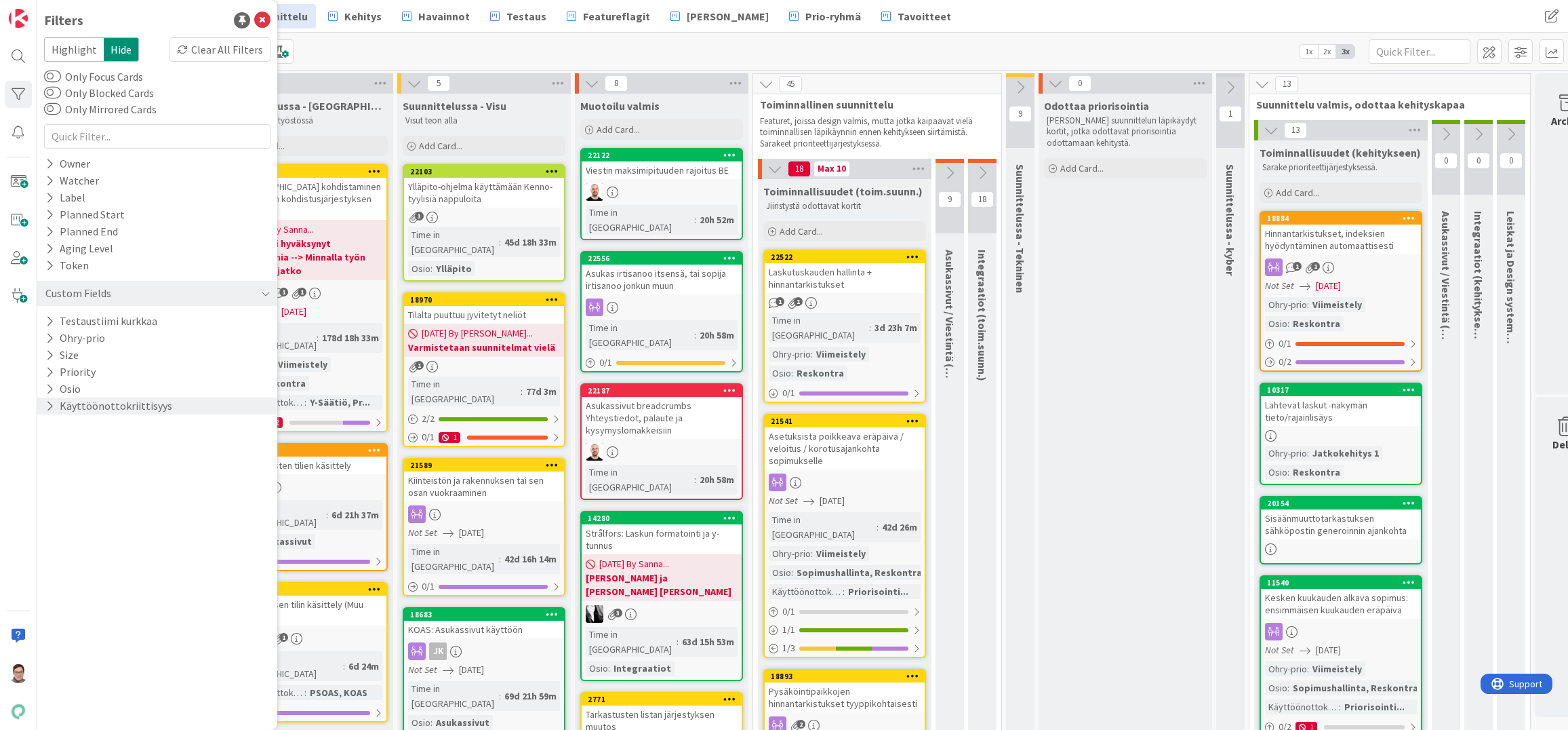
click at [84, 407] on button "Käyttöönottokriittisyys" at bounding box center [109, 406] width 129 height 17
click at [50, 518] on icon at bounding box center [52, 515] width 9 height 9
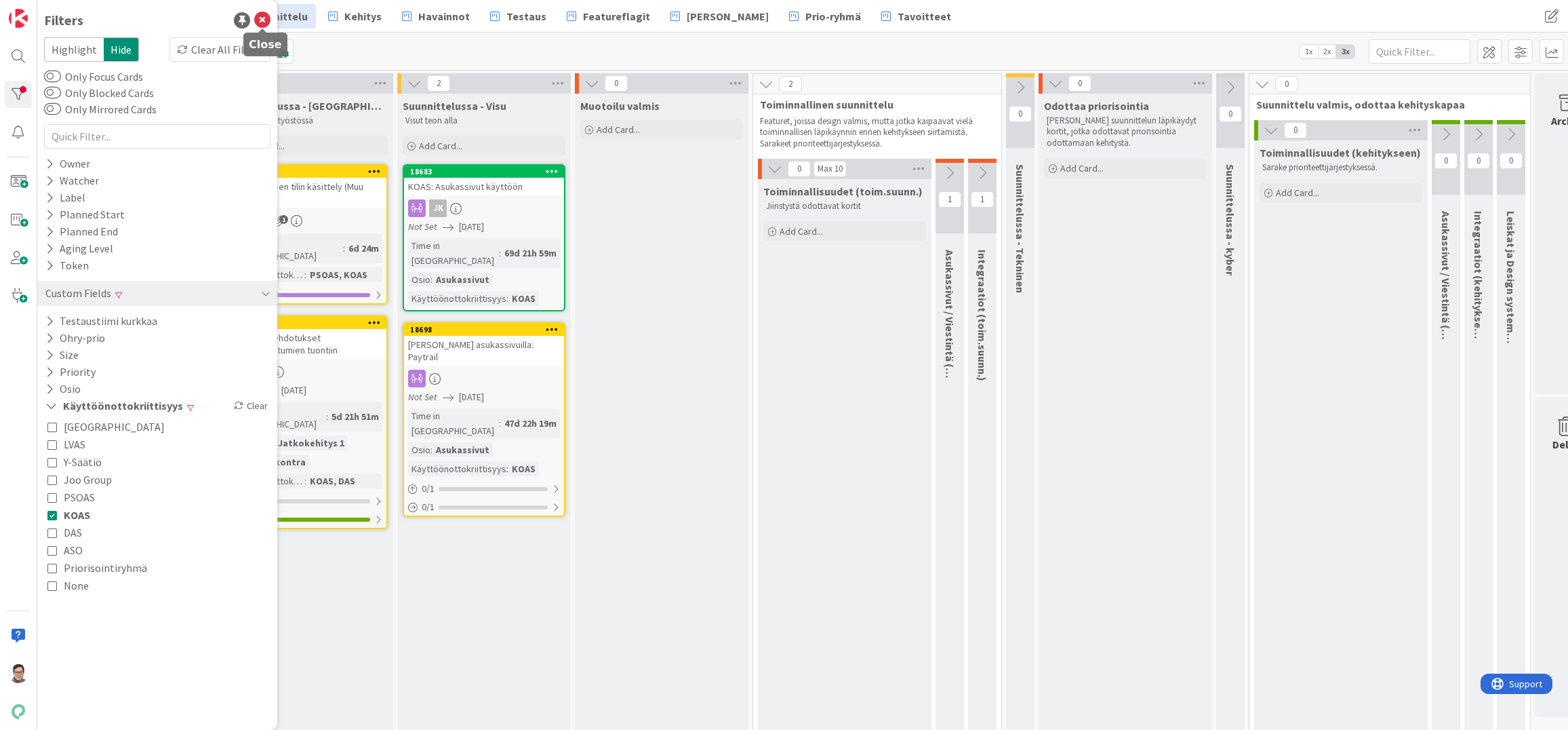
click at [261, 17] on icon at bounding box center [262, 20] width 17 height 17
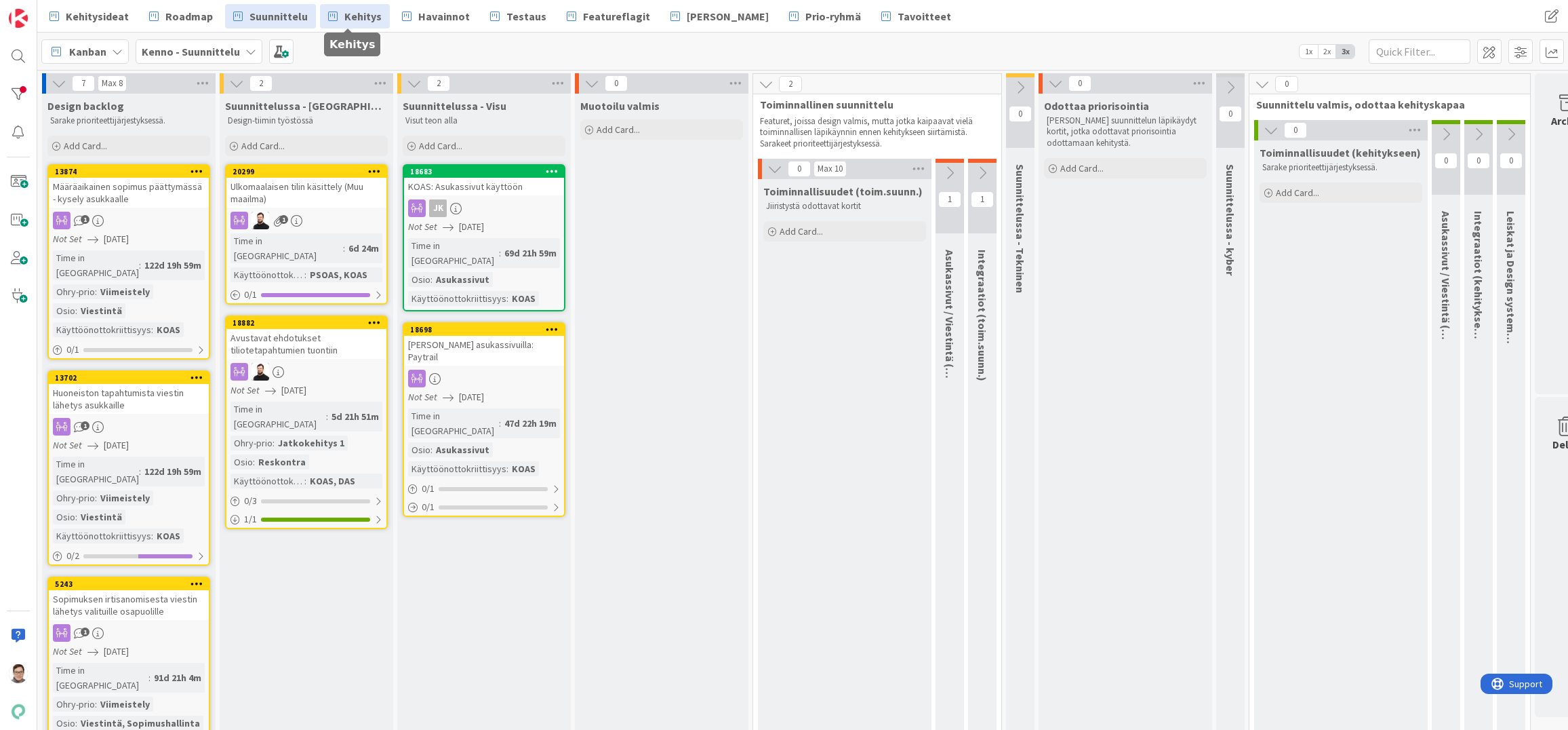
click at [359, 15] on span "Kehitys" at bounding box center [363, 16] width 37 height 17
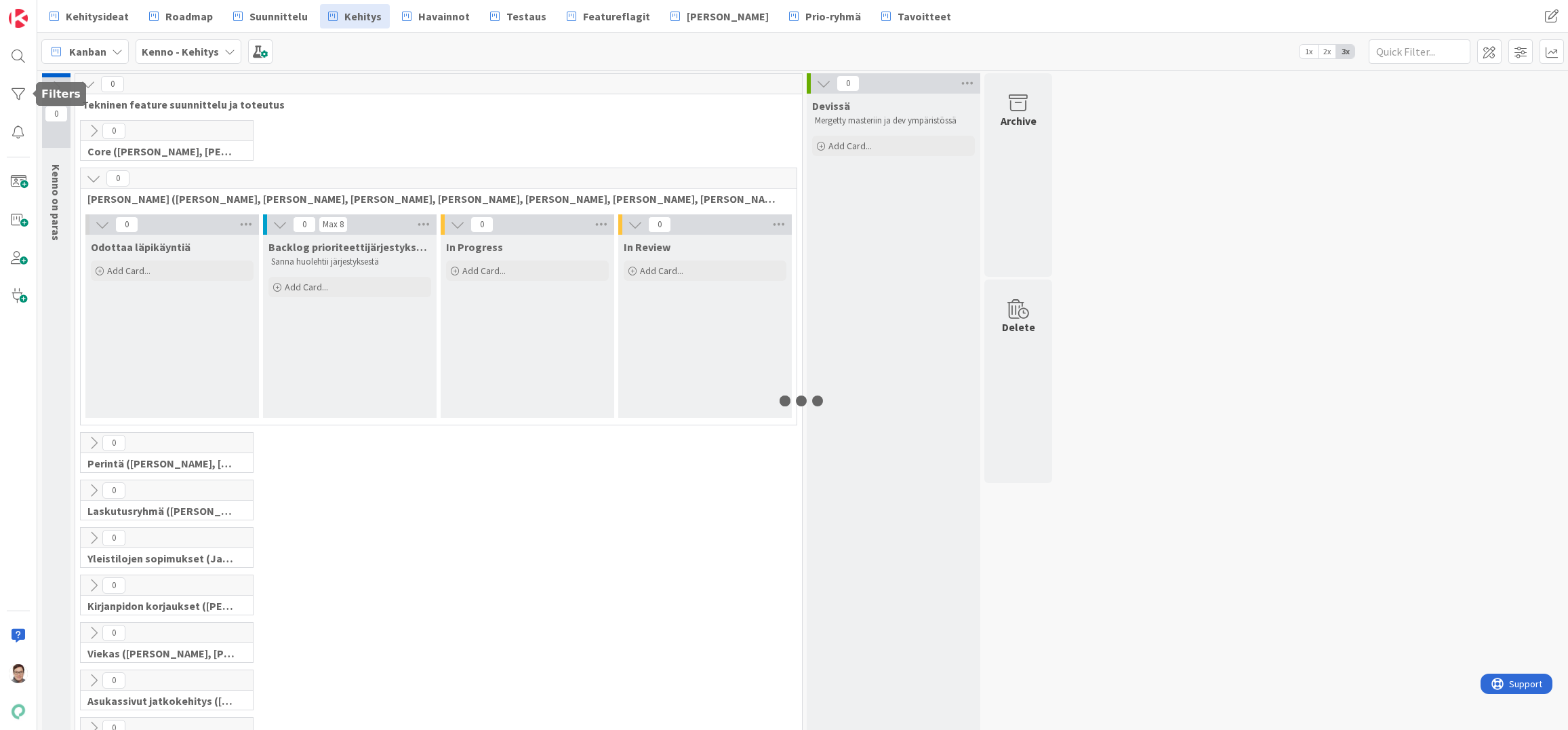
click at [17, 92] on div at bounding box center [18, 94] width 27 height 27
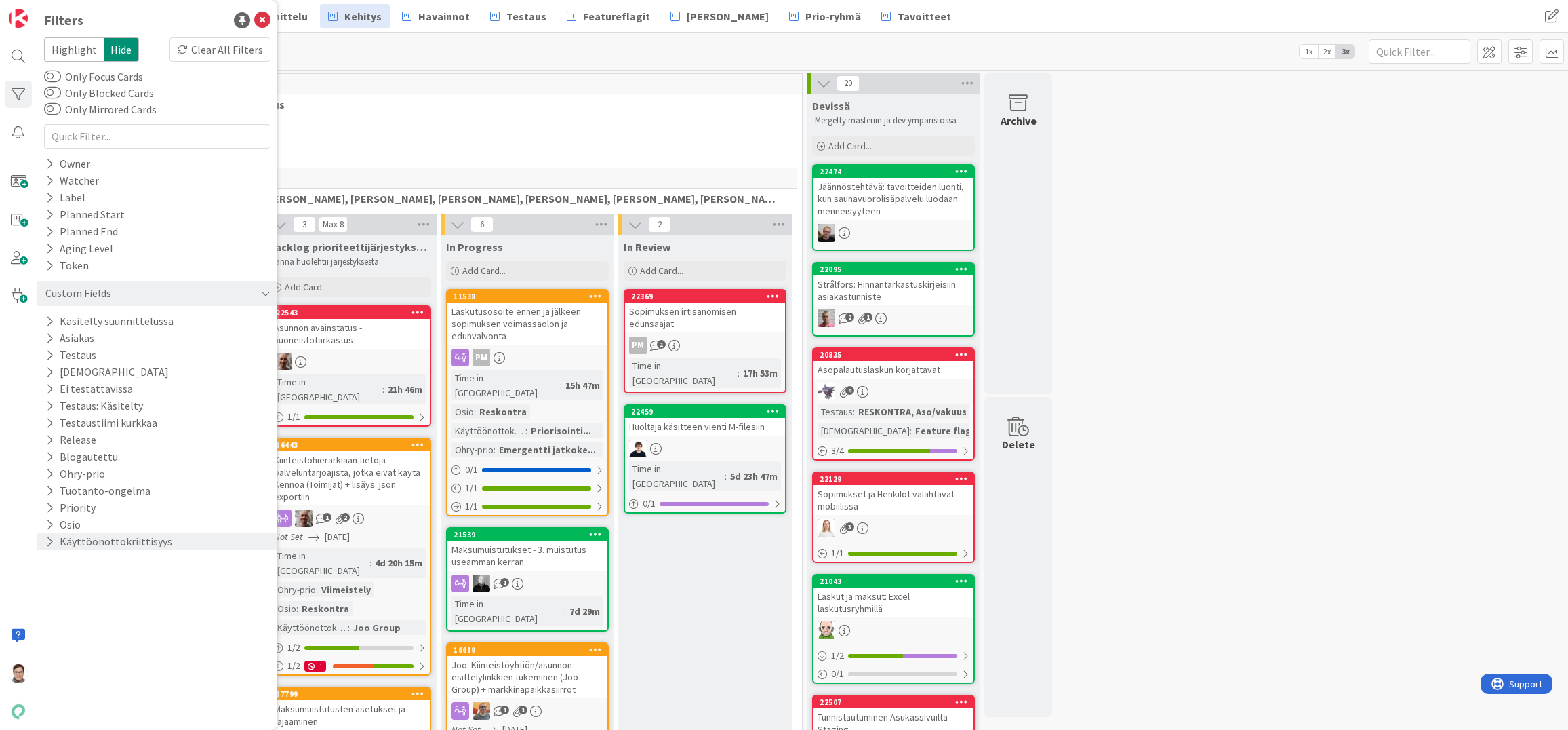
click at [65, 541] on button "Käyttöönottokriittisyys" at bounding box center [109, 541] width 129 height 17
click at [50, 651] on icon at bounding box center [52, 650] width 9 height 9
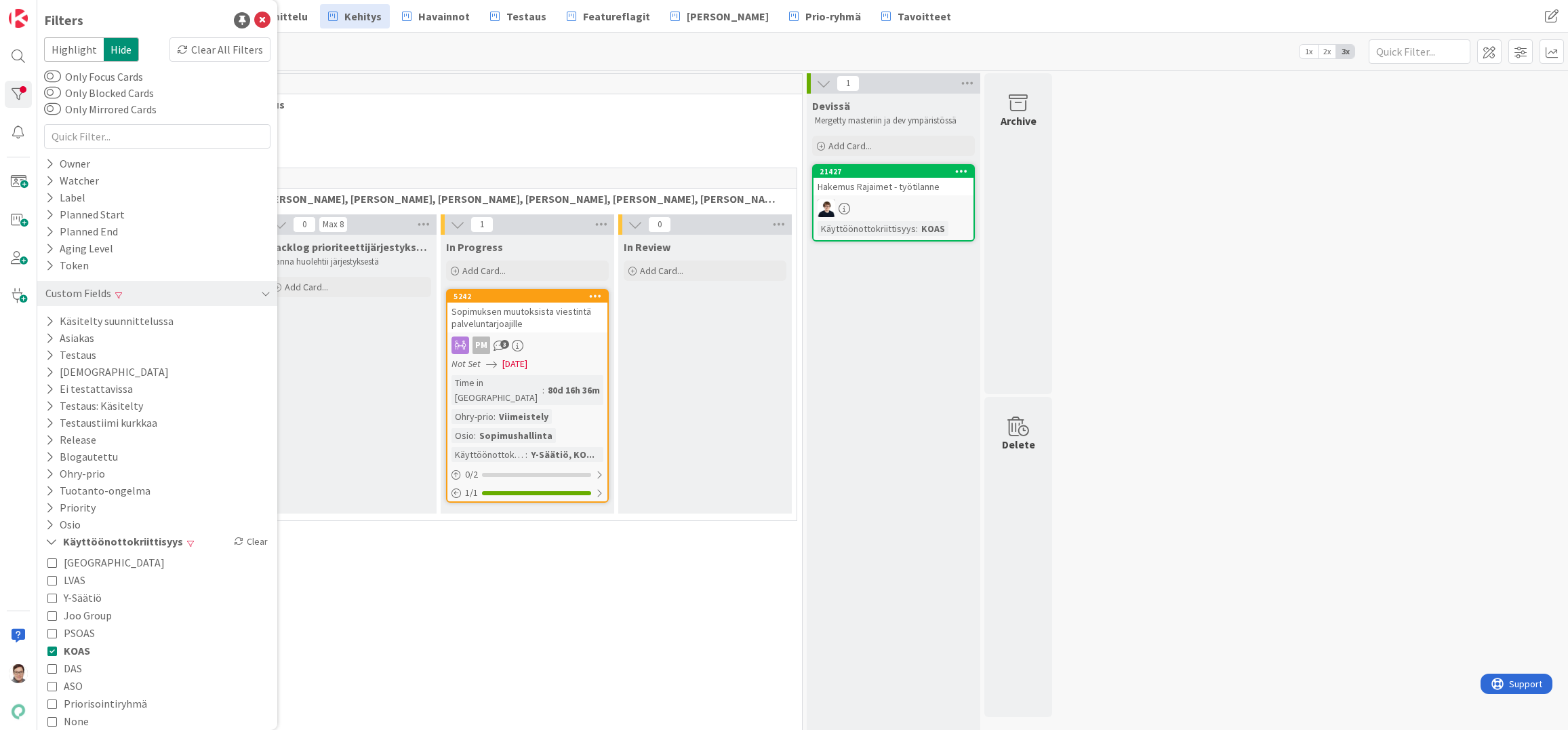
click at [451, 623] on div "2 Yleistilojen sopimukset (Jaakko, VilleP, TommiL, Simo)" at bounding box center [439, 646] width 721 height 47
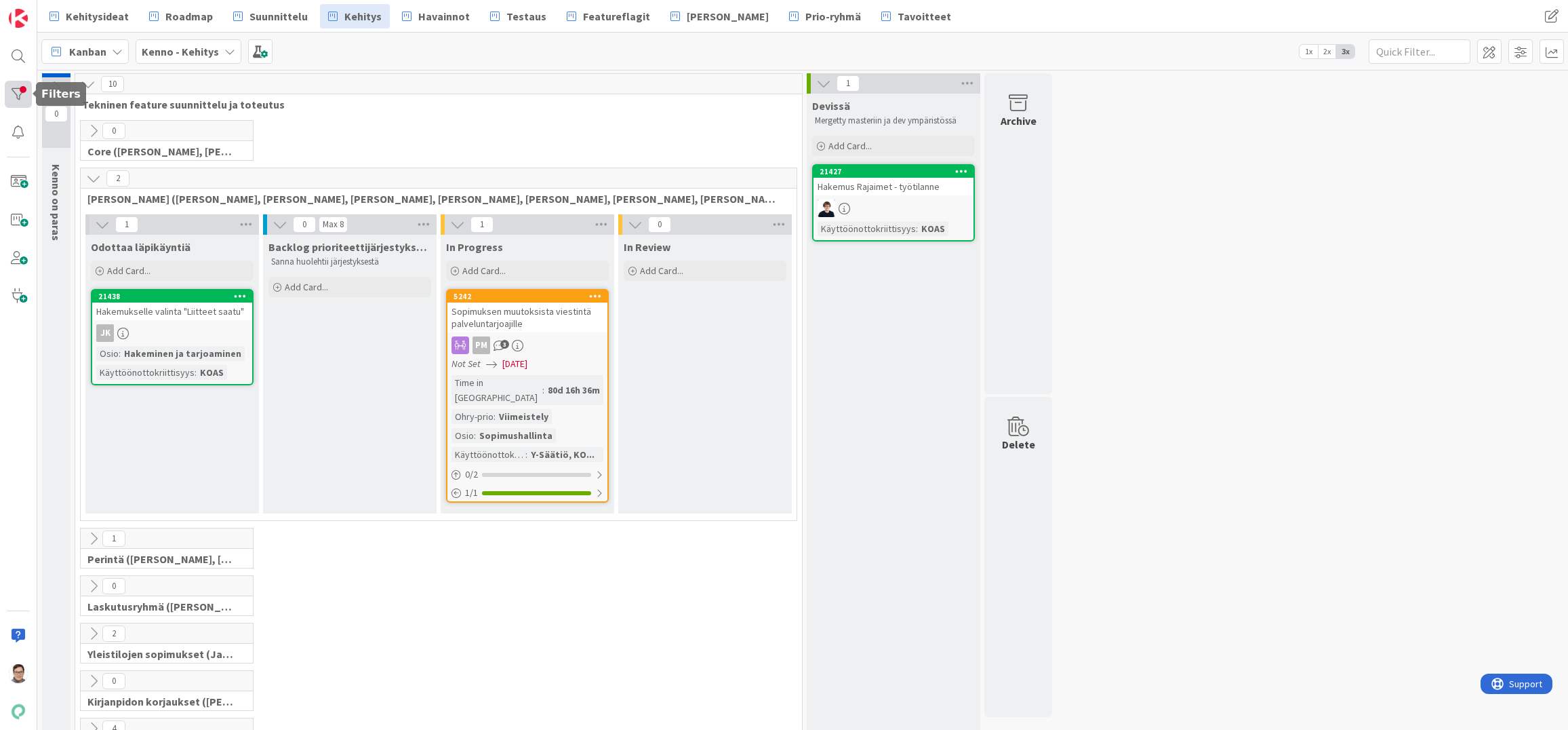
click at [22, 95] on div at bounding box center [18, 94] width 27 height 27
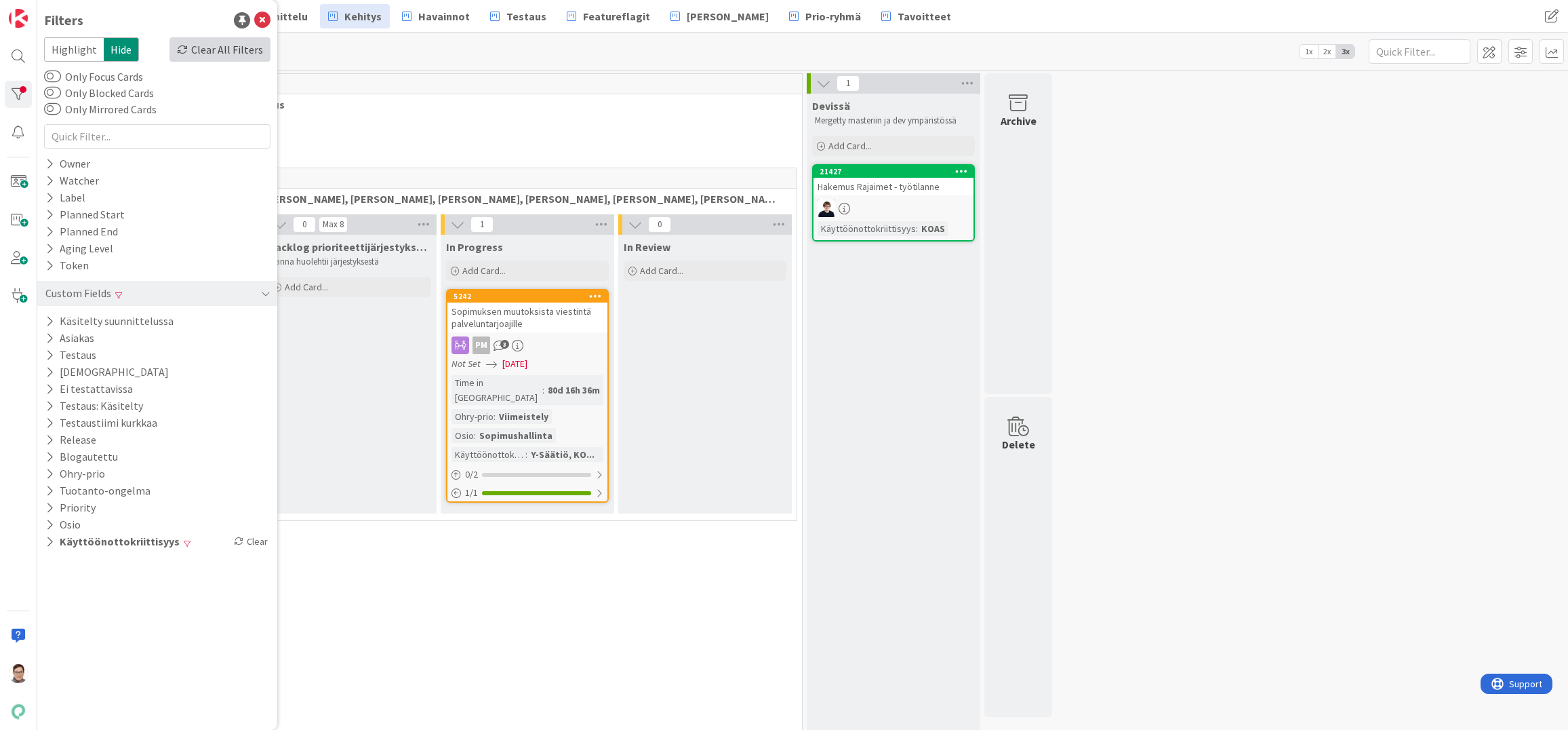
click at [235, 45] on div "Clear All Filters" at bounding box center [220, 49] width 101 height 24
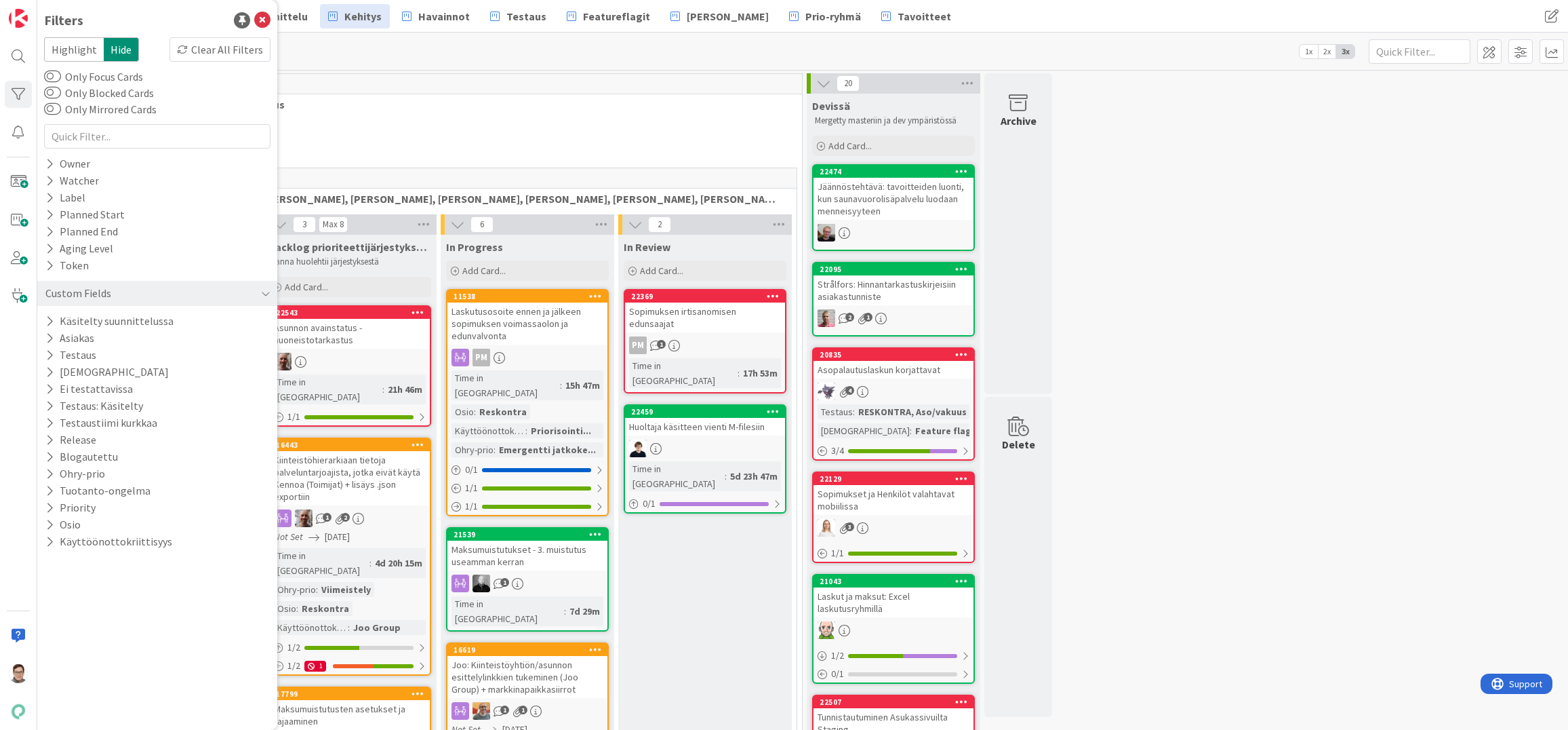
click at [408, 107] on span "Tekninen feature suunnittelu ja toteutus" at bounding box center [433, 104] width 703 height 13
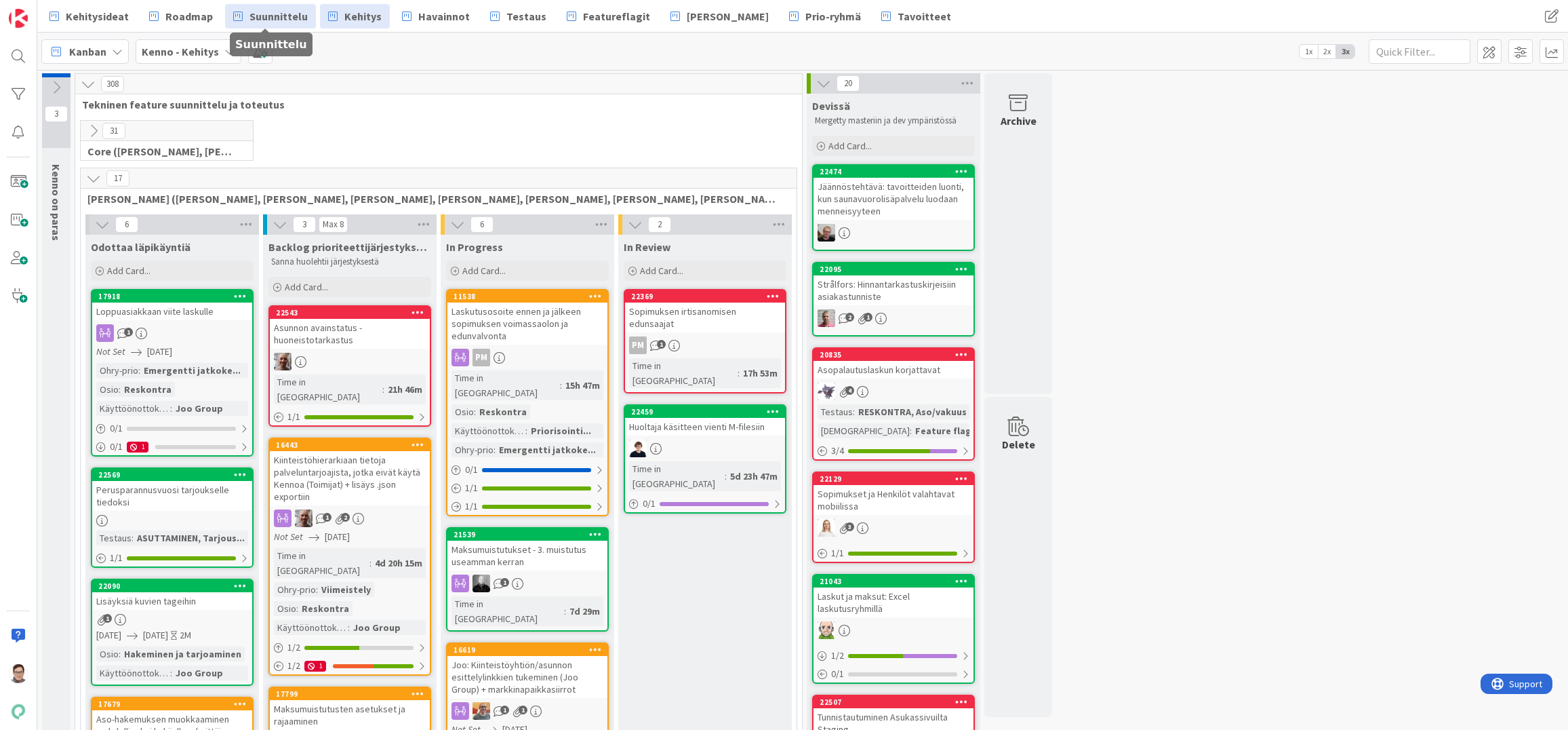
click at [275, 20] on span "Suunnittelu" at bounding box center [278, 16] width 58 height 17
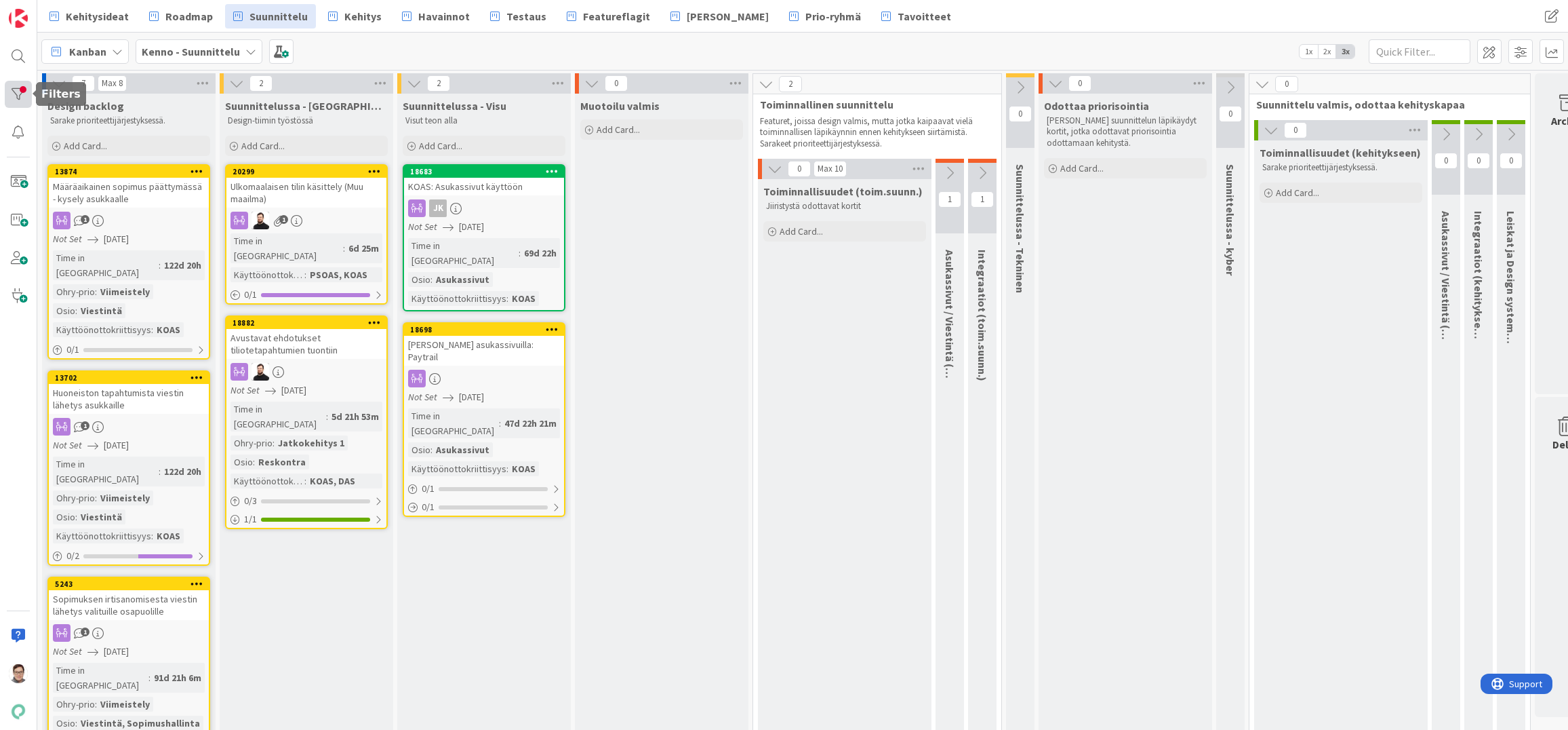
click at [24, 92] on div at bounding box center [18, 94] width 27 height 27
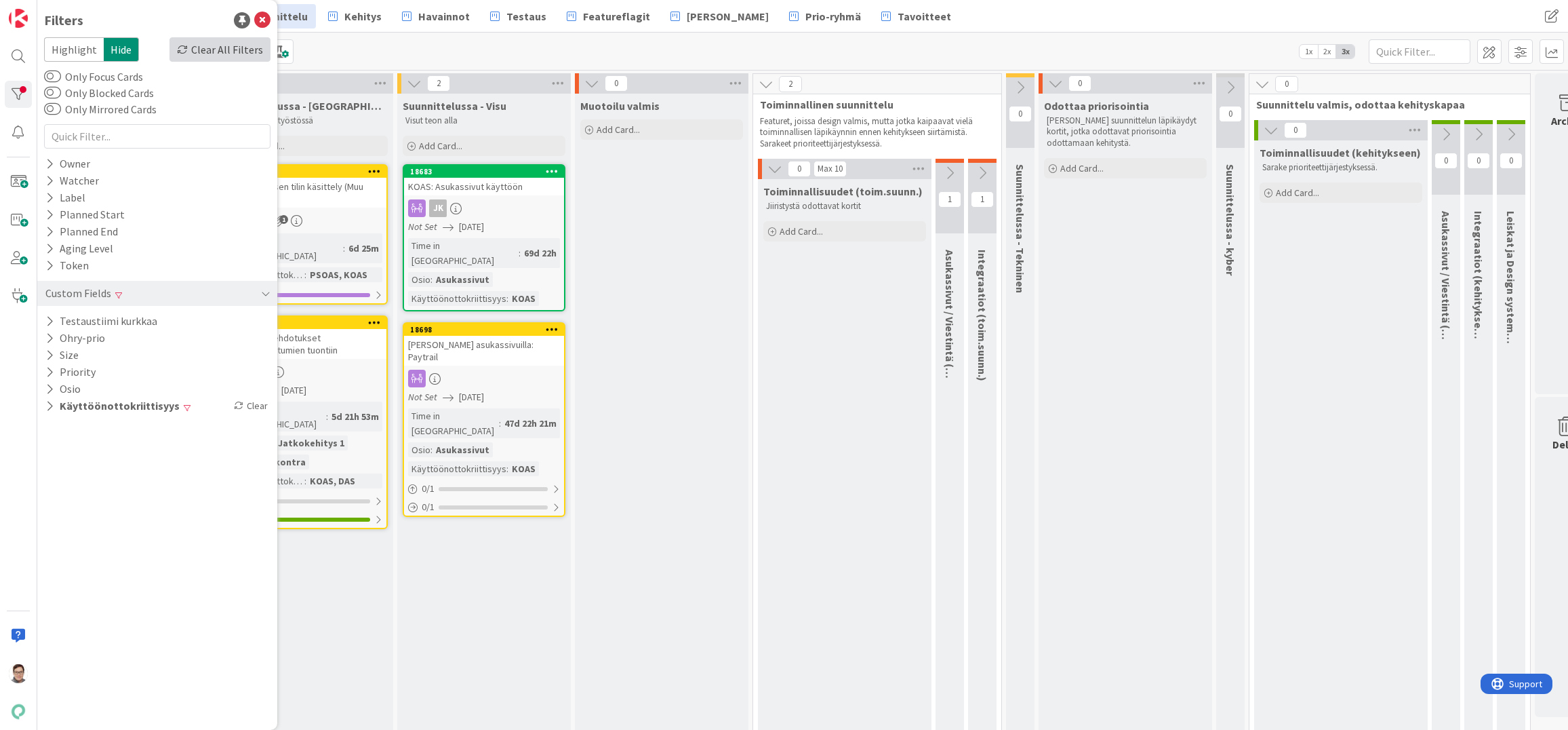
click at [223, 45] on div "Clear All Filters" at bounding box center [220, 49] width 101 height 24
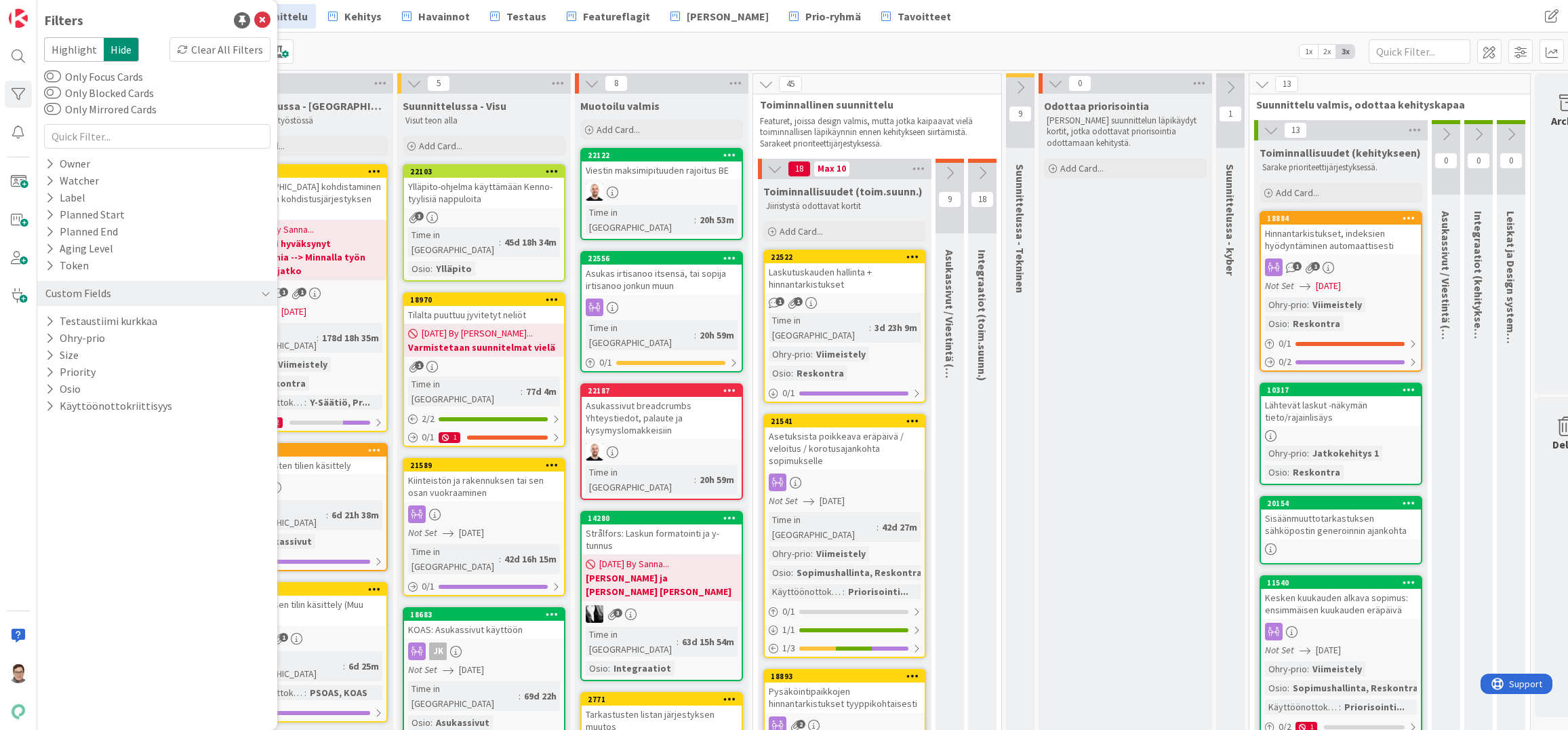
click at [308, 48] on div "Kanban Kenno - Suunnittelu 1x 2x 3x" at bounding box center [802, 51] width 1531 height 37
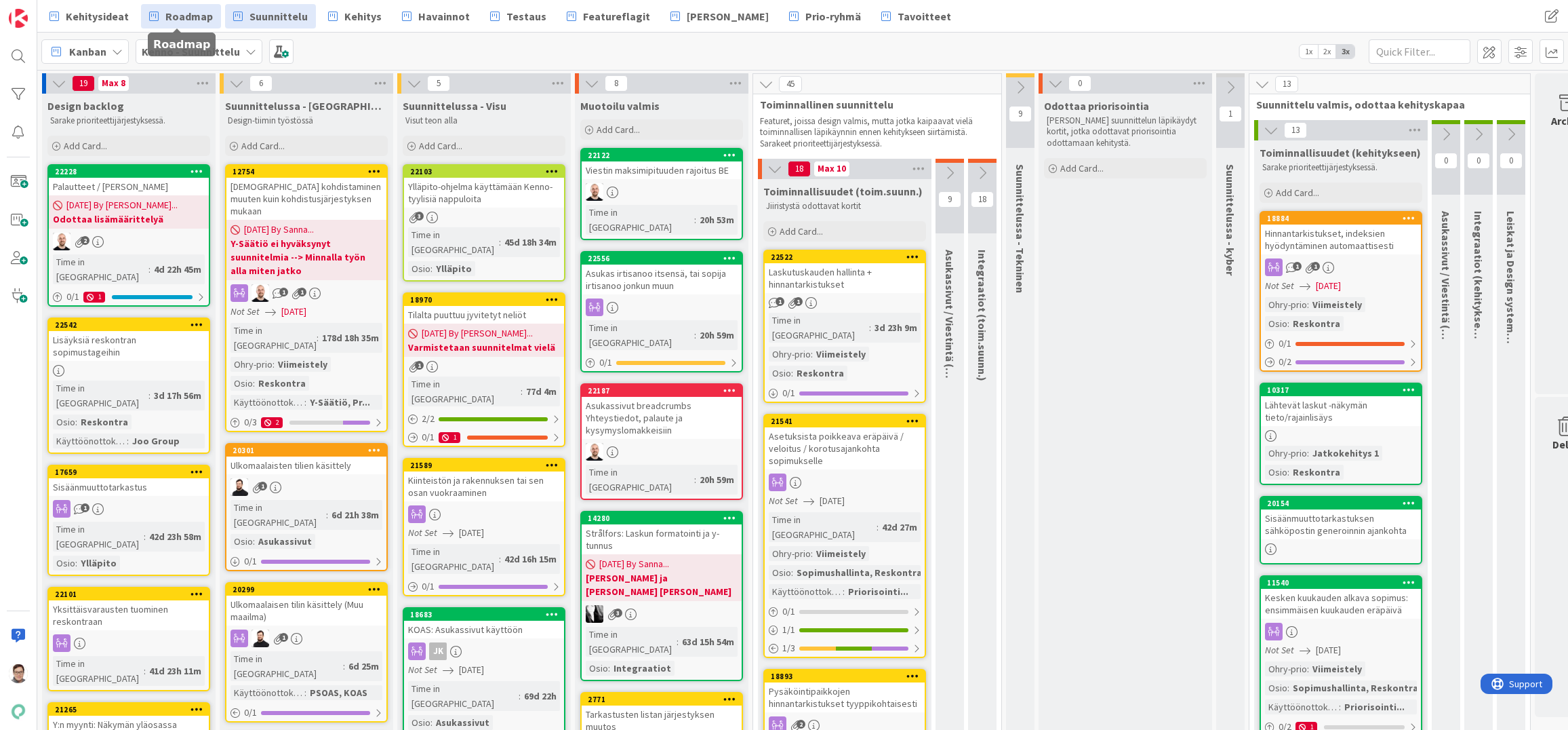
click at [166, 13] on span "Roadmap" at bounding box center [189, 16] width 47 height 17
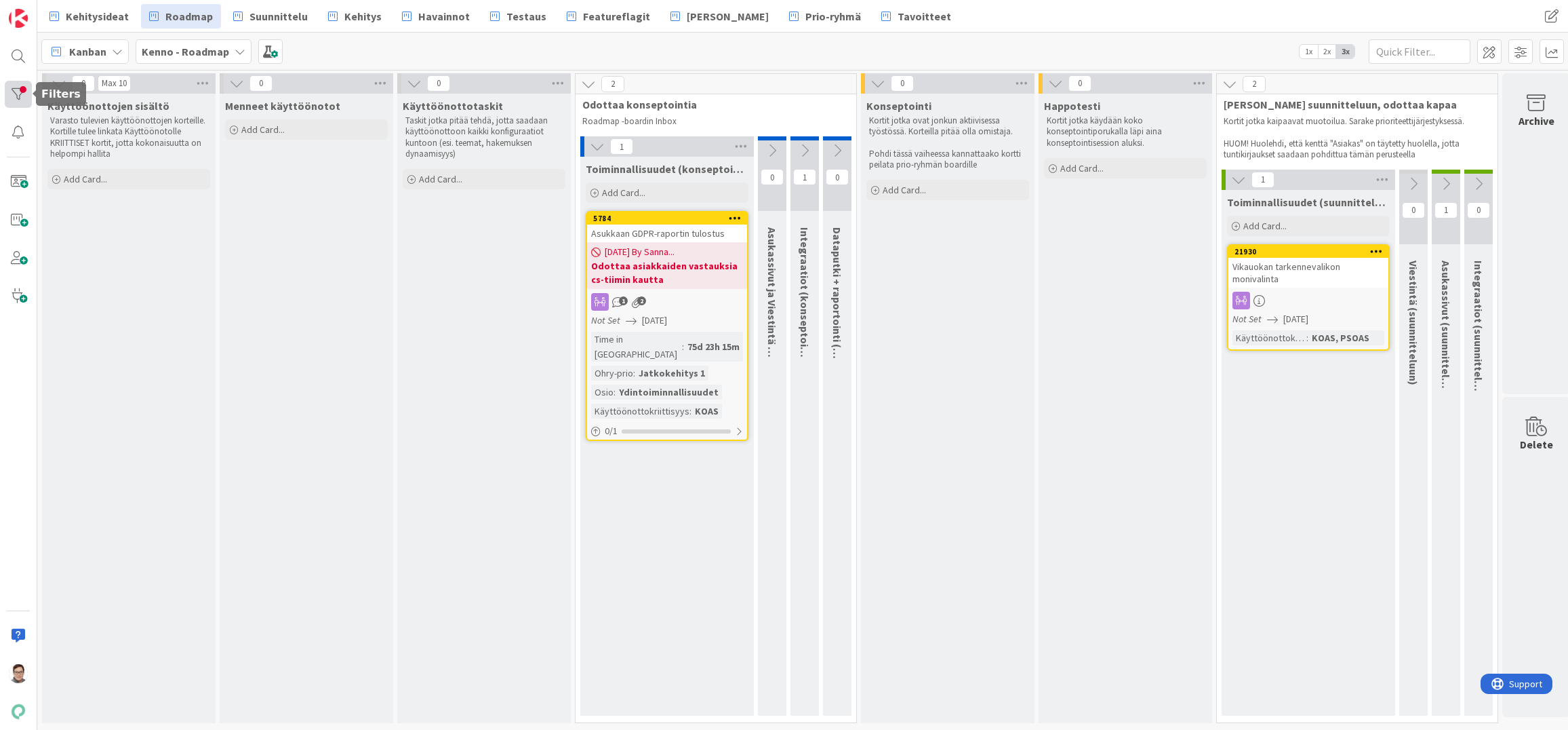
click at [21, 95] on div at bounding box center [18, 94] width 27 height 27
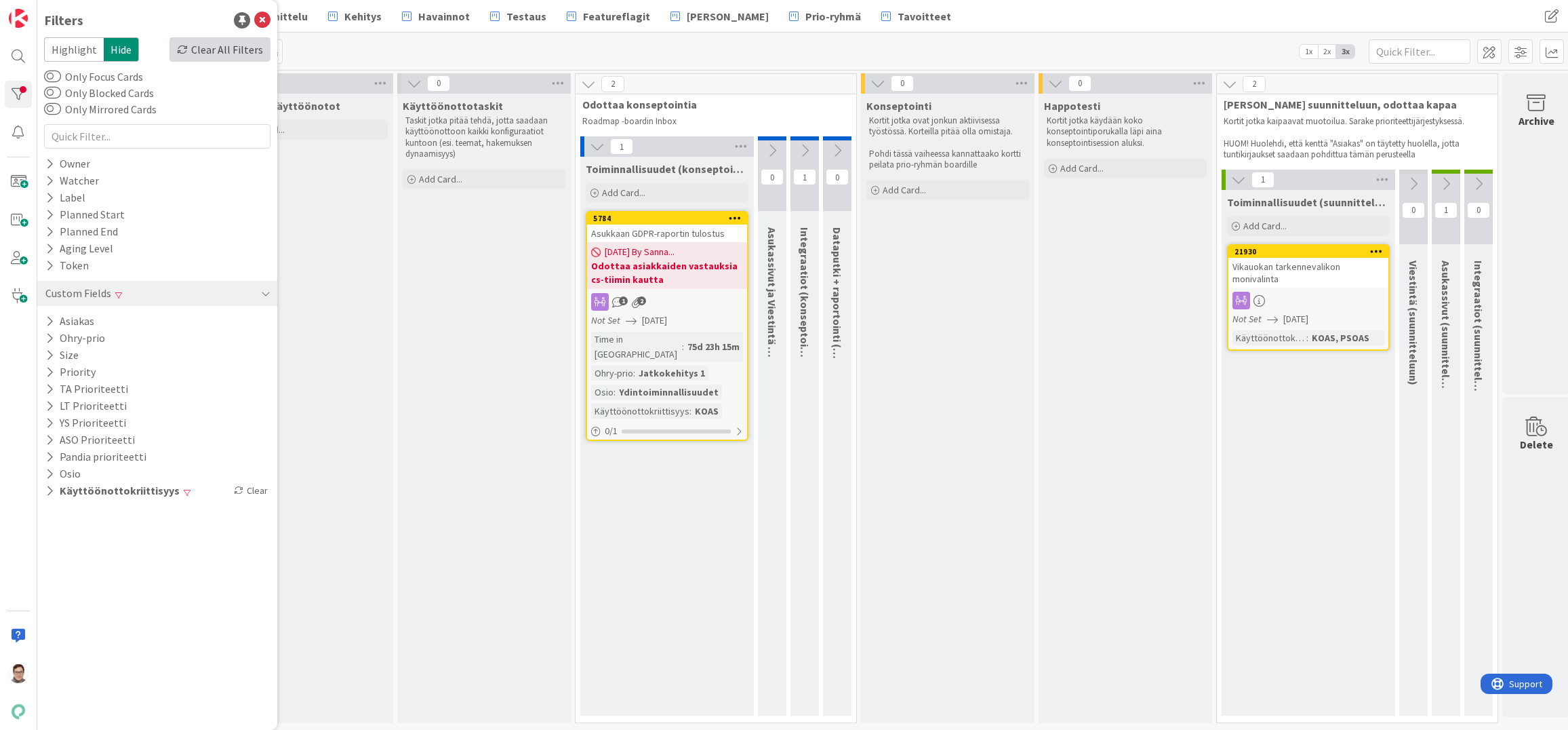
click at [207, 51] on div "Clear All Filters" at bounding box center [220, 49] width 101 height 24
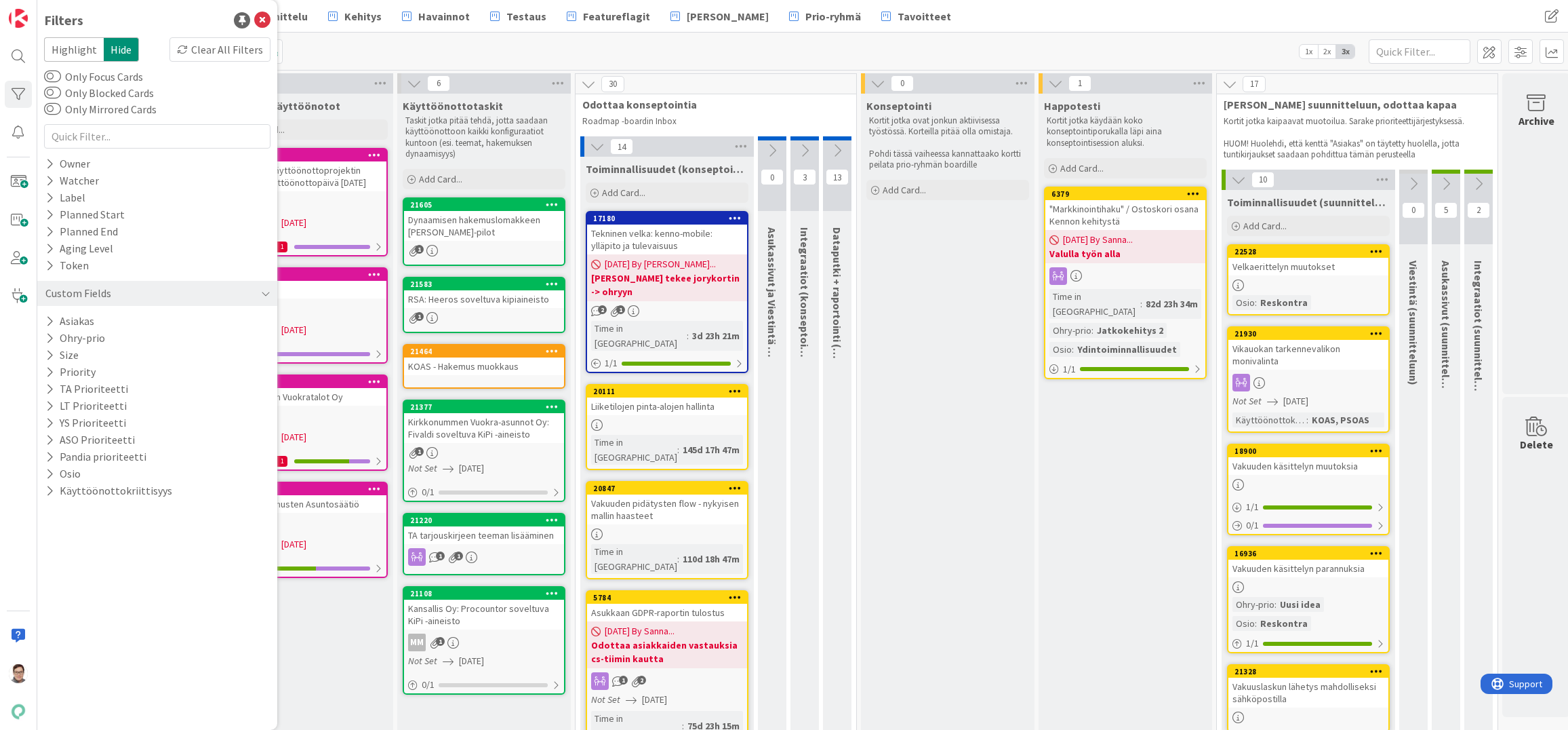
click at [350, 47] on div "Kanban Kenno - Roadmap 1x 2x 3x" at bounding box center [802, 51] width 1531 height 37
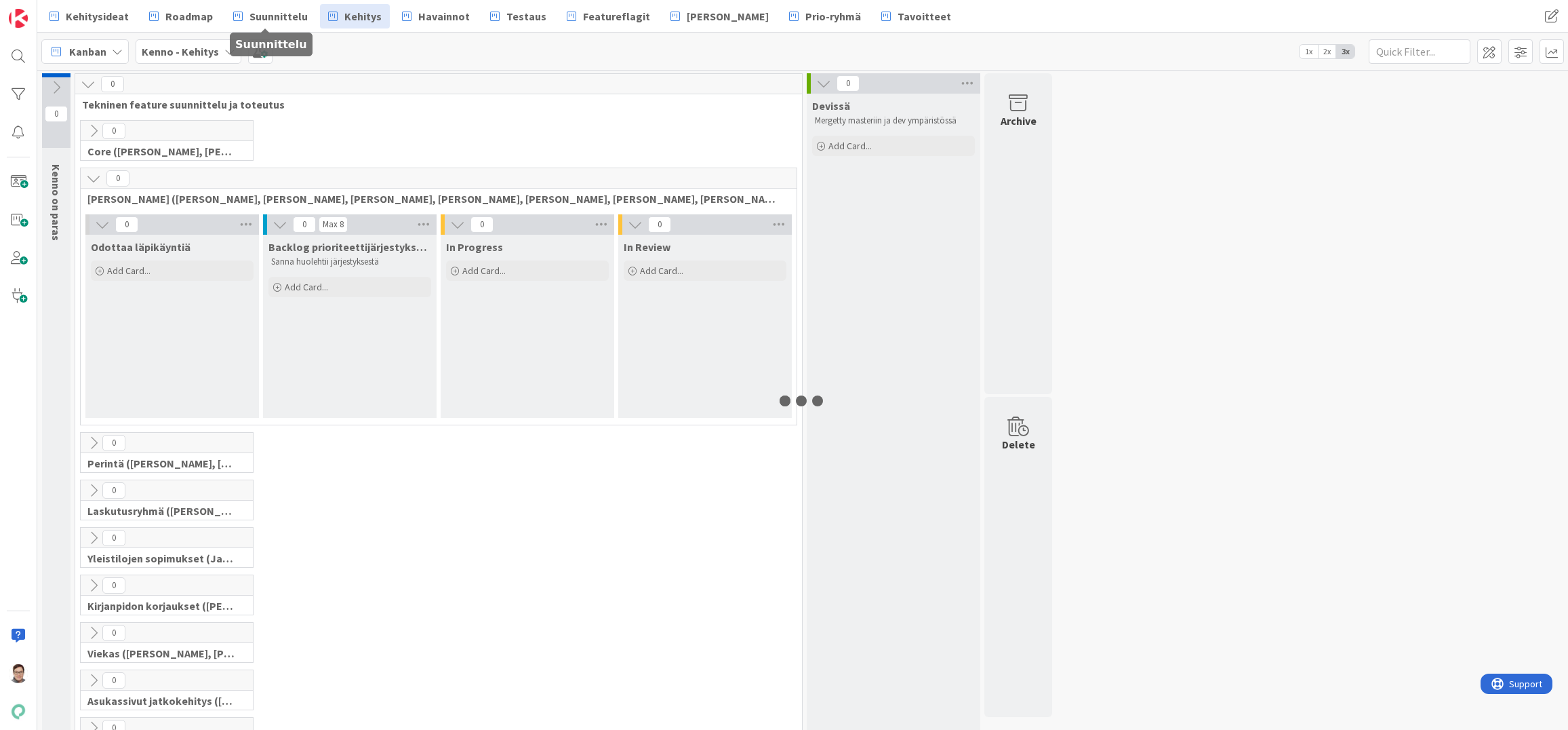
click at [268, 17] on span "Suunnittelu" at bounding box center [278, 16] width 58 height 17
